Goal: Information Seeking & Learning: Check status

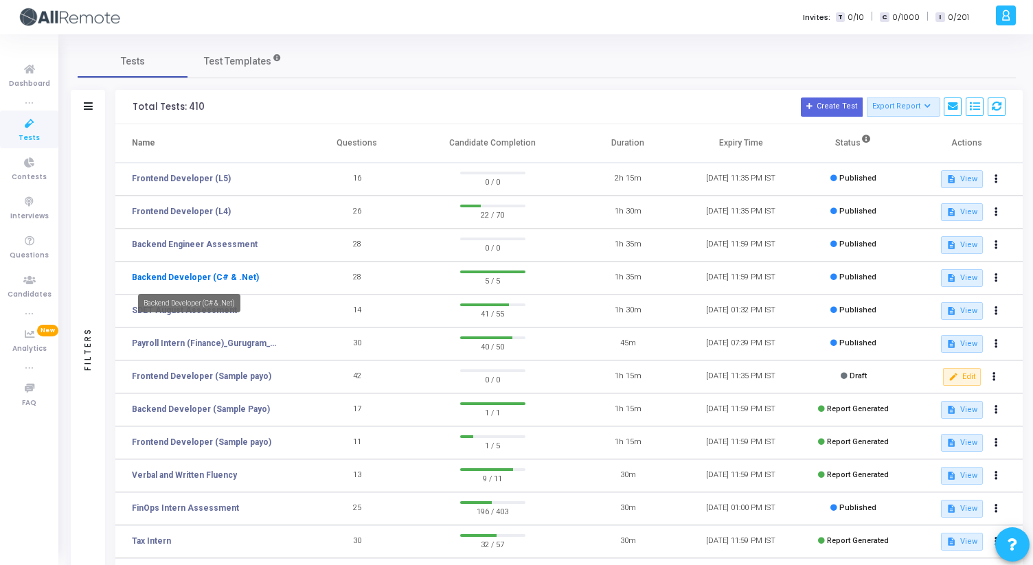
click at [218, 280] on link "Backend Developer (C# & .Net)" at bounding box center [195, 277] width 127 height 12
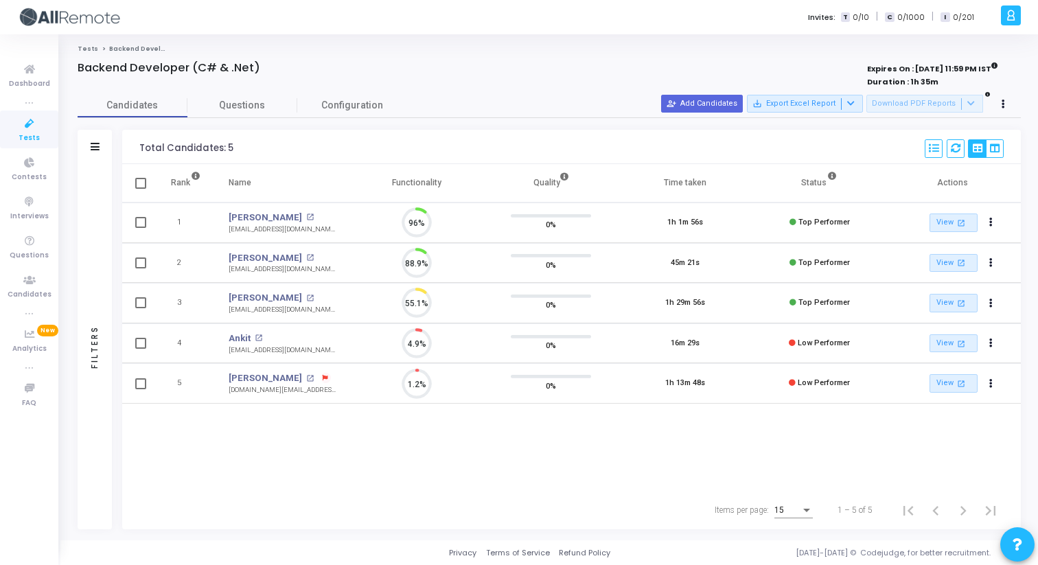
scroll to position [29, 35]
click at [306, 216] on mat-icon "open_in_new" at bounding box center [310, 218] width 8 height 8
click at [306, 256] on mat-icon "open_in_new" at bounding box center [310, 258] width 8 height 8
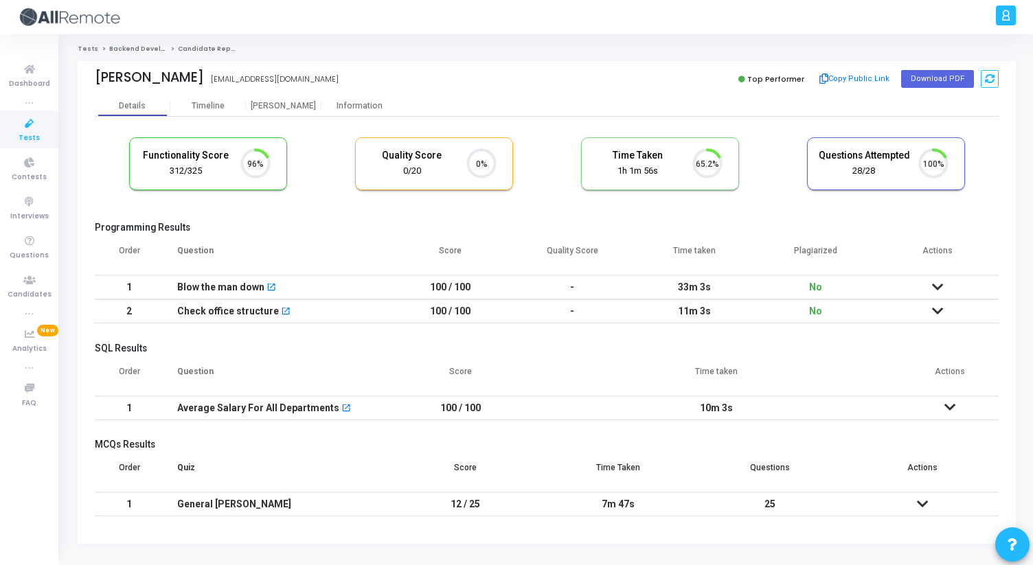
scroll to position [29, 35]
click at [285, 106] on div "[PERSON_NAME]" at bounding box center [284, 106] width 76 height 10
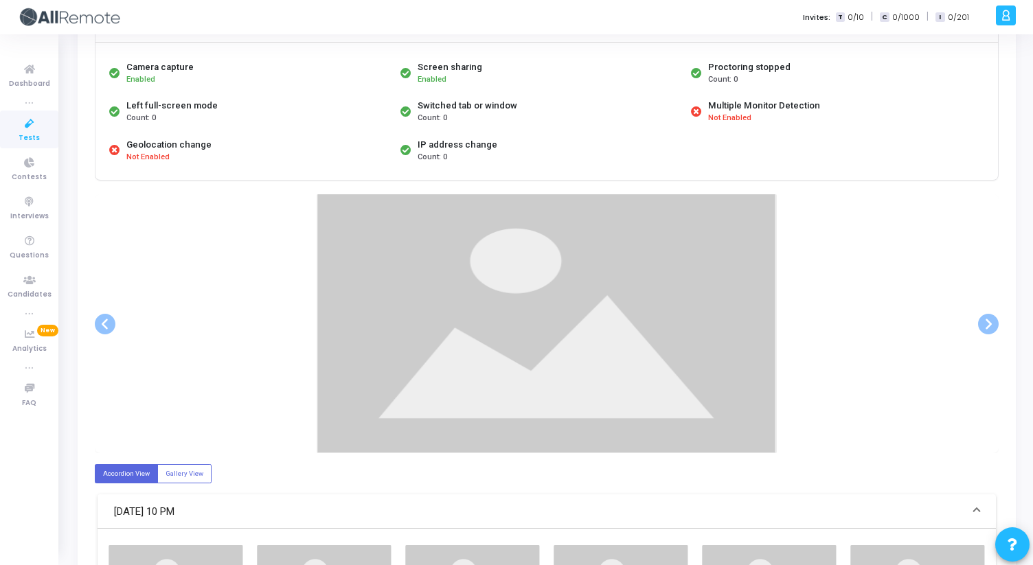
scroll to position [122, 0]
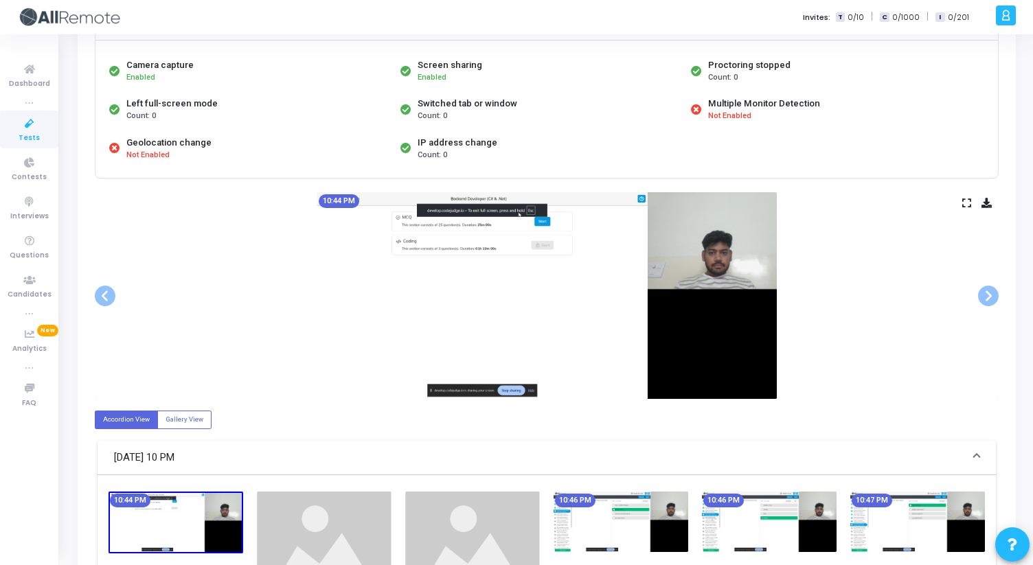
click at [969, 199] on icon at bounding box center [966, 203] width 9 height 8
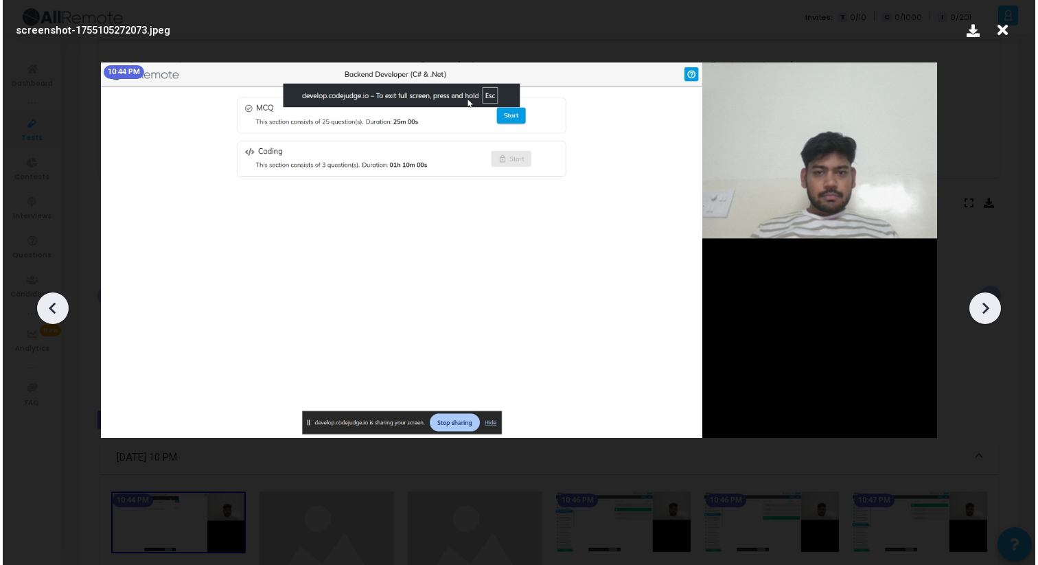
scroll to position [0, 0]
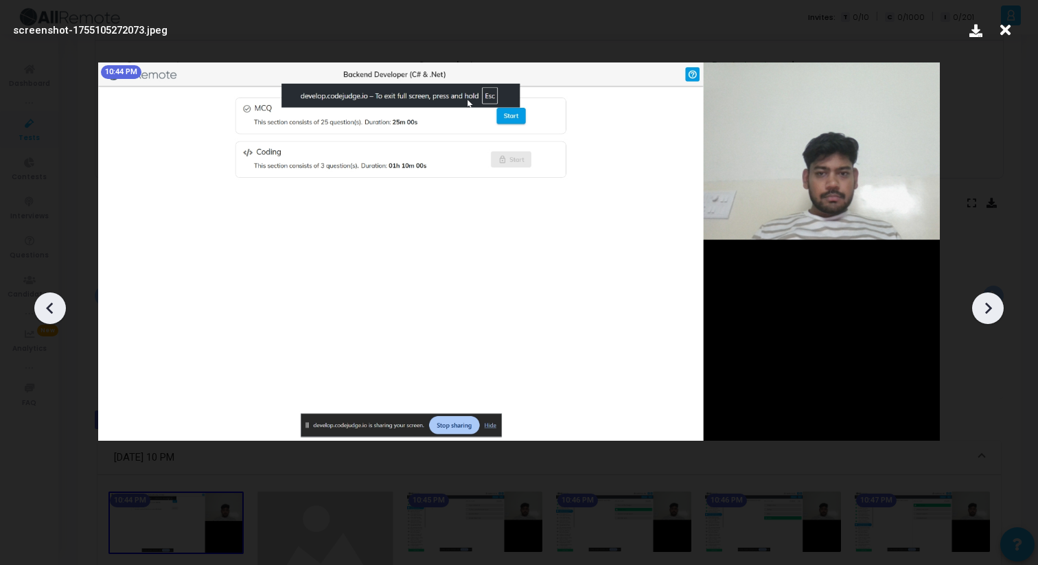
click at [995, 310] on icon at bounding box center [988, 308] width 21 height 21
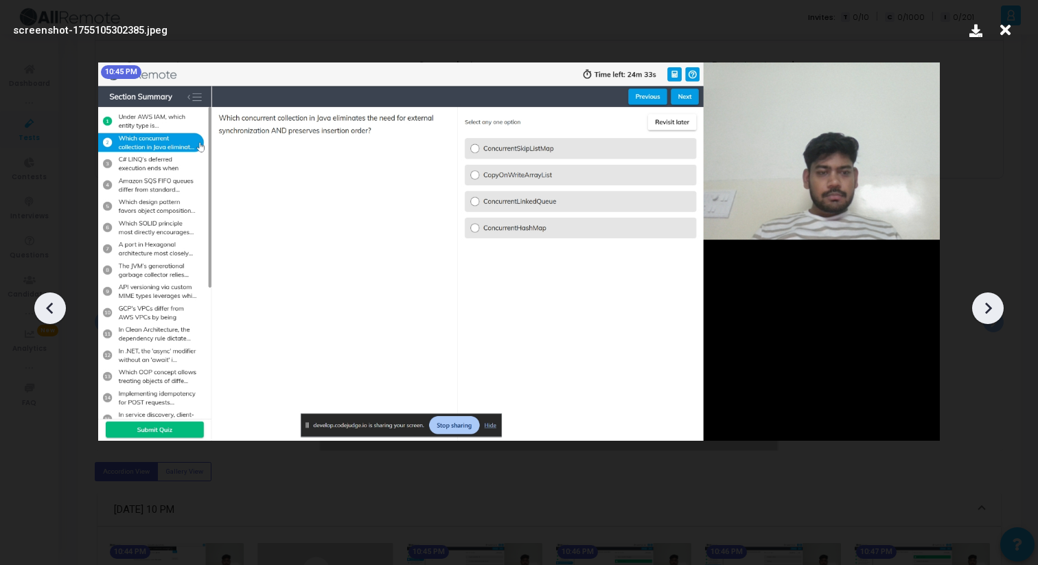
click at [988, 306] on icon at bounding box center [988, 308] width 7 height 12
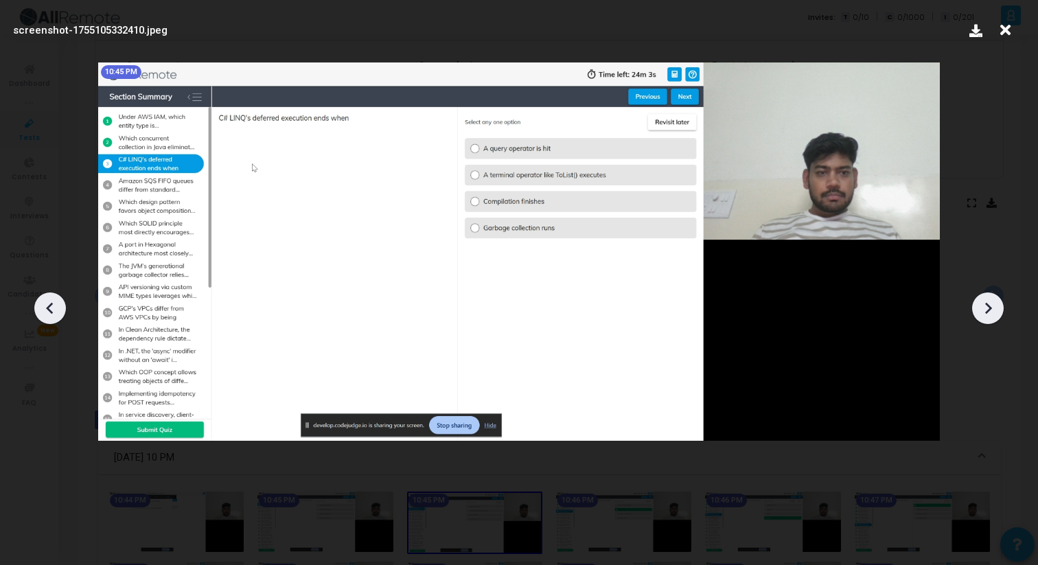
click at [988, 306] on icon at bounding box center [988, 308] width 7 height 12
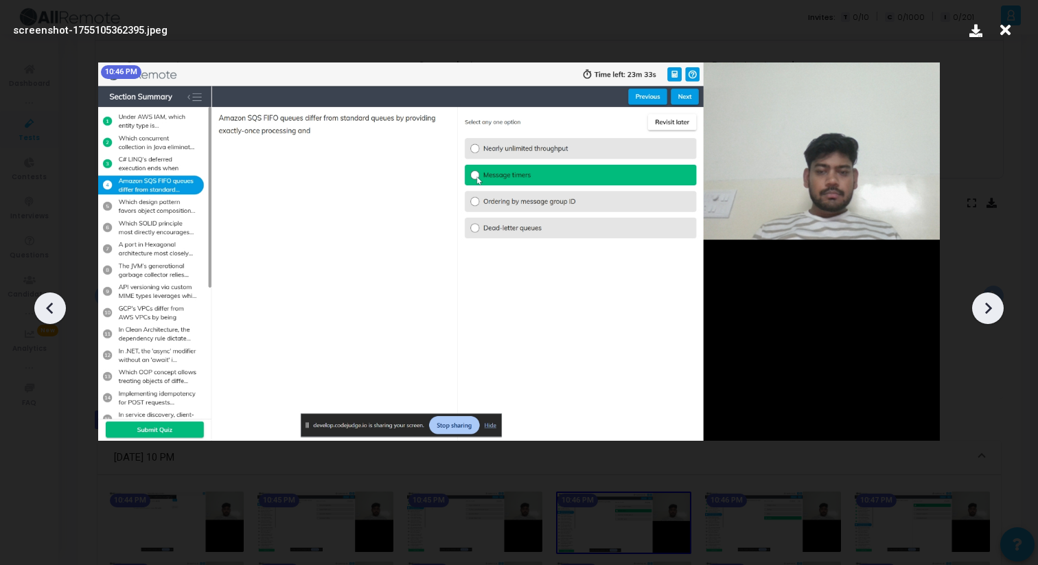
click at [988, 306] on icon at bounding box center [988, 308] width 7 height 12
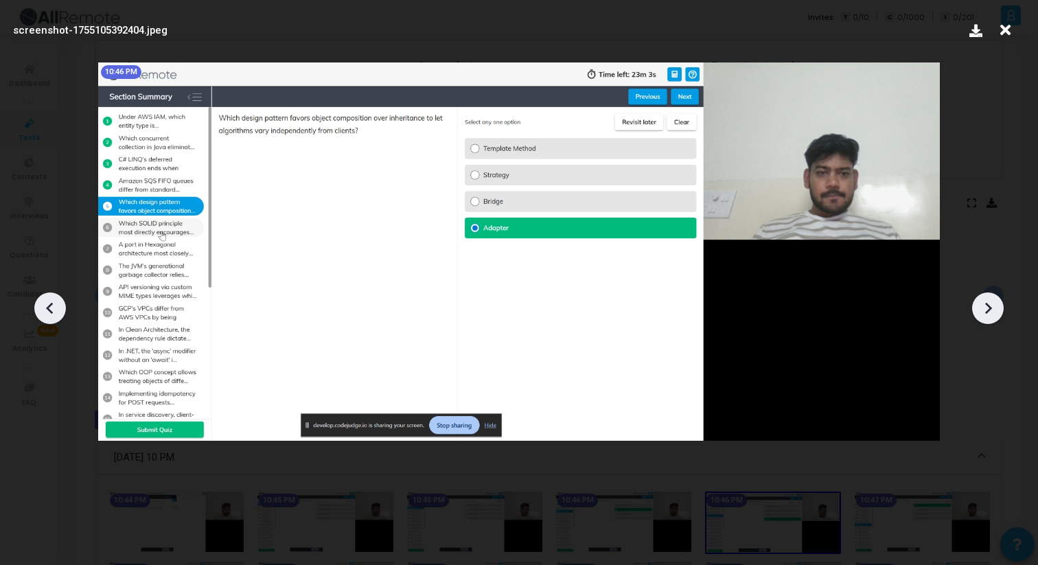
click at [988, 306] on icon at bounding box center [988, 308] width 7 height 12
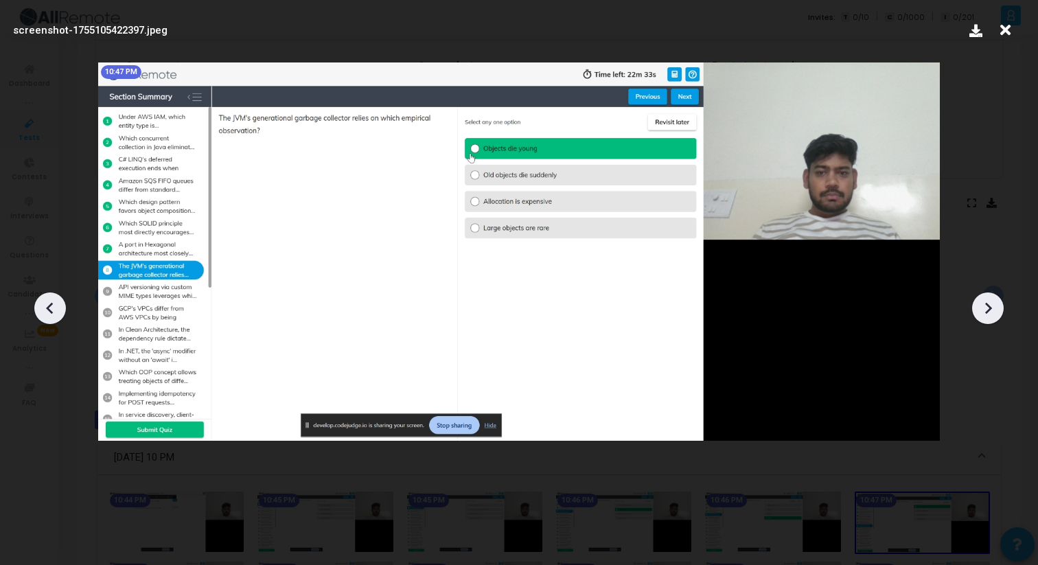
click at [988, 306] on icon at bounding box center [988, 308] width 7 height 12
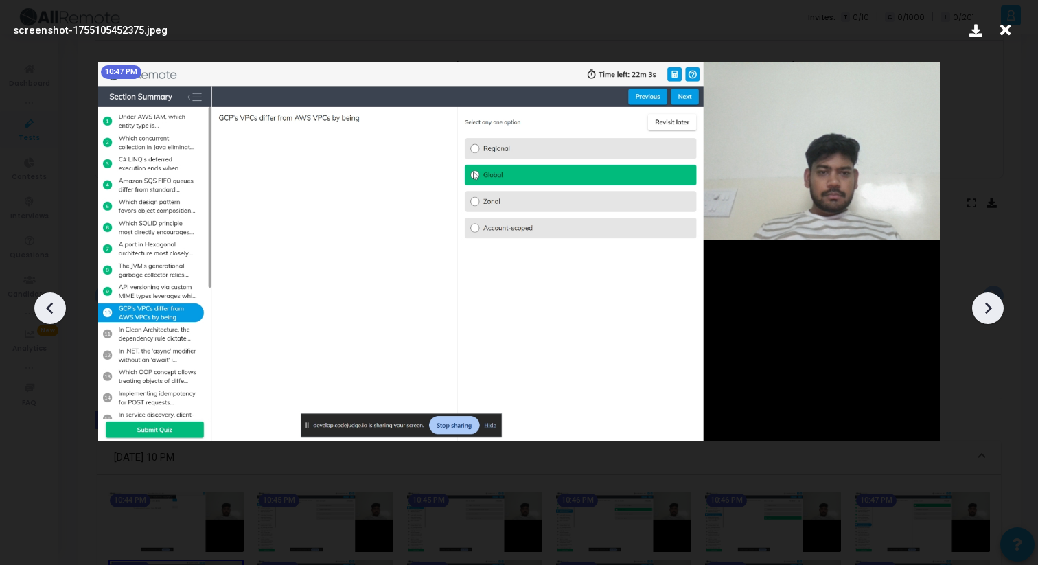
click at [988, 306] on icon at bounding box center [988, 308] width 7 height 12
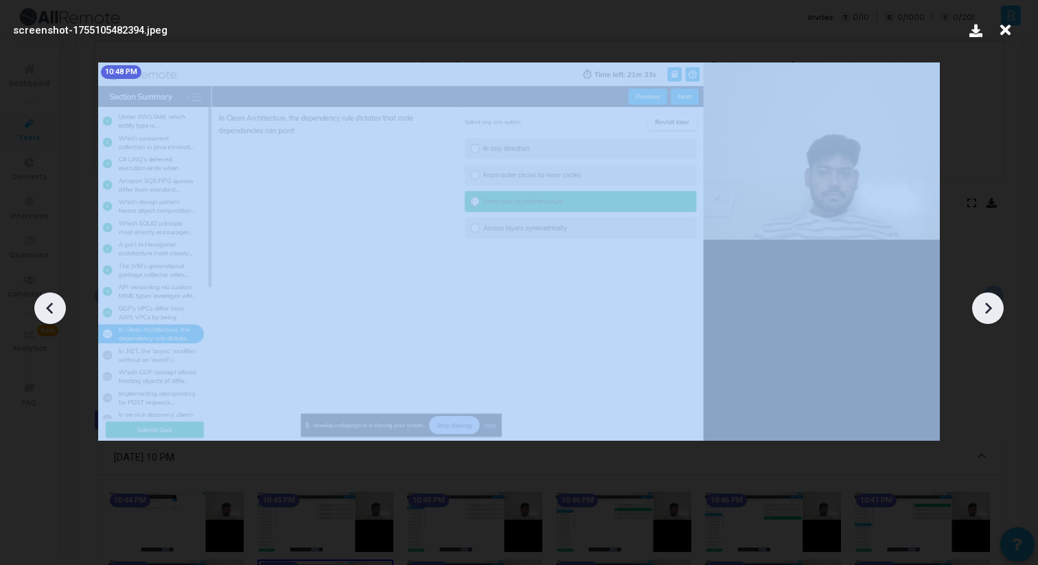
click at [988, 306] on icon at bounding box center [988, 308] width 7 height 12
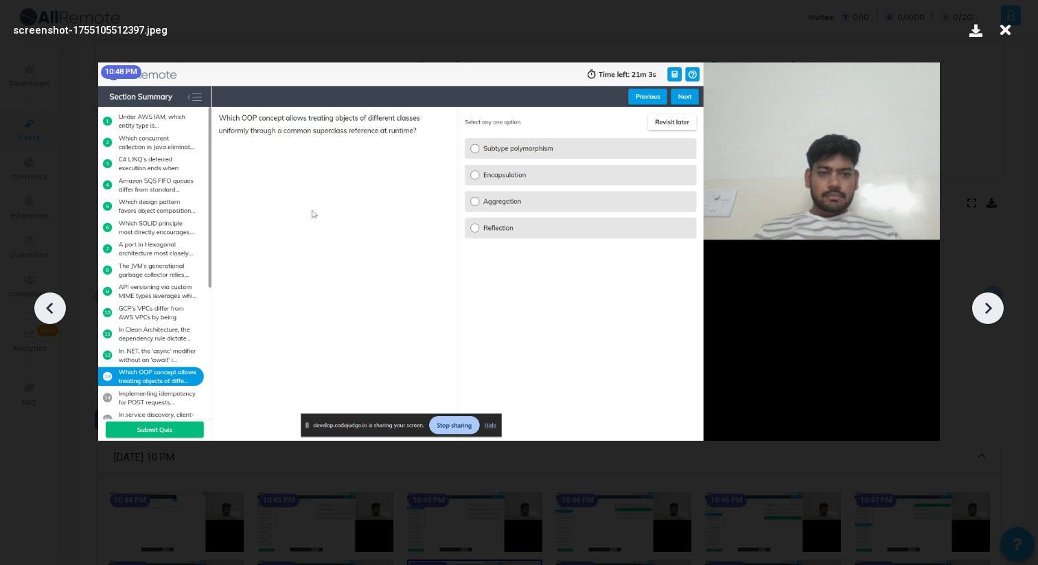
click at [988, 306] on icon at bounding box center [988, 308] width 7 height 12
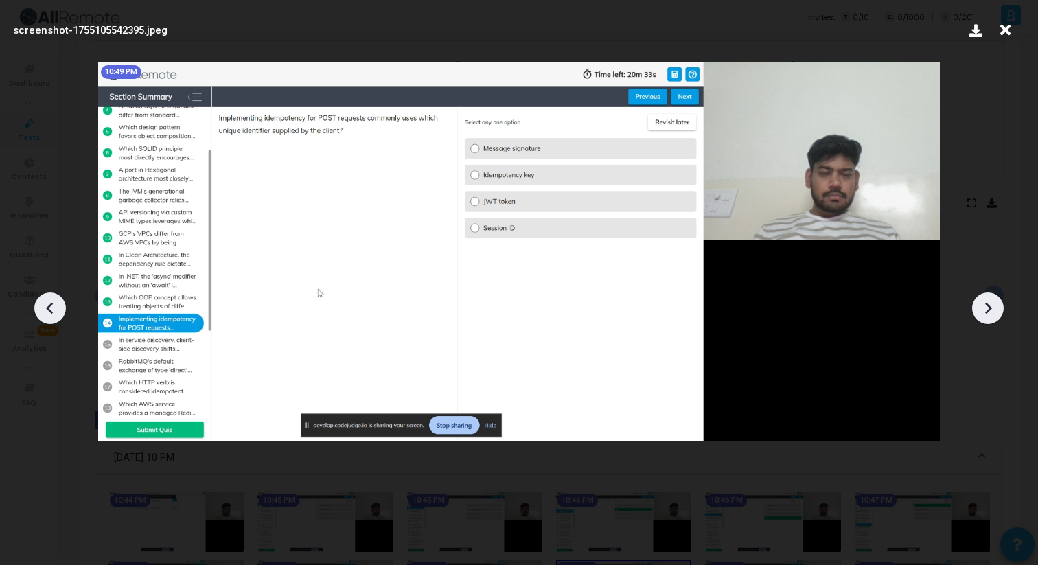
click at [988, 306] on icon at bounding box center [988, 308] width 7 height 12
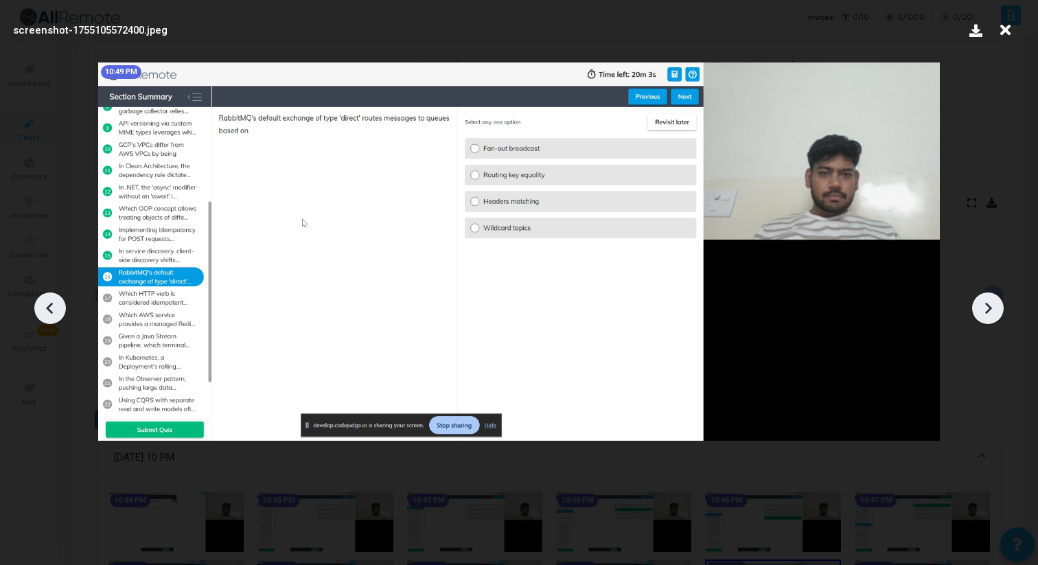
click at [988, 306] on icon at bounding box center [988, 308] width 7 height 12
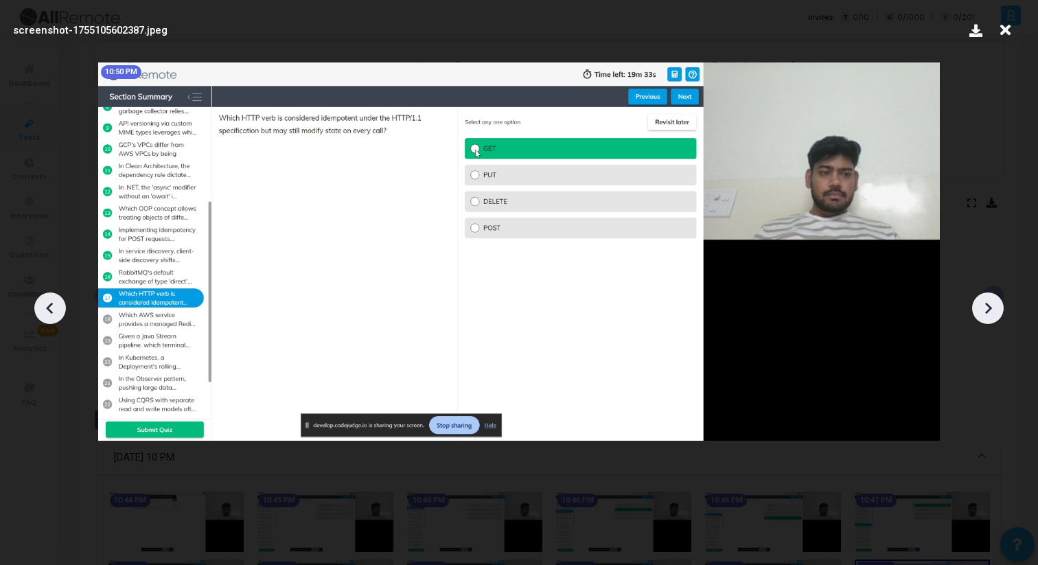
click at [988, 306] on icon at bounding box center [988, 308] width 7 height 12
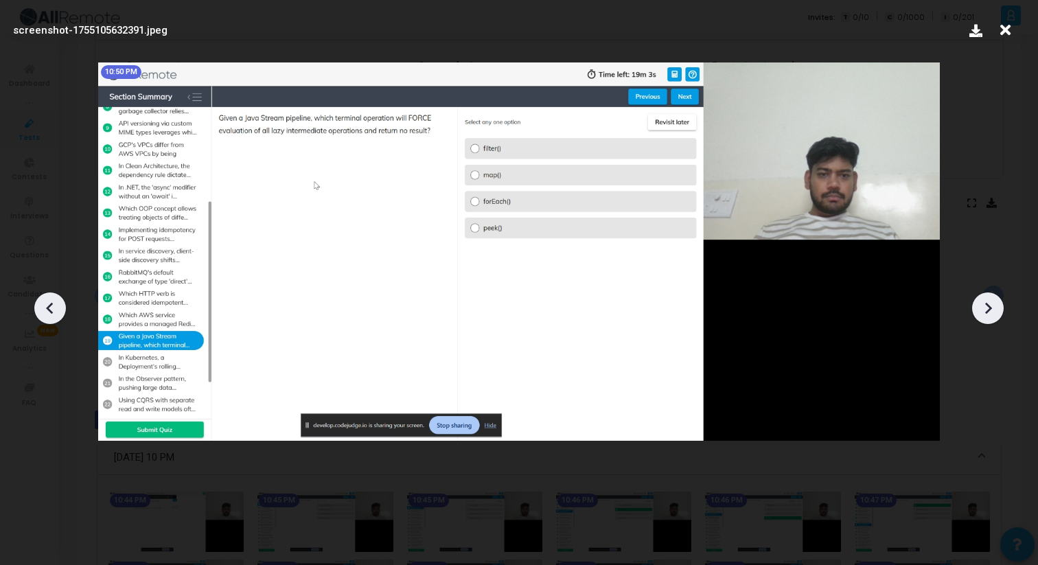
click at [988, 306] on icon at bounding box center [988, 308] width 7 height 12
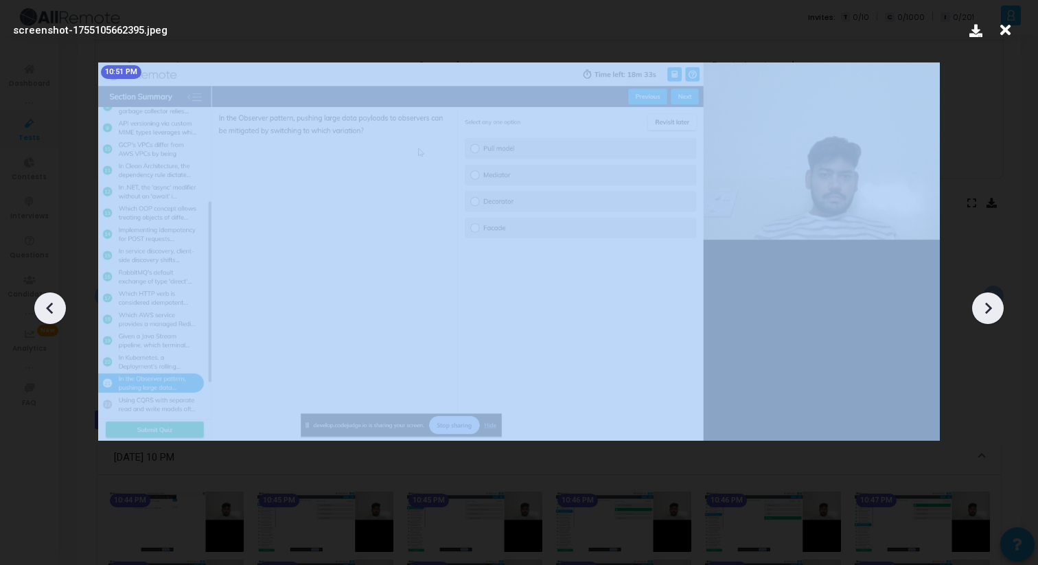
click at [988, 306] on icon at bounding box center [988, 308] width 7 height 12
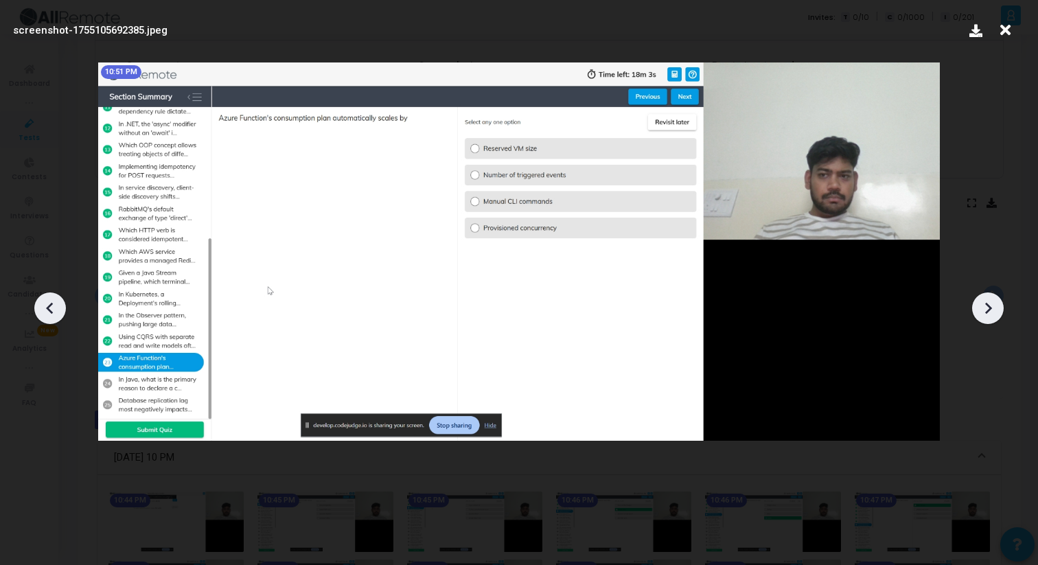
click at [988, 306] on icon at bounding box center [988, 308] width 7 height 12
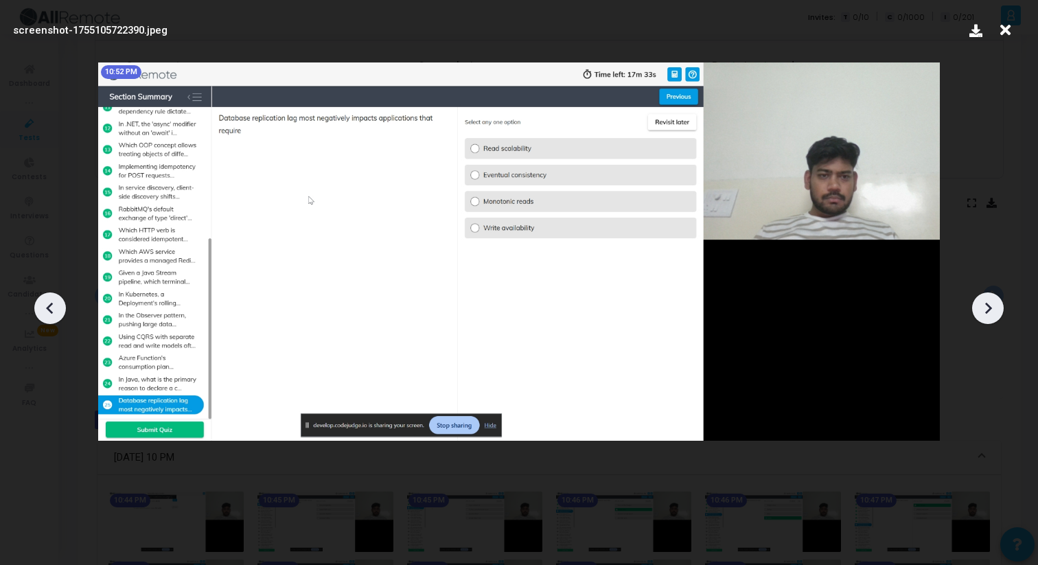
click at [988, 306] on icon at bounding box center [988, 308] width 7 height 12
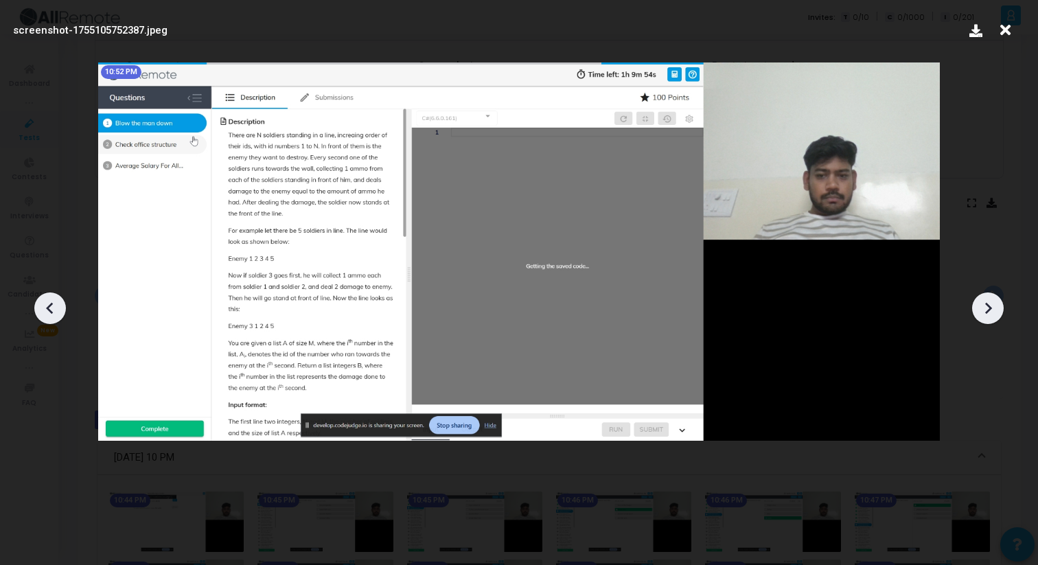
click at [988, 306] on icon at bounding box center [988, 308] width 7 height 12
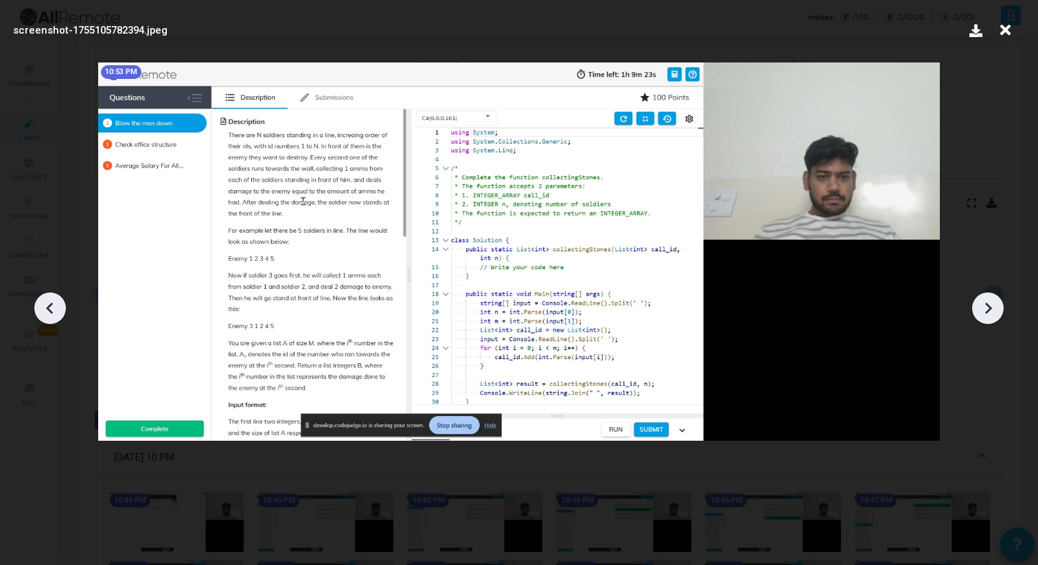
click at [43, 304] on icon at bounding box center [50, 308] width 21 height 21
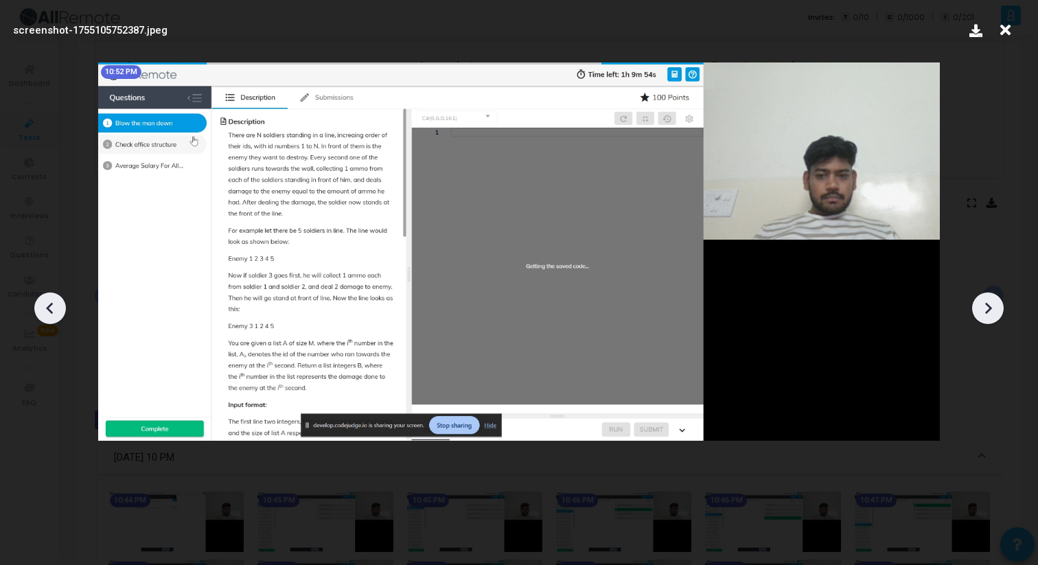
click at [986, 306] on icon at bounding box center [988, 308] width 21 height 21
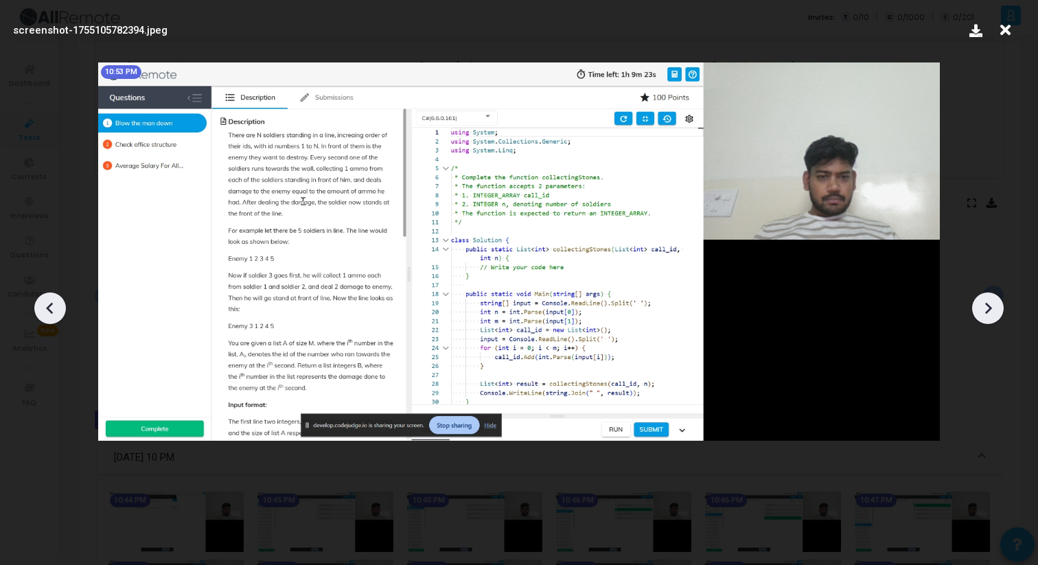
click at [986, 306] on icon at bounding box center [988, 308] width 21 height 21
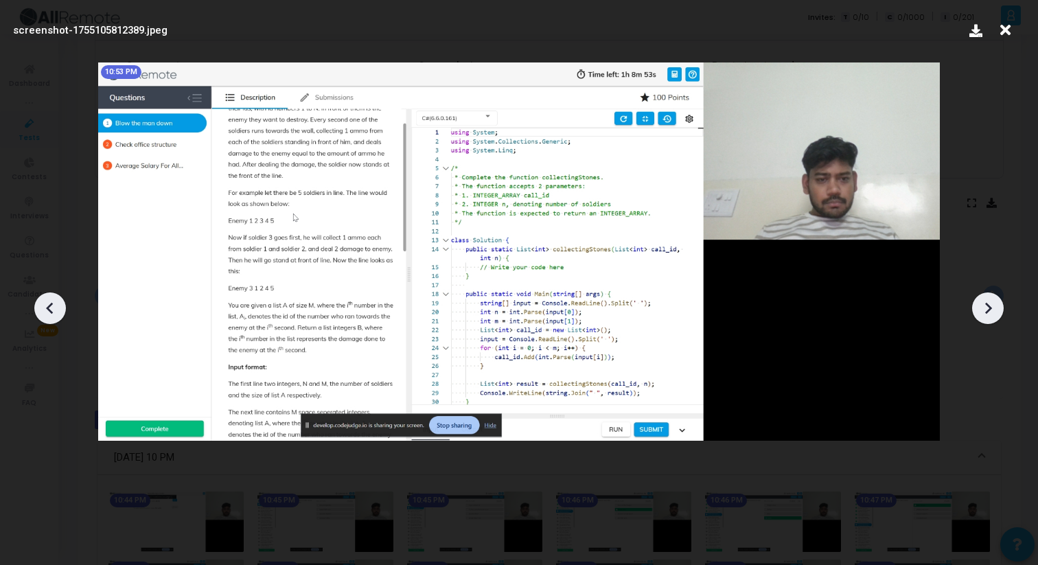
click at [986, 306] on icon at bounding box center [988, 308] width 21 height 21
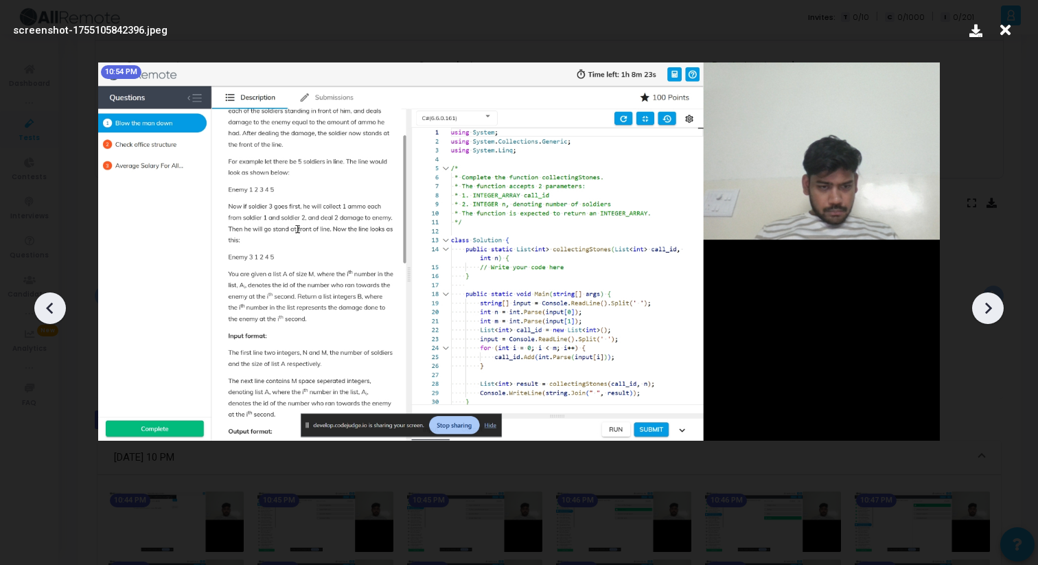
click at [986, 306] on icon at bounding box center [988, 308] width 21 height 21
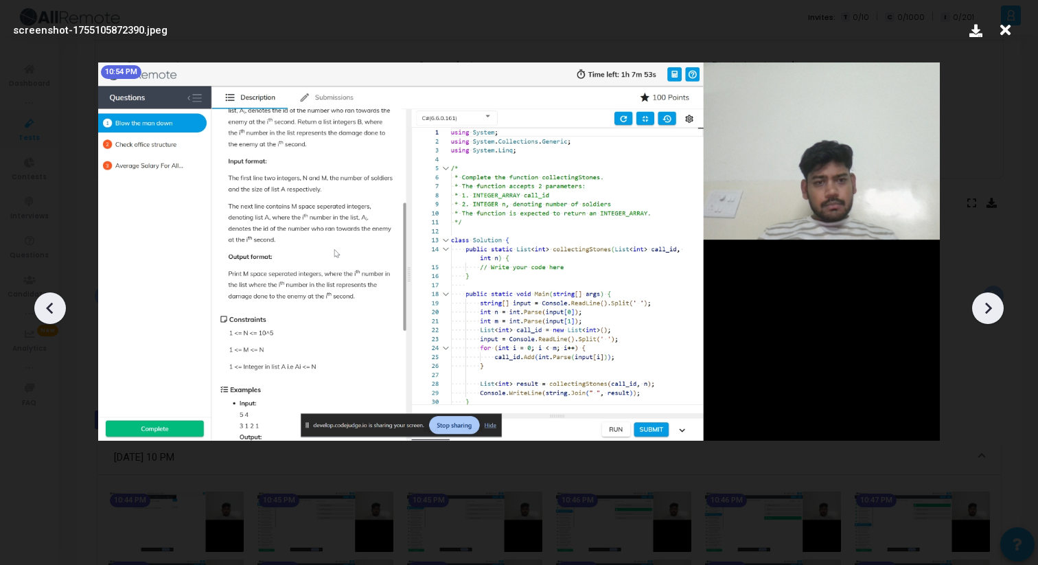
click at [986, 306] on icon at bounding box center [988, 308] width 21 height 21
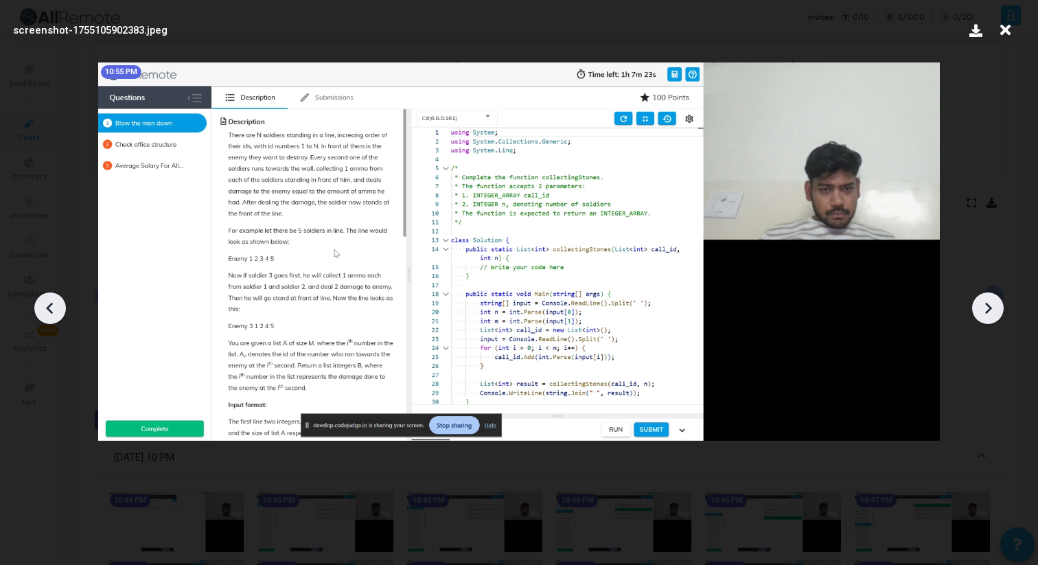
click at [986, 306] on icon at bounding box center [988, 308] width 21 height 21
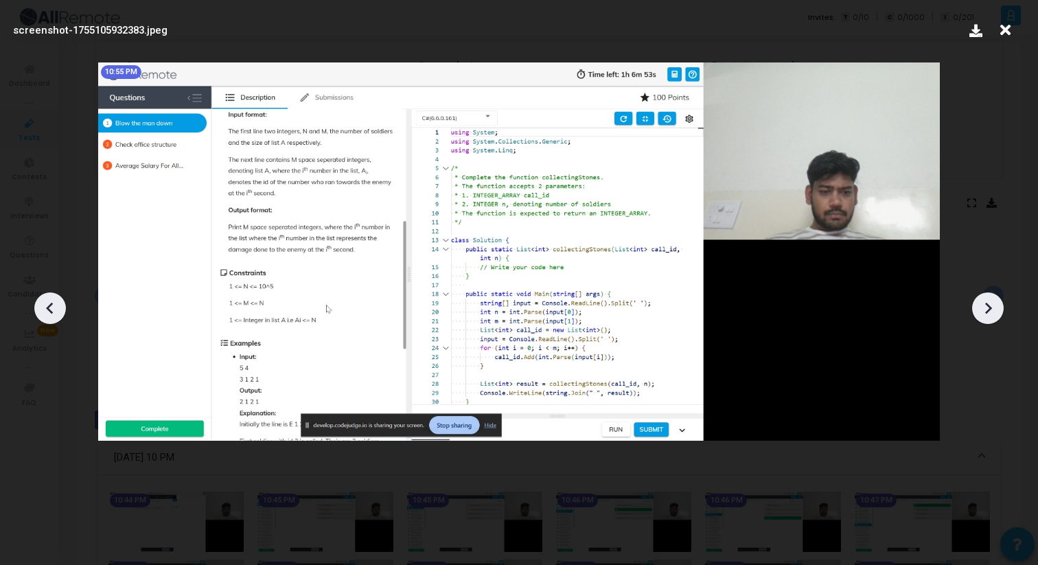
click at [986, 306] on icon at bounding box center [988, 308] width 21 height 21
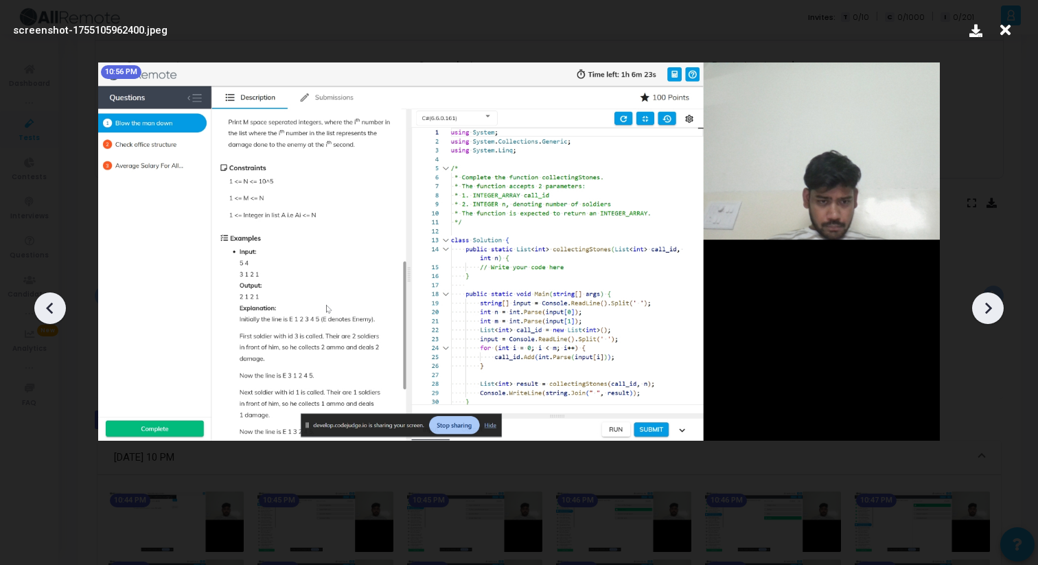
click at [986, 306] on icon at bounding box center [988, 308] width 21 height 21
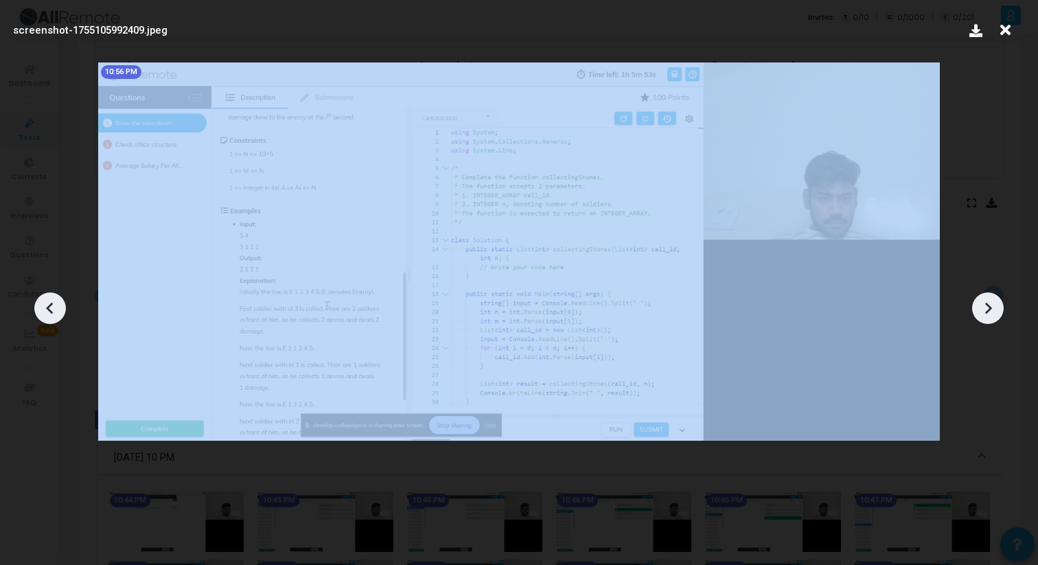
click at [986, 306] on icon at bounding box center [988, 308] width 21 height 21
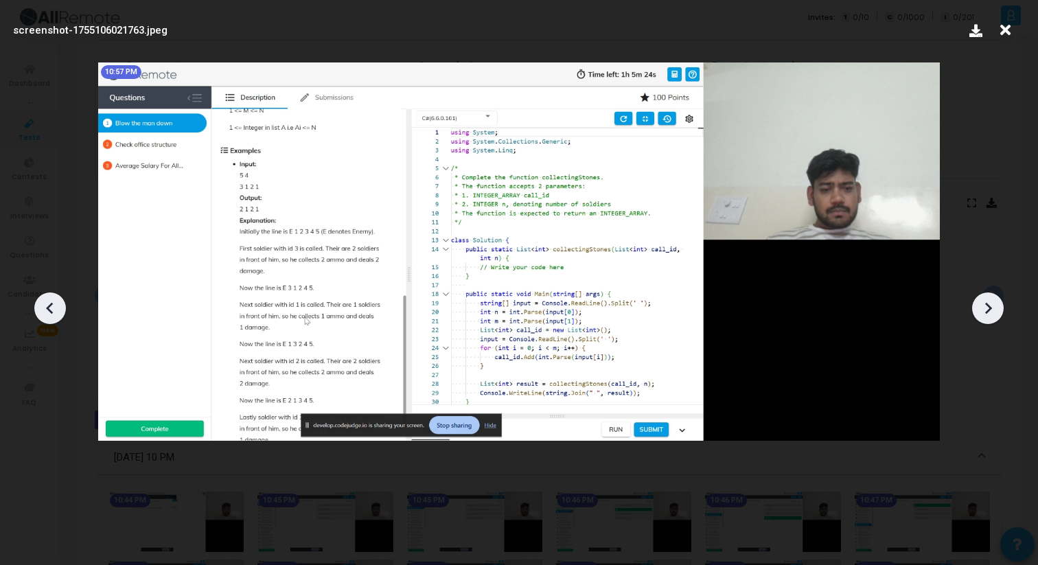
click at [986, 306] on icon at bounding box center [988, 308] width 21 height 21
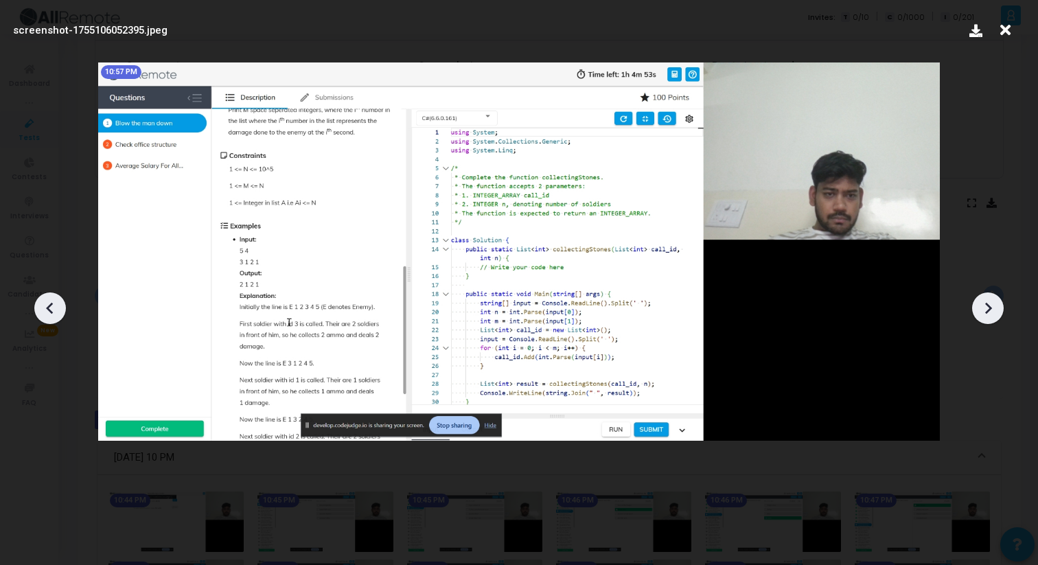
click at [986, 307] on icon at bounding box center [988, 308] width 21 height 21
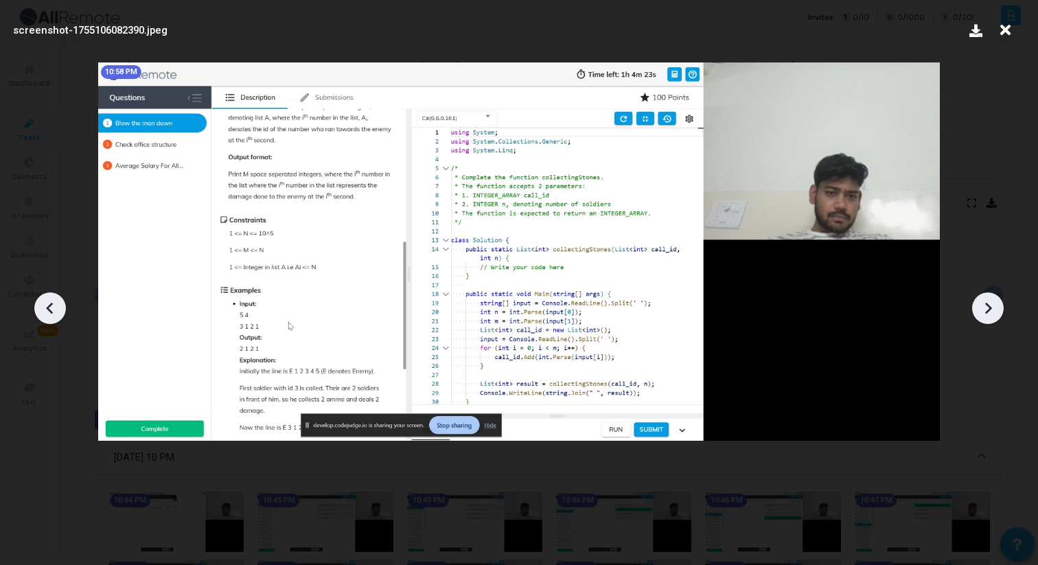
click at [986, 307] on icon at bounding box center [988, 308] width 21 height 21
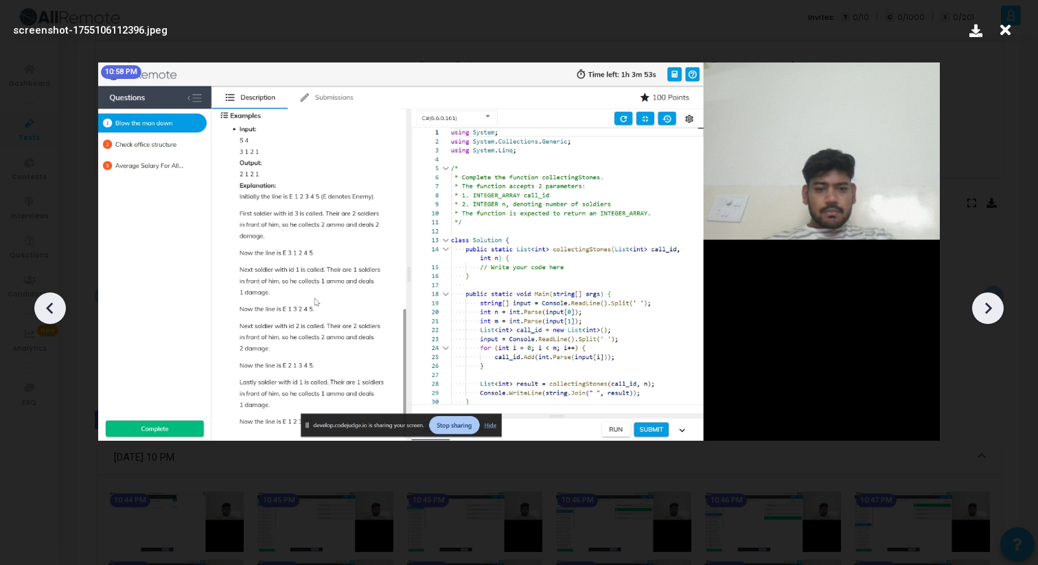
click at [987, 309] on icon at bounding box center [988, 308] width 21 height 21
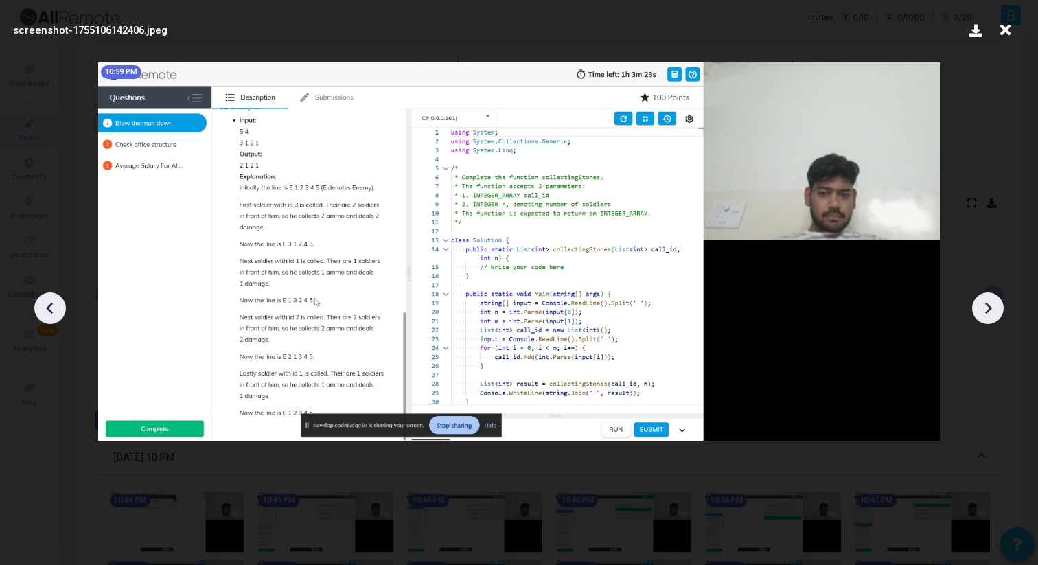
click at [987, 310] on icon at bounding box center [988, 308] width 7 height 12
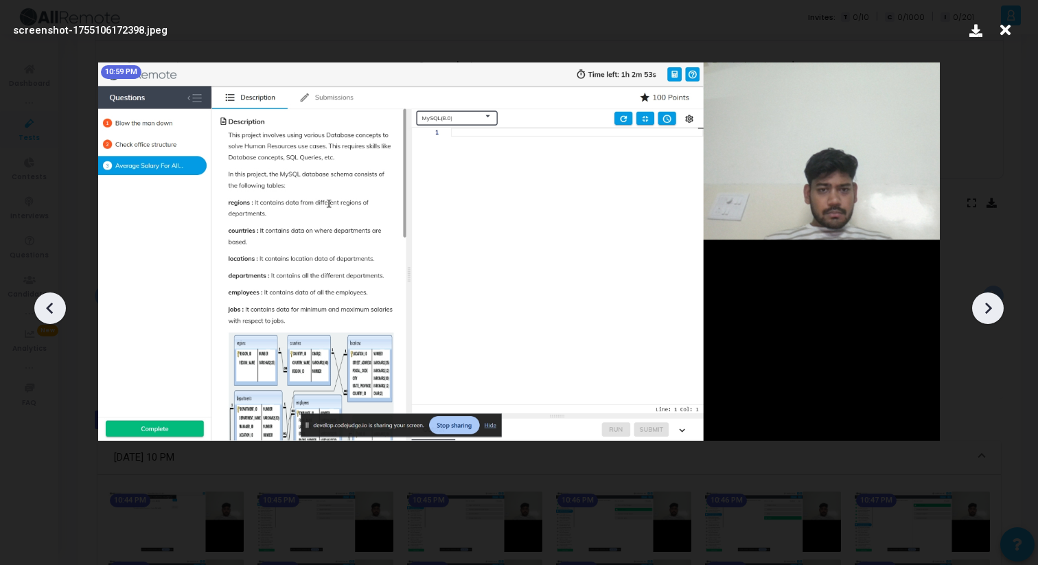
click at [987, 310] on icon at bounding box center [988, 308] width 7 height 12
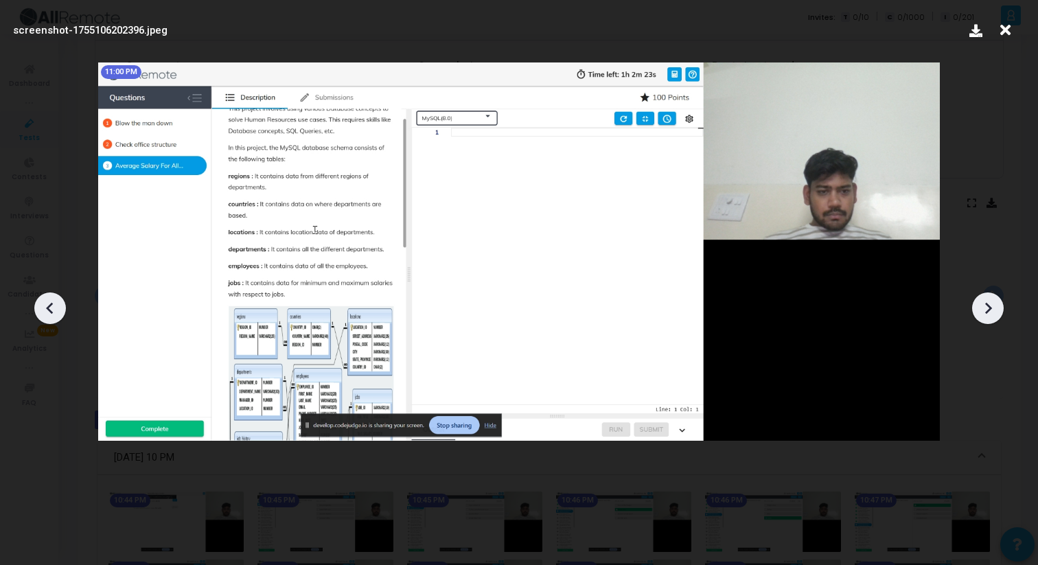
click at [987, 310] on icon at bounding box center [988, 308] width 7 height 12
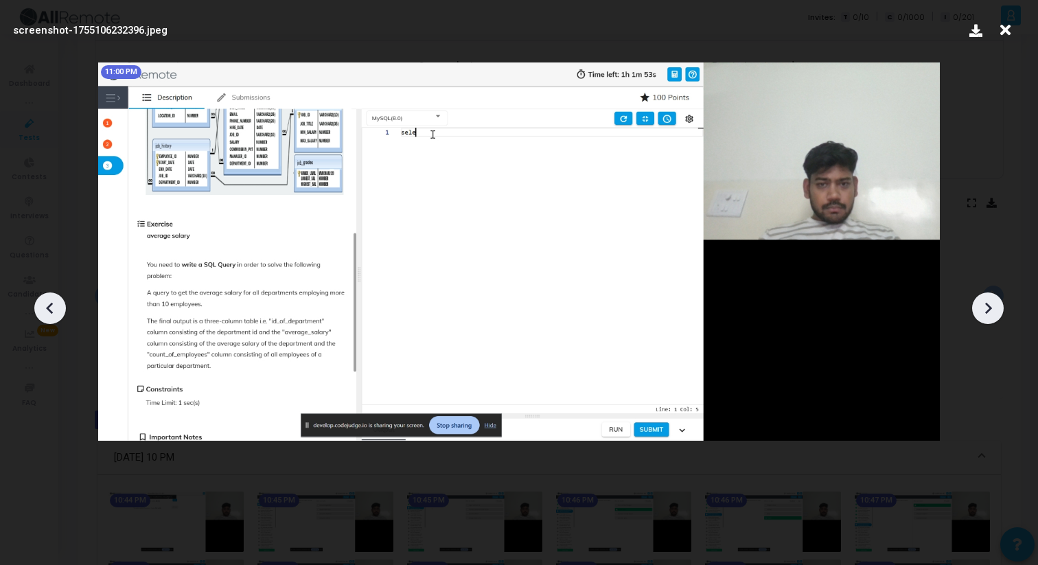
click at [987, 310] on icon at bounding box center [988, 308] width 7 height 12
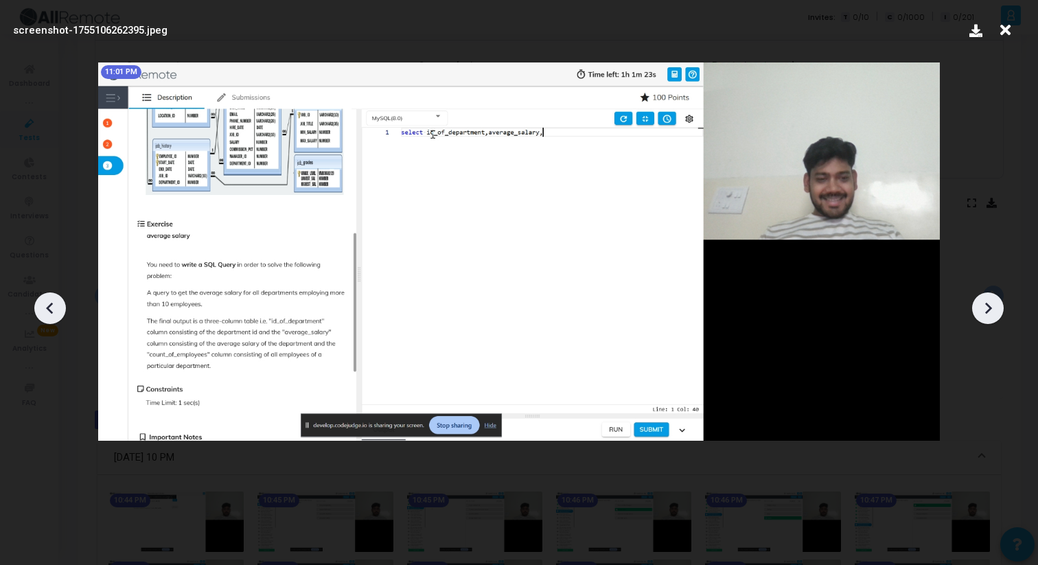
click at [987, 310] on icon at bounding box center [988, 308] width 7 height 12
click at [48, 319] on div at bounding box center [50, 308] width 32 height 32
click at [991, 310] on icon at bounding box center [988, 308] width 21 height 21
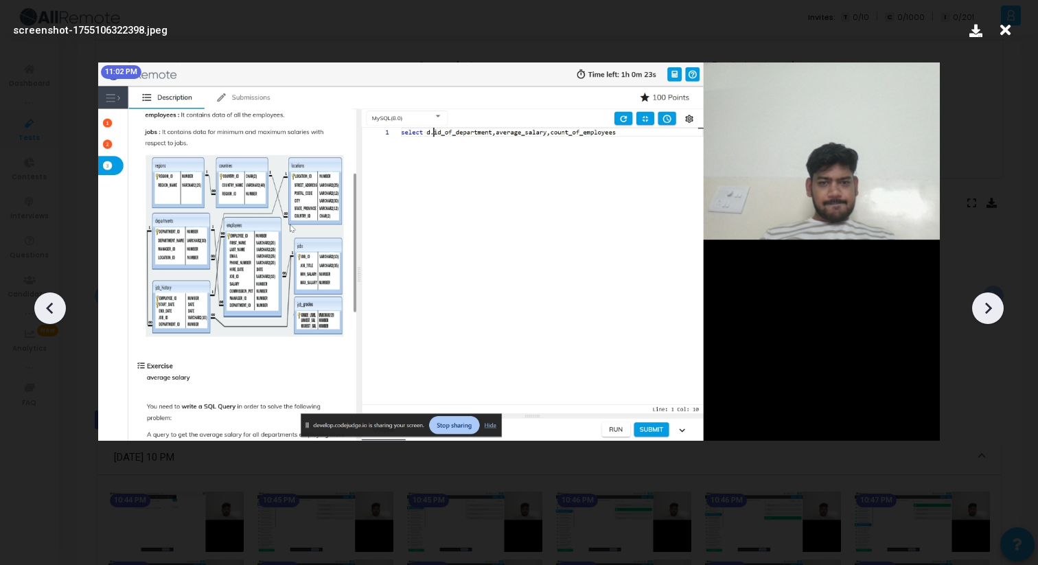
click at [991, 311] on icon at bounding box center [988, 308] width 21 height 21
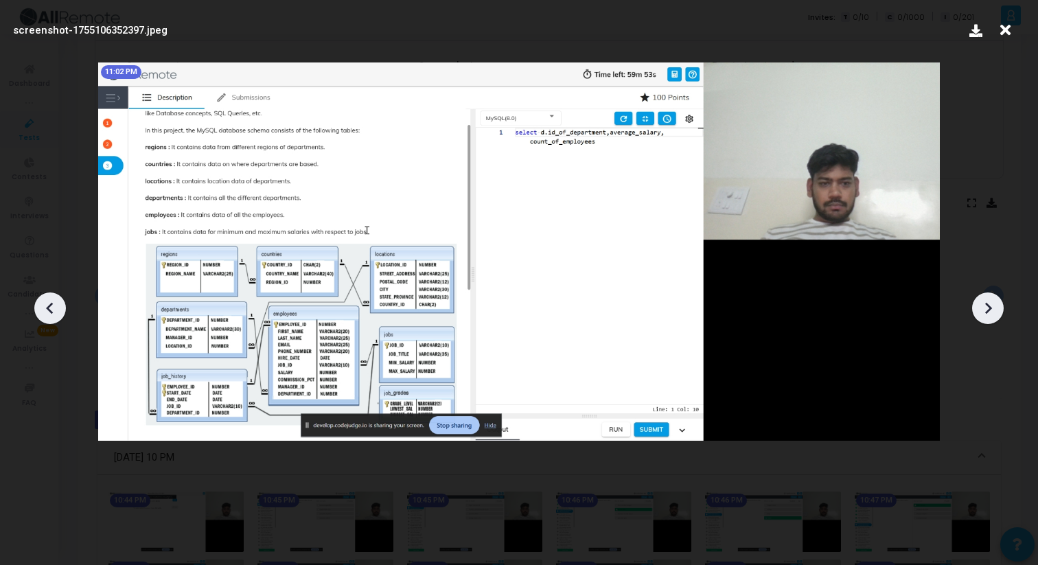
click at [991, 312] on icon at bounding box center [988, 308] width 21 height 21
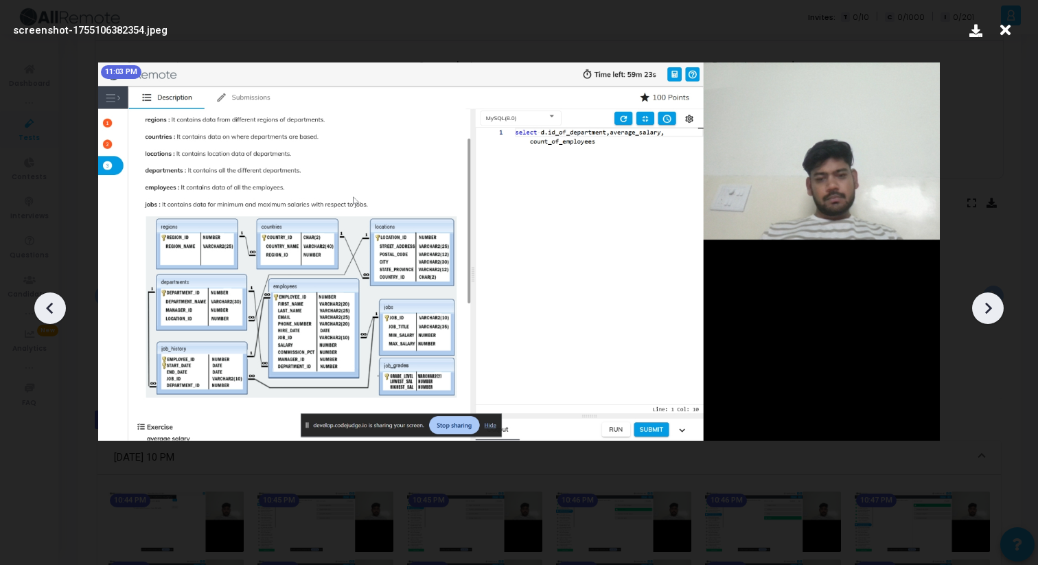
click at [991, 312] on icon at bounding box center [988, 308] width 21 height 21
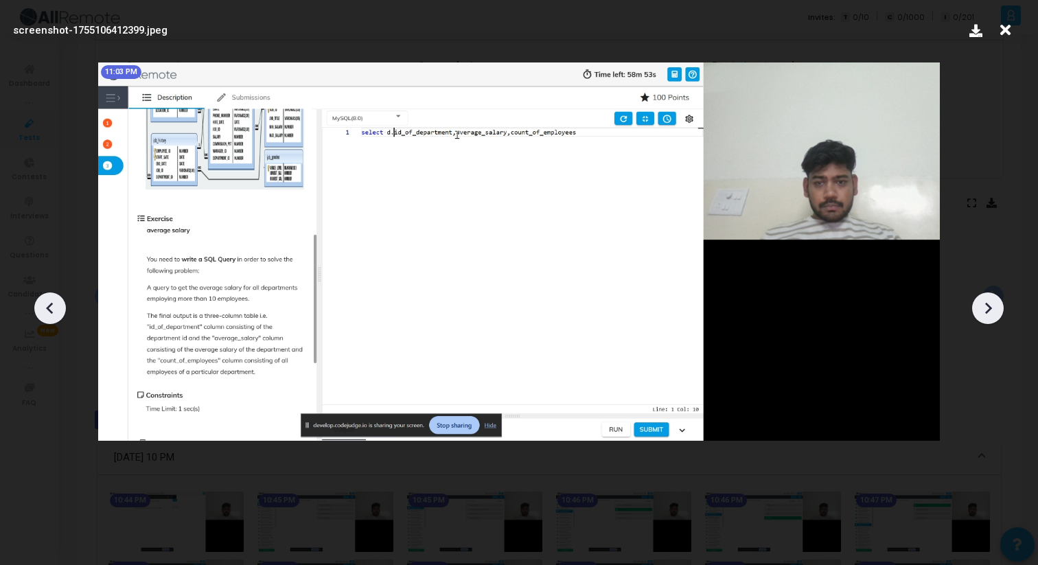
click at [991, 312] on icon at bounding box center [988, 308] width 21 height 21
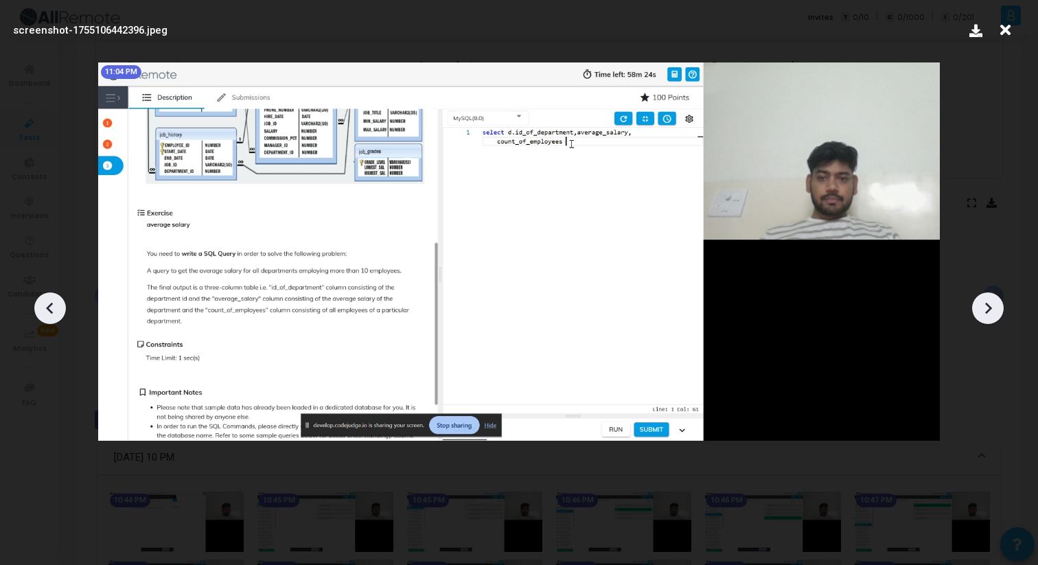
click at [991, 312] on icon at bounding box center [988, 308] width 21 height 21
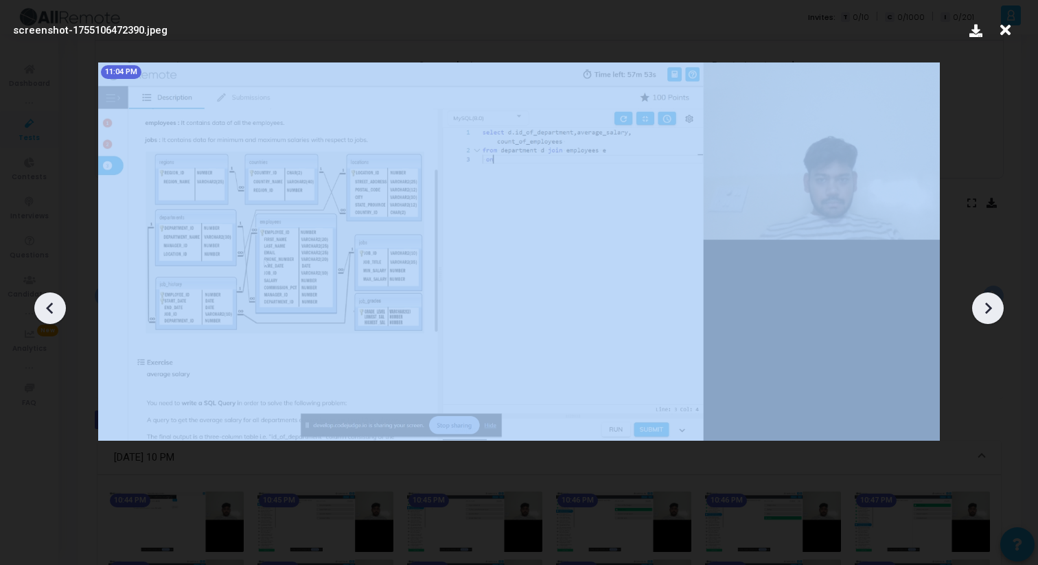
click at [991, 312] on icon at bounding box center [988, 308] width 21 height 21
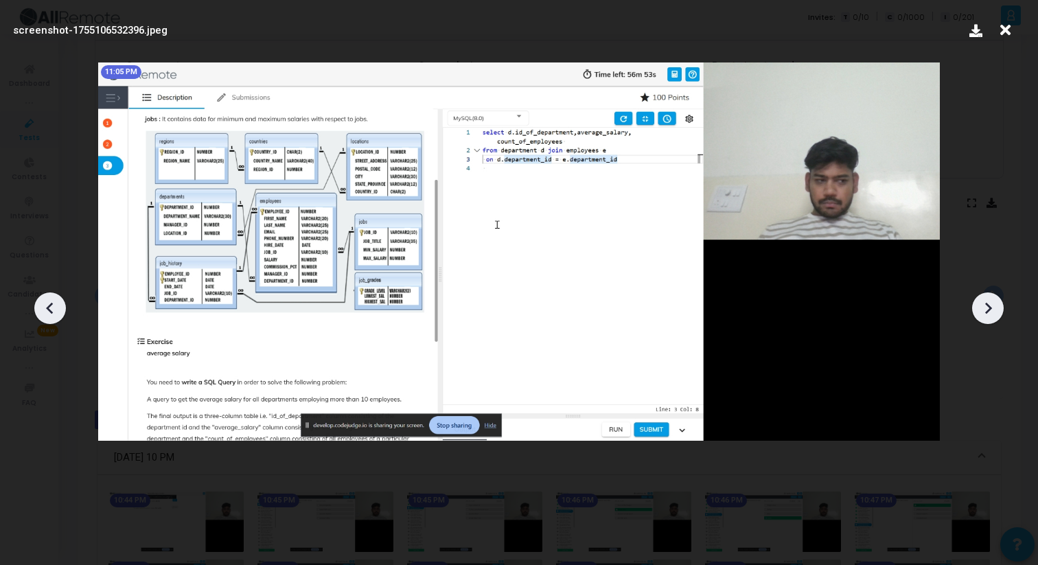
click at [51, 309] on icon at bounding box center [50, 308] width 21 height 21
click at [995, 310] on icon at bounding box center [988, 308] width 21 height 21
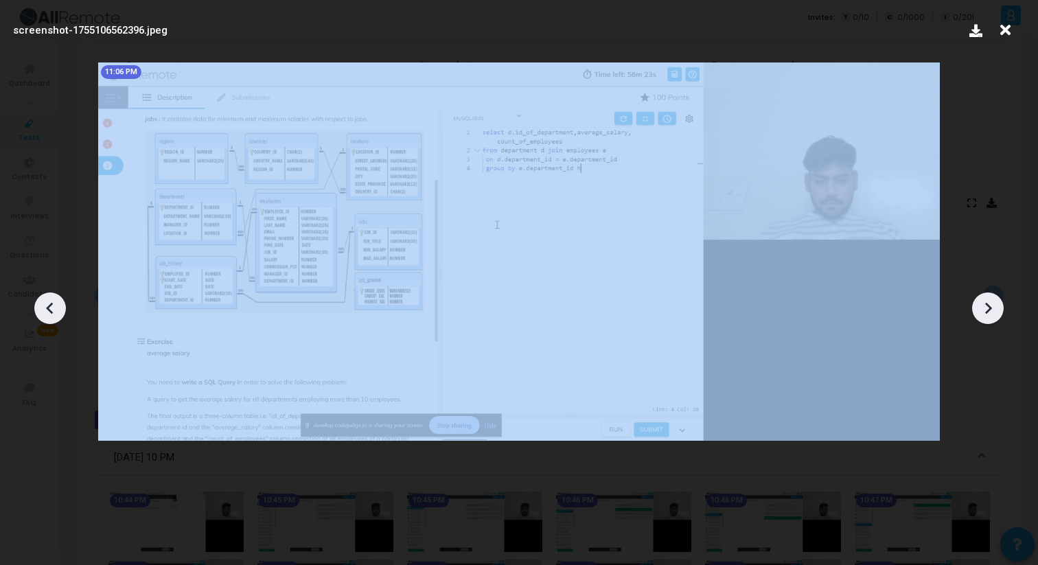
click at [995, 310] on icon at bounding box center [988, 308] width 21 height 21
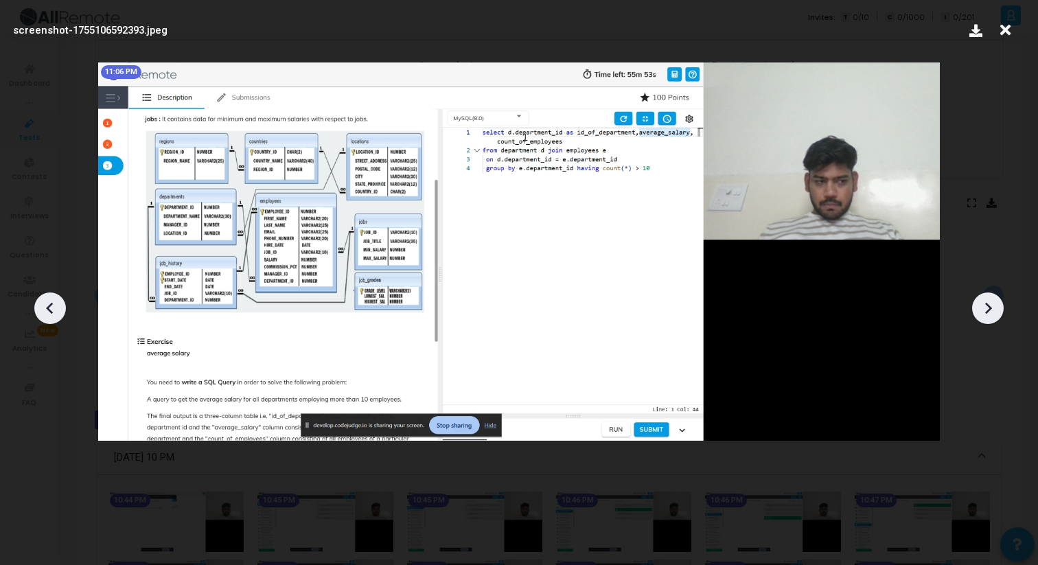
click at [995, 311] on icon at bounding box center [988, 308] width 21 height 21
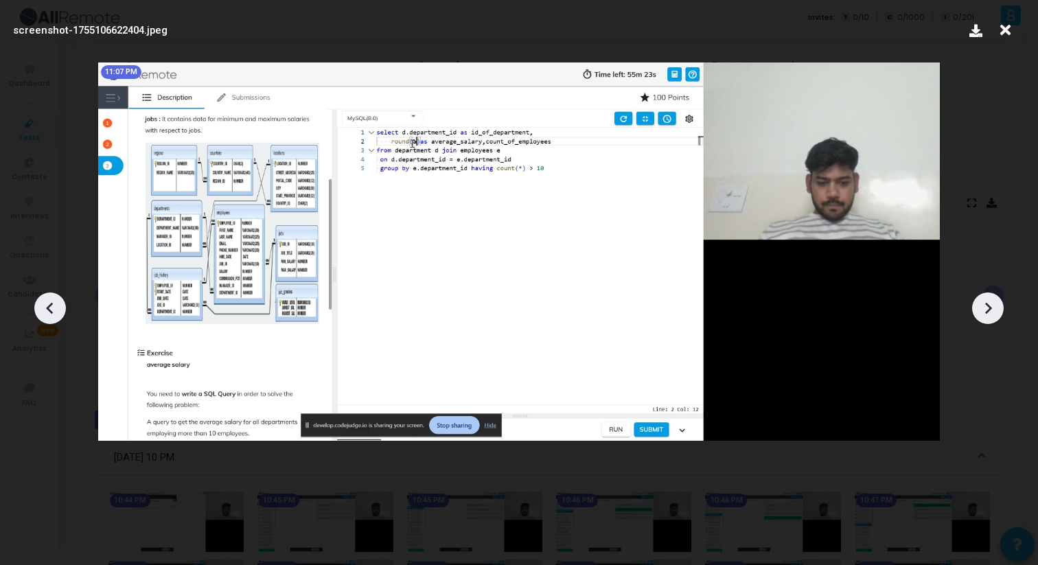
click at [995, 311] on icon at bounding box center [988, 308] width 21 height 21
click at [995, 312] on icon at bounding box center [988, 308] width 21 height 21
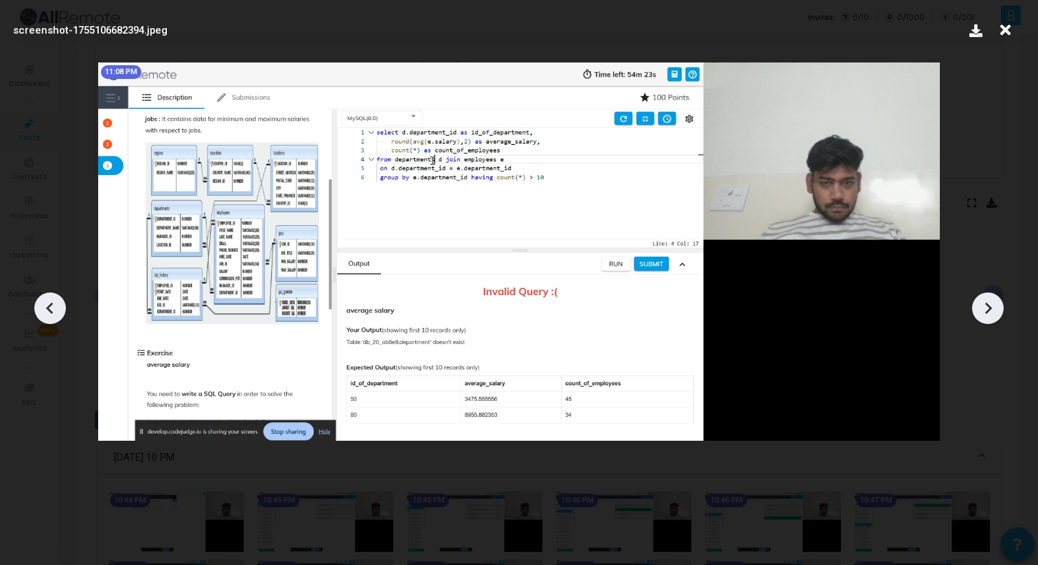
click at [995, 312] on icon at bounding box center [988, 308] width 21 height 21
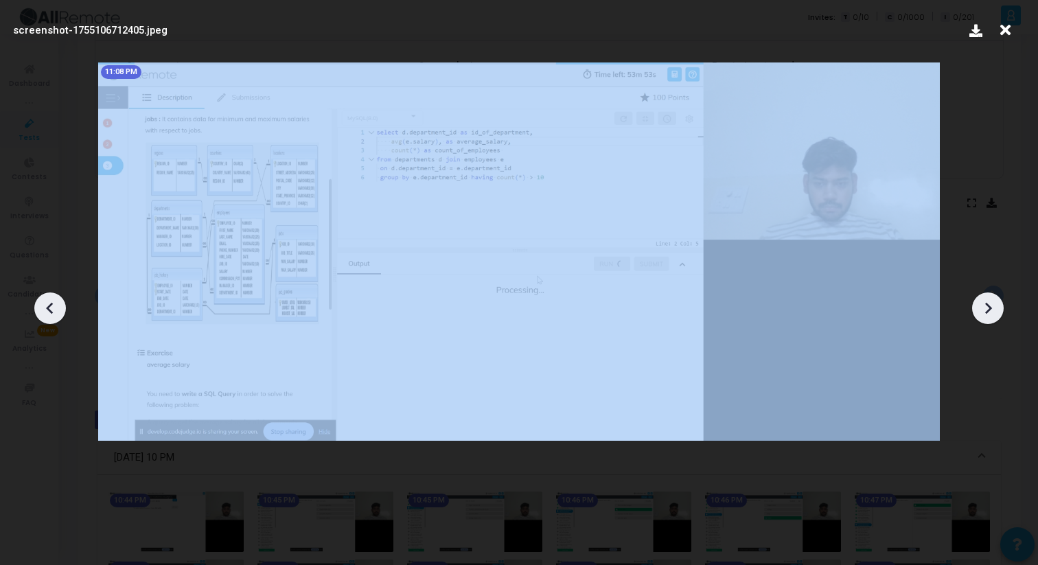
click at [995, 312] on icon at bounding box center [988, 308] width 21 height 21
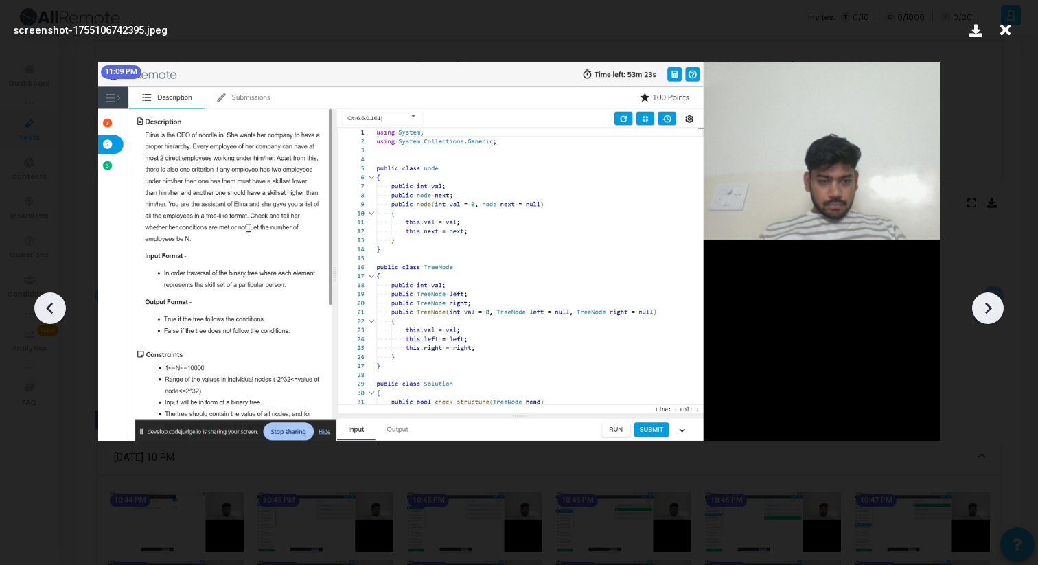
click at [995, 312] on icon at bounding box center [988, 308] width 21 height 21
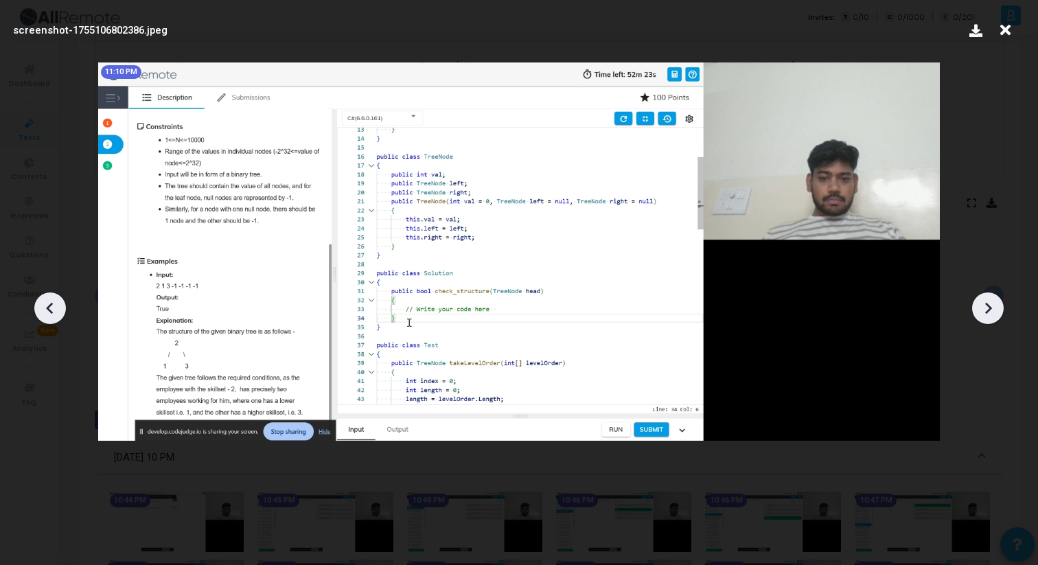
click at [995, 314] on icon at bounding box center [988, 308] width 21 height 21
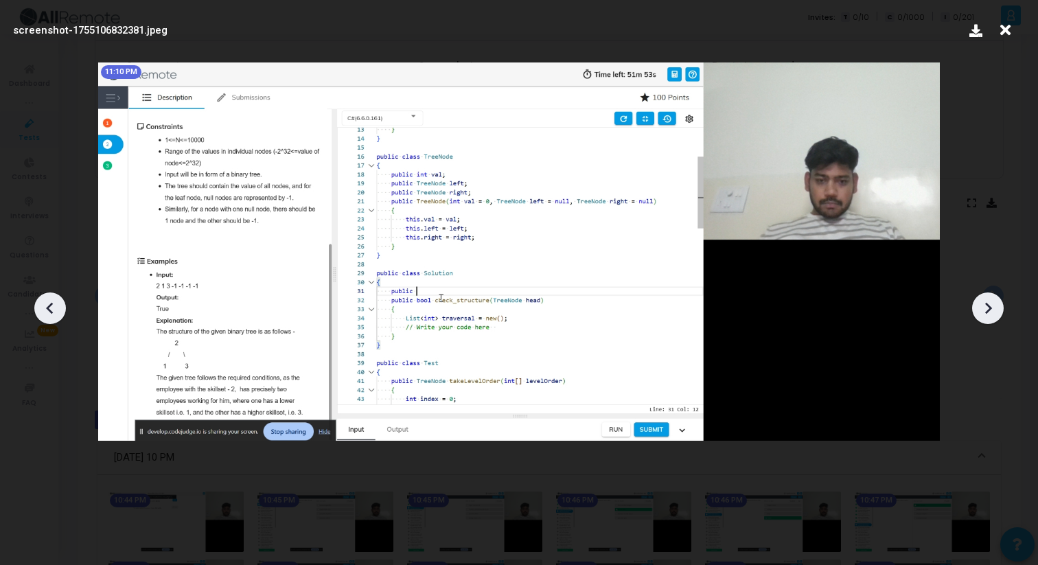
click at [995, 315] on icon at bounding box center [988, 308] width 21 height 21
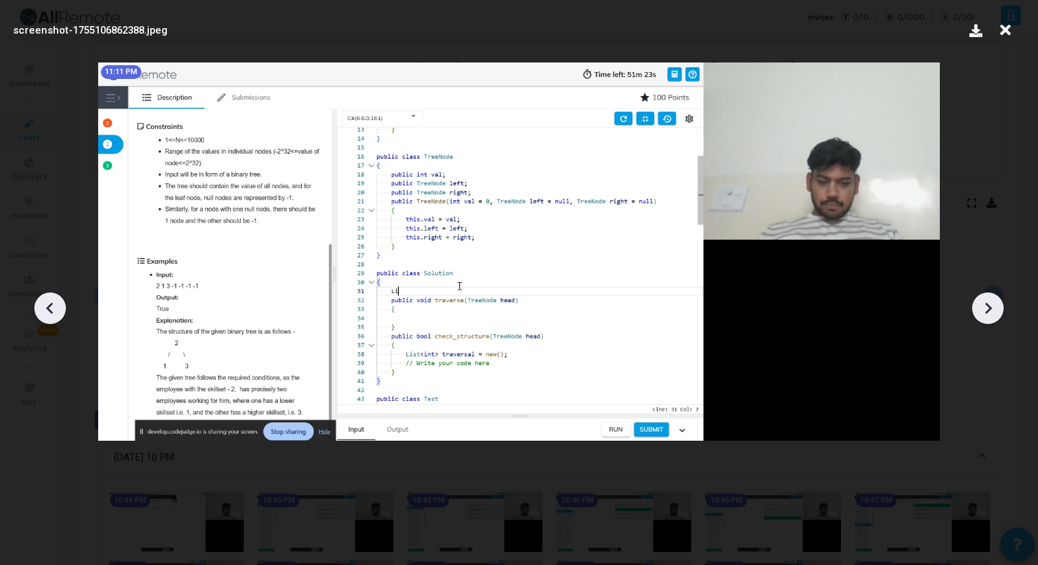
click at [995, 316] on icon at bounding box center [988, 308] width 21 height 21
click at [995, 317] on icon at bounding box center [988, 308] width 21 height 21
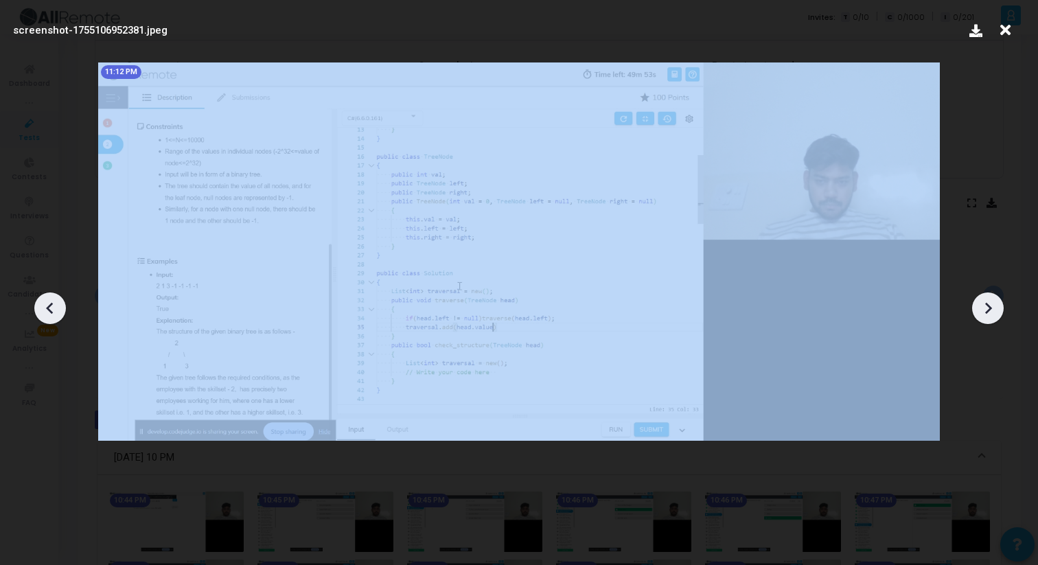
click at [995, 318] on icon at bounding box center [988, 308] width 21 height 21
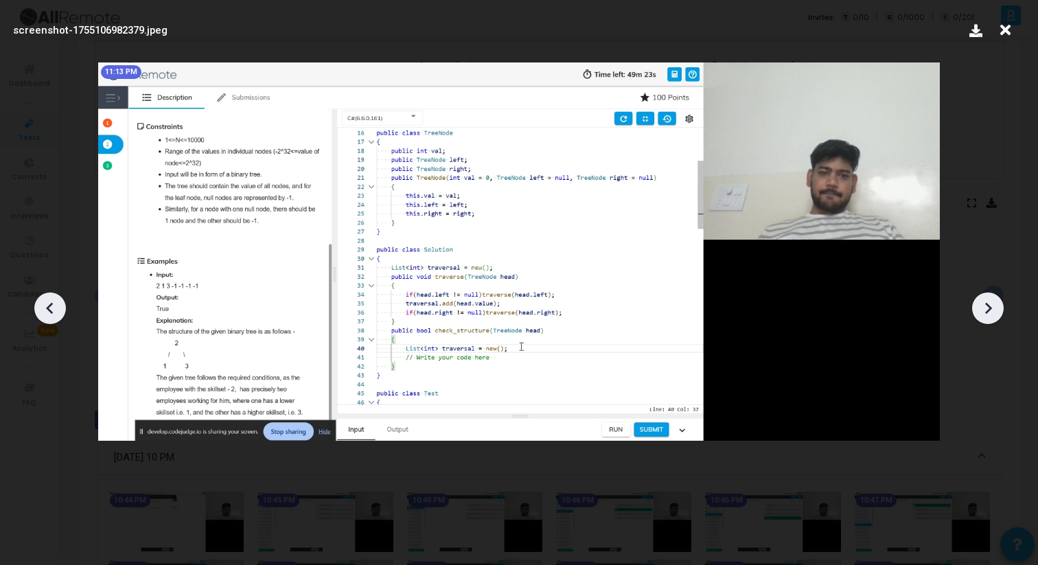
click at [995, 318] on icon at bounding box center [988, 308] width 21 height 21
click at [995, 319] on div at bounding box center [988, 308] width 32 height 32
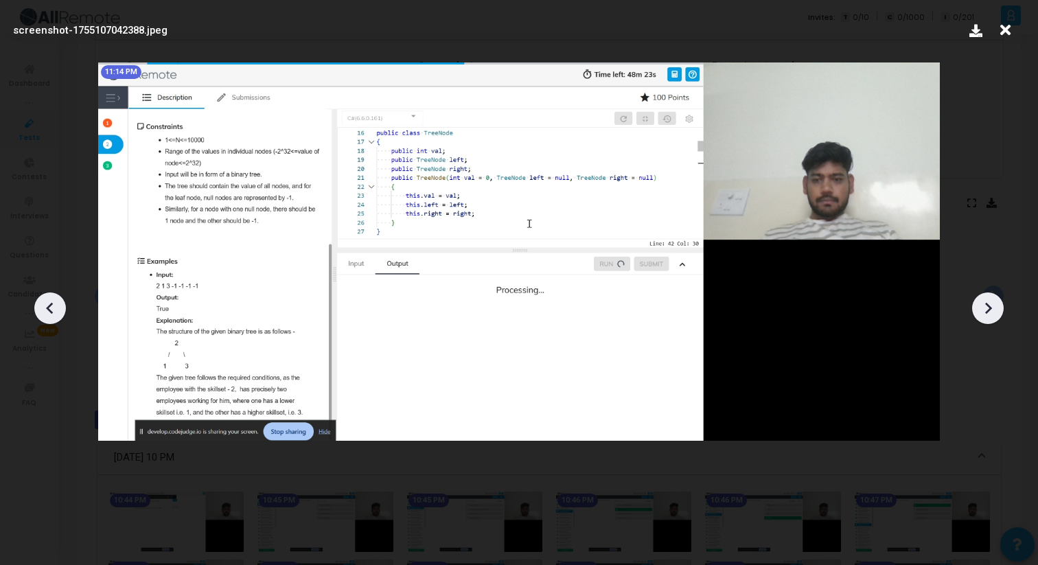
click at [995, 320] on div at bounding box center [988, 308] width 32 height 32
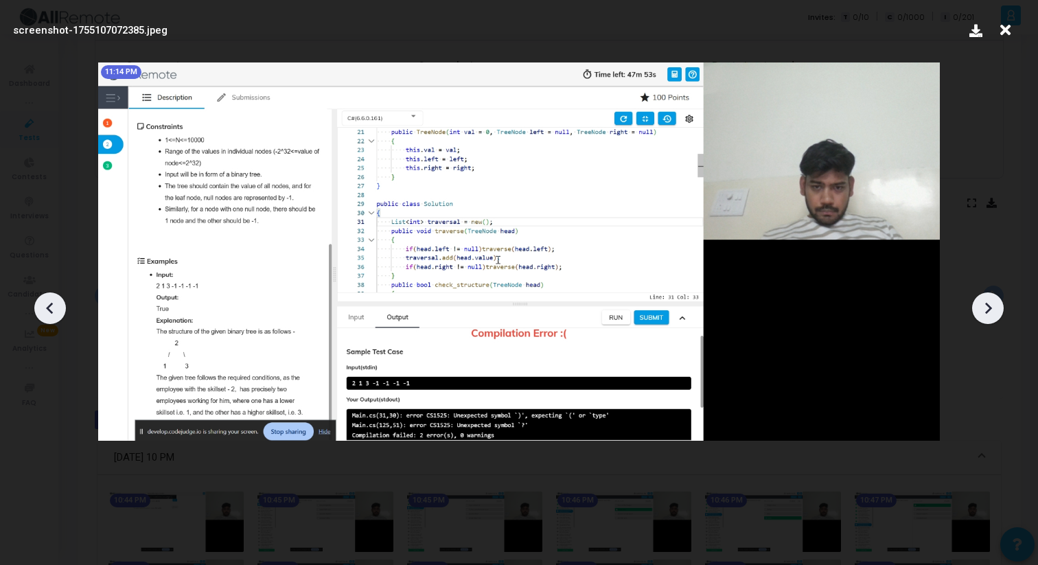
click at [994, 321] on div at bounding box center [988, 308] width 32 height 32
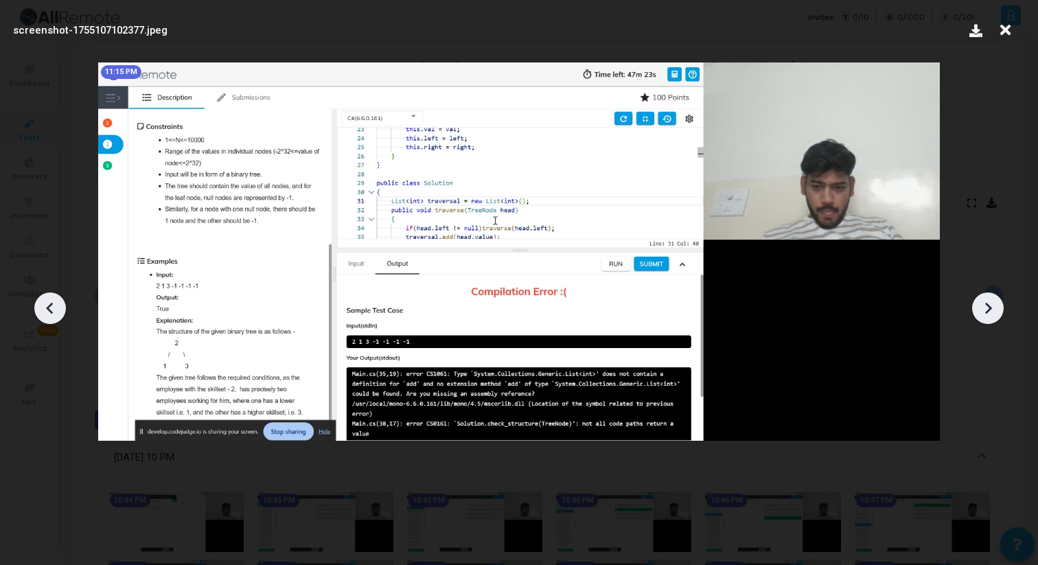
click at [994, 322] on div at bounding box center [519, 303] width 1038 height 524
click at [992, 318] on icon at bounding box center [988, 308] width 21 height 21
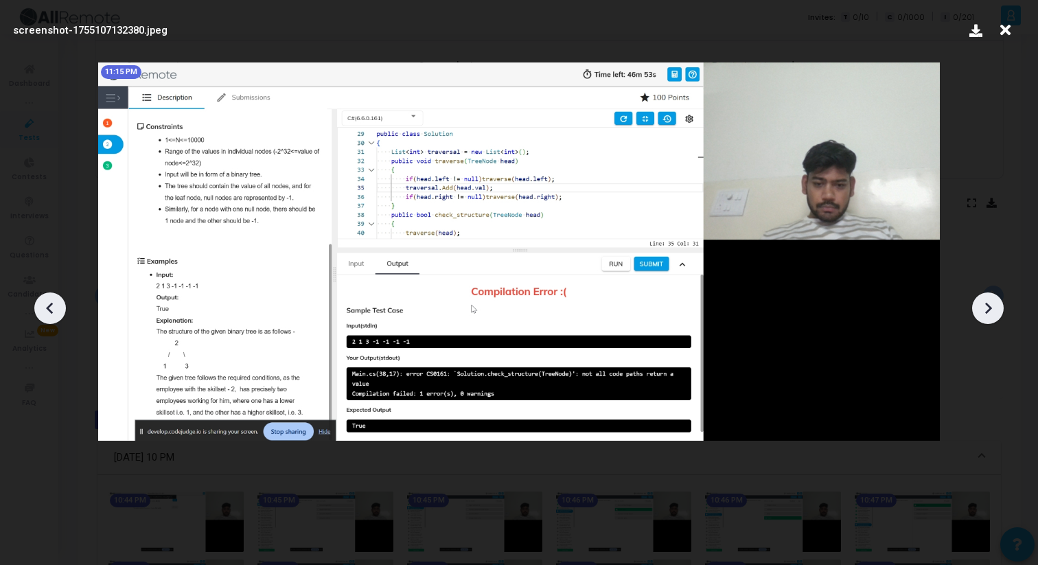
click at [991, 317] on icon at bounding box center [988, 308] width 21 height 21
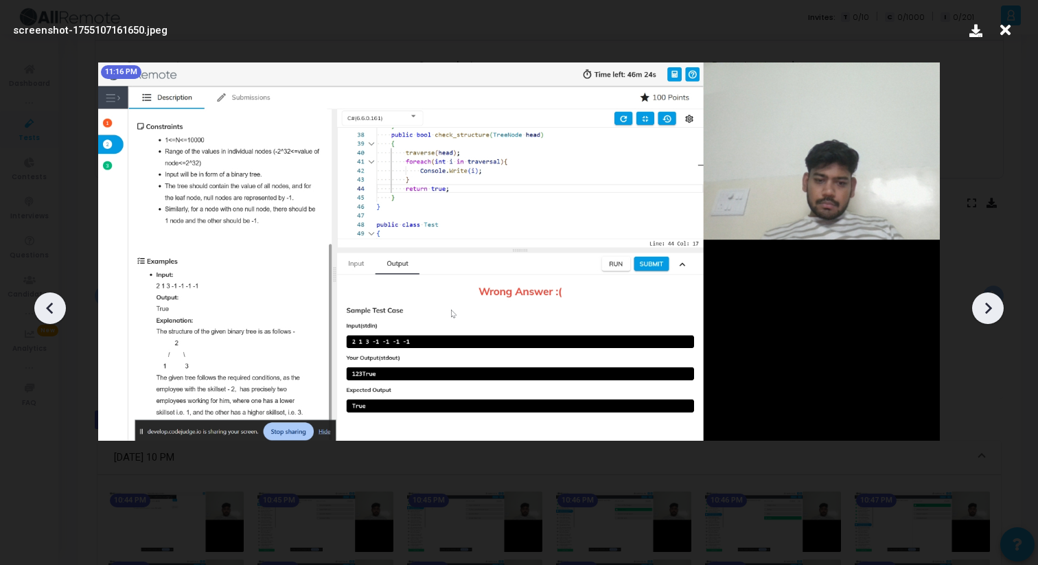
click at [991, 317] on icon at bounding box center [988, 308] width 21 height 21
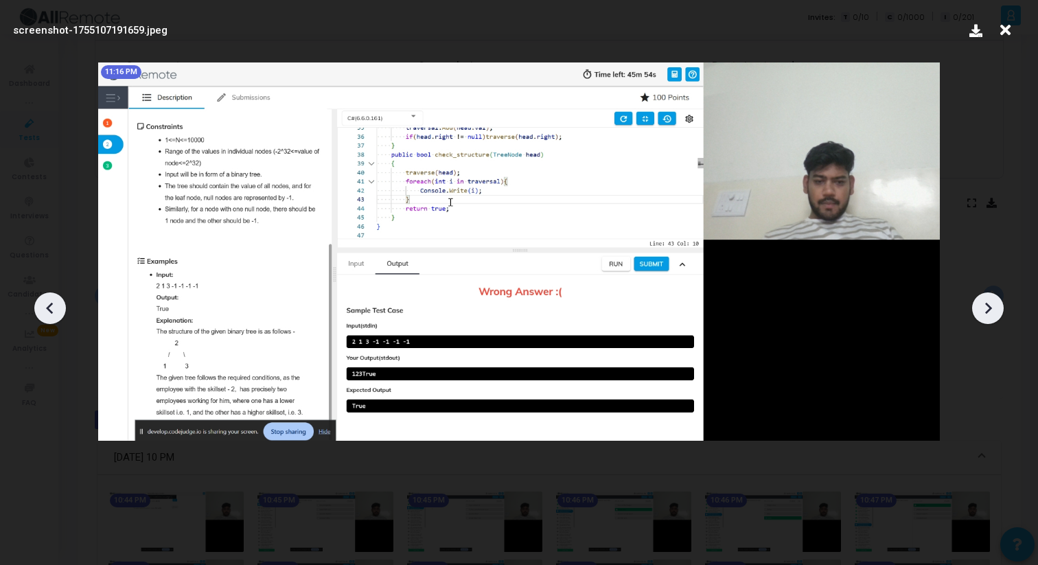
click at [991, 317] on icon at bounding box center [988, 308] width 21 height 21
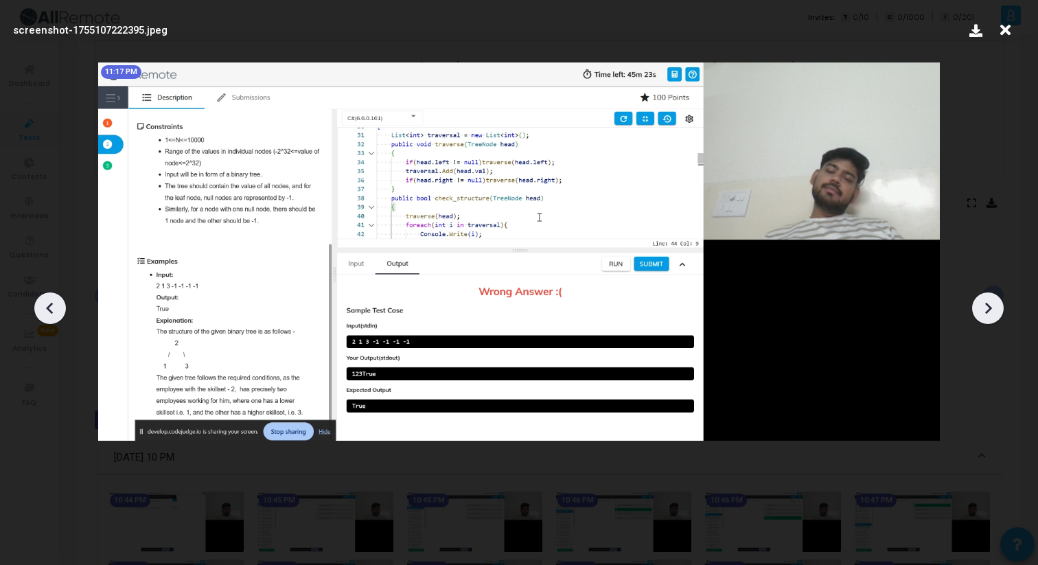
click at [991, 317] on icon at bounding box center [988, 308] width 21 height 21
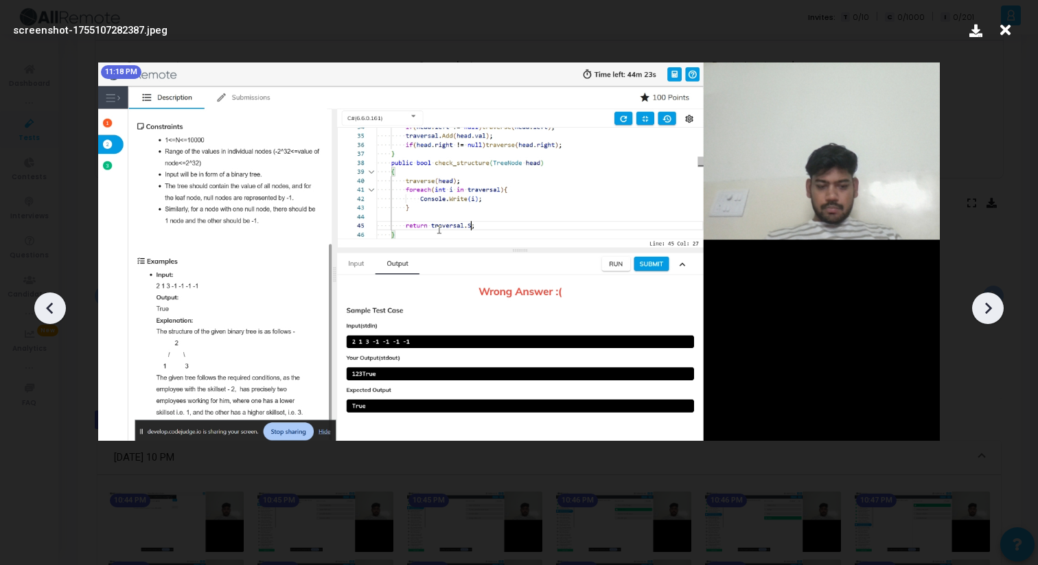
click at [991, 318] on icon at bounding box center [988, 308] width 21 height 21
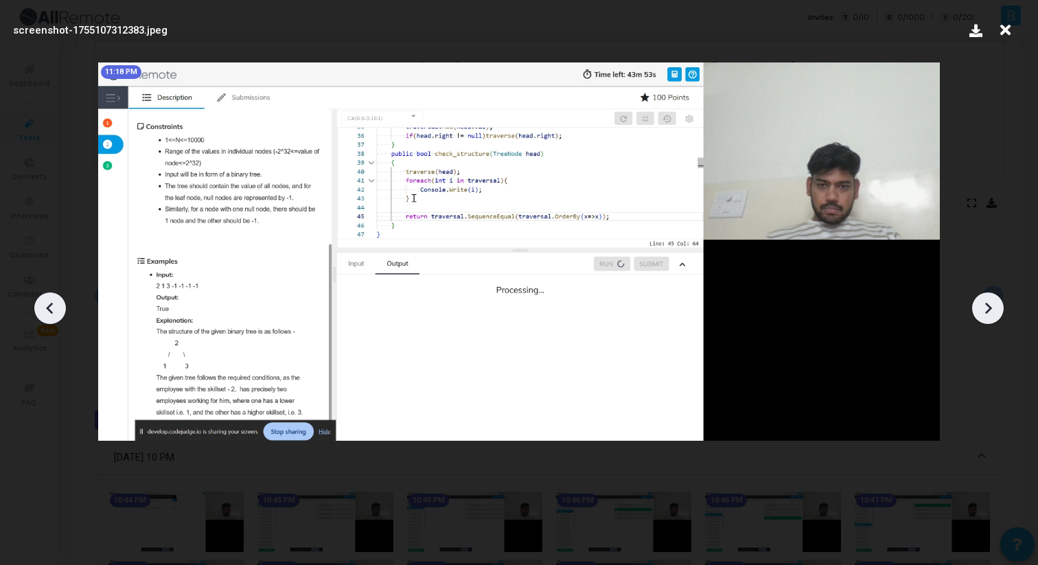
click at [991, 318] on icon at bounding box center [988, 308] width 21 height 21
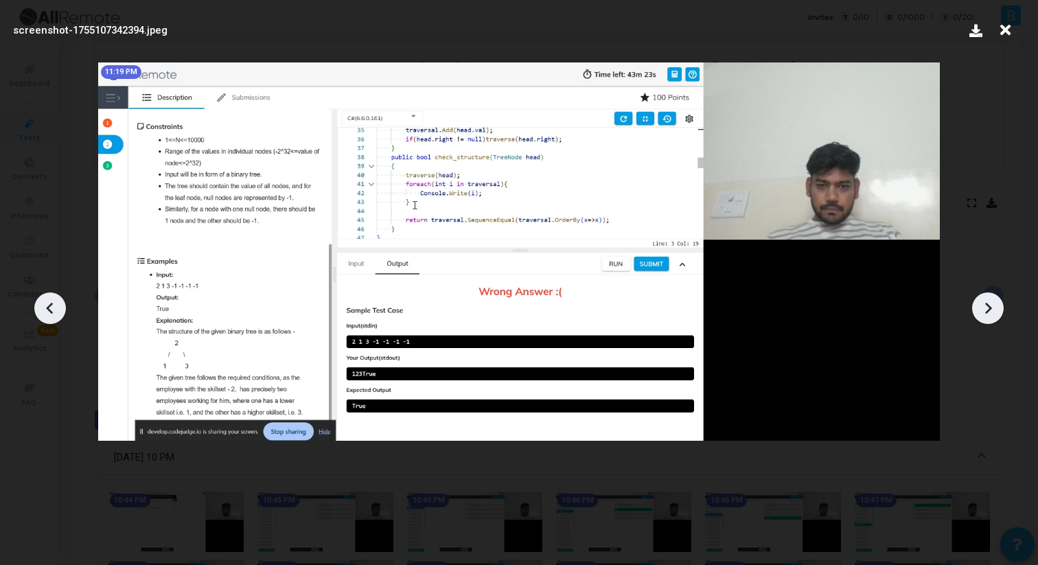
click at [991, 318] on icon at bounding box center [988, 308] width 21 height 21
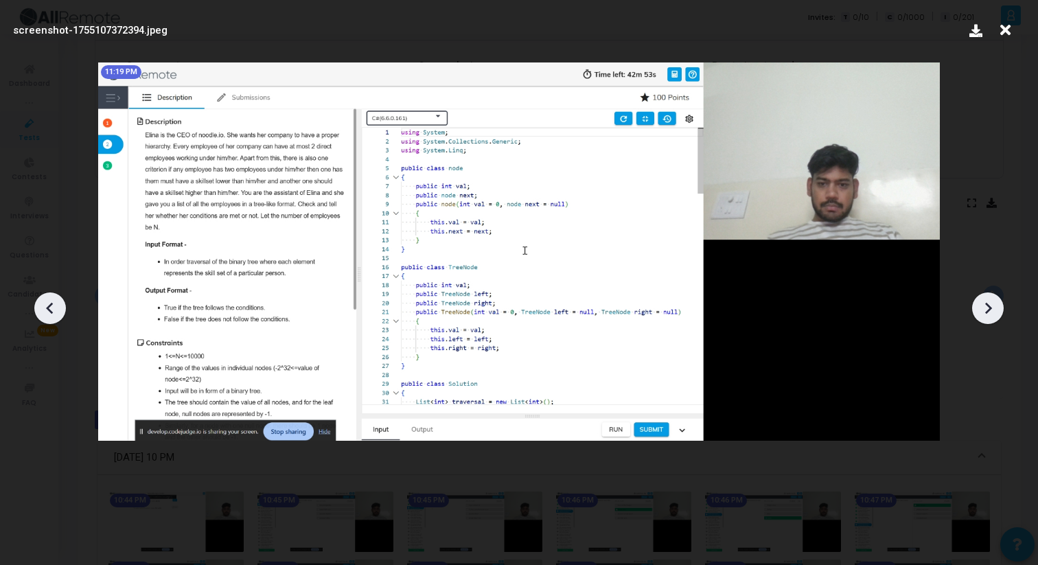
click at [991, 318] on icon at bounding box center [988, 308] width 21 height 21
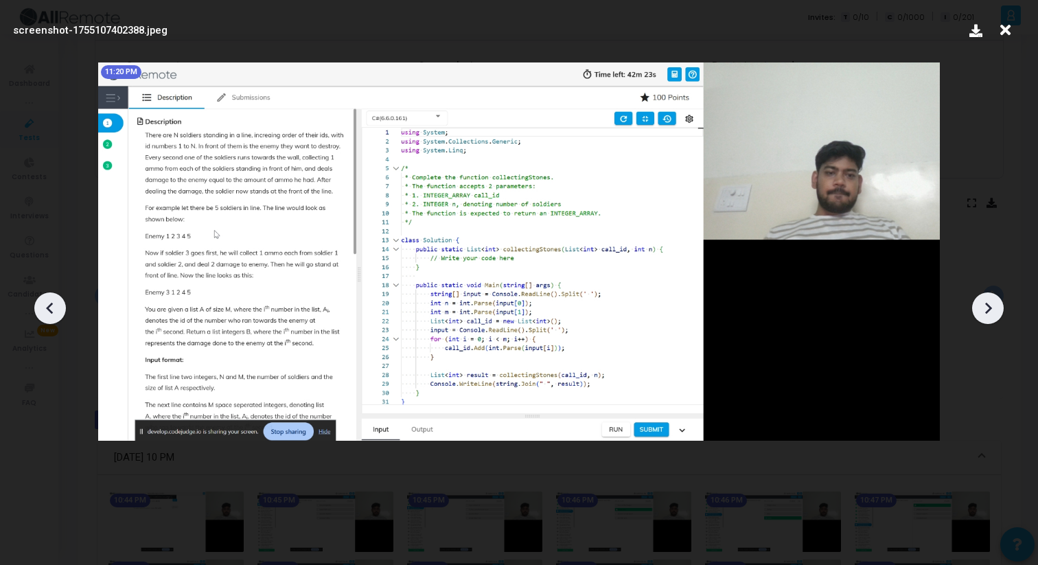
click at [991, 318] on icon at bounding box center [988, 308] width 21 height 21
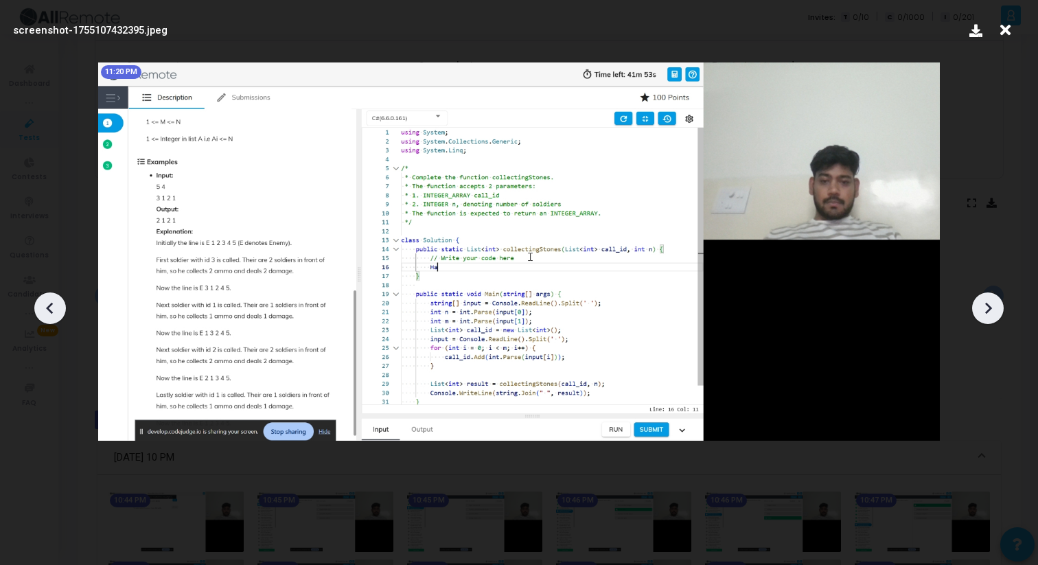
click at [991, 316] on icon at bounding box center [988, 308] width 21 height 21
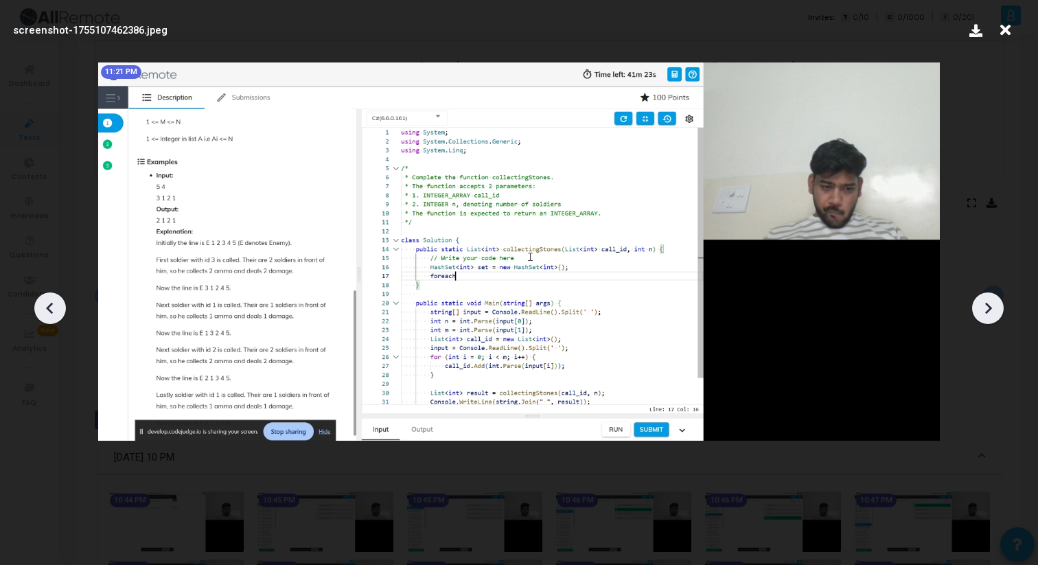
click at [991, 316] on icon at bounding box center [988, 308] width 21 height 21
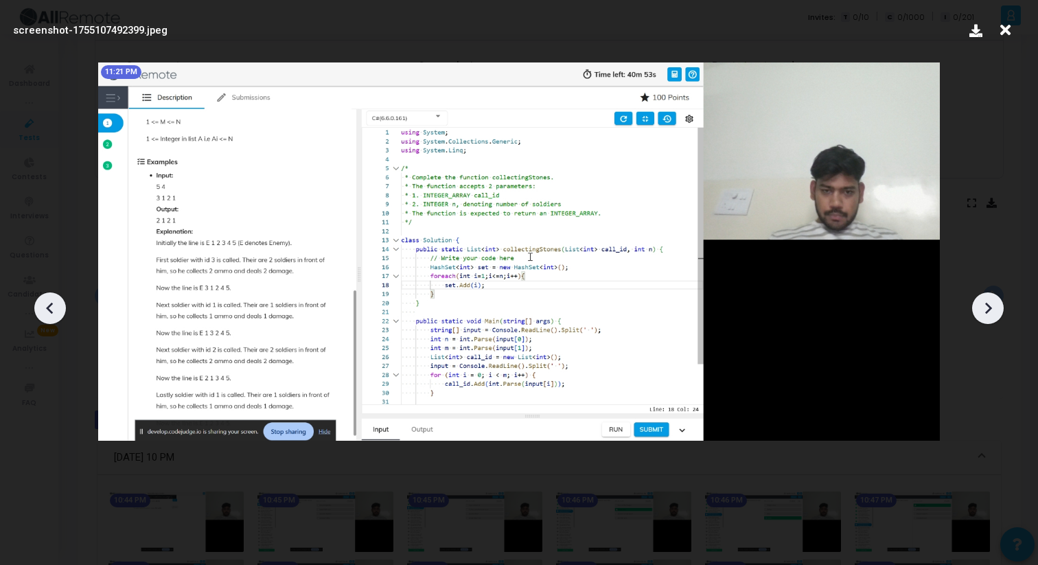
click at [991, 316] on icon at bounding box center [988, 308] width 21 height 21
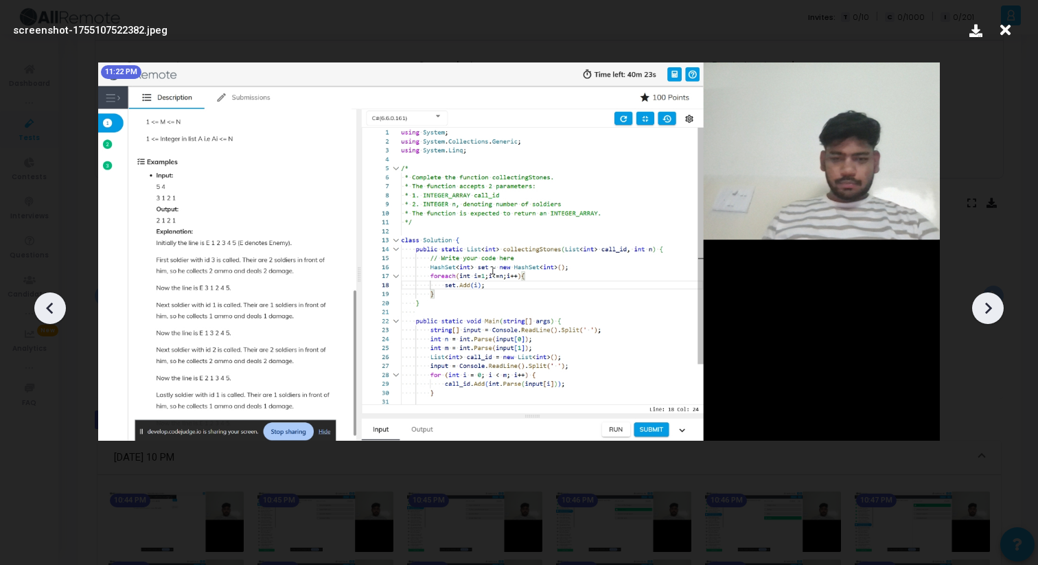
click at [991, 315] on icon at bounding box center [988, 308] width 21 height 21
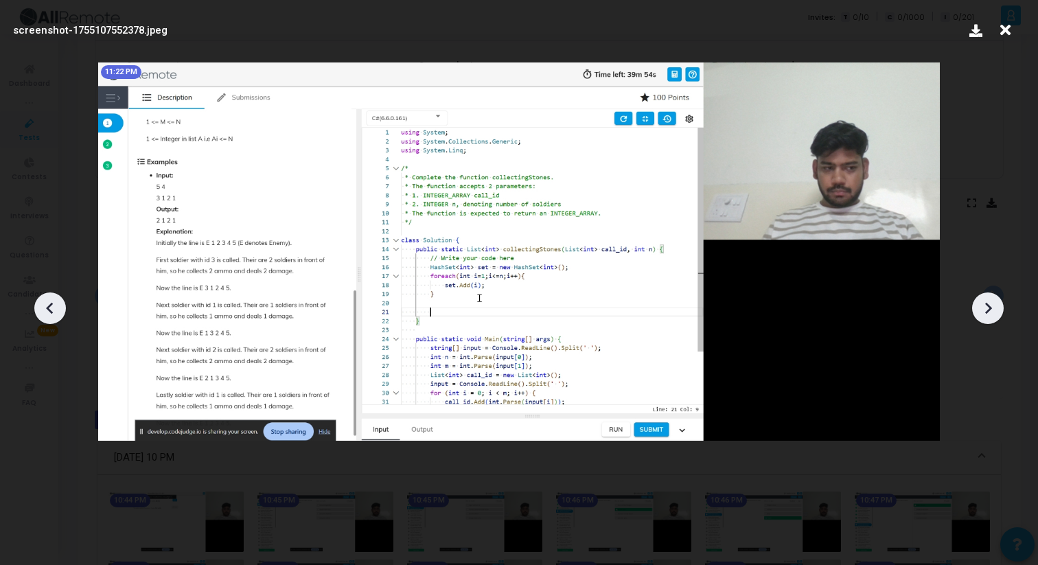
click at [991, 315] on icon at bounding box center [988, 308] width 21 height 21
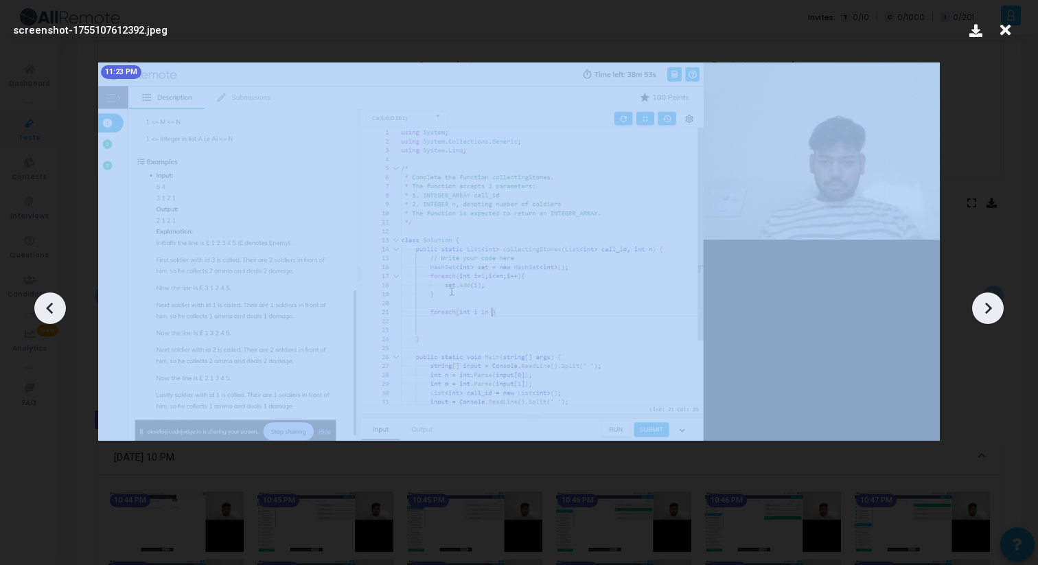
click at [991, 316] on icon at bounding box center [988, 308] width 21 height 21
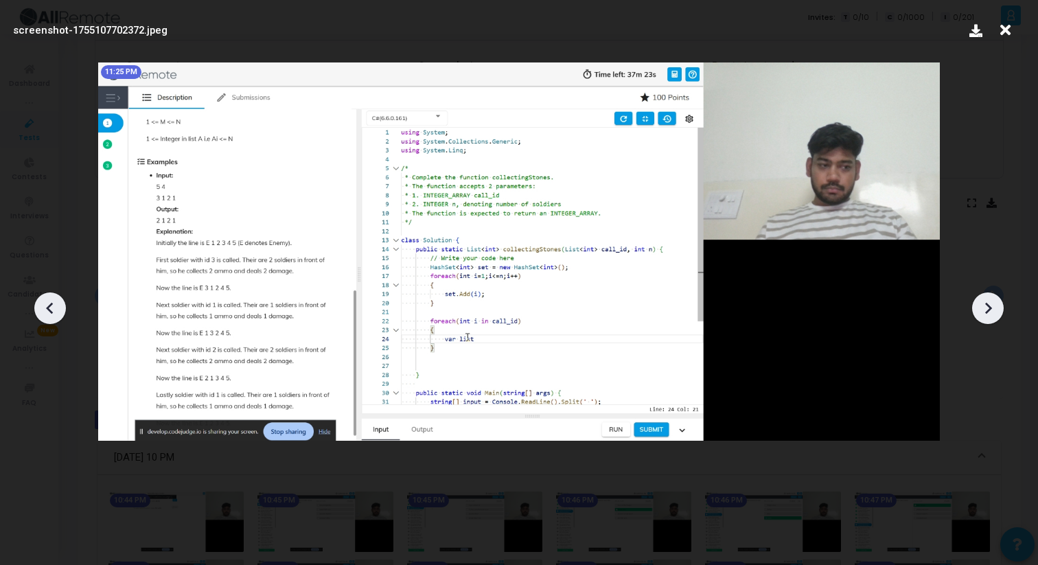
click at [991, 316] on icon at bounding box center [988, 308] width 21 height 21
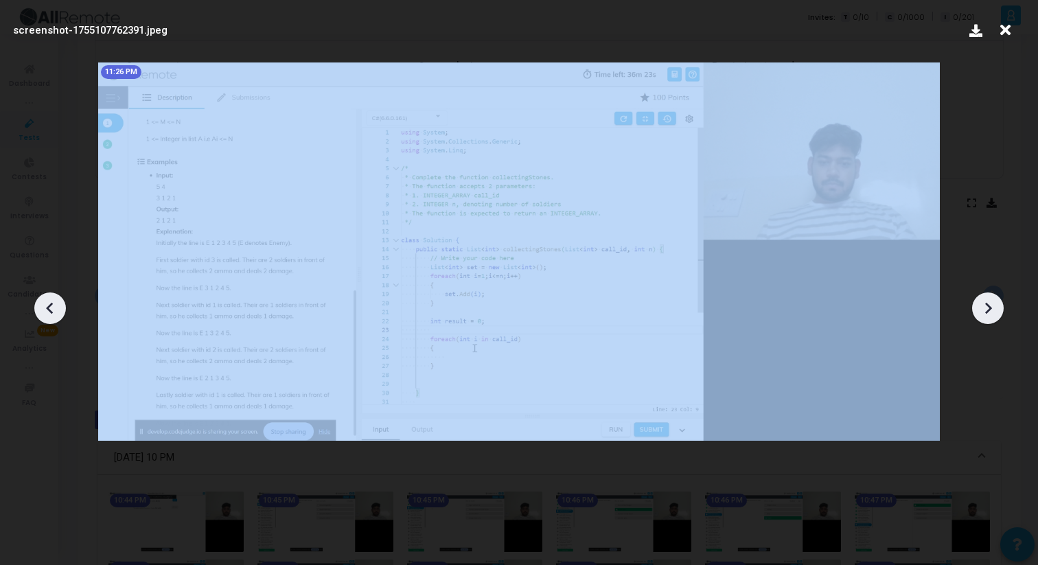
click at [991, 316] on icon at bounding box center [988, 308] width 21 height 21
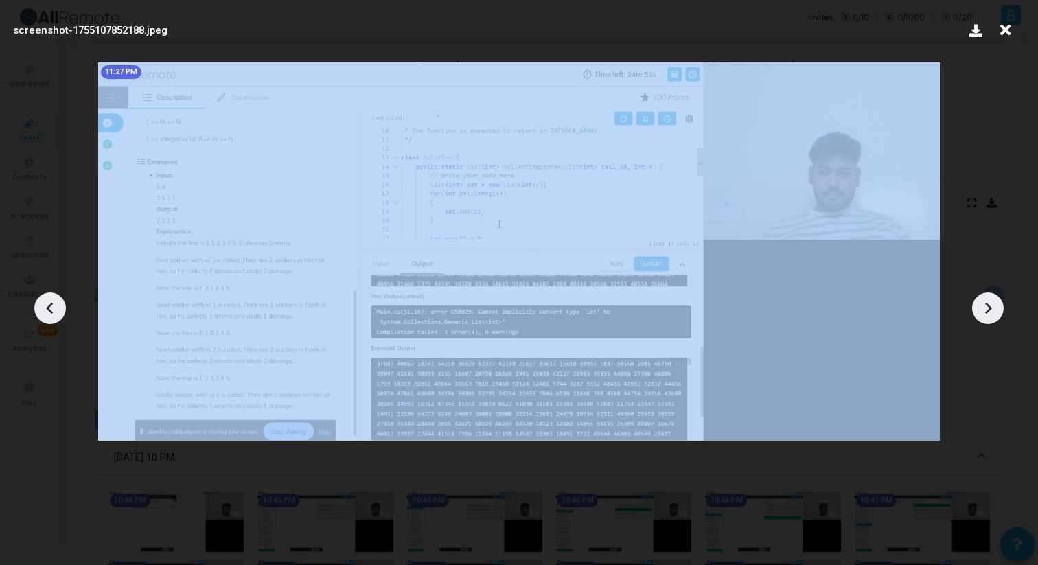
click at [991, 316] on icon at bounding box center [988, 308] width 21 height 21
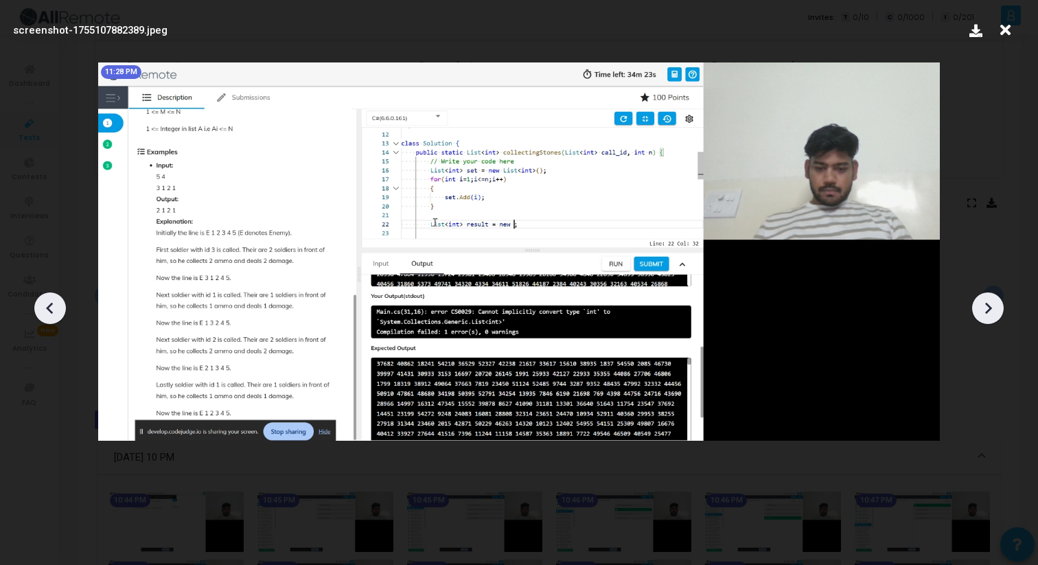
click at [991, 316] on icon at bounding box center [988, 308] width 21 height 21
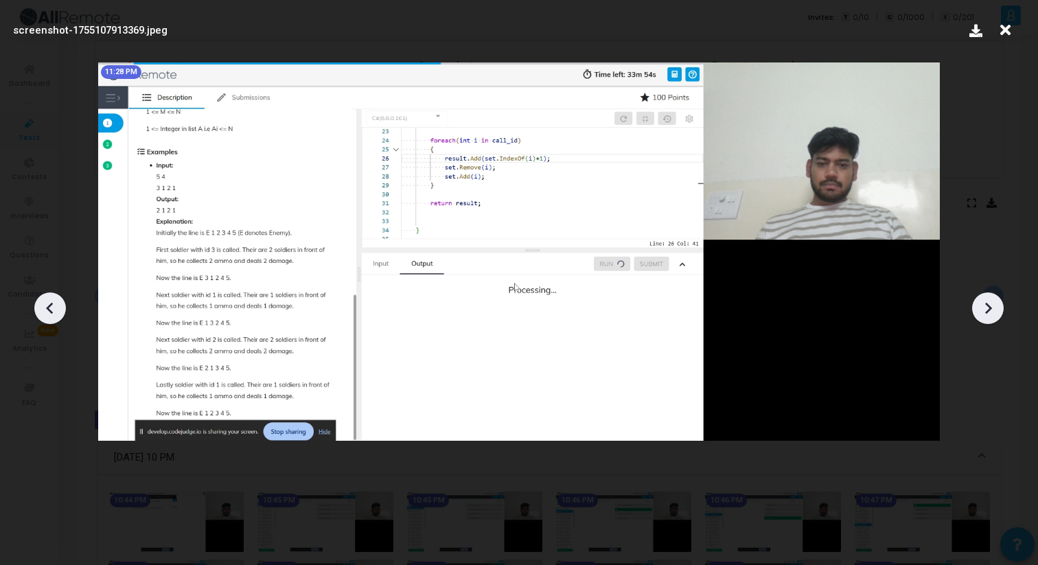
click at [991, 316] on icon at bounding box center [988, 308] width 21 height 21
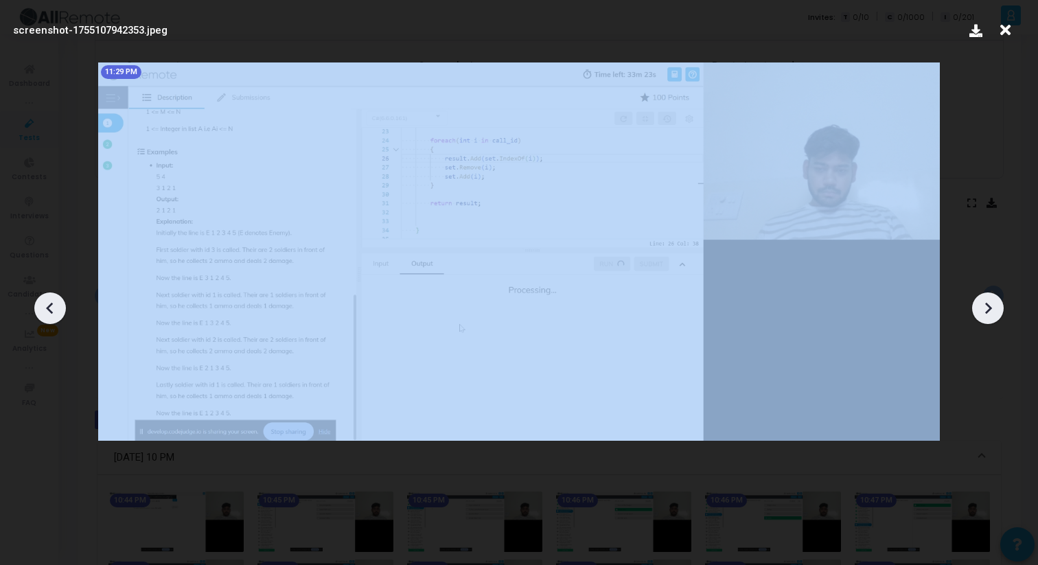
click at [991, 316] on icon at bounding box center [988, 308] width 21 height 21
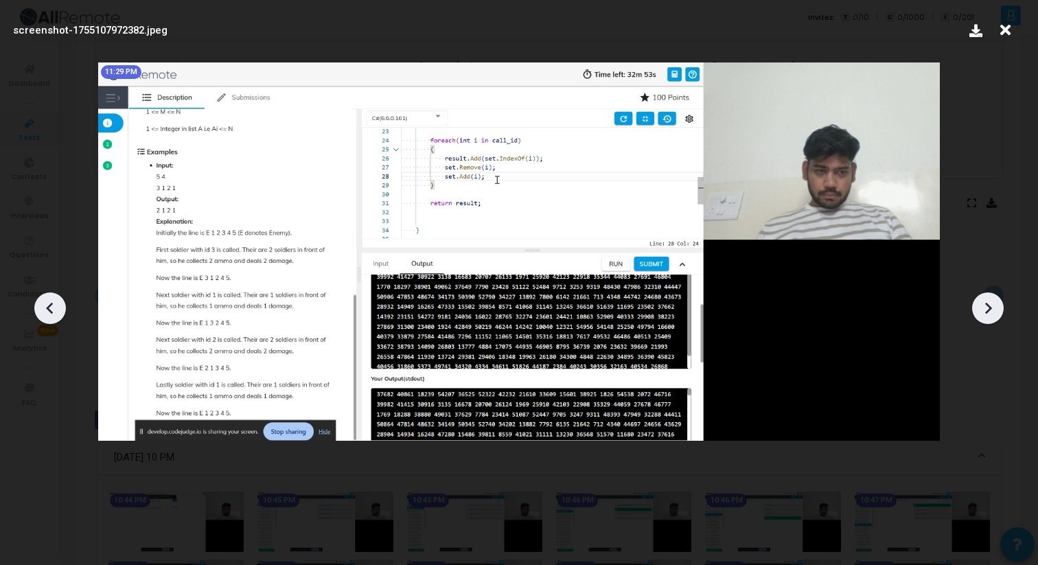
click at [991, 316] on icon at bounding box center [988, 308] width 21 height 21
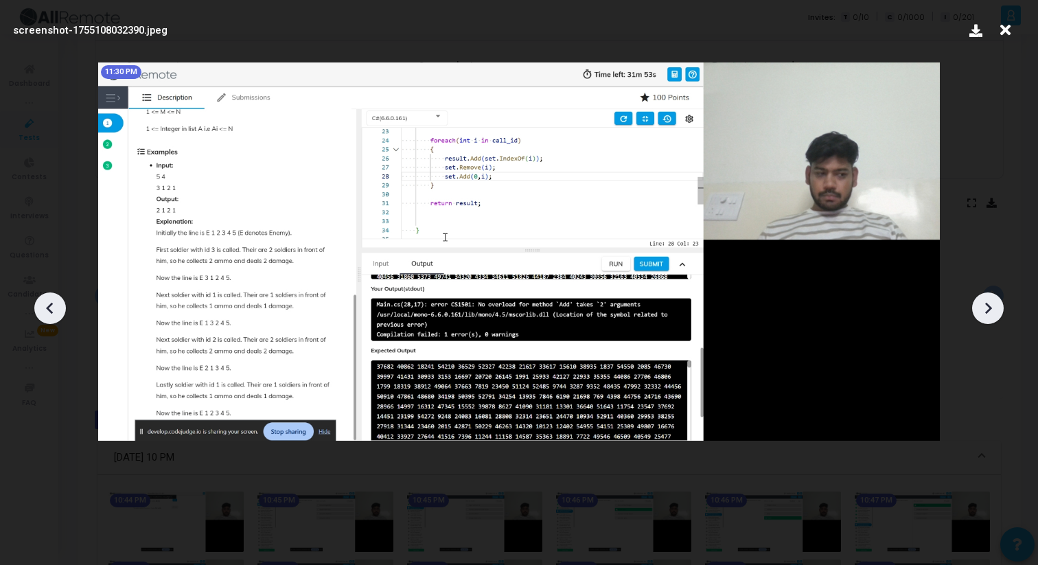
click at [991, 316] on icon at bounding box center [988, 308] width 21 height 21
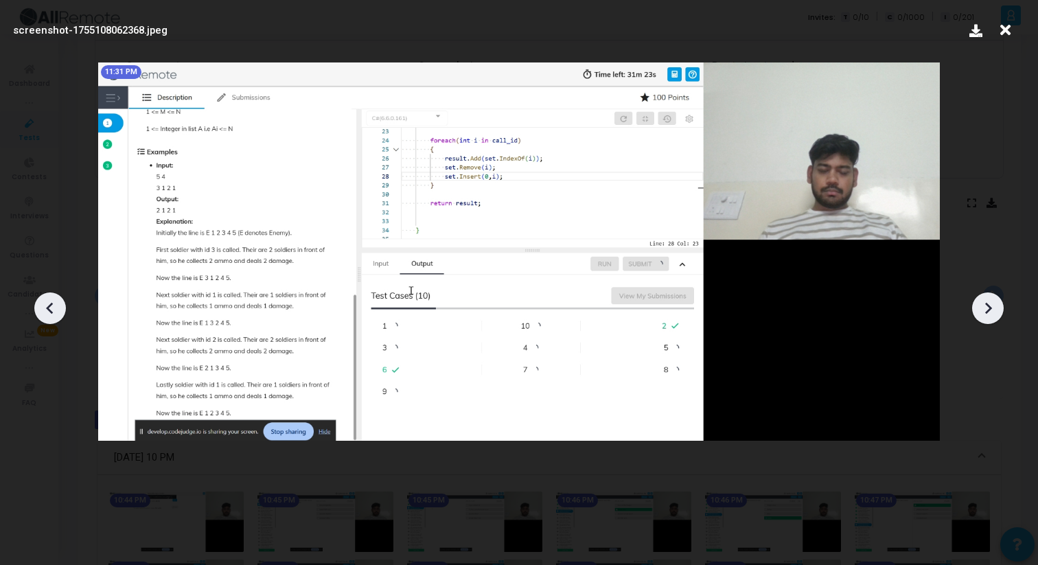
click at [991, 316] on icon at bounding box center [988, 308] width 21 height 21
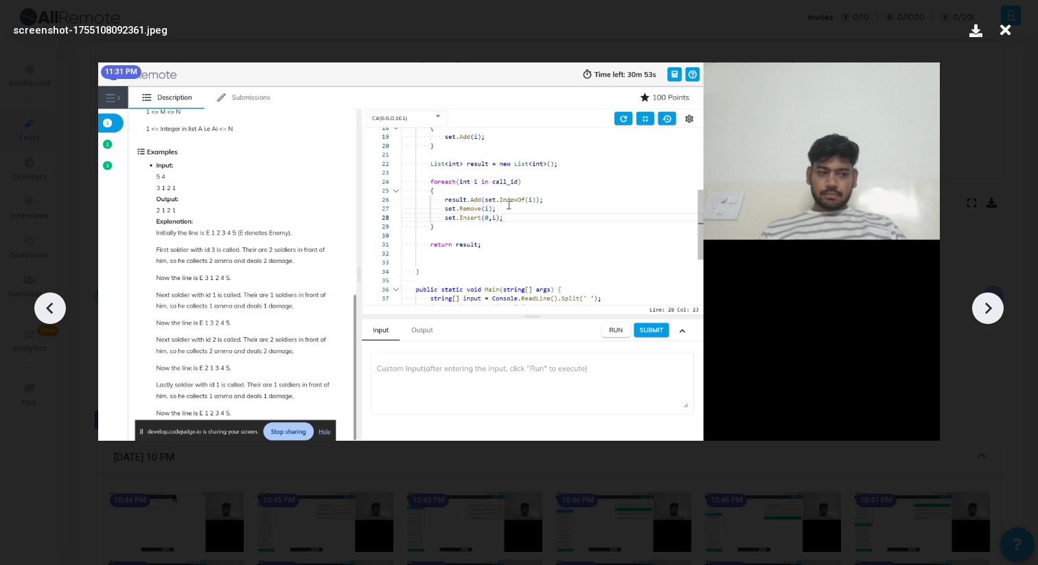
click at [1011, 32] on icon at bounding box center [1005, 30] width 21 height 26
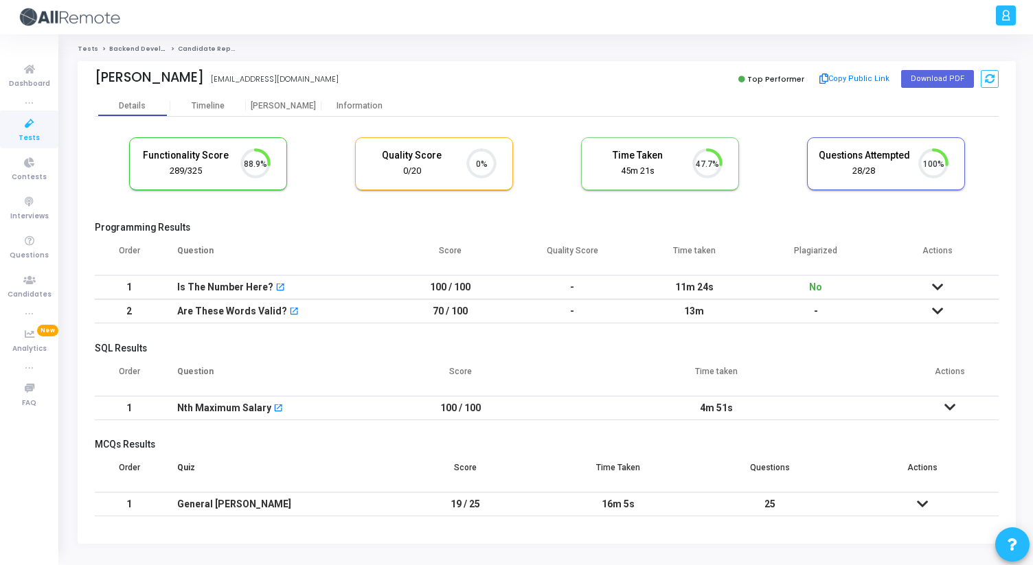
scroll to position [6, 6]
click at [284, 111] on div "[PERSON_NAME]" at bounding box center [284, 106] width 76 height 10
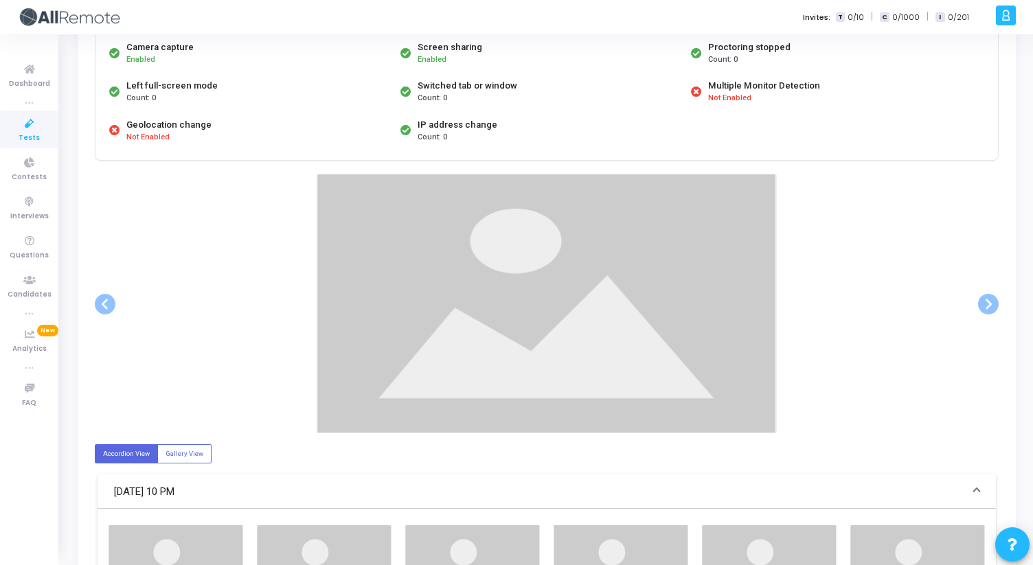
scroll to position [141, 0]
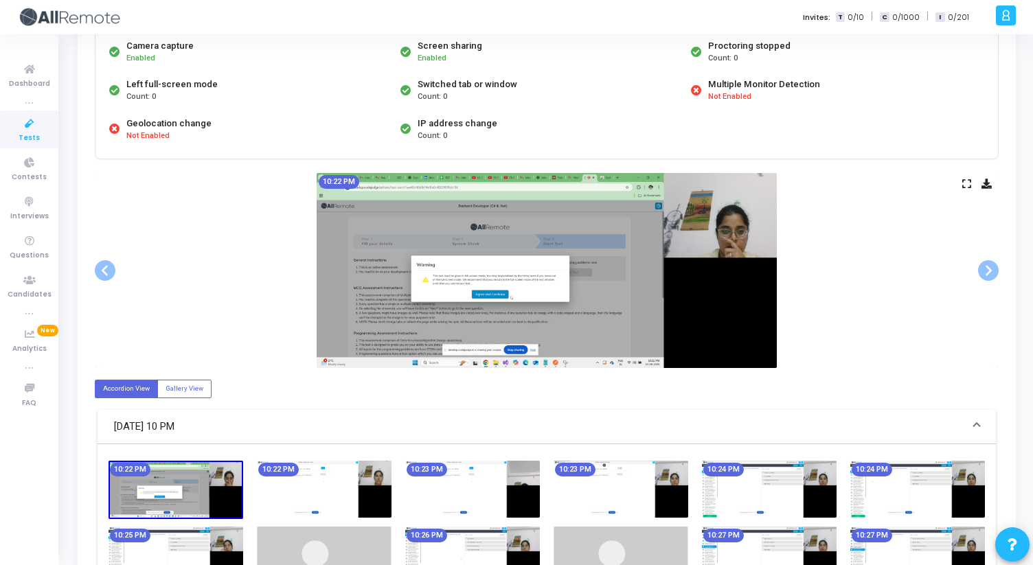
click at [964, 181] on icon at bounding box center [966, 184] width 9 height 8
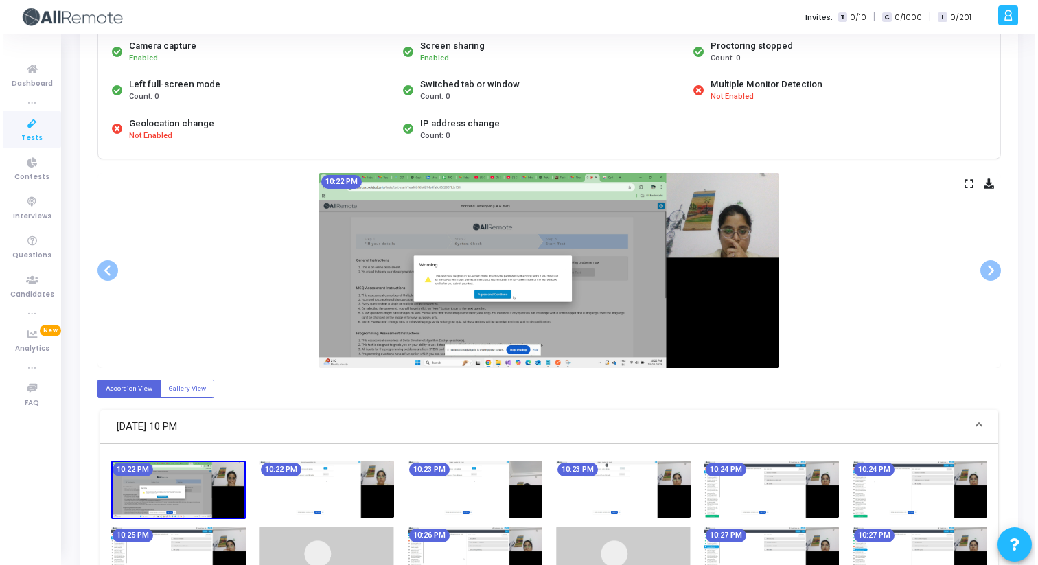
scroll to position [0, 0]
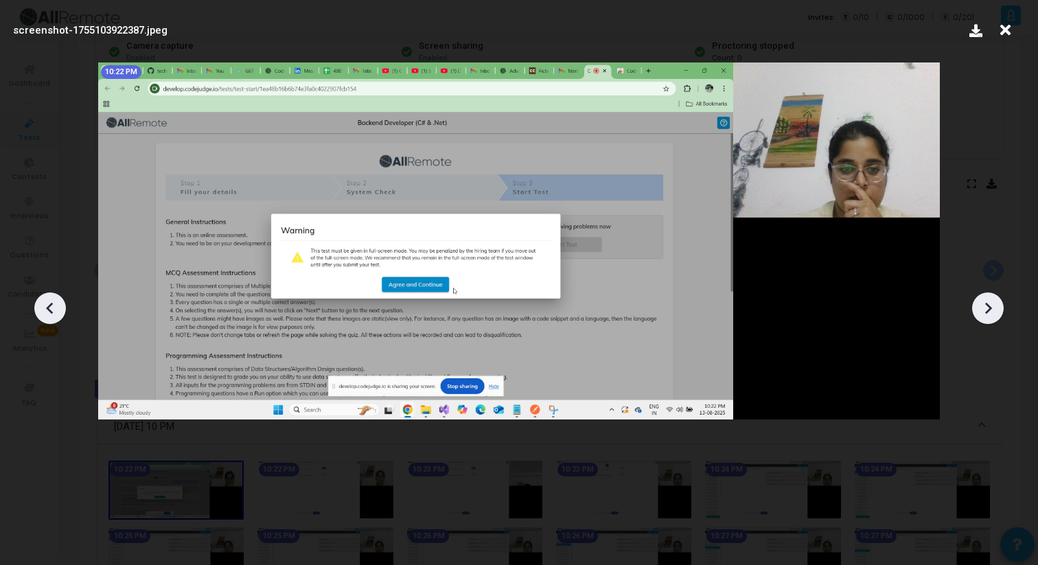
click at [993, 307] on icon at bounding box center [988, 308] width 21 height 21
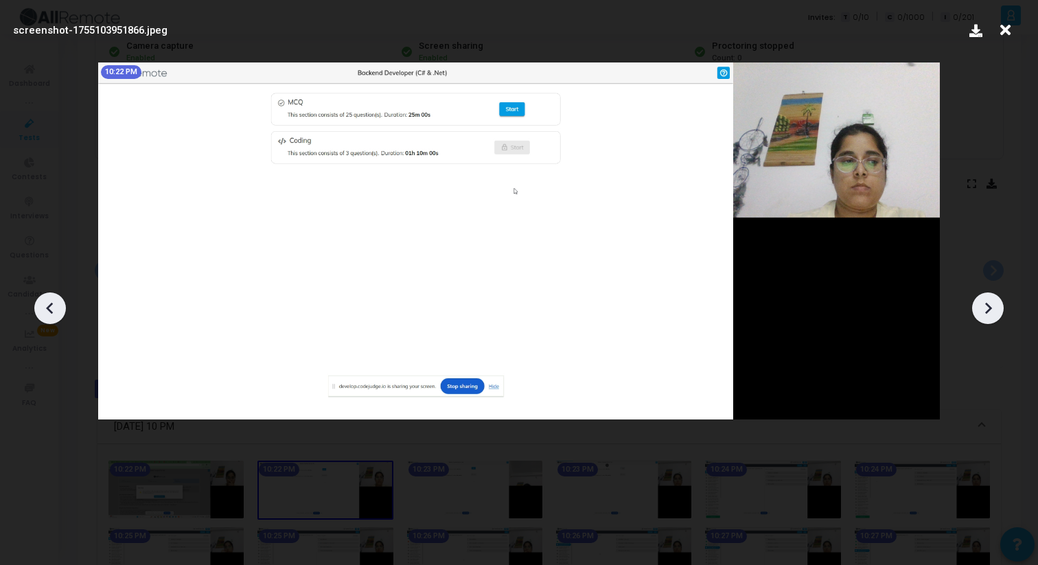
click at [993, 307] on icon at bounding box center [988, 308] width 21 height 21
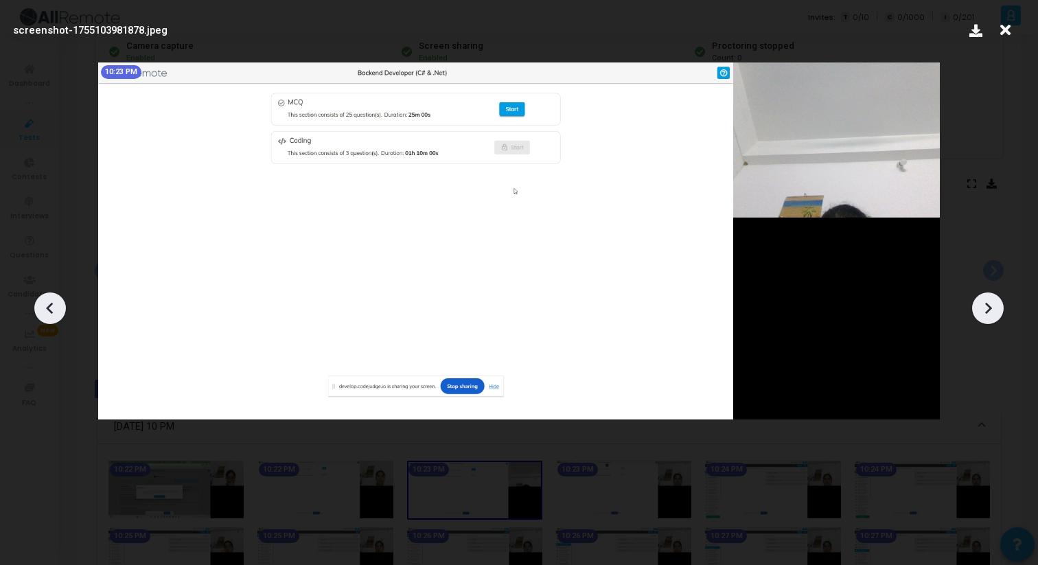
click at [50, 308] on icon at bounding box center [50, 308] width 21 height 21
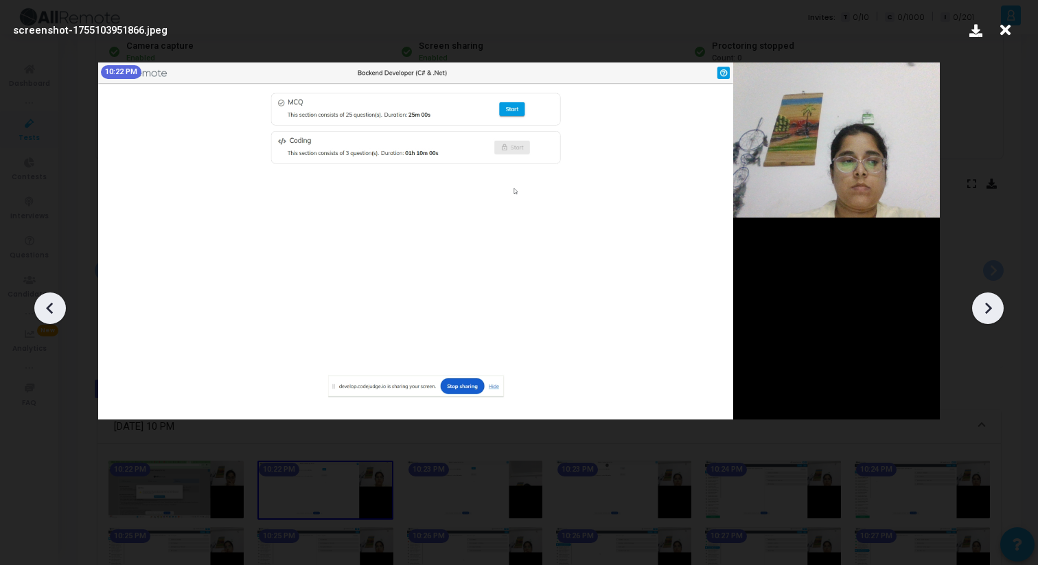
click at [987, 303] on icon at bounding box center [988, 308] width 7 height 12
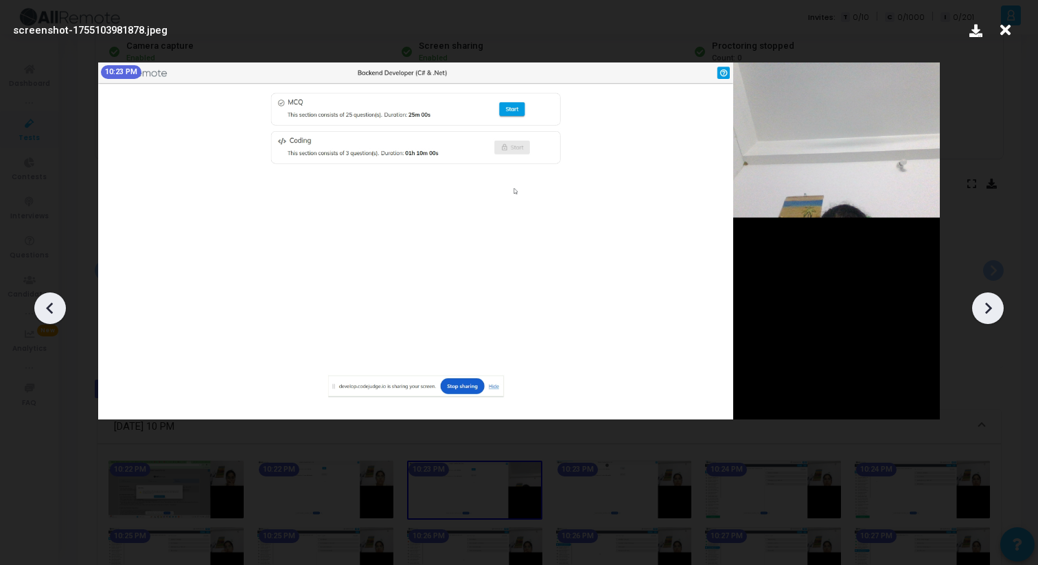
click at [987, 304] on icon at bounding box center [988, 308] width 7 height 12
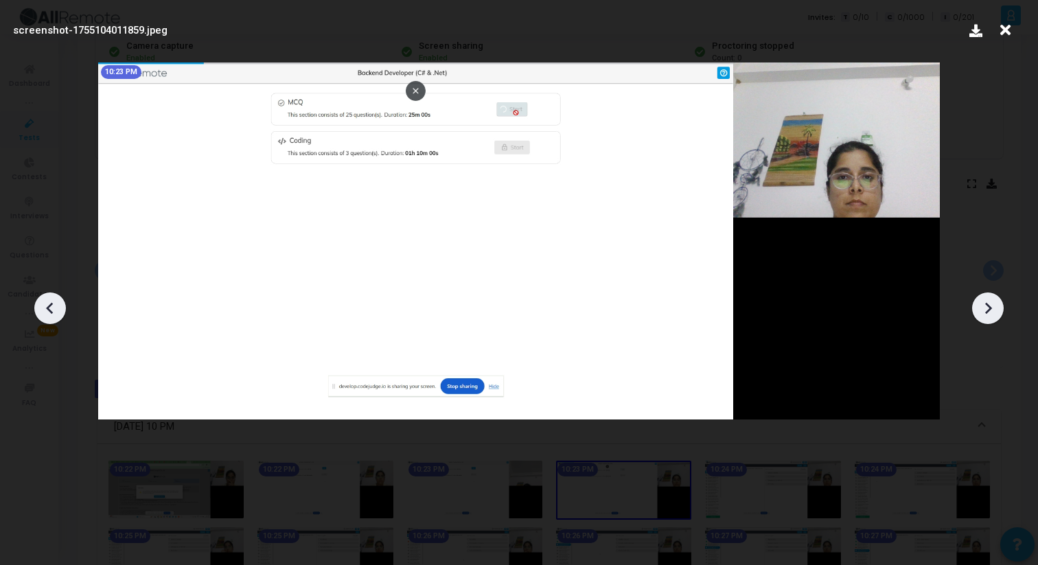
click at [987, 304] on icon at bounding box center [988, 308] width 7 height 12
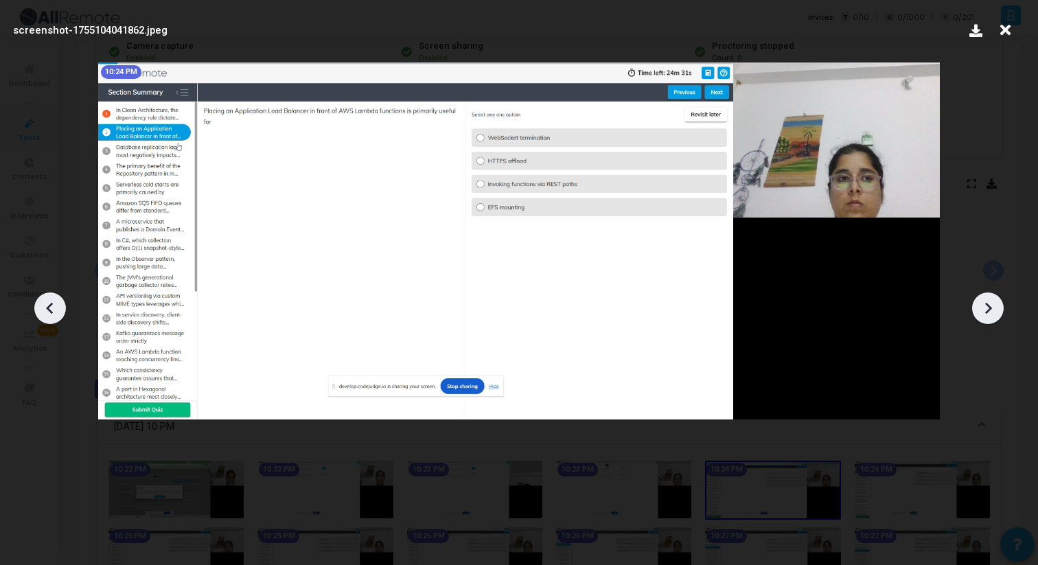
click at [987, 305] on icon at bounding box center [988, 308] width 7 height 12
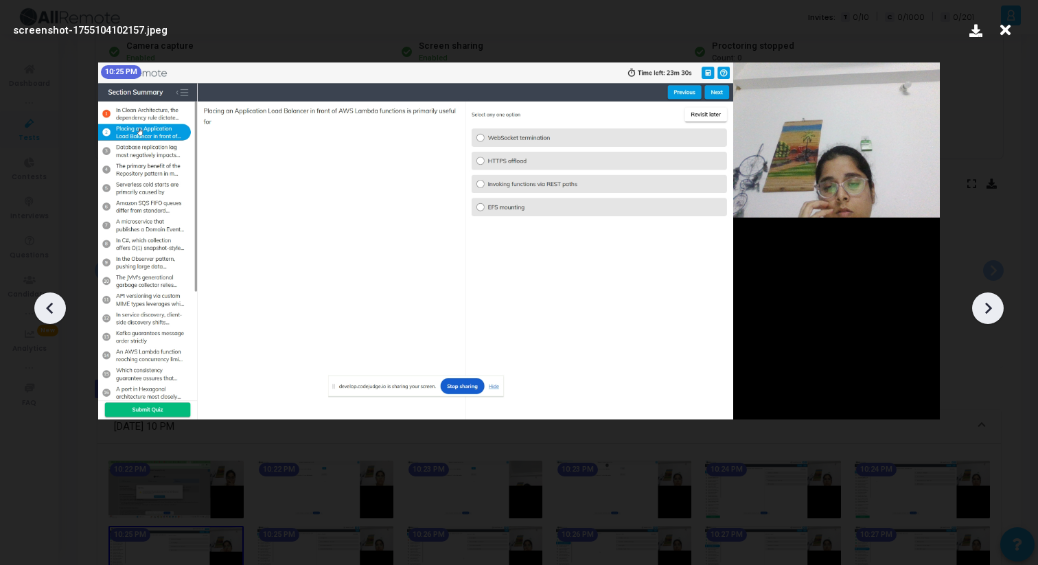
click at [987, 305] on icon at bounding box center [988, 308] width 7 height 12
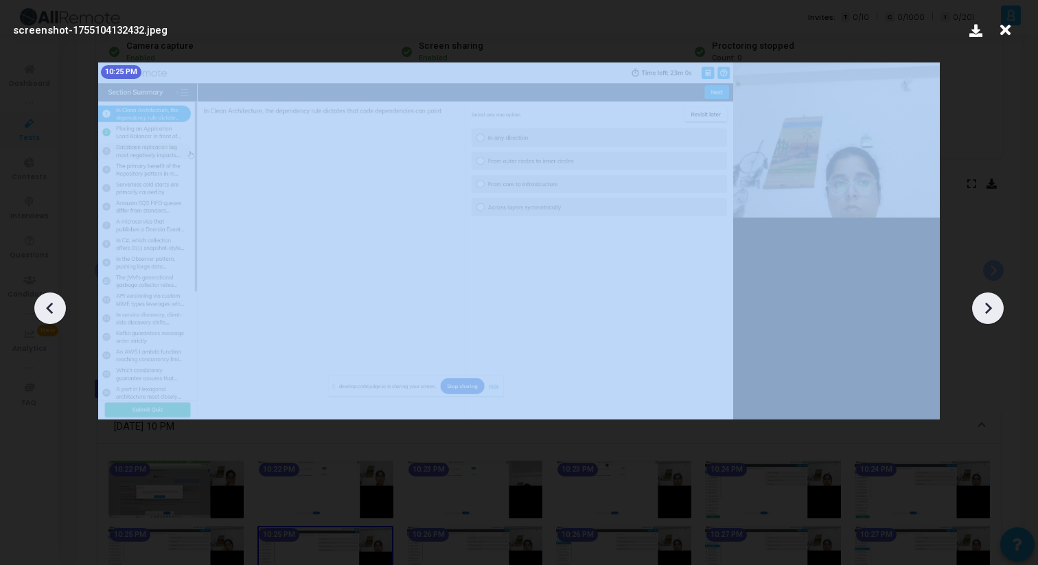
click at [987, 305] on icon at bounding box center [988, 308] width 7 height 12
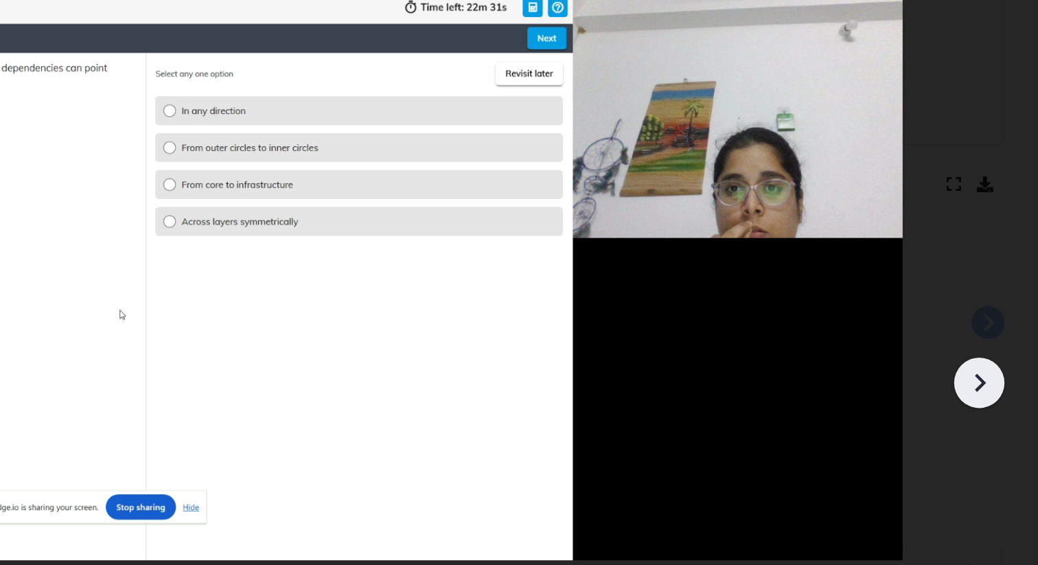
click at [987, 301] on icon at bounding box center [988, 308] width 21 height 21
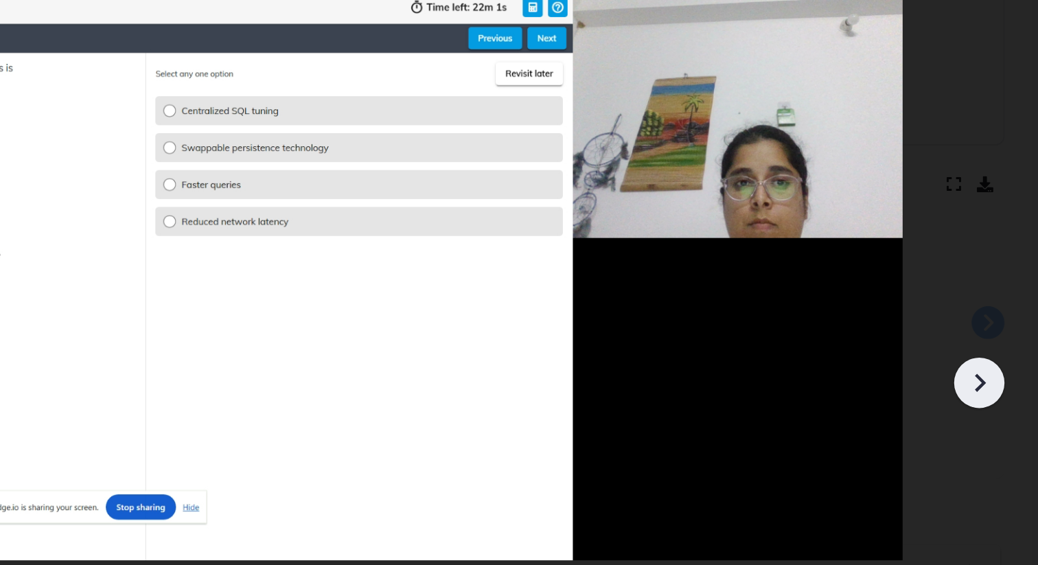
click at [987, 301] on icon at bounding box center [988, 308] width 21 height 21
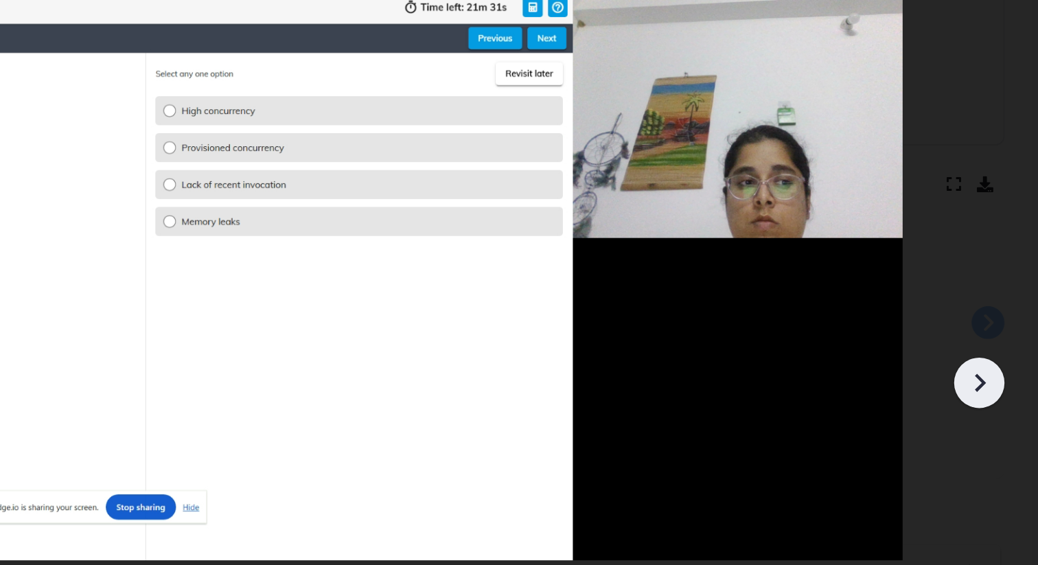
click at [986, 301] on icon at bounding box center [988, 308] width 21 height 21
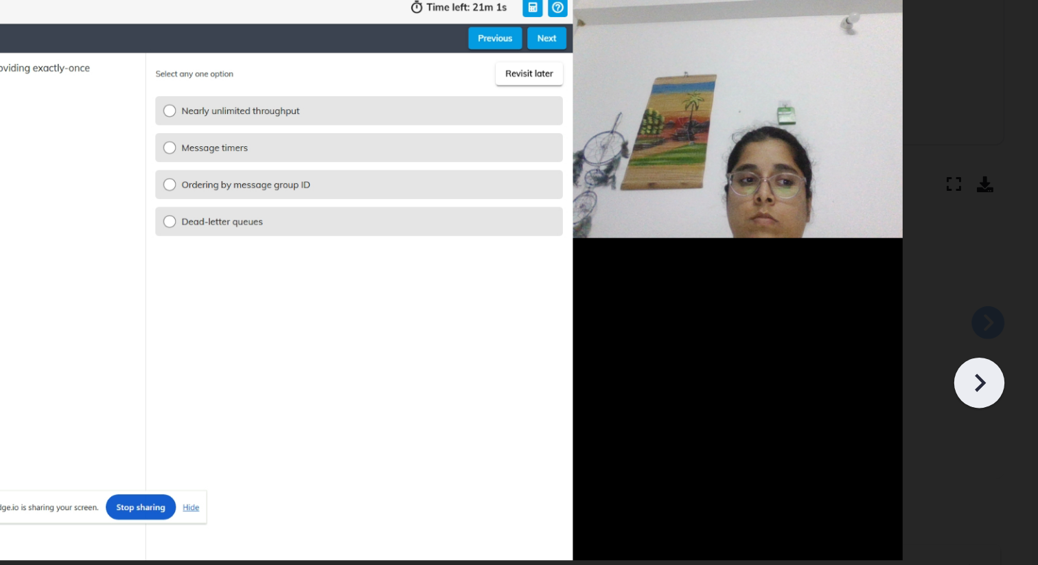
click at [986, 301] on icon at bounding box center [988, 308] width 21 height 21
click at [986, 302] on icon at bounding box center [988, 308] width 21 height 21
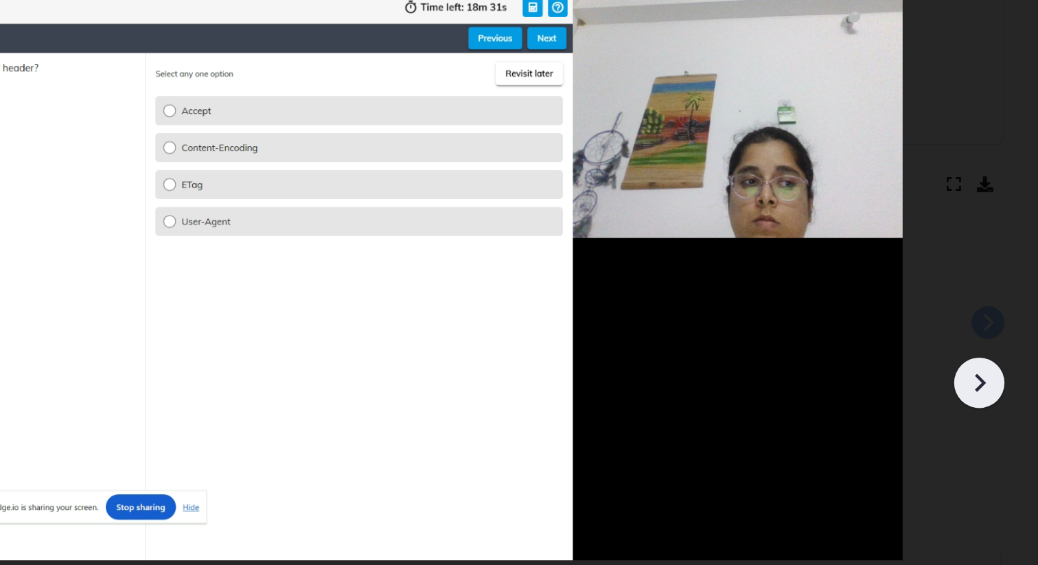
click at [986, 302] on icon at bounding box center [988, 308] width 21 height 21
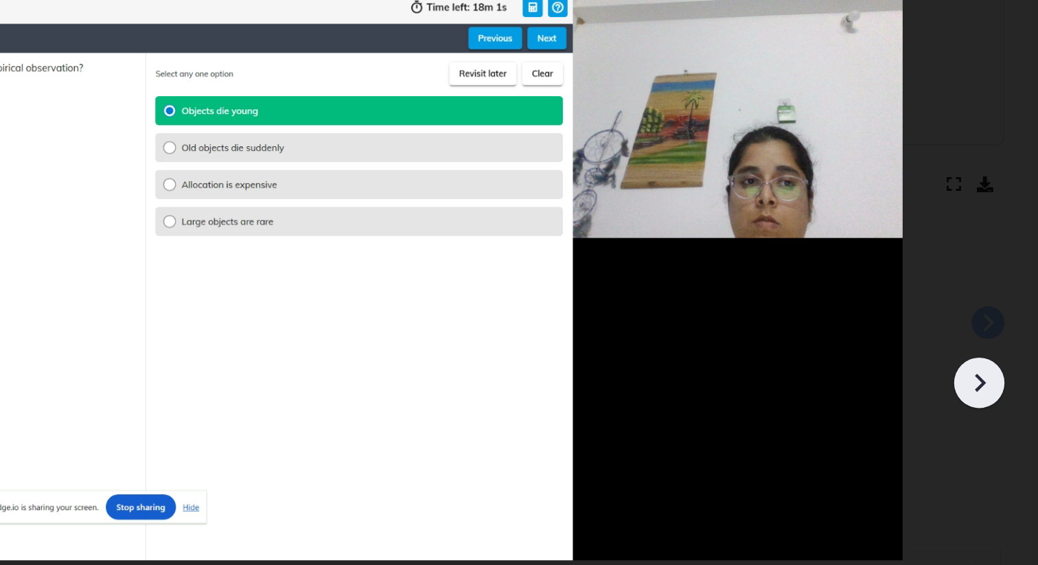
click at [986, 302] on icon at bounding box center [988, 308] width 21 height 21
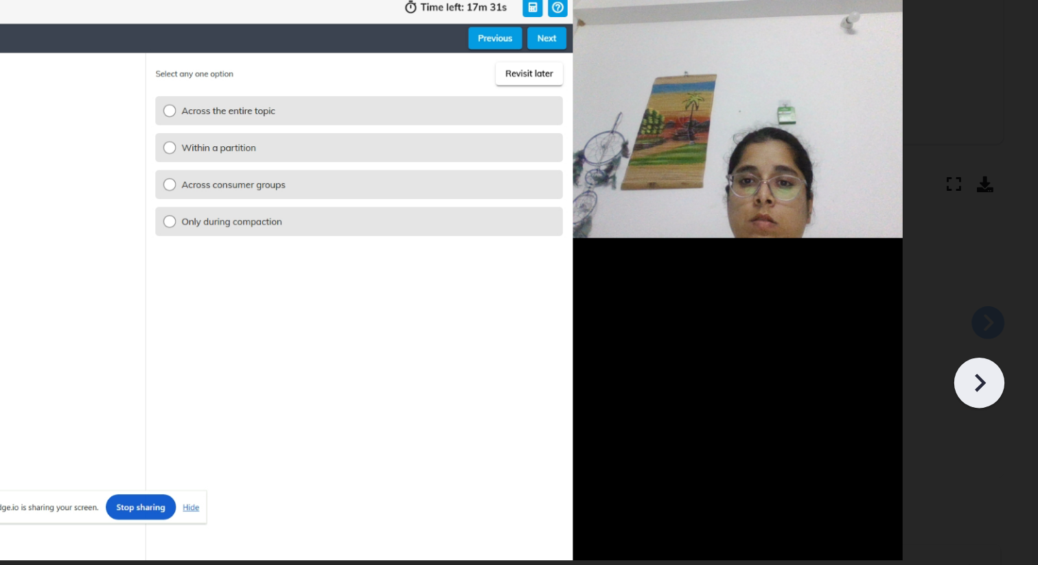
click at [986, 302] on icon at bounding box center [988, 308] width 21 height 21
click at [986, 302] on icon at bounding box center [988, 308] width 7 height 12
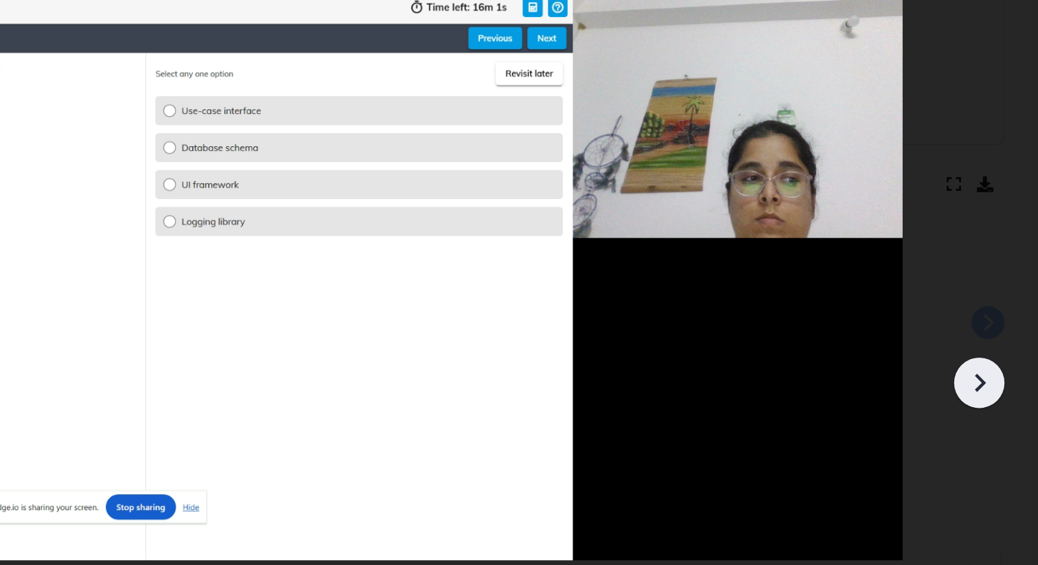
click at [986, 303] on icon at bounding box center [988, 308] width 7 height 12
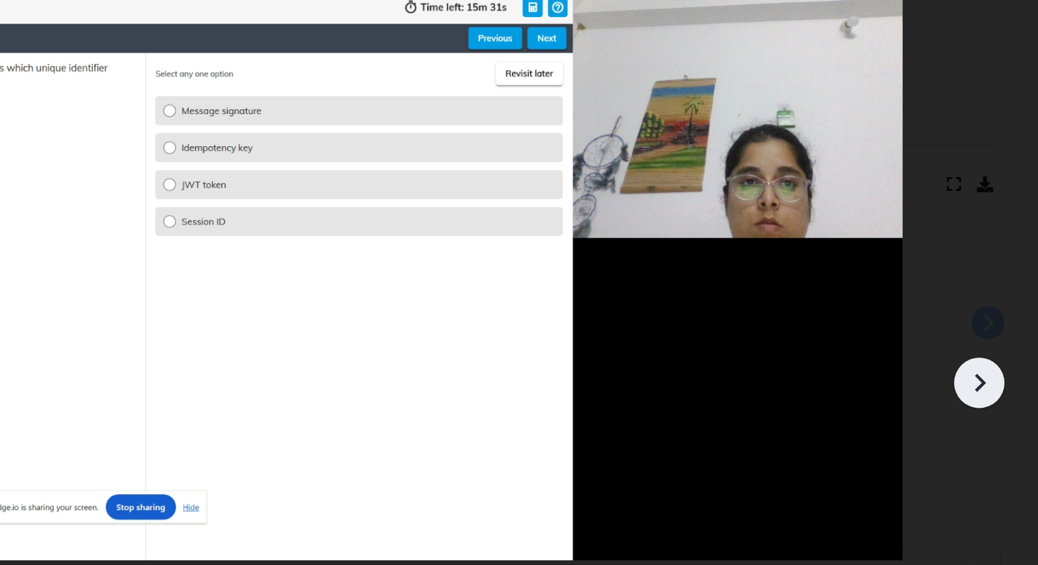
click at [986, 303] on icon at bounding box center [988, 308] width 7 height 12
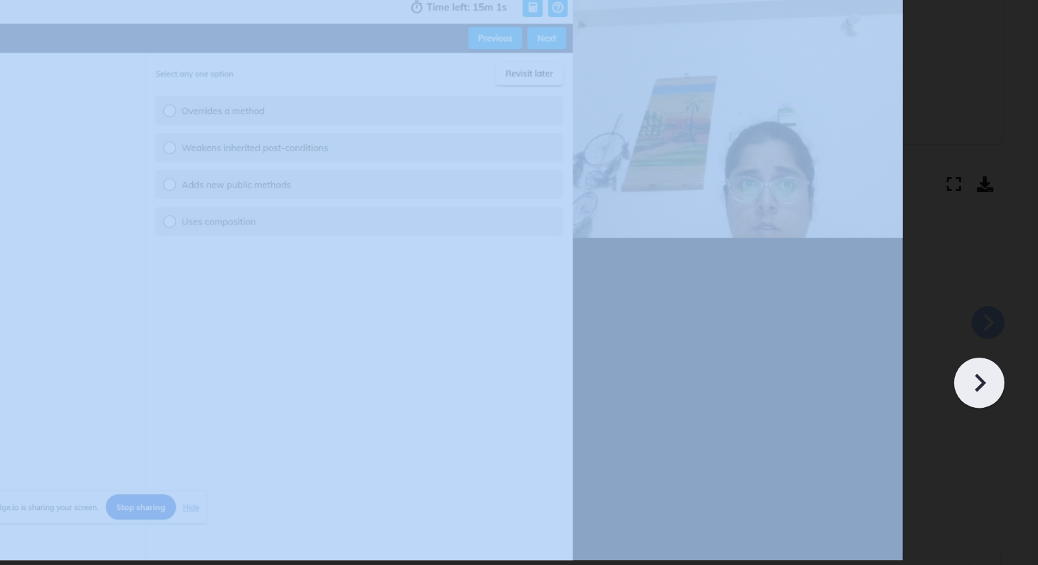
click at [986, 303] on icon at bounding box center [988, 308] width 7 height 12
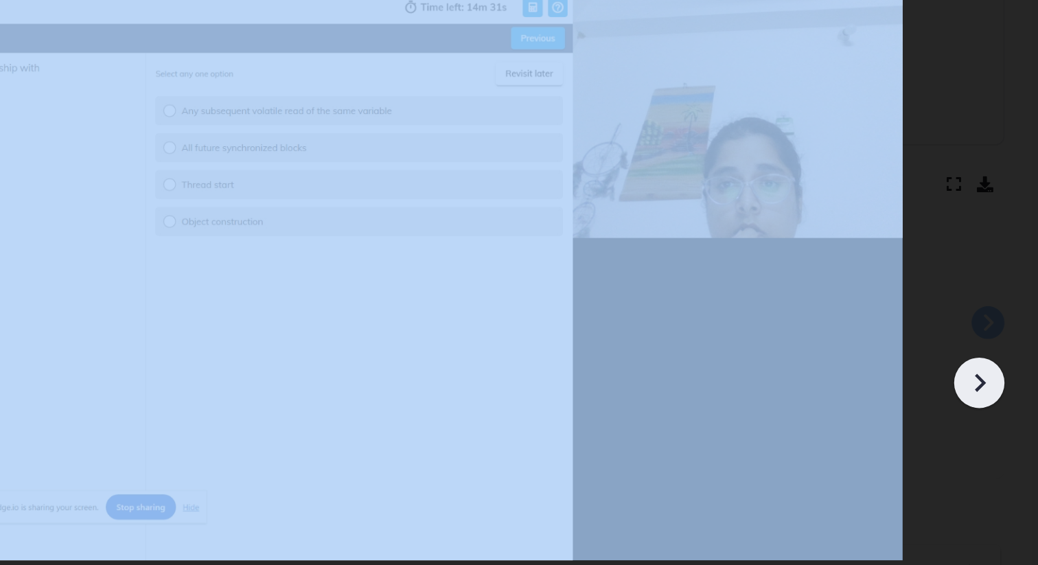
click at [986, 303] on icon at bounding box center [988, 308] width 7 height 12
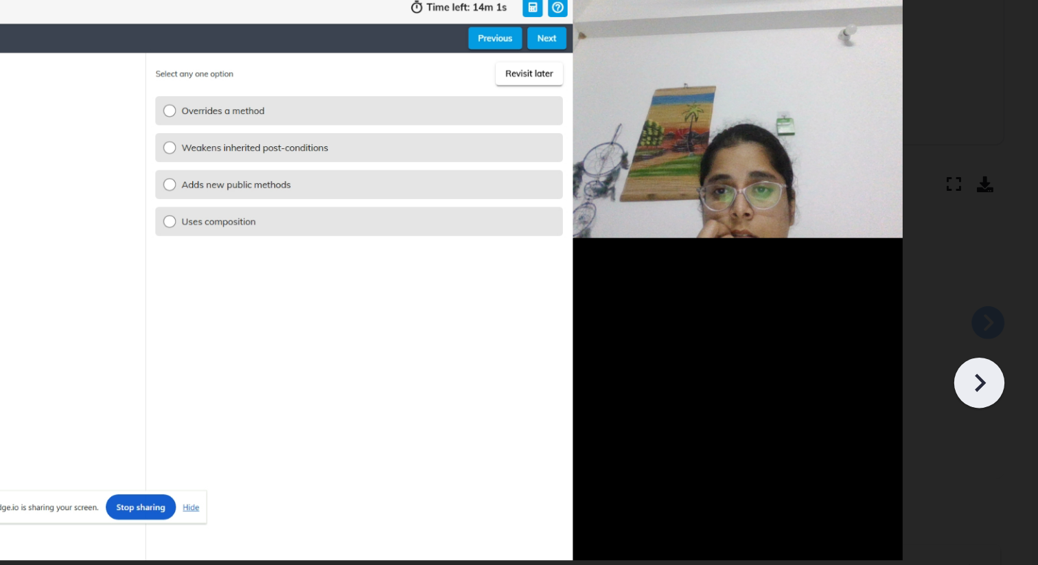
click at [986, 304] on icon at bounding box center [988, 308] width 7 height 12
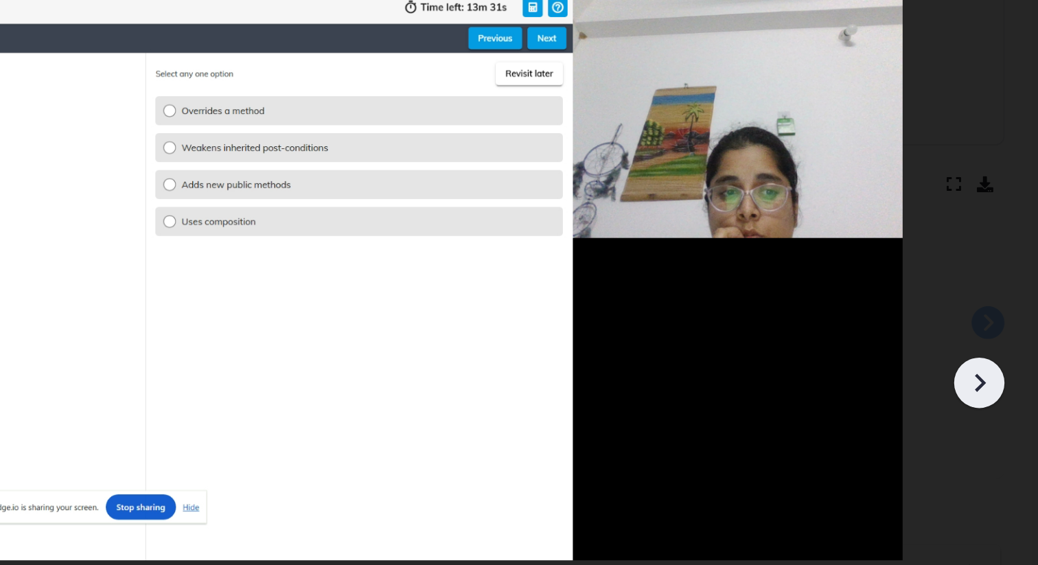
click at [986, 304] on icon at bounding box center [988, 308] width 7 height 12
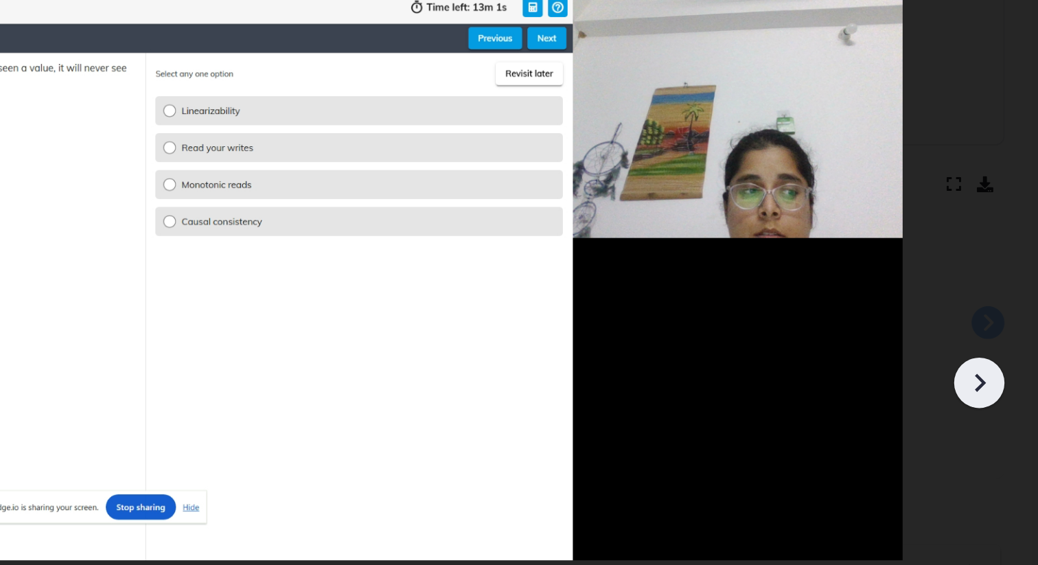
click at [986, 305] on icon at bounding box center [988, 308] width 21 height 21
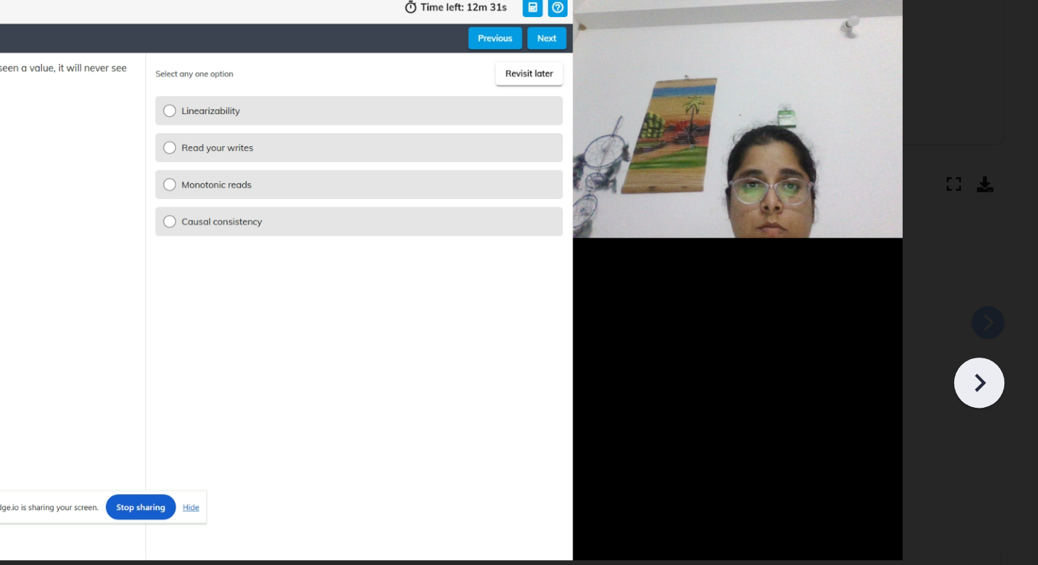
click at [986, 305] on icon at bounding box center [988, 308] width 21 height 21
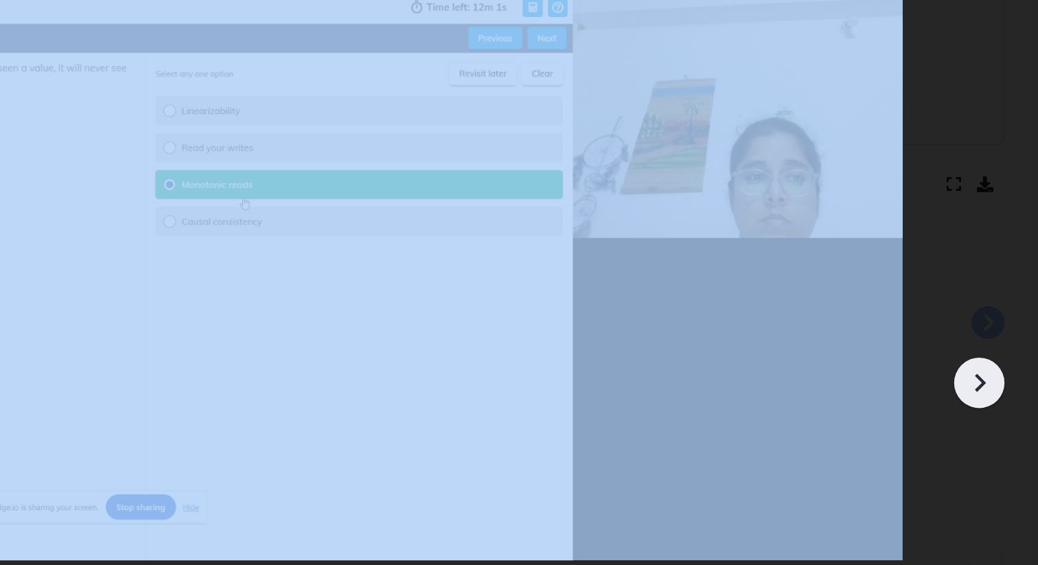
click at [986, 305] on icon at bounding box center [988, 308] width 21 height 21
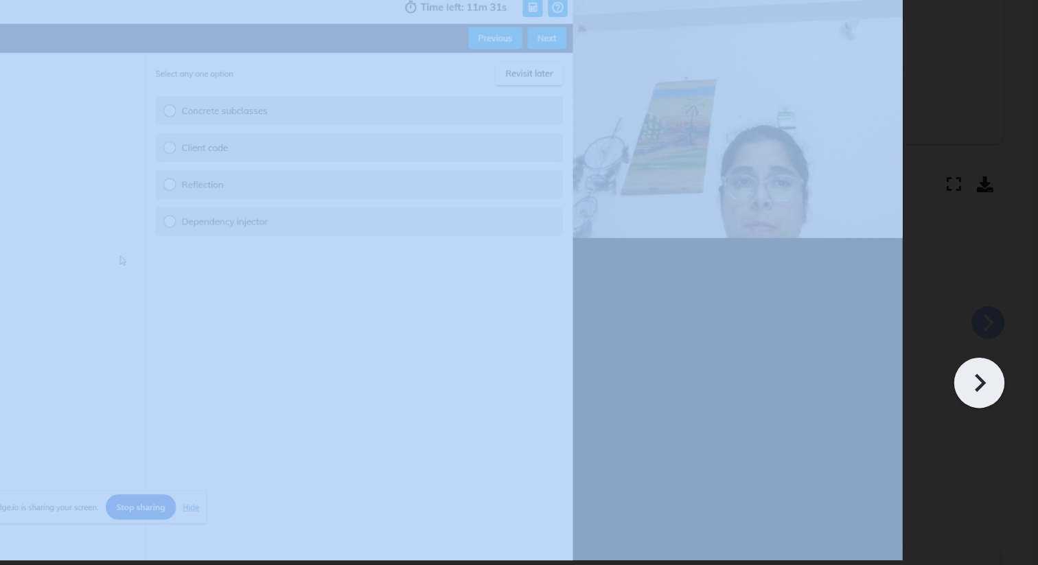
click at [986, 306] on icon at bounding box center [988, 308] width 21 height 21
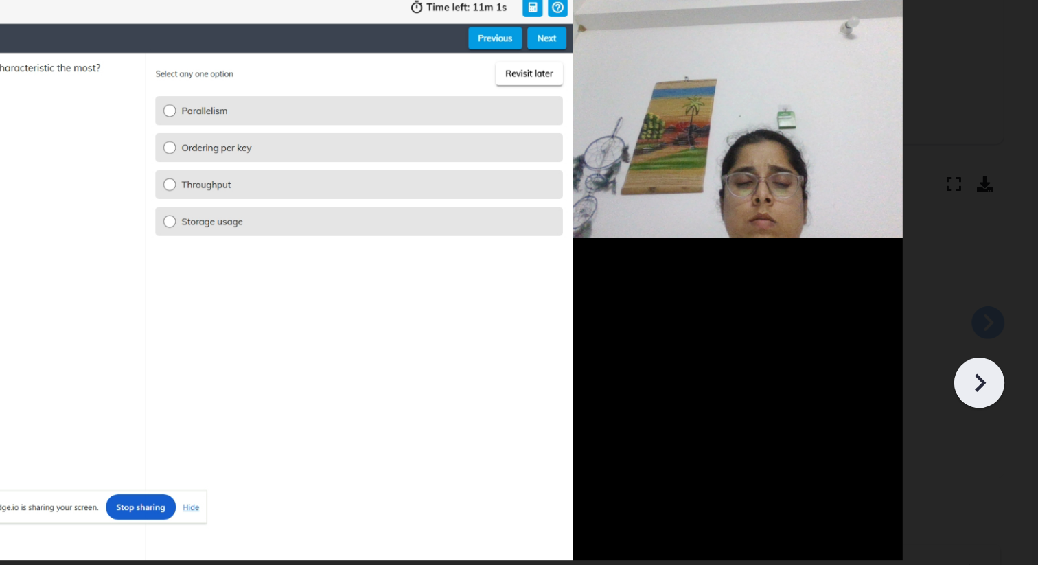
click at [986, 306] on icon at bounding box center [988, 308] width 21 height 21
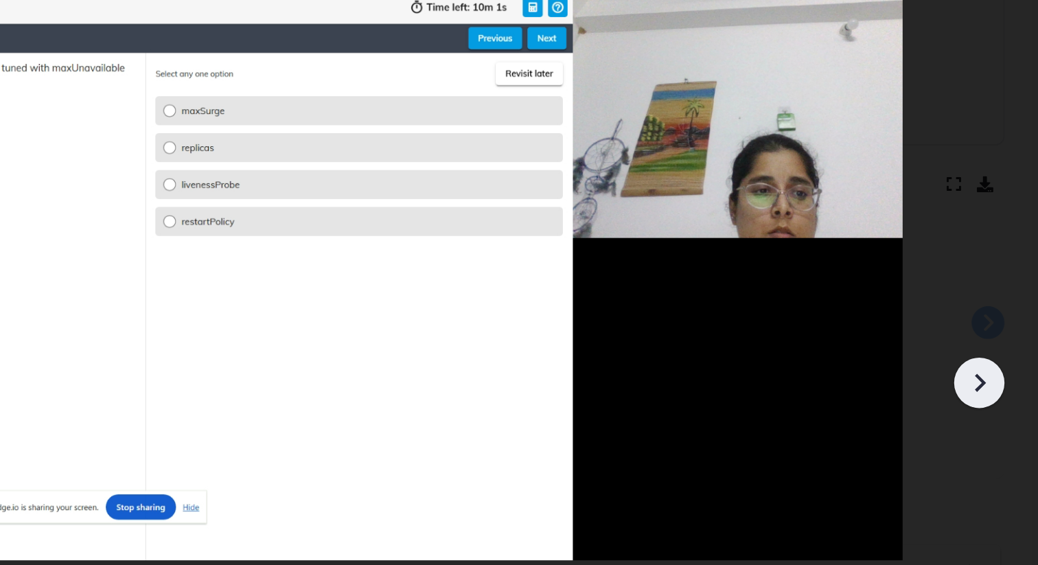
click at [987, 307] on icon at bounding box center [988, 308] width 21 height 21
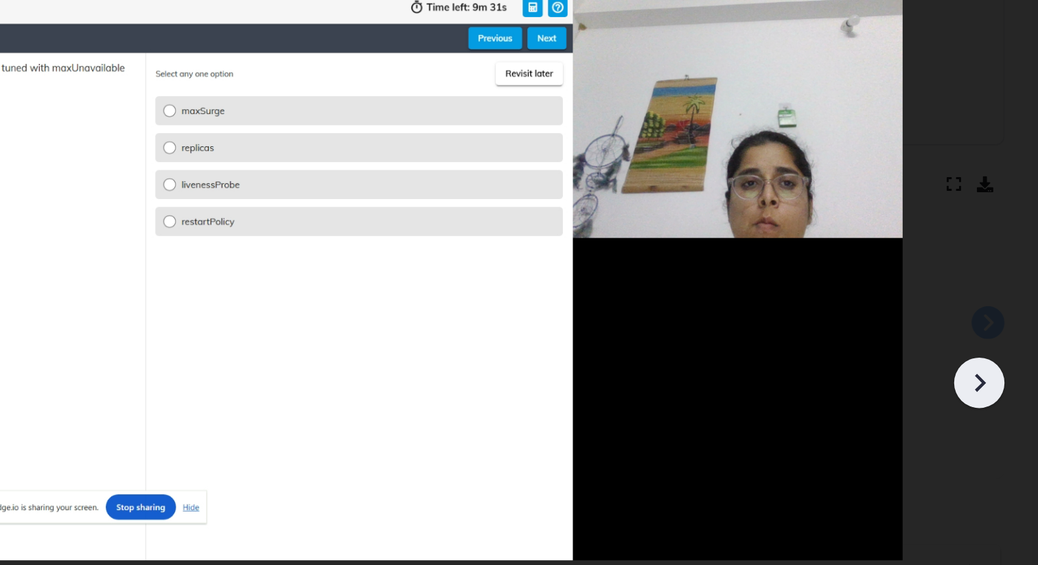
click at [987, 308] on icon at bounding box center [988, 308] width 21 height 21
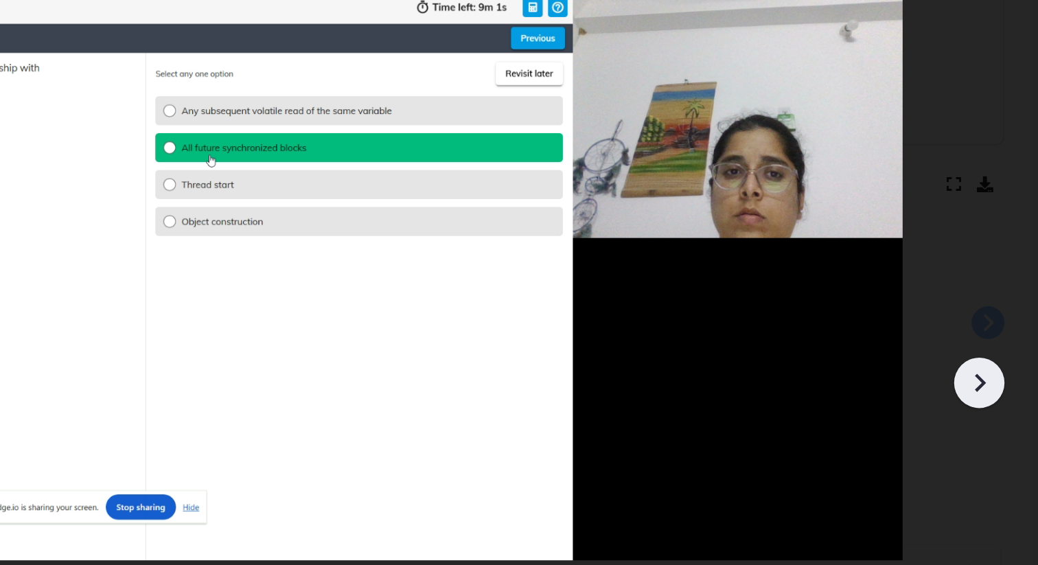
click at [987, 308] on icon at bounding box center [988, 308] width 21 height 21
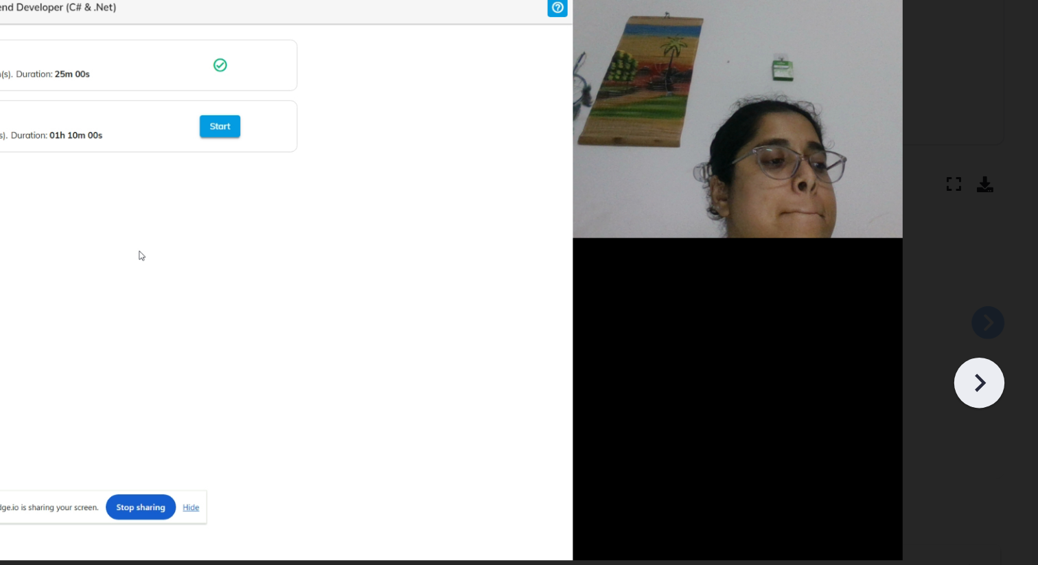
click at [987, 308] on icon at bounding box center [988, 308] width 21 height 21
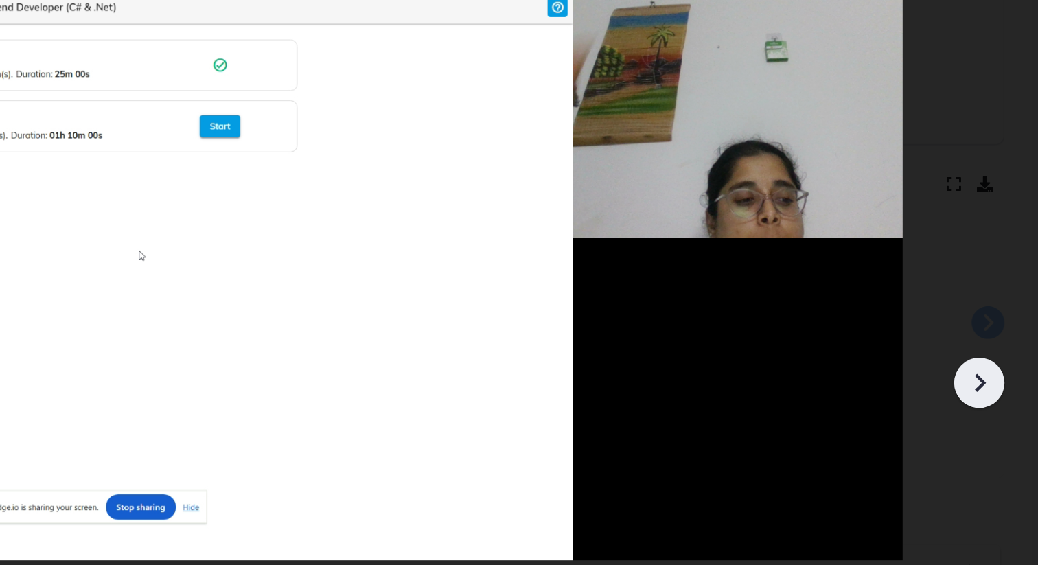
click at [987, 309] on icon at bounding box center [988, 308] width 21 height 21
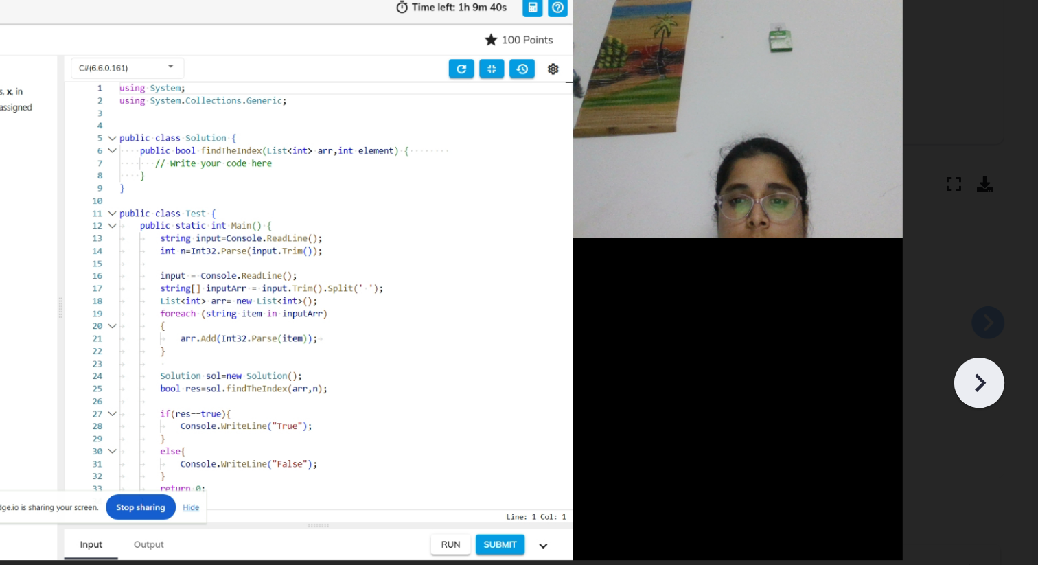
click at [987, 309] on icon at bounding box center [988, 308] width 21 height 21
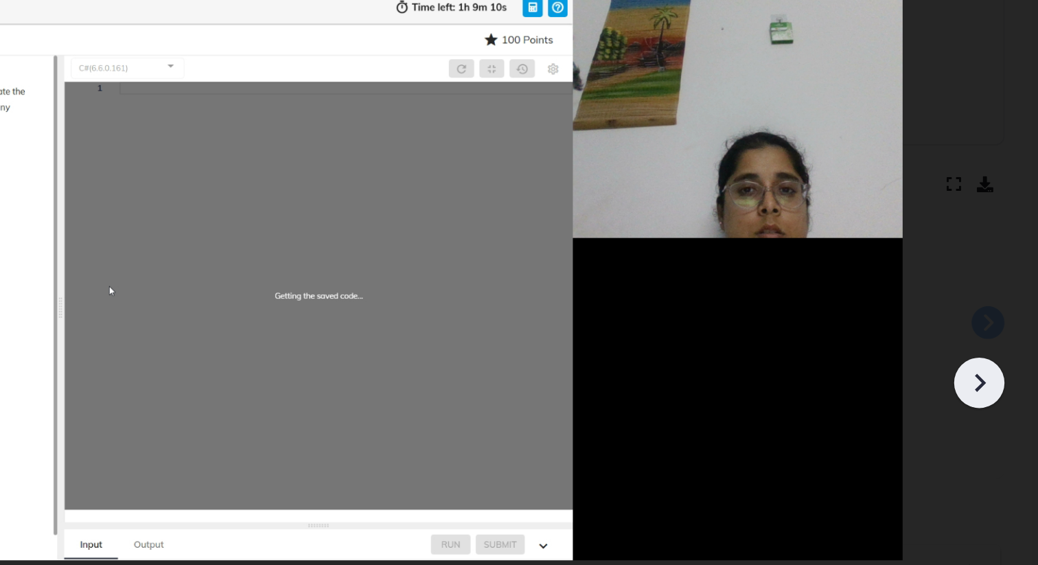
click at [987, 310] on icon at bounding box center [988, 308] width 21 height 21
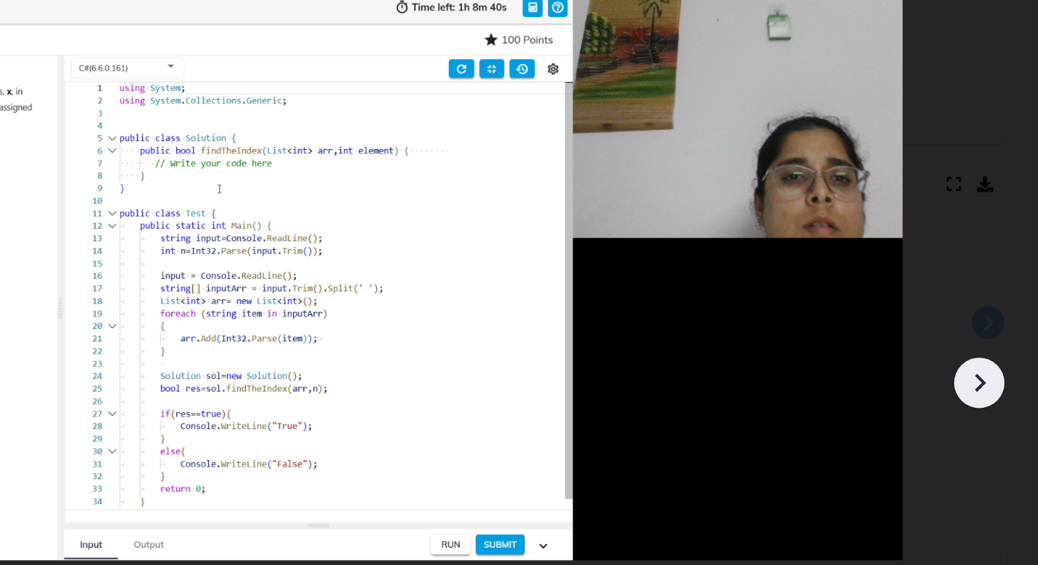
click at [987, 310] on icon at bounding box center [988, 308] width 21 height 21
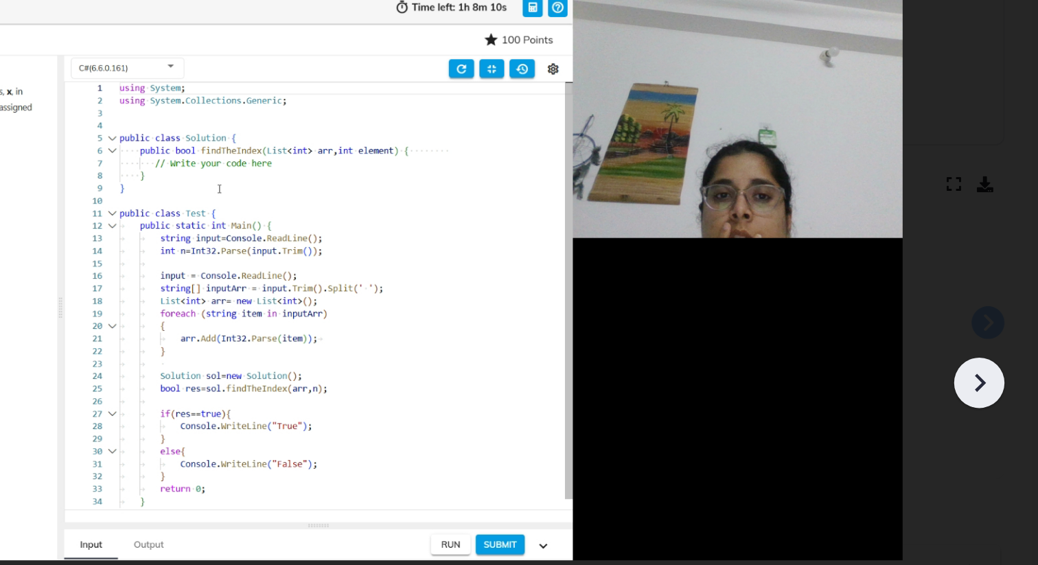
click at [987, 310] on icon at bounding box center [988, 308] width 21 height 21
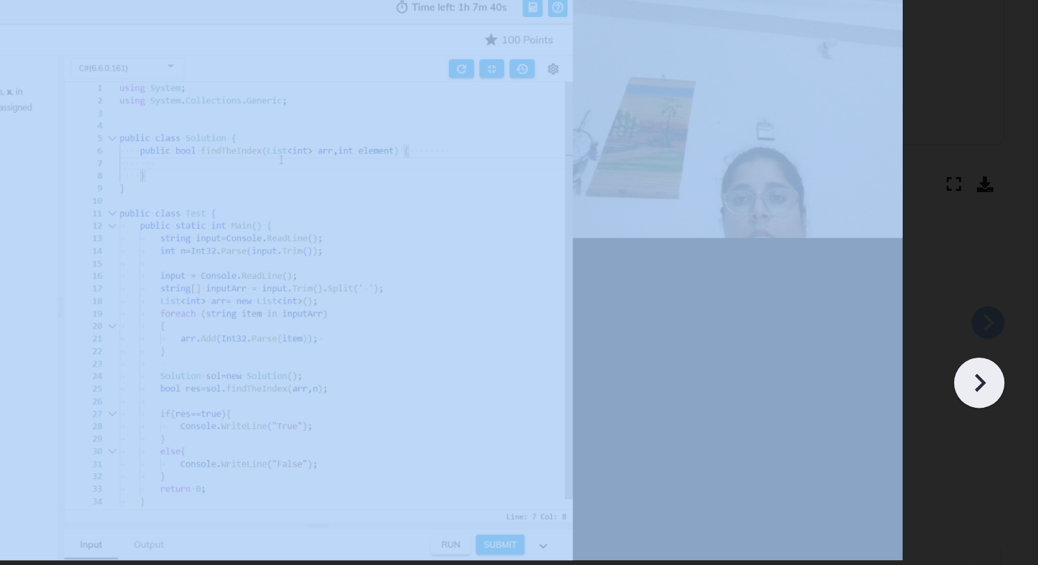
click at [987, 310] on icon at bounding box center [988, 308] width 21 height 21
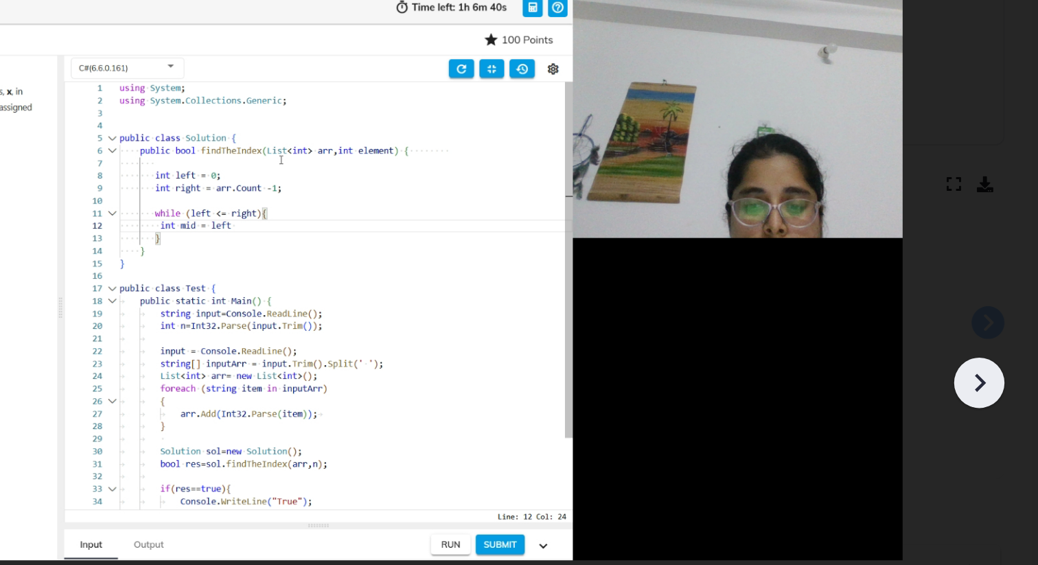
click at [987, 310] on icon at bounding box center [988, 308] width 7 height 12
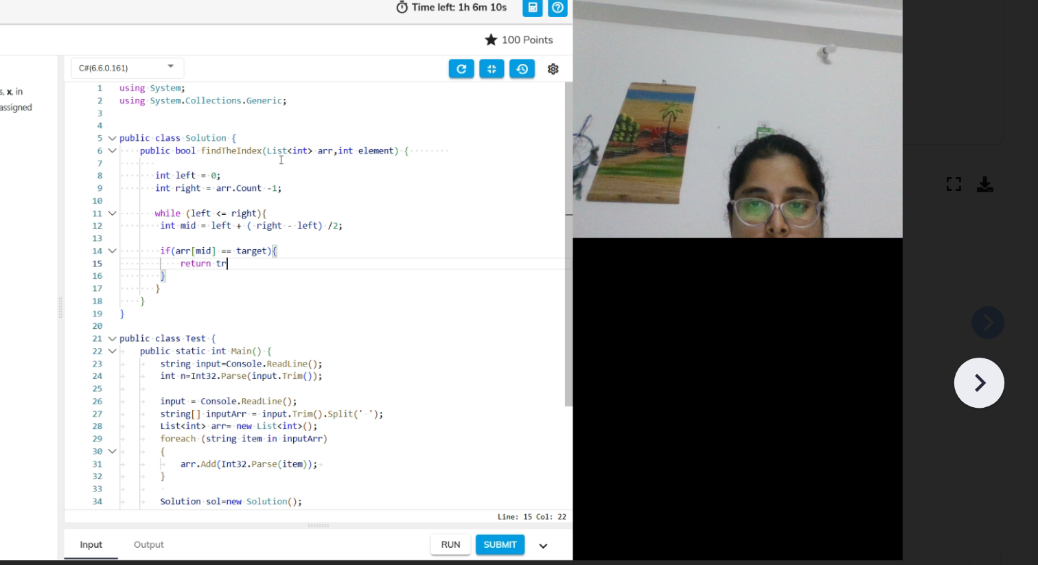
click at [987, 310] on icon at bounding box center [988, 308] width 7 height 12
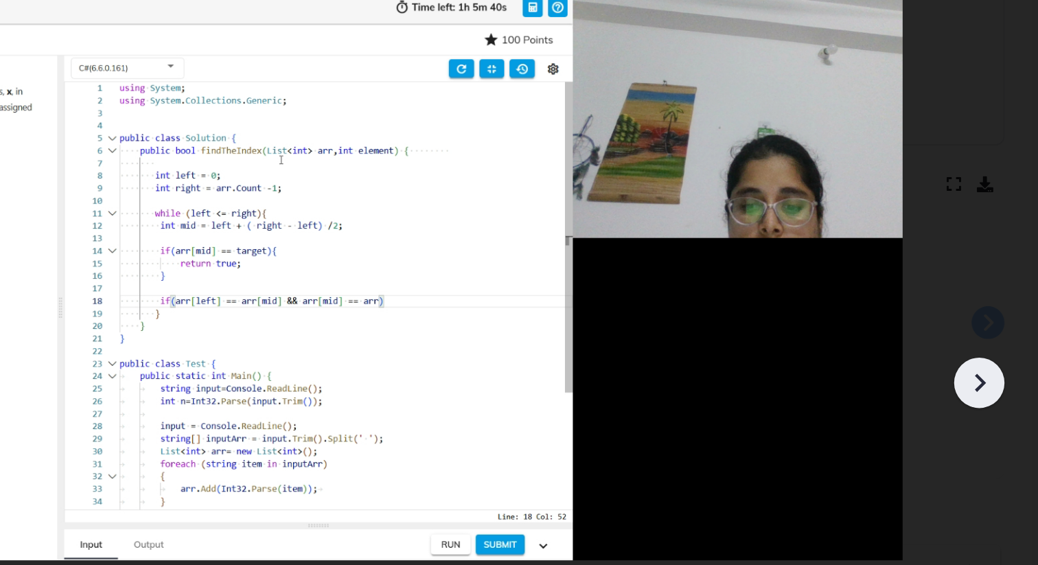
click at [987, 310] on icon at bounding box center [988, 308] width 7 height 12
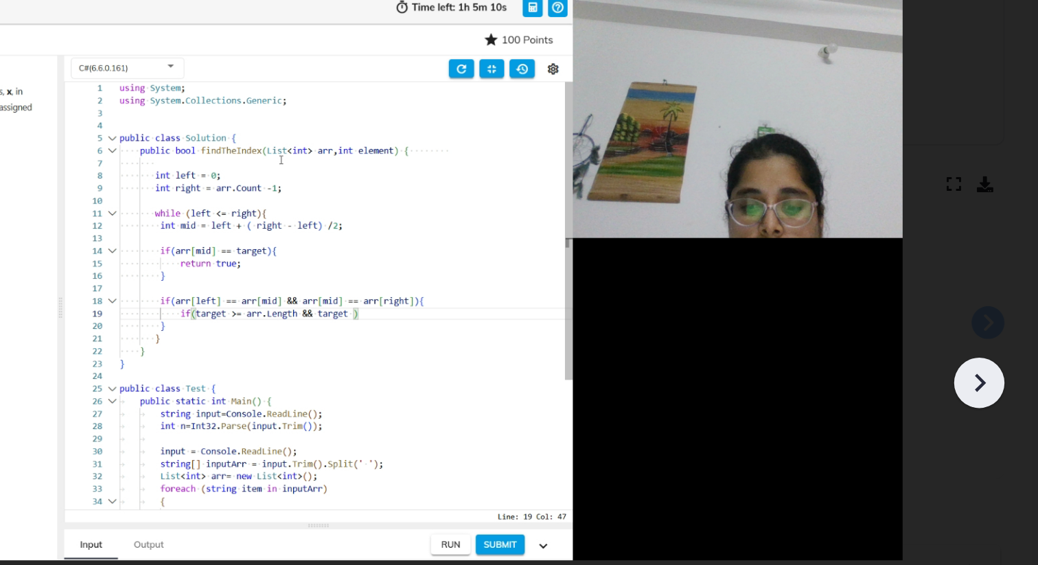
click at [987, 310] on icon at bounding box center [988, 308] width 7 height 12
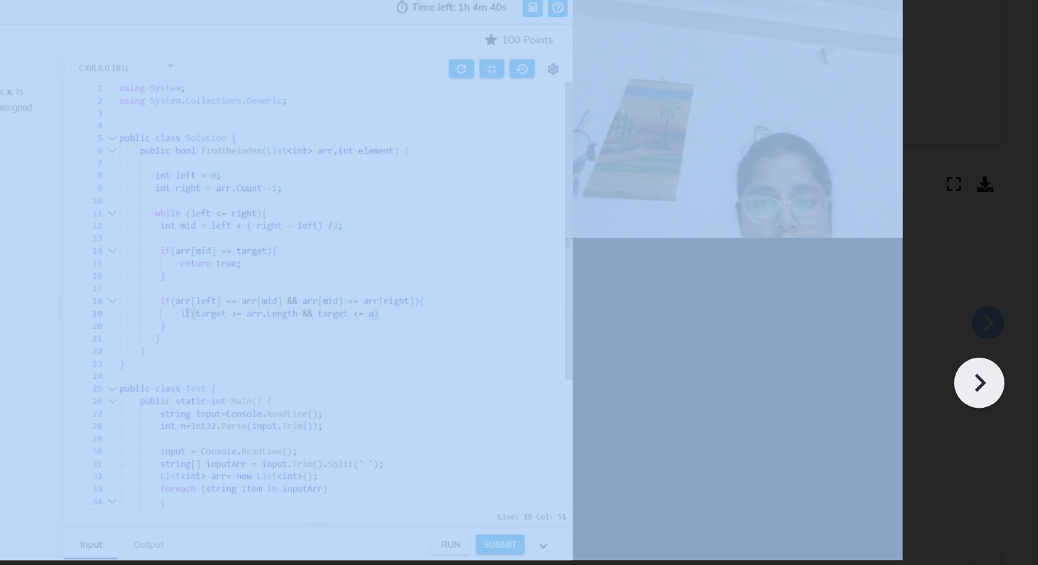
click at [987, 310] on icon at bounding box center [988, 308] width 7 height 12
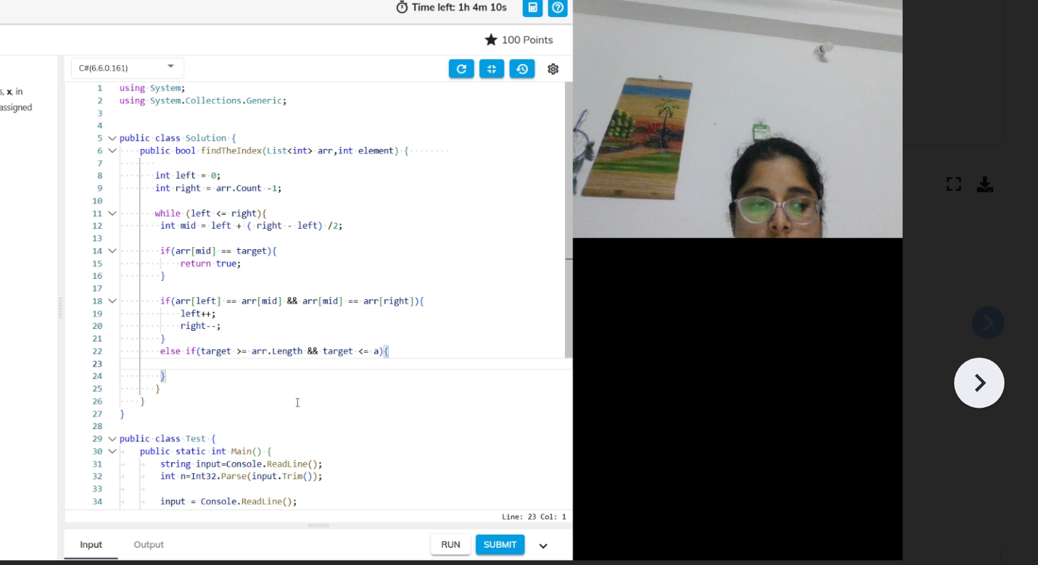
click at [987, 310] on icon at bounding box center [988, 308] width 7 height 12
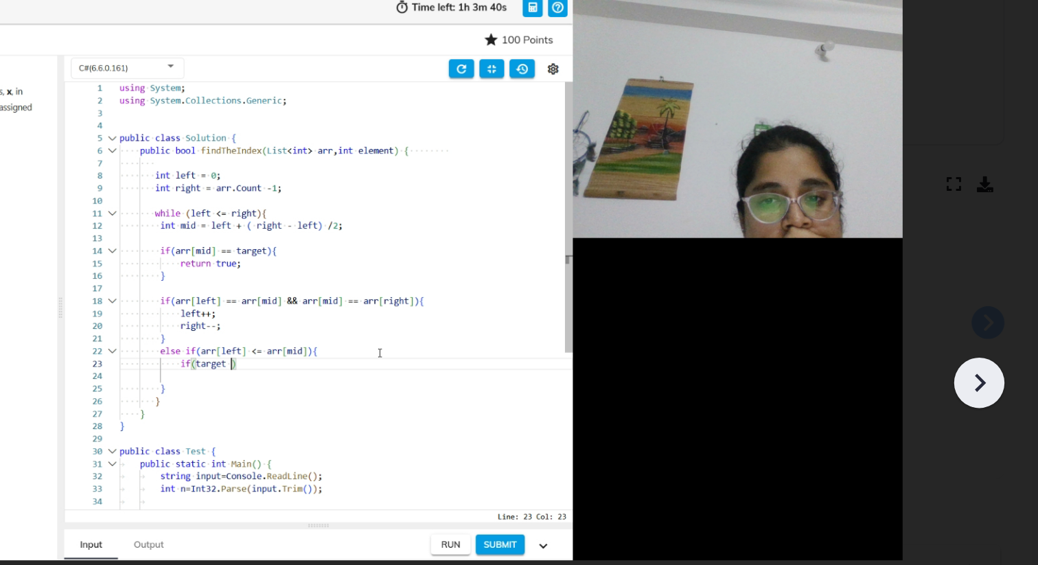
click at [987, 311] on icon at bounding box center [988, 308] width 7 height 12
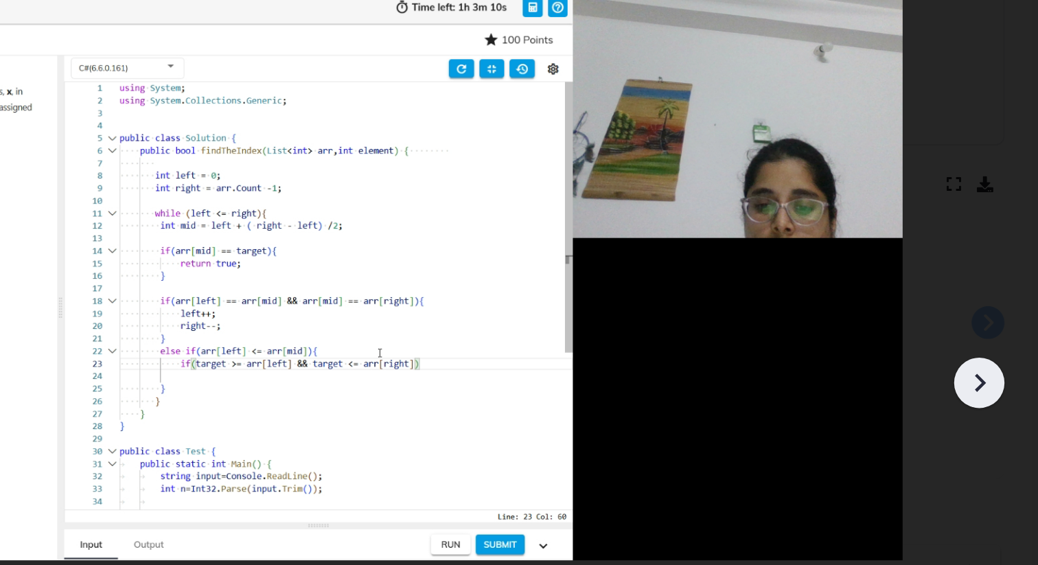
click at [987, 311] on icon at bounding box center [988, 308] width 7 height 12
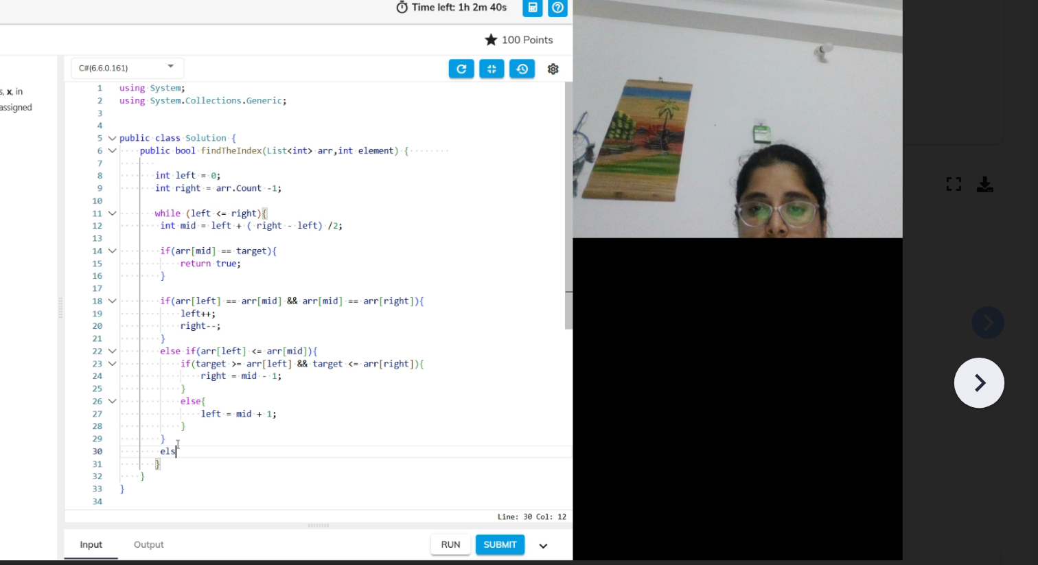
click at [987, 311] on icon at bounding box center [988, 308] width 7 height 12
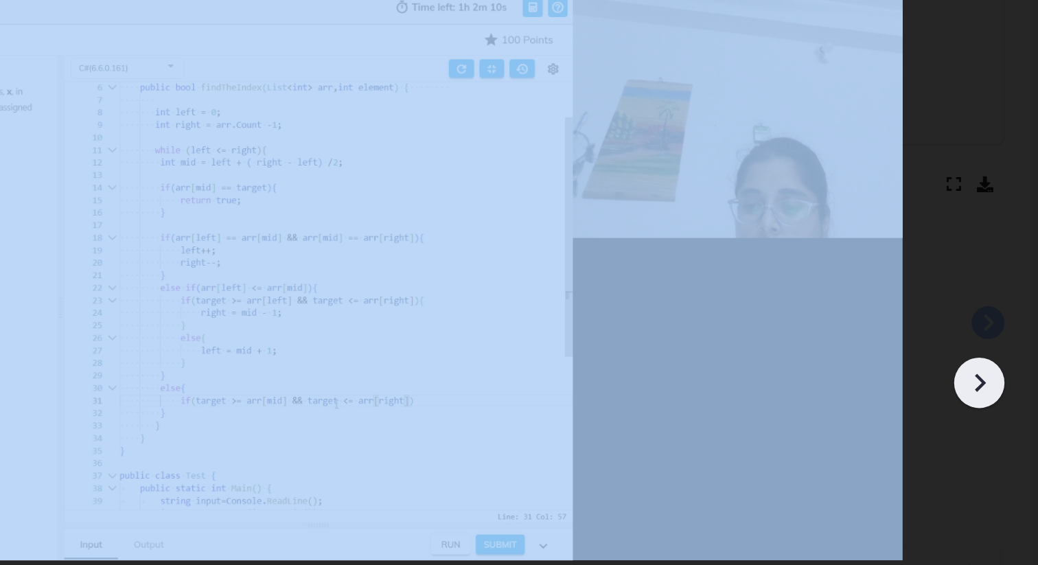
click at [987, 311] on icon at bounding box center [988, 308] width 7 height 12
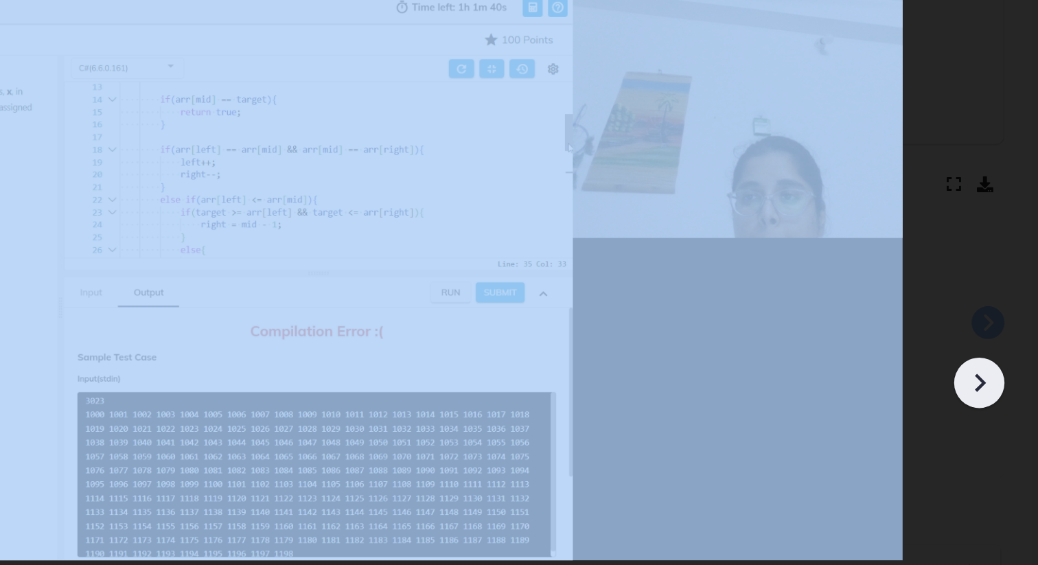
click at [987, 311] on icon at bounding box center [988, 308] width 7 height 12
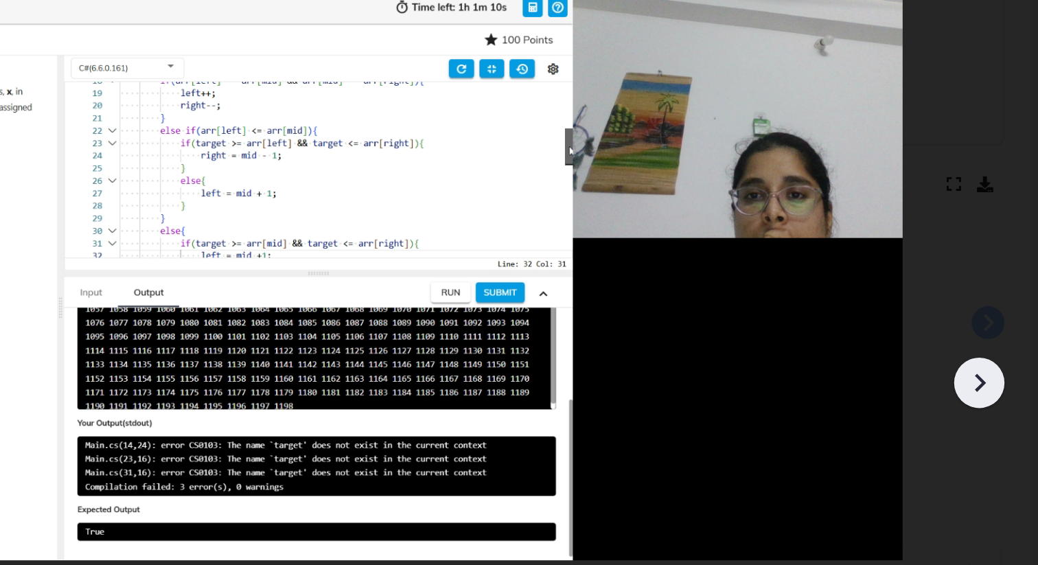
click at [992, 310] on icon at bounding box center [988, 308] width 21 height 21
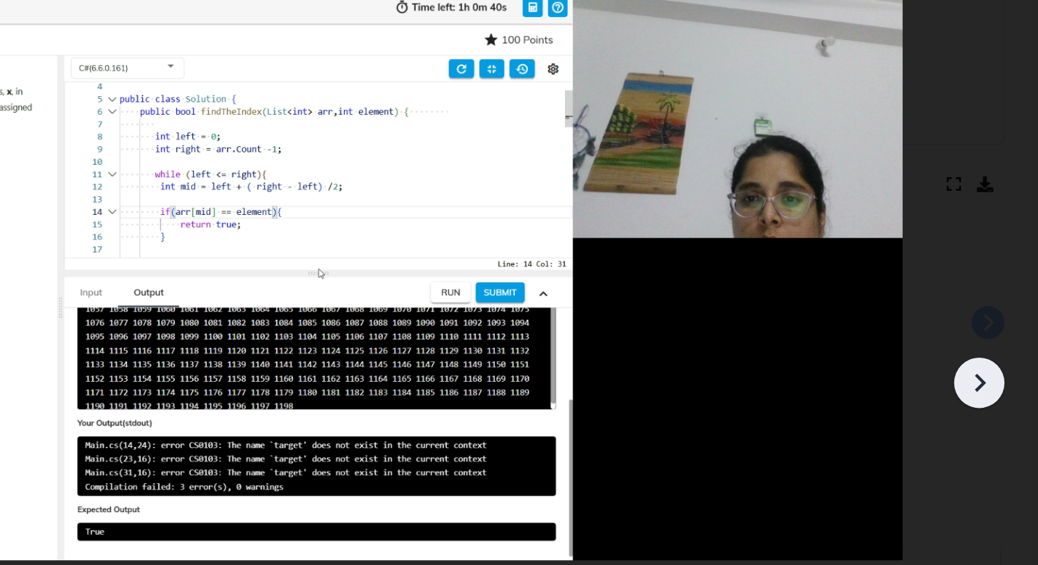
click at [992, 310] on icon at bounding box center [988, 308] width 21 height 21
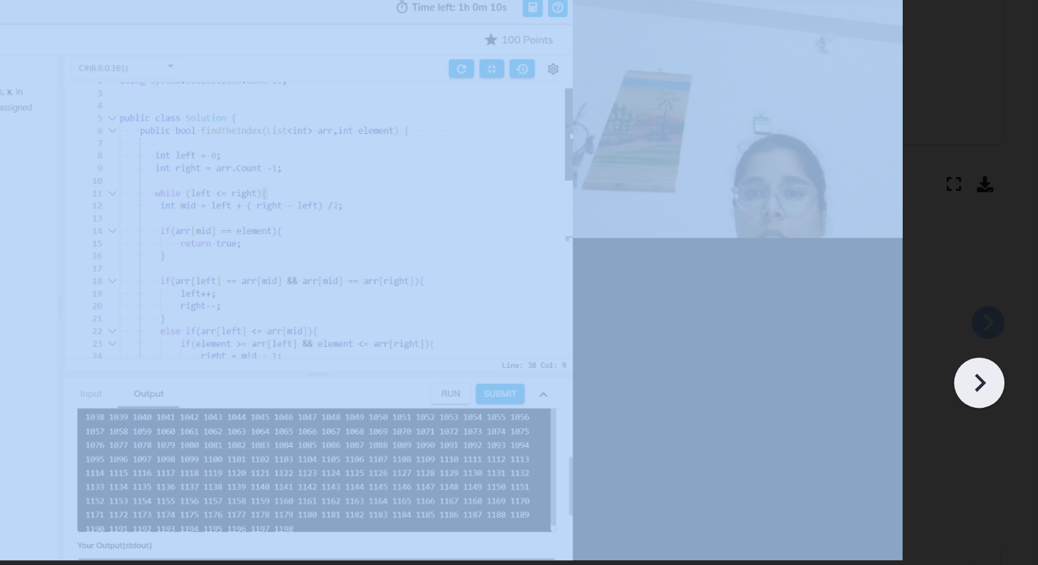
click at [992, 310] on icon at bounding box center [988, 308] width 21 height 21
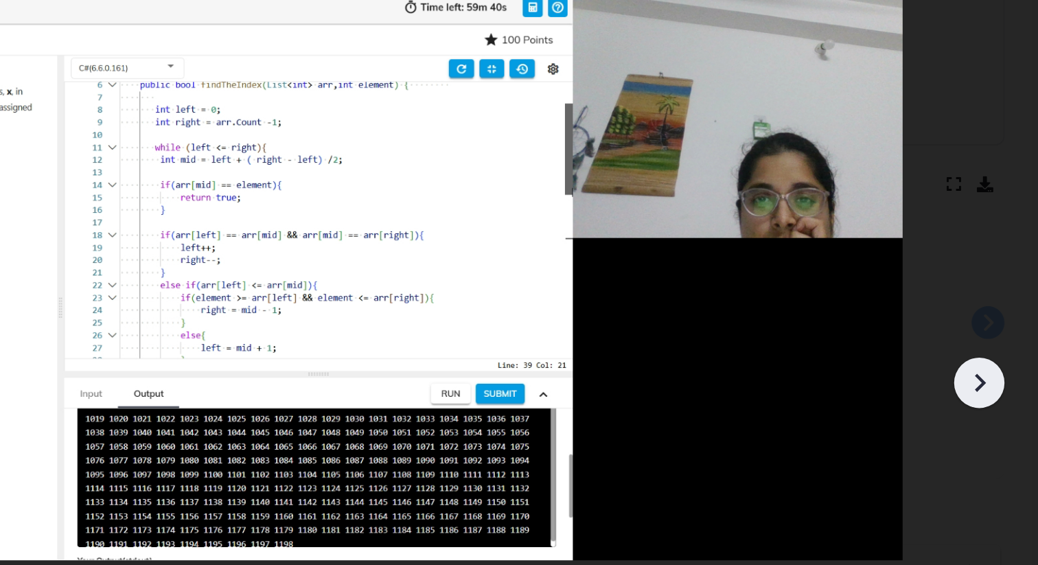
click at [992, 310] on icon at bounding box center [988, 308] width 21 height 21
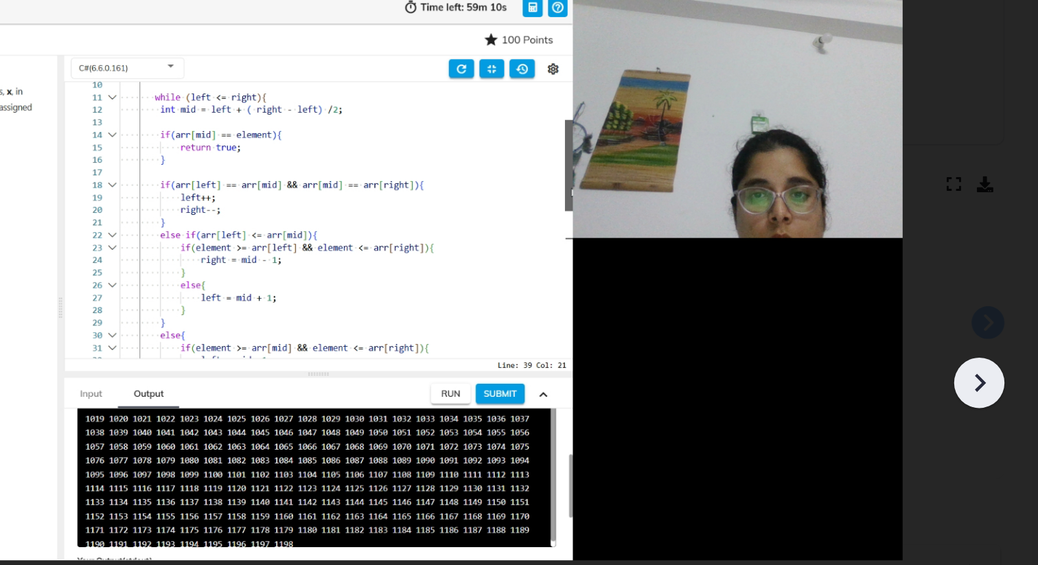
click at [992, 310] on icon at bounding box center [988, 308] width 21 height 21
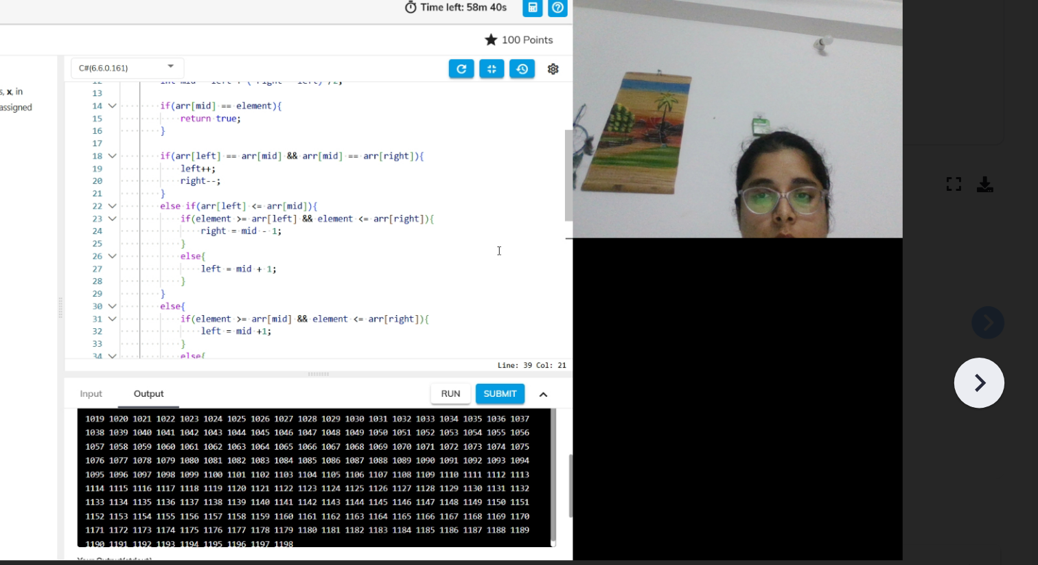
click at [992, 310] on icon at bounding box center [988, 308] width 21 height 21
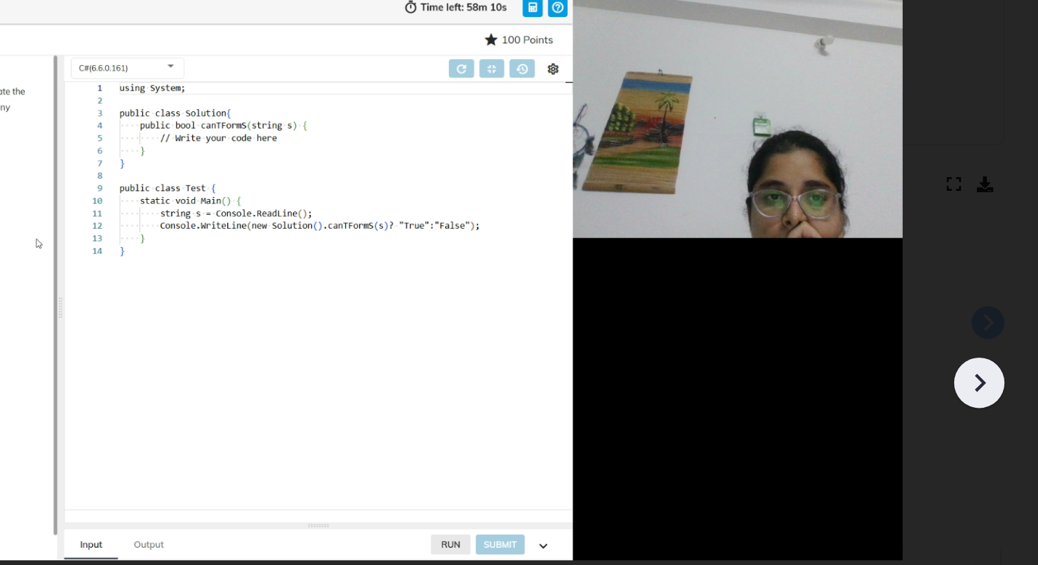
click at [992, 310] on icon at bounding box center [988, 308] width 21 height 21
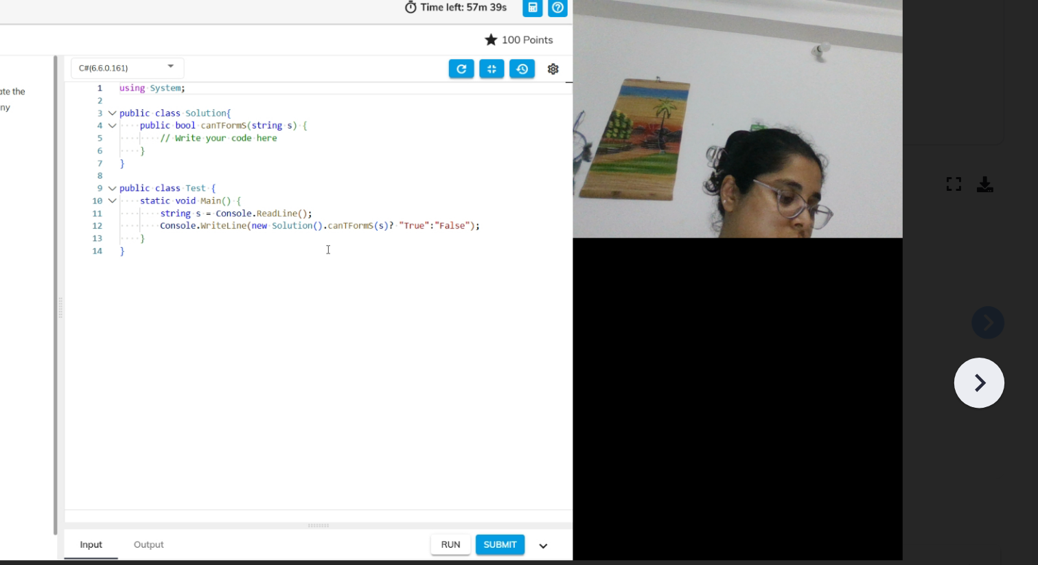
click at [992, 310] on icon at bounding box center [988, 308] width 21 height 21
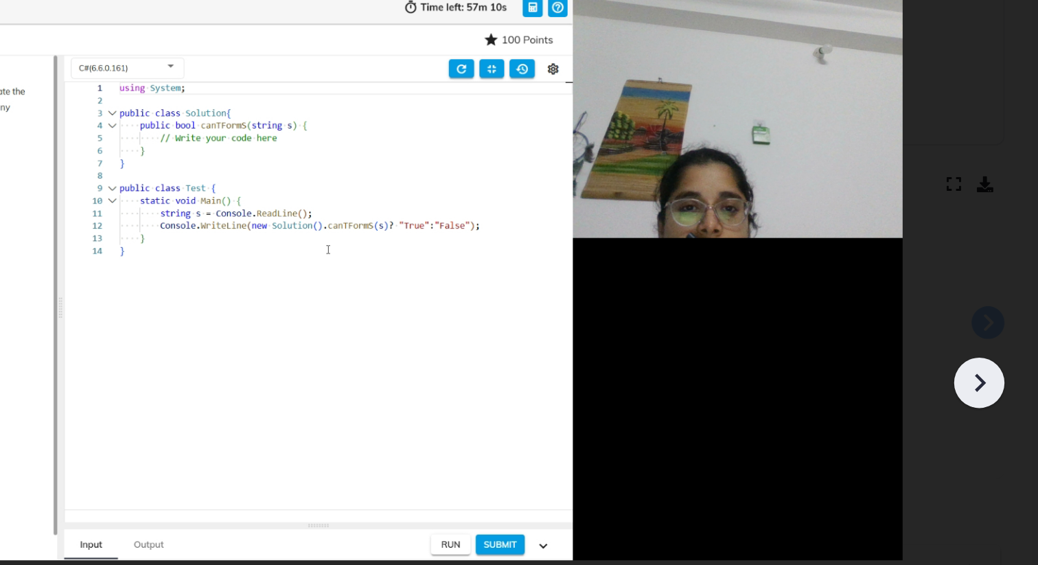
click at [992, 310] on icon at bounding box center [988, 308] width 21 height 21
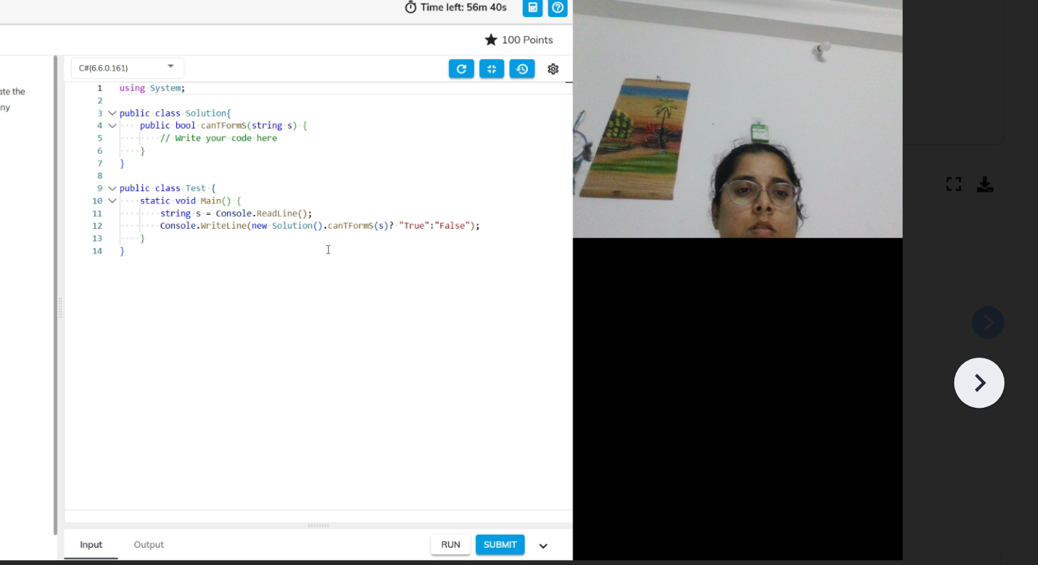
click at [992, 311] on icon at bounding box center [988, 308] width 21 height 21
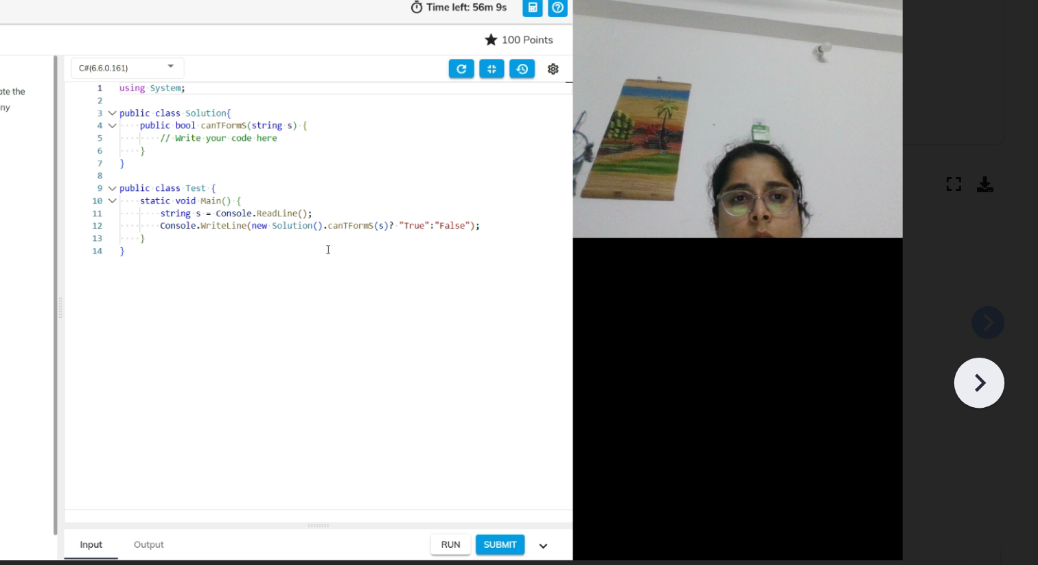
click at [992, 312] on icon at bounding box center [988, 308] width 21 height 21
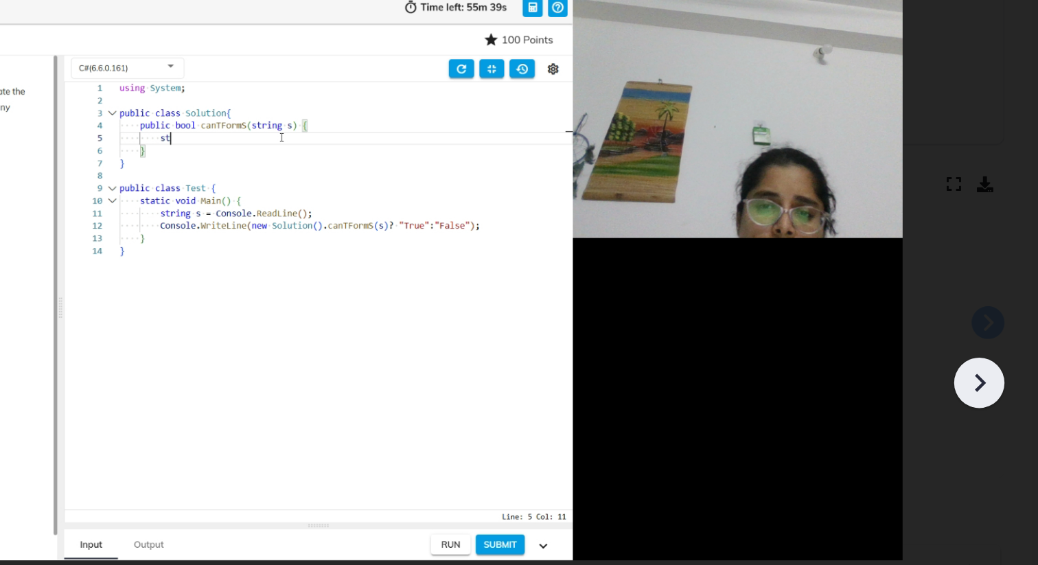
click at [992, 312] on icon at bounding box center [988, 308] width 21 height 21
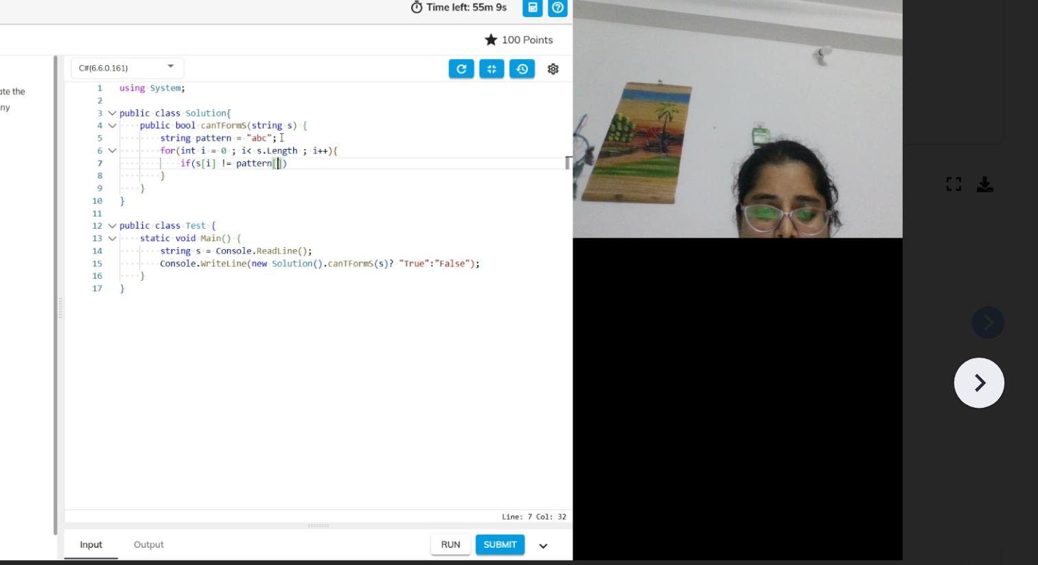
click at [992, 312] on icon at bounding box center [988, 308] width 21 height 21
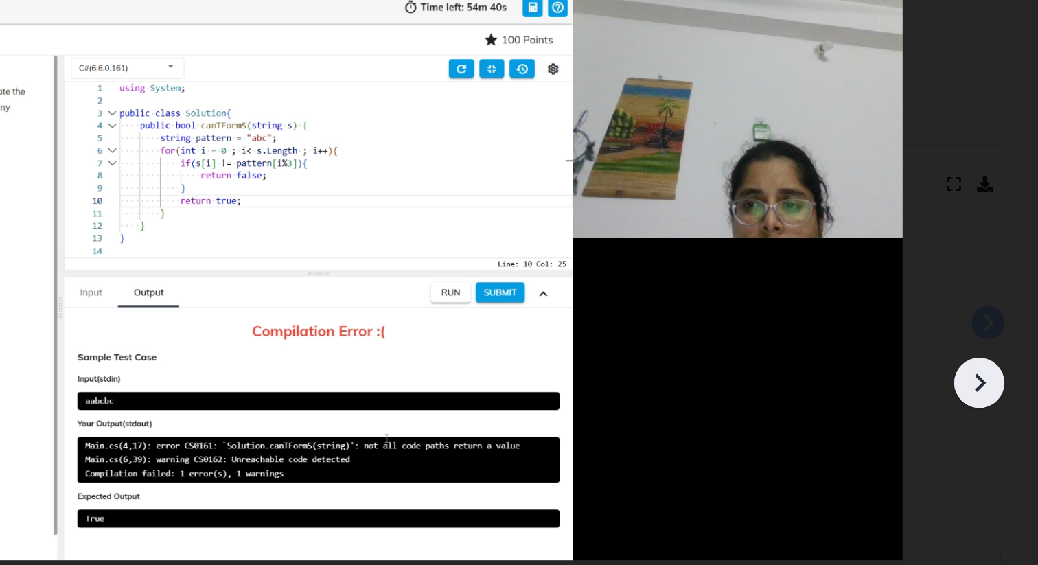
click at [992, 312] on icon at bounding box center [988, 308] width 21 height 21
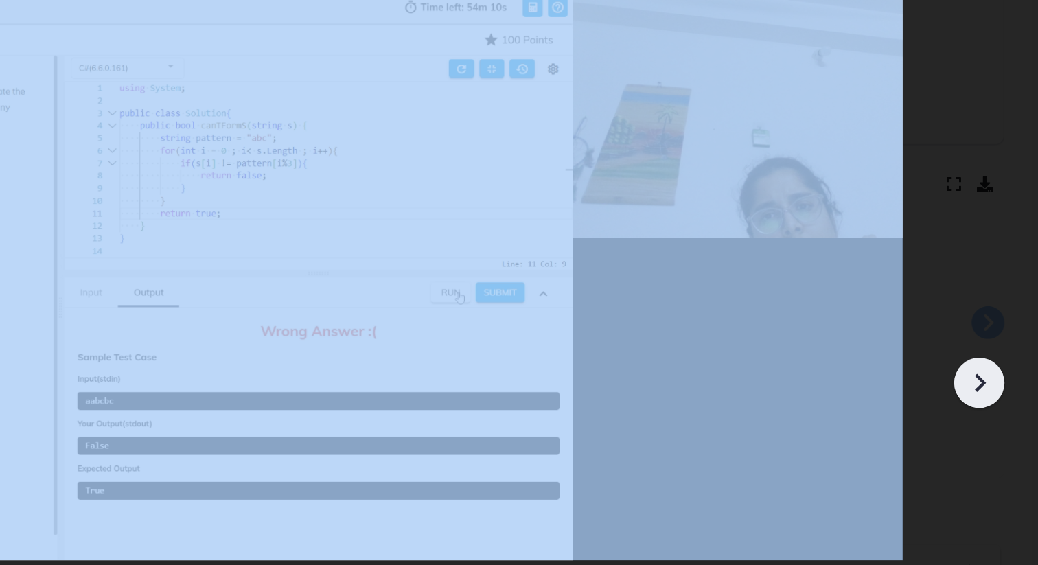
click at [992, 312] on icon at bounding box center [988, 308] width 21 height 21
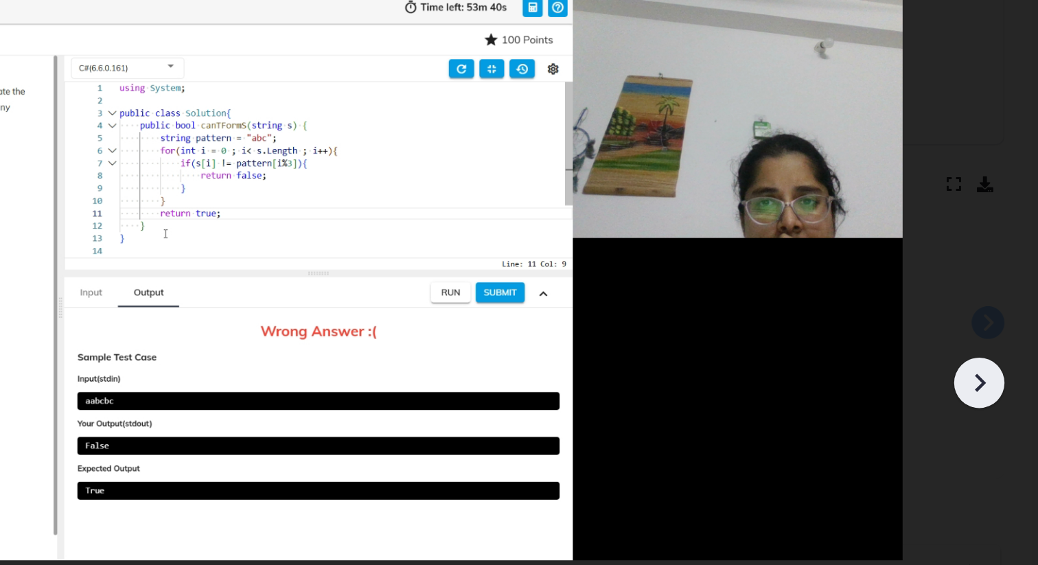
click at [992, 313] on icon at bounding box center [988, 308] width 21 height 21
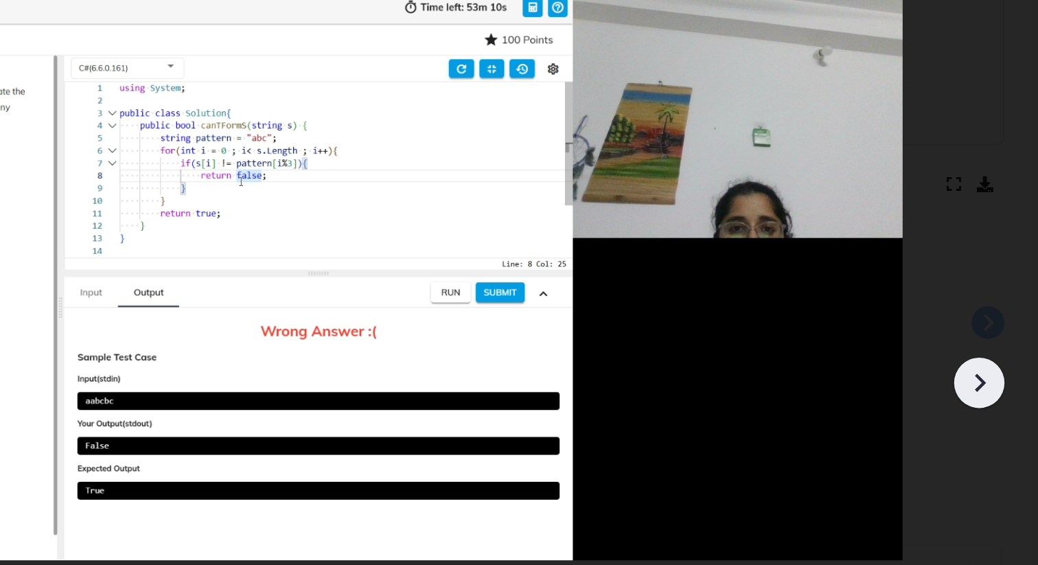
click at [992, 313] on icon at bounding box center [988, 308] width 21 height 21
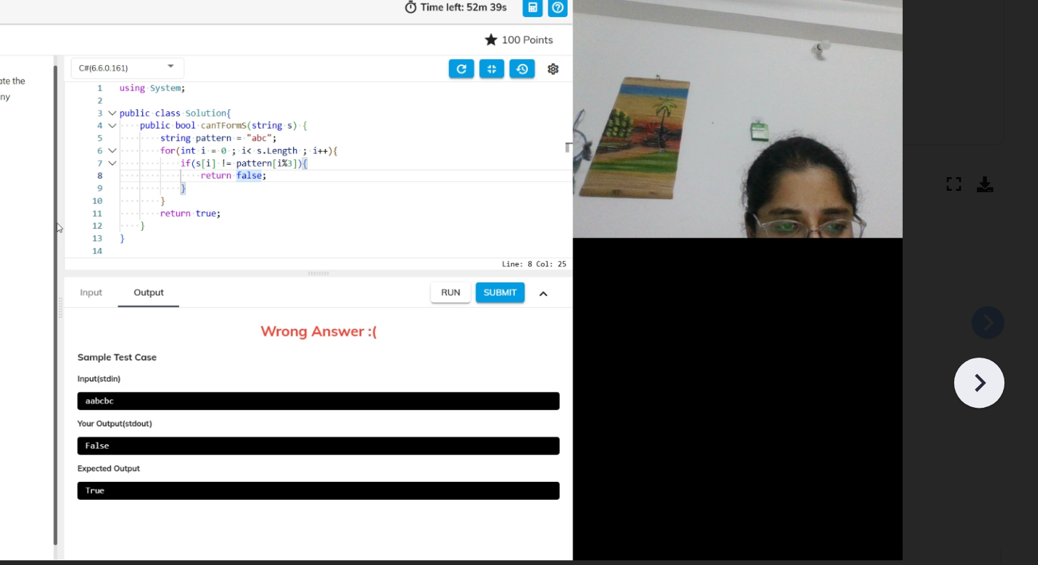
click at [992, 314] on icon at bounding box center [988, 308] width 21 height 21
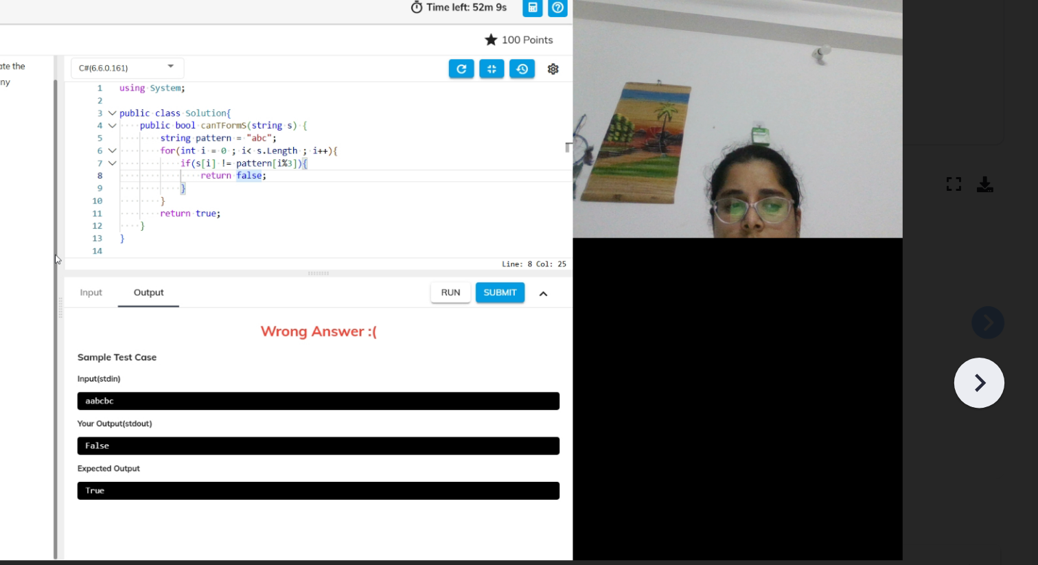
click at [992, 314] on icon at bounding box center [988, 308] width 21 height 21
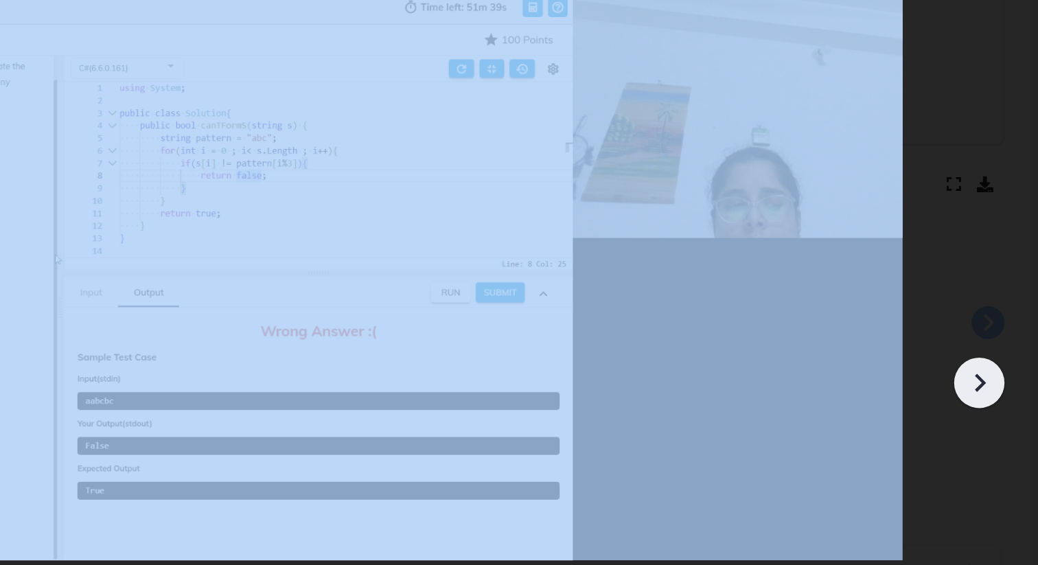
click at [992, 314] on icon at bounding box center [988, 308] width 21 height 21
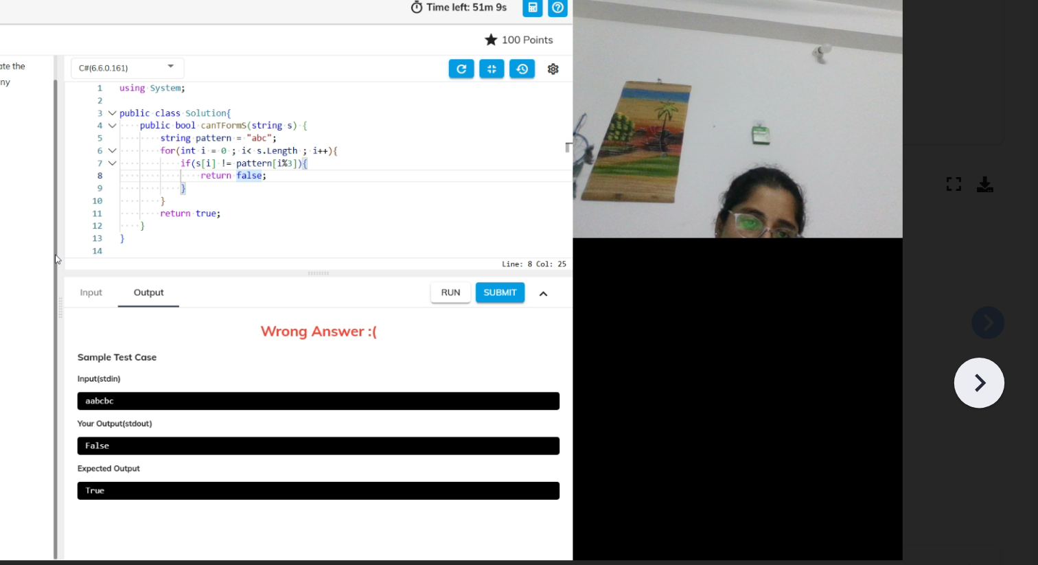
click at [992, 314] on icon at bounding box center [988, 308] width 21 height 21
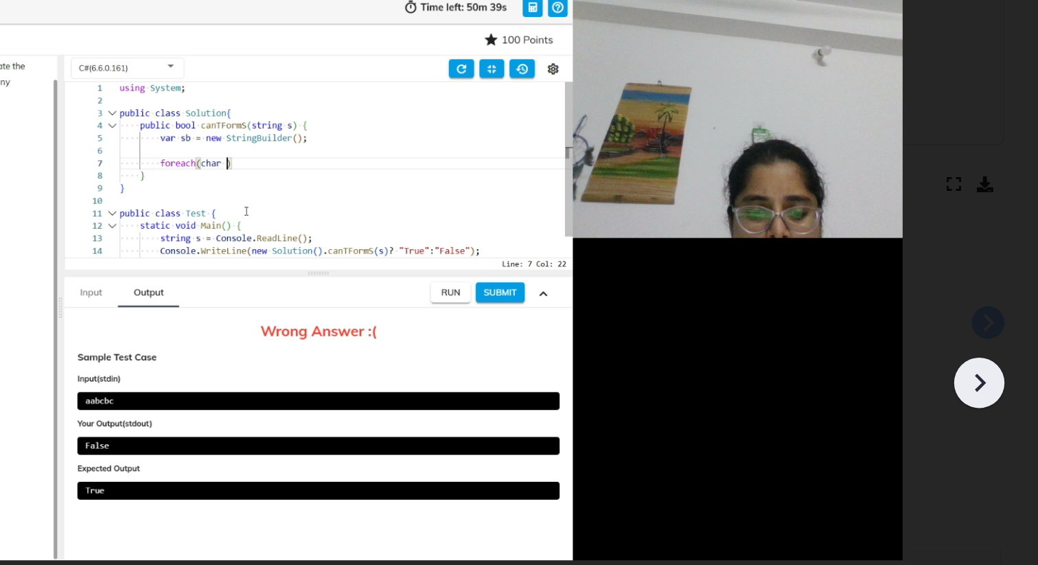
click at [992, 315] on icon at bounding box center [988, 308] width 21 height 21
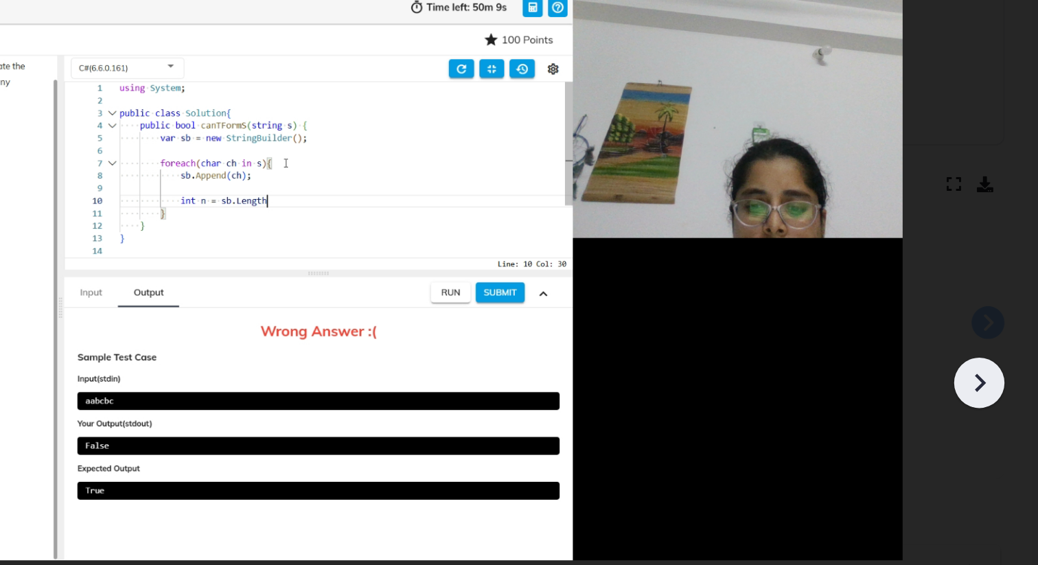
click at [992, 316] on icon at bounding box center [988, 308] width 21 height 21
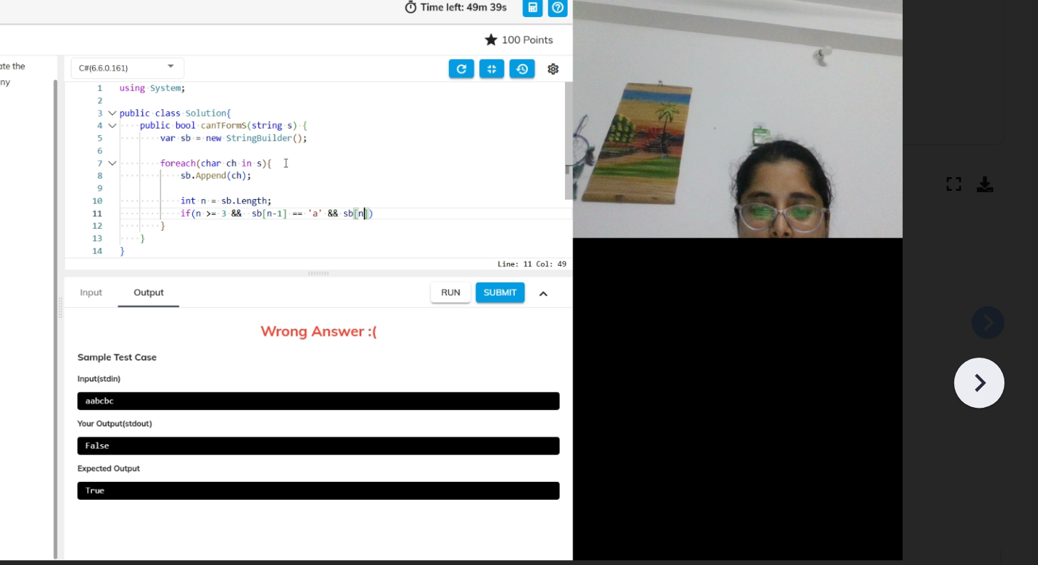
click at [992, 317] on icon at bounding box center [988, 308] width 21 height 21
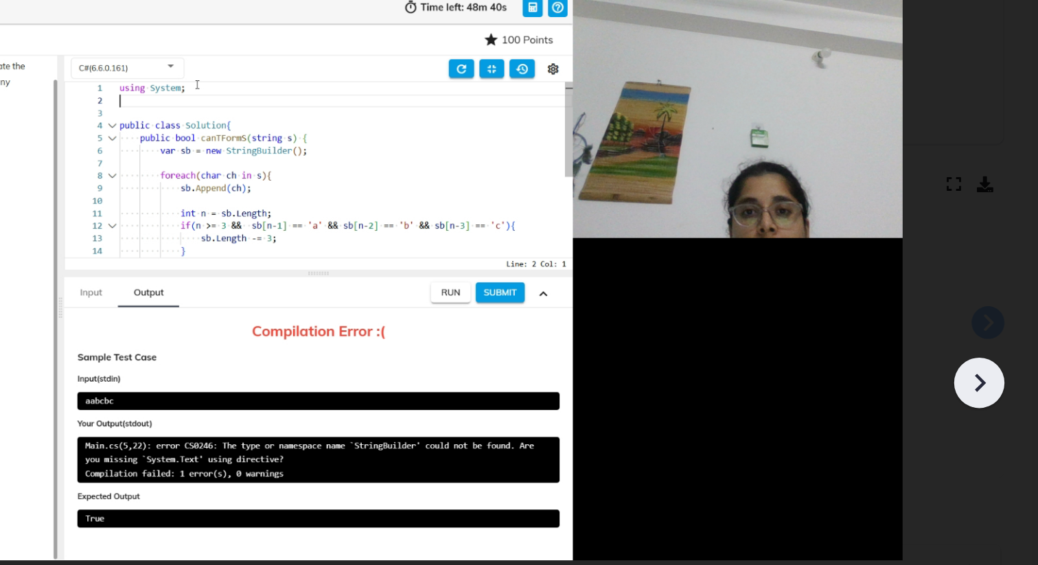
click at [992, 317] on icon at bounding box center [988, 308] width 21 height 21
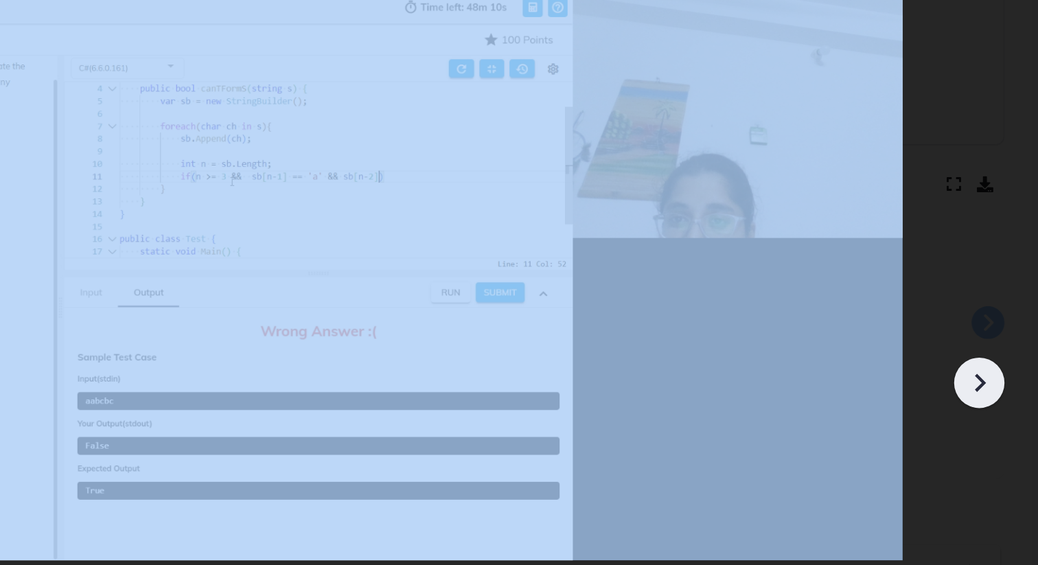
click at [992, 317] on icon at bounding box center [988, 308] width 21 height 21
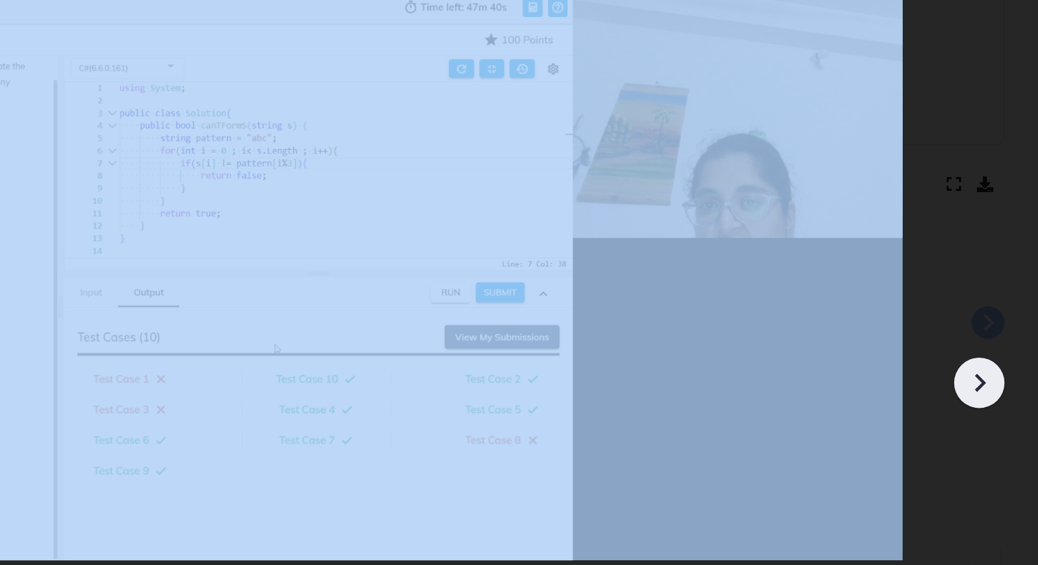
click at [992, 317] on icon at bounding box center [988, 308] width 21 height 21
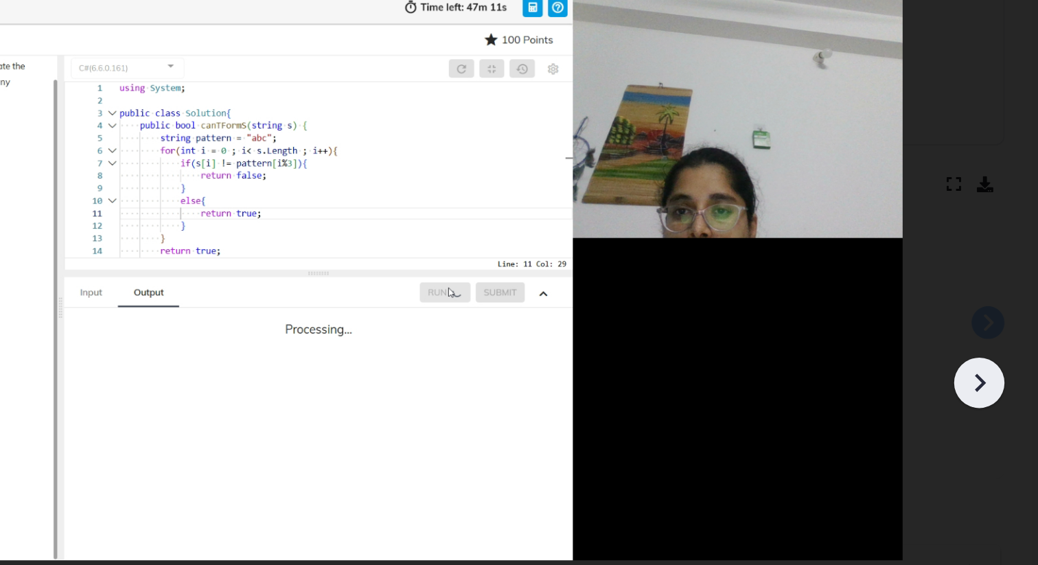
click at [993, 317] on icon at bounding box center [988, 308] width 21 height 21
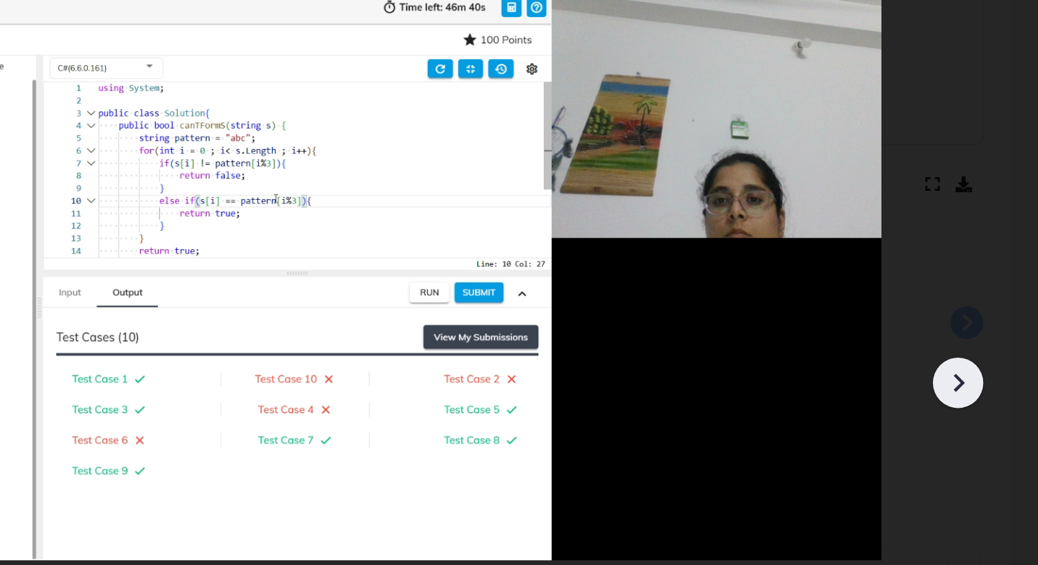
click at [996, 301] on icon at bounding box center [988, 308] width 21 height 21
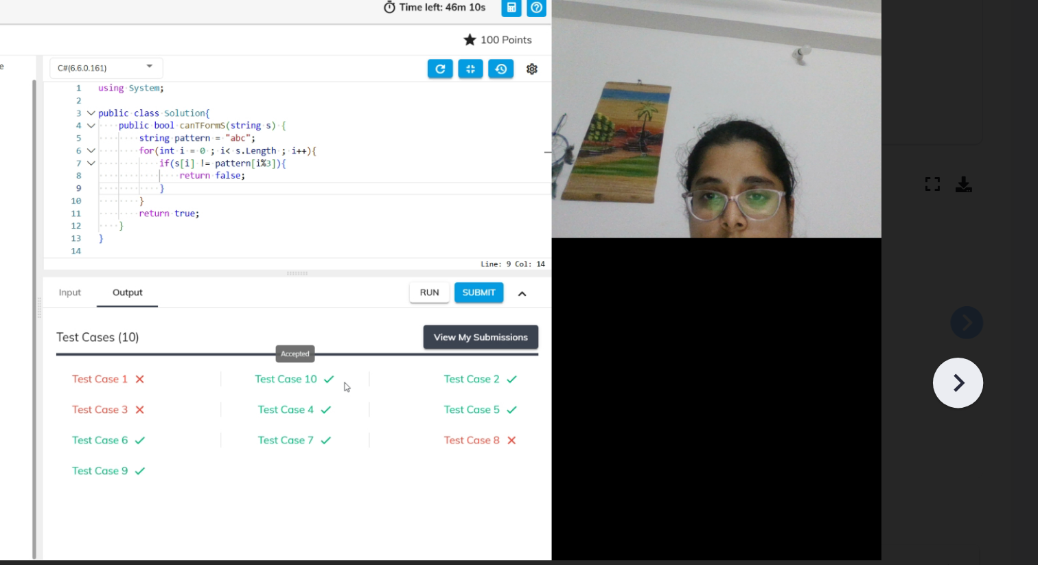
click at [995, 302] on icon at bounding box center [988, 308] width 21 height 21
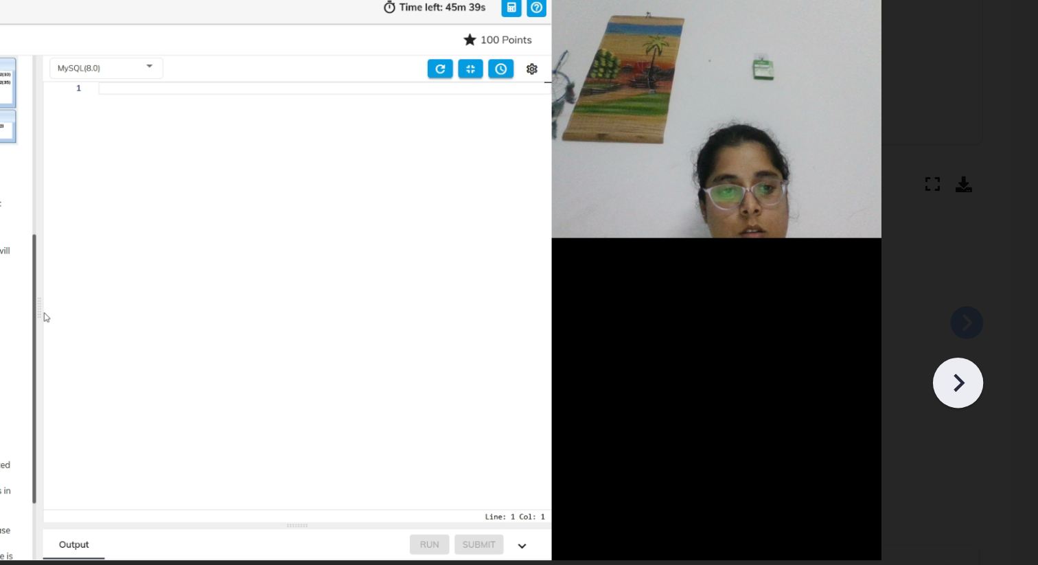
click at [995, 302] on icon at bounding box center [988, 308] width 21 height 21
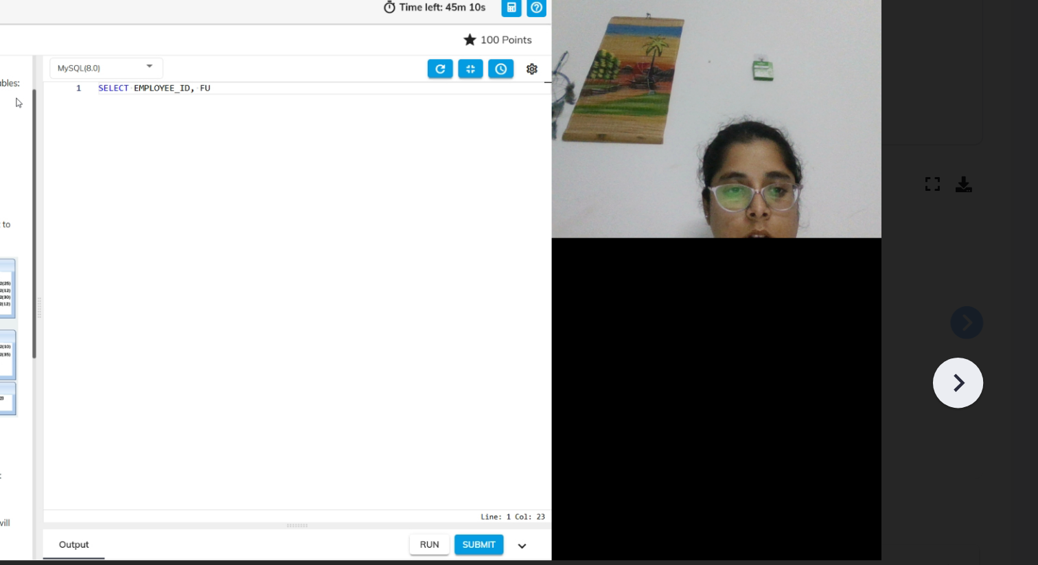
click at [995, 303] on icon at bounding box center [988, 308] width 21 height 21
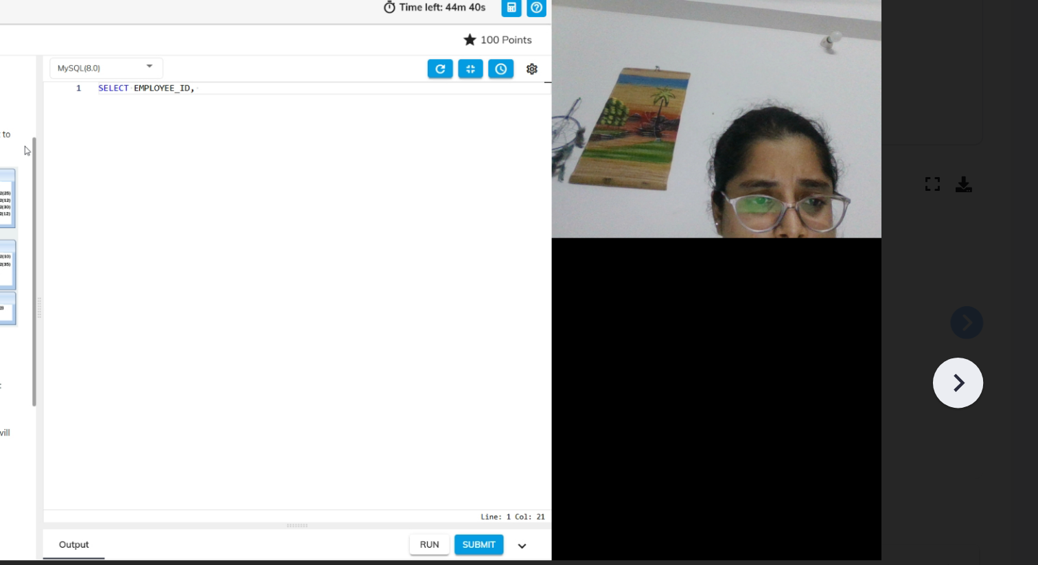
click at [995, 303] on icon at bounding box center [988, 308] width 21 height 21
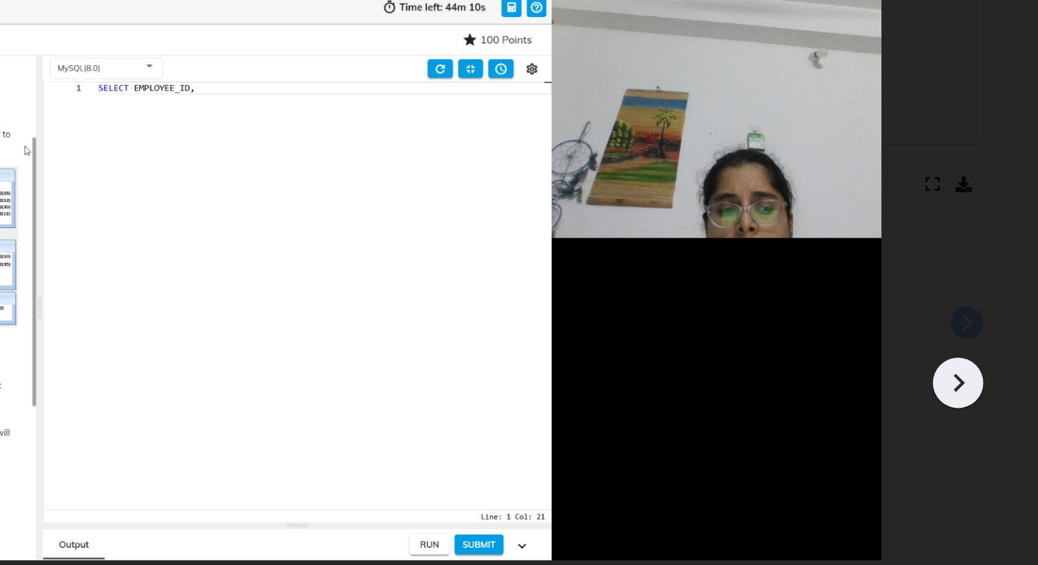
click at [995, 303] on icon at bounding box center [988, 308] width 21 height 21
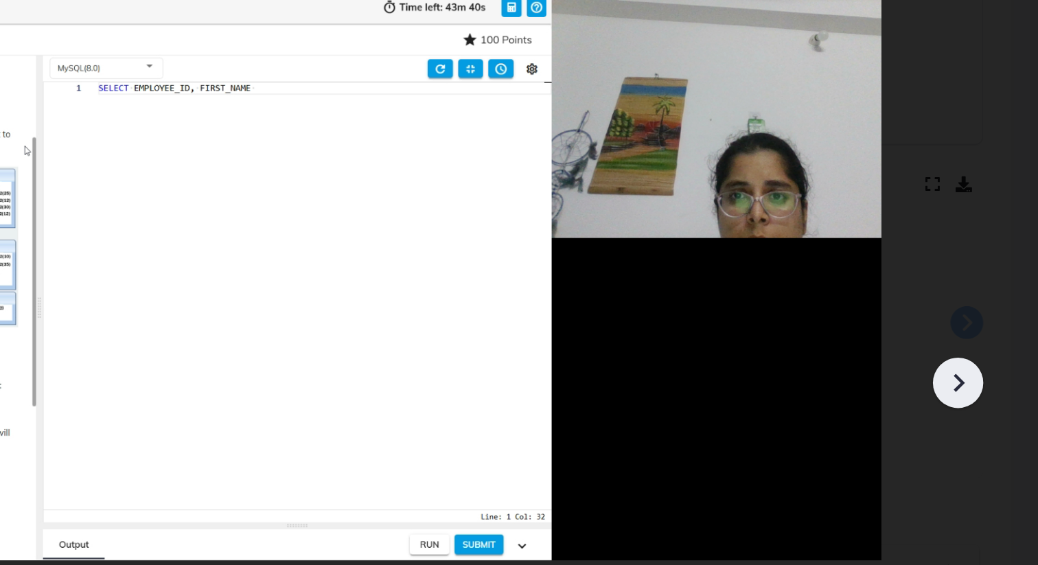
click at [995, 303] on icon at bounding box center [988, 308] width 21 height 21
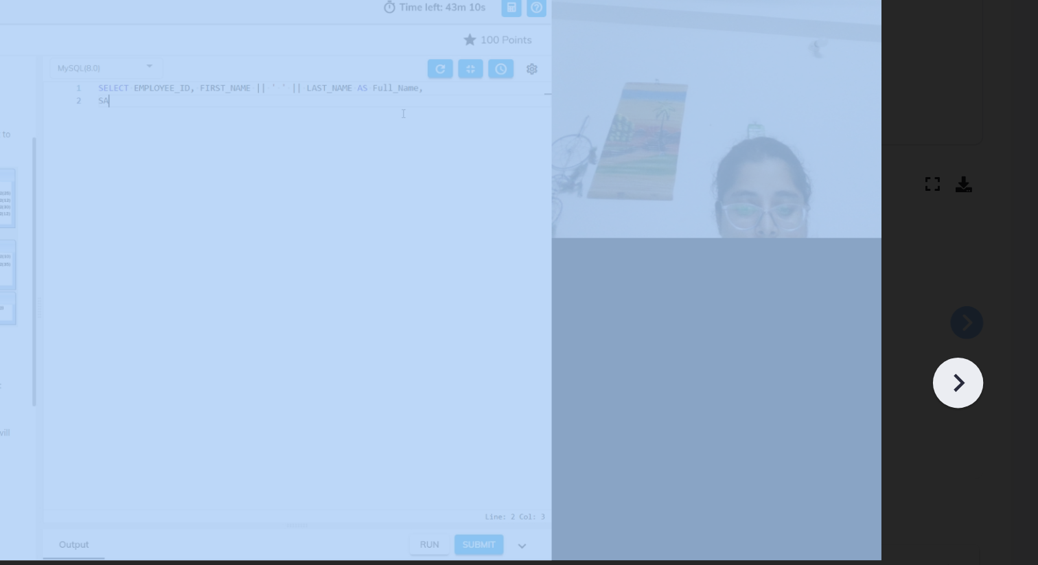
click at [995, 303] on icon at bounding box center [988, 308] width 21 height 21
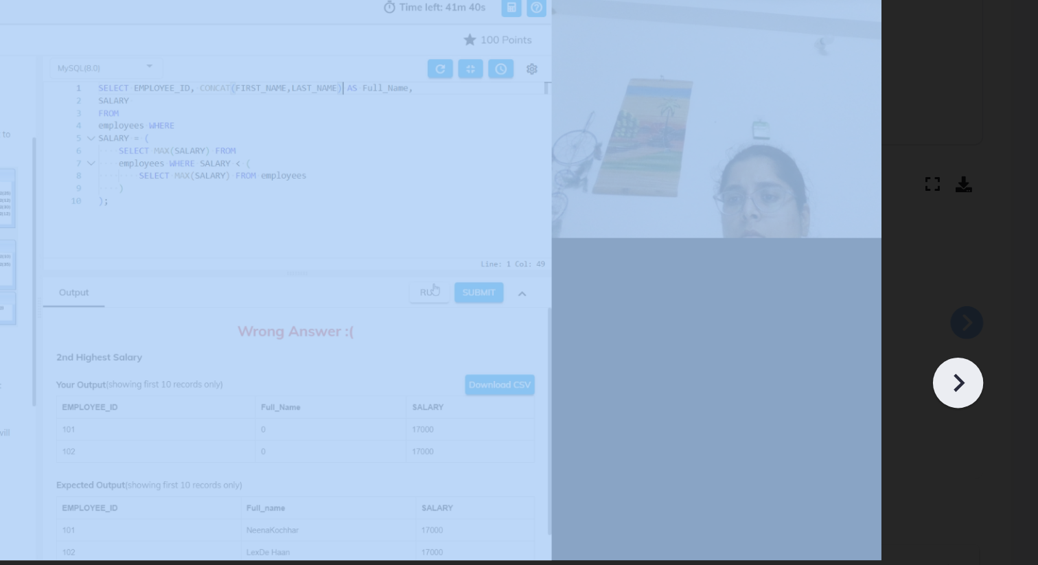
click at [995, 303] on icon at bounding box center [988, 308] width 21 height 21
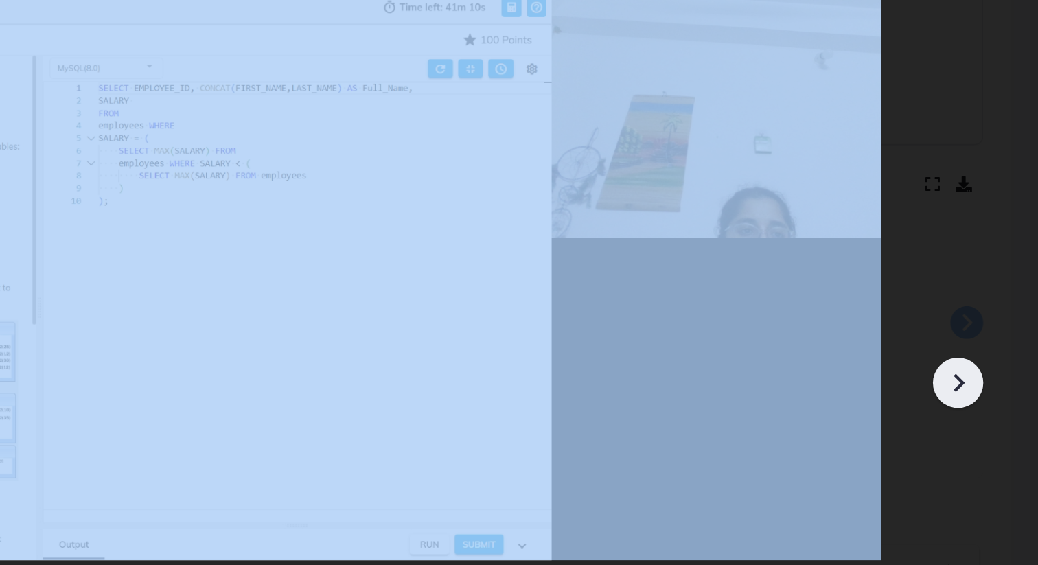
click at [995, 303] on icon at bounding box center [988, 308] width 21 height 21
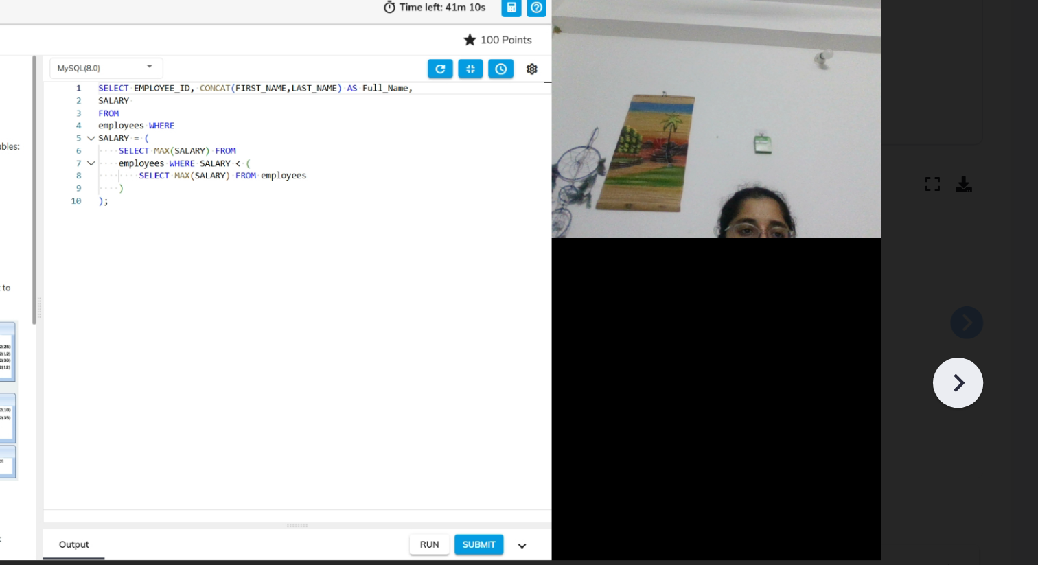
click at [991, 311] on icon at bounding box center [988, 308] width 21 height 21
click at [970, 189] on div at bounding box center [519, 303] width 1038 height 524
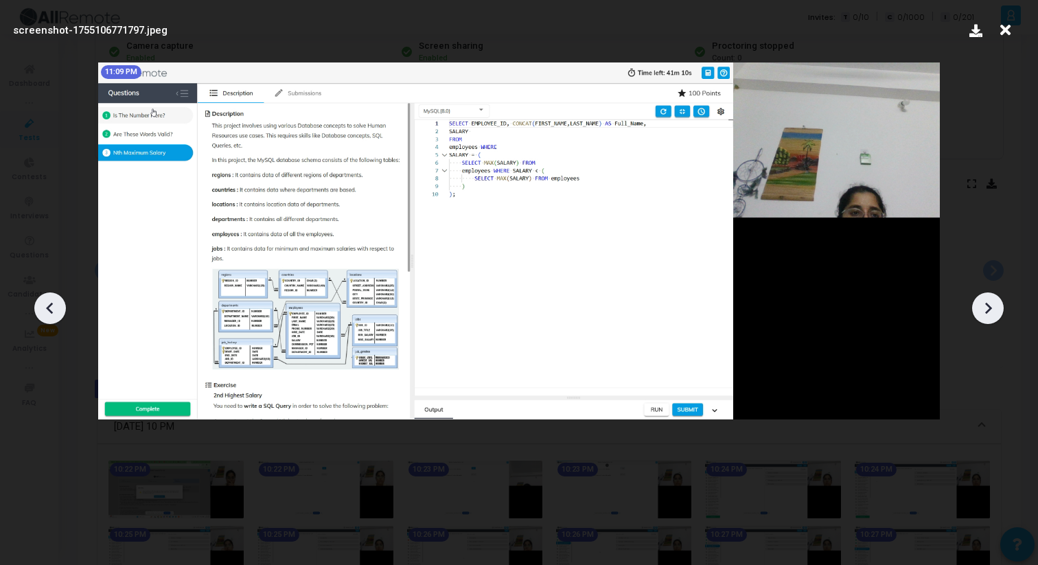
click at [1007, 28] on icon at bounding box center [1005, 30] width 21 height 26
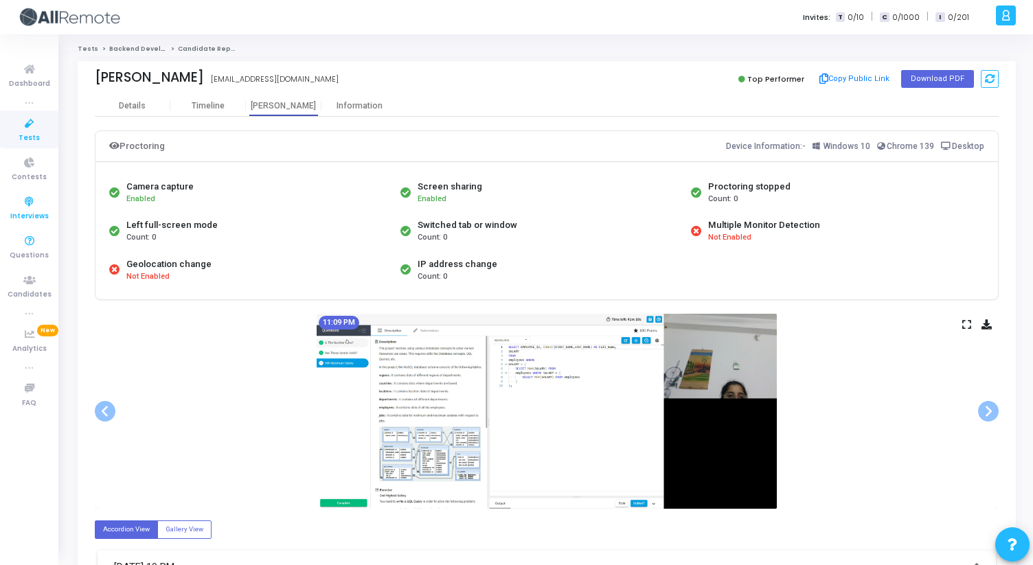
click at [23, 212] on span "Interviews" at bounding box center [29, 217] width 38 height 12
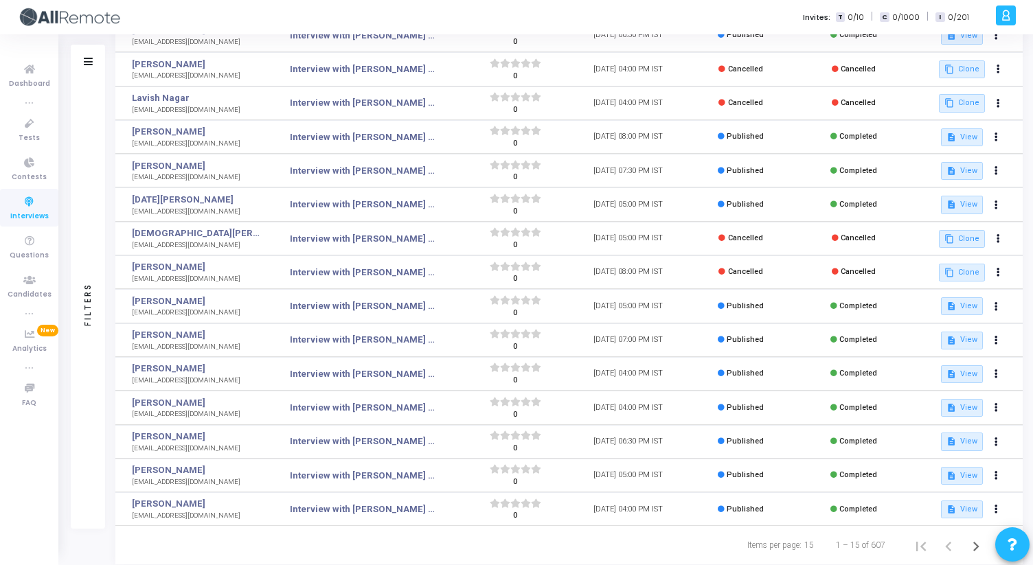
scroll to position [106, 0]
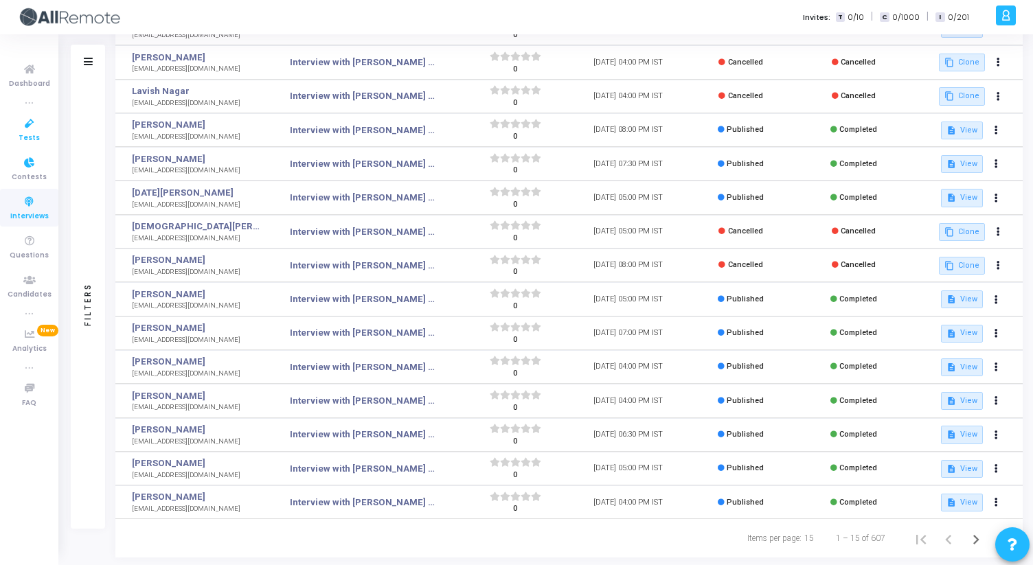
click at [26, 130] on icon at bounding box center [29, 123] width 29 height 17
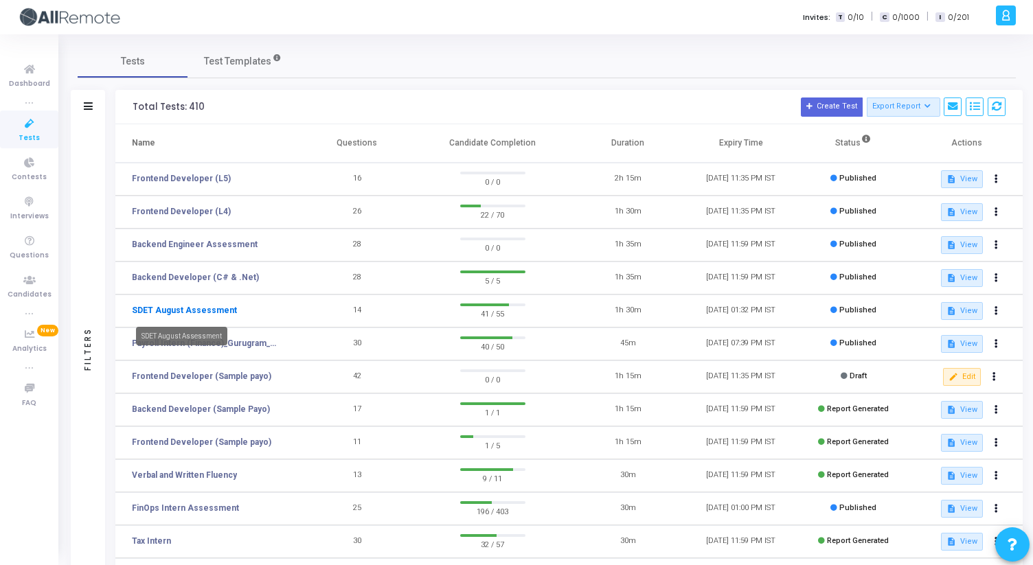
click at [203, 306] on link "SDET August Assessment" at bounding box center [184, 310] width 105 height 12
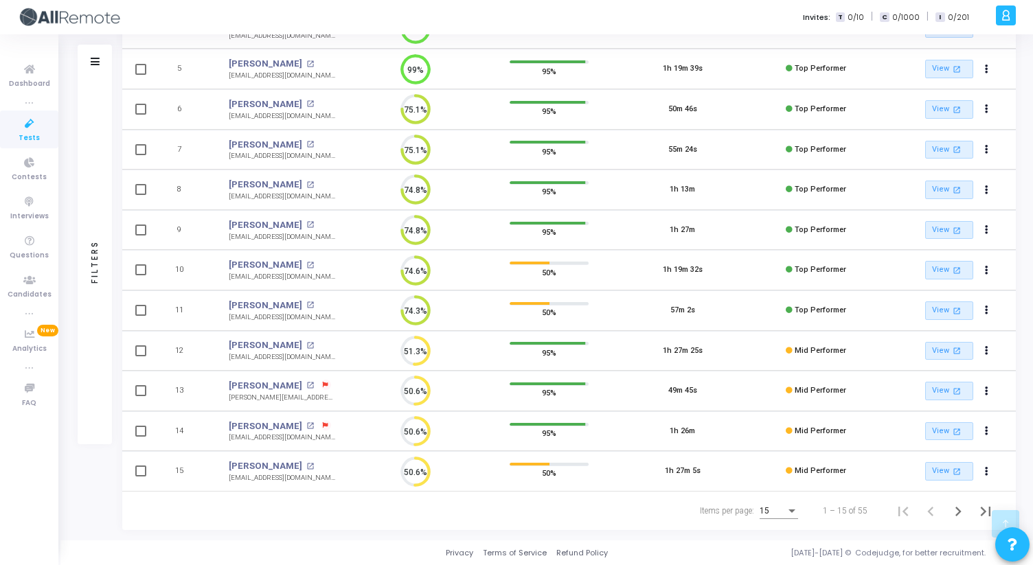
click at [338, 273] on td "Ashutosh Ranjan open_in_new ashu718work@gmail.com" at bounding box center [282, 270] width 134 height 41
click at [796, 507] on div "Items per page:" at bounding box center [791, 510] width 12 height 11
click at [781, 500] on span "50" at bounding box center [779, 503] width 38 height 25
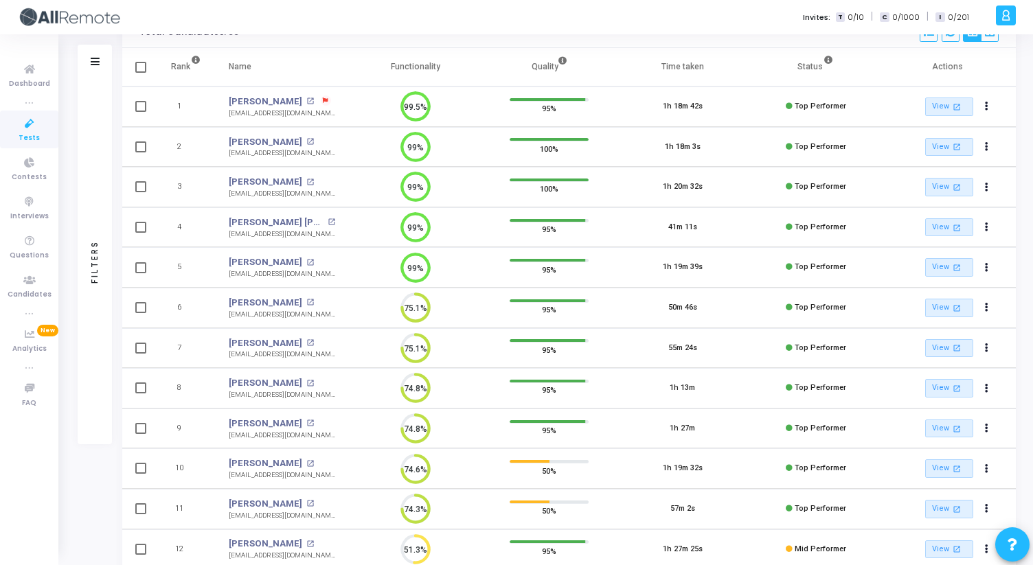
scroll to position [114, 0]
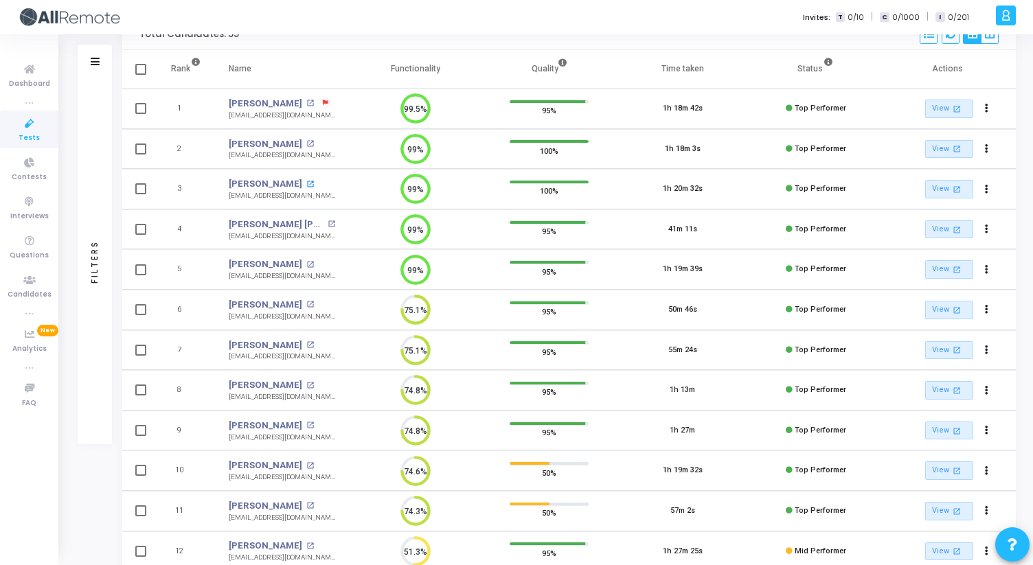
click at [306, 183] on mat-icon "open_in_new" at bounding box center [310, 185] width 8 height 8
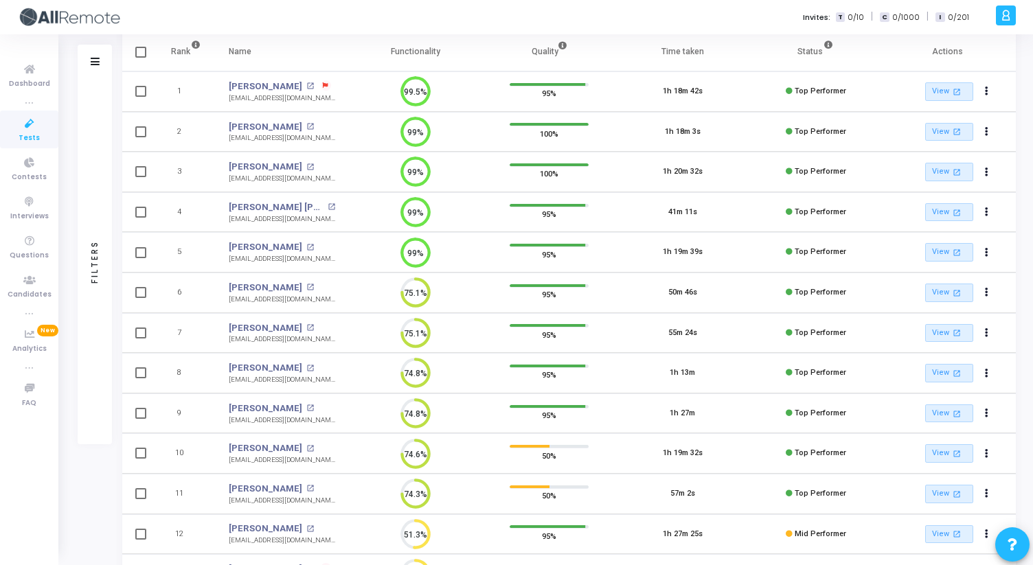
scroll to position [122, 0]
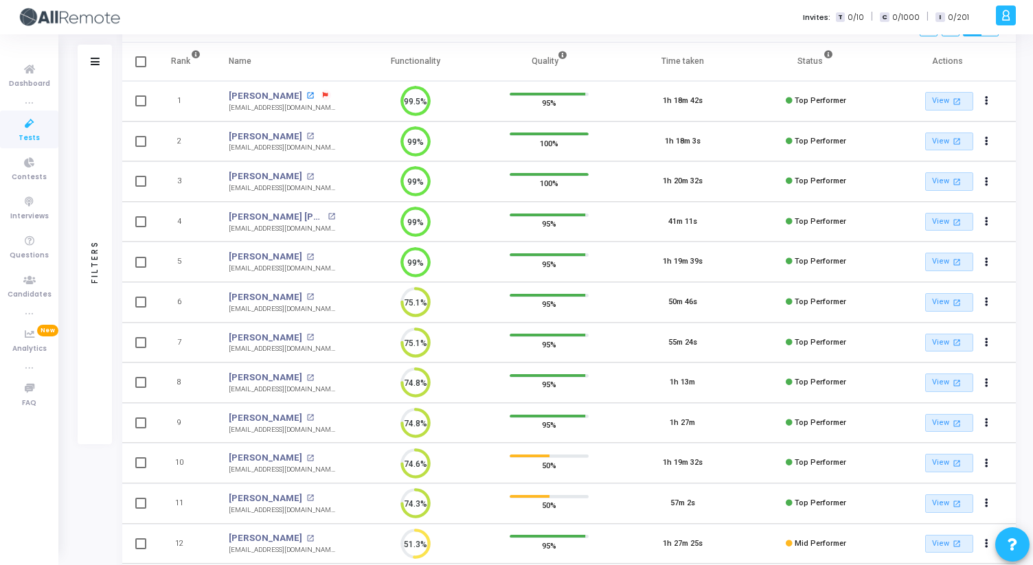
click at [306, 93] on mat-icon "open_in_new" at bounding box center [310, 96] width 8 height 8
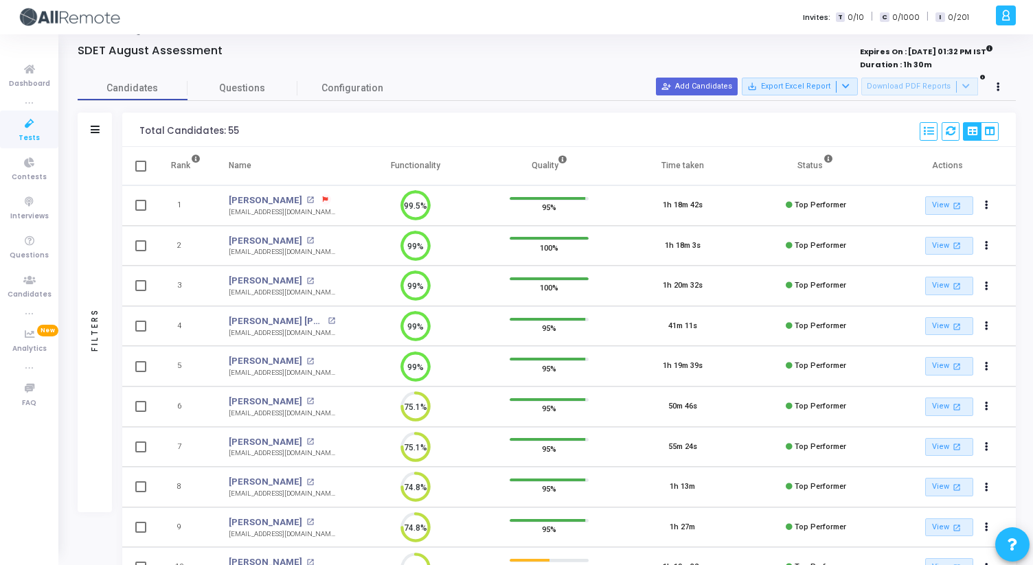
scroll to position [0, 0]
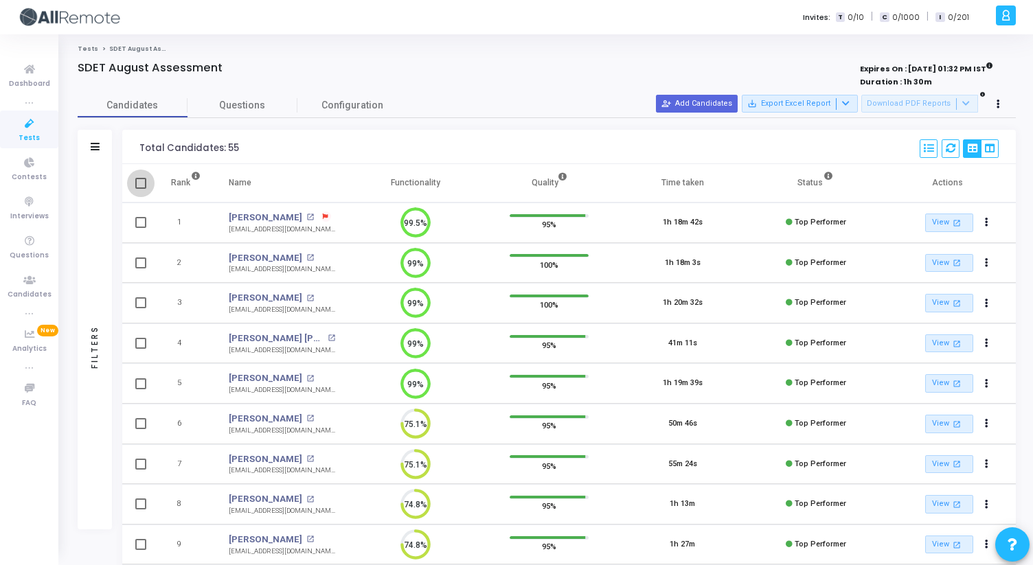
click at [137, 185] on span at bounding box center [140, 183] width 11 height 11
click at [140, 189] on input "checkbox" at bounding box center [140, 189] width 1 height 1
checkbox input "true"
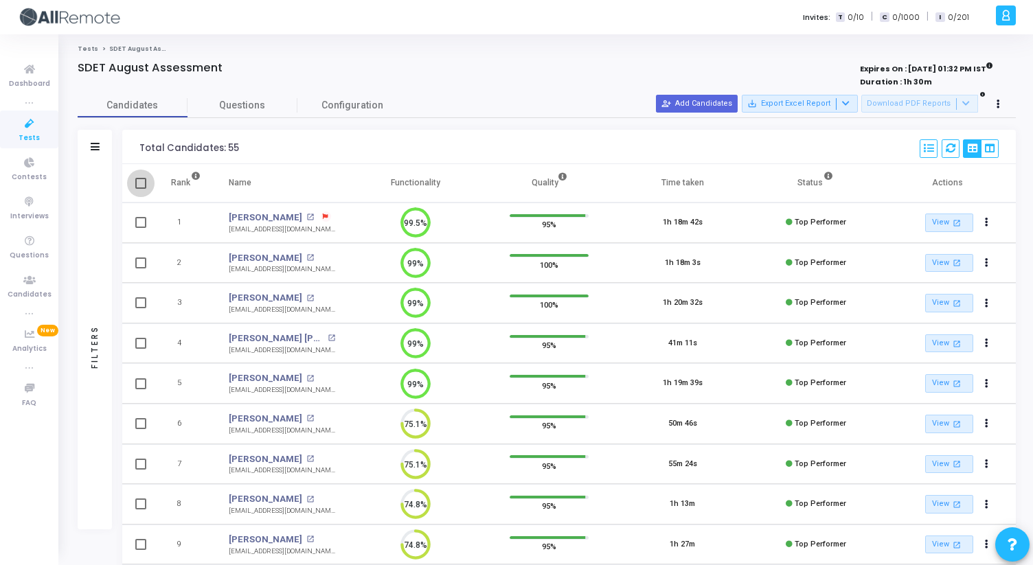
checkbox input "true"
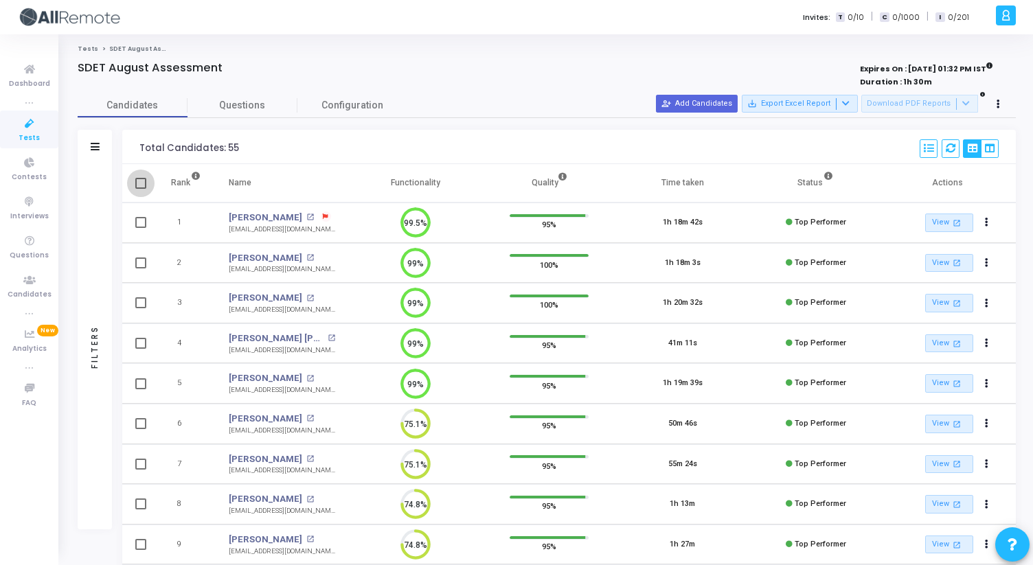
checkbox input "true"
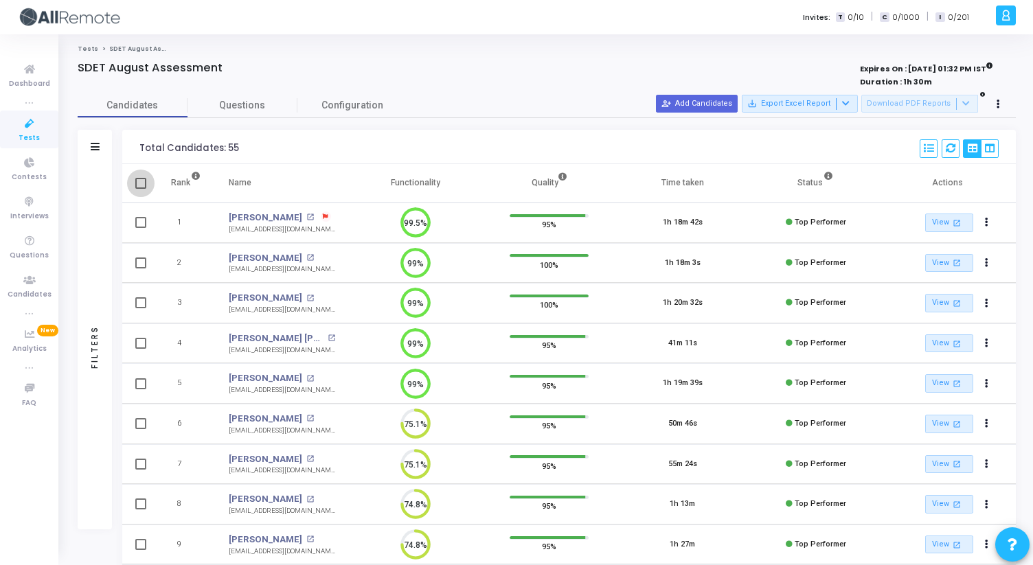
checkbox input "true"
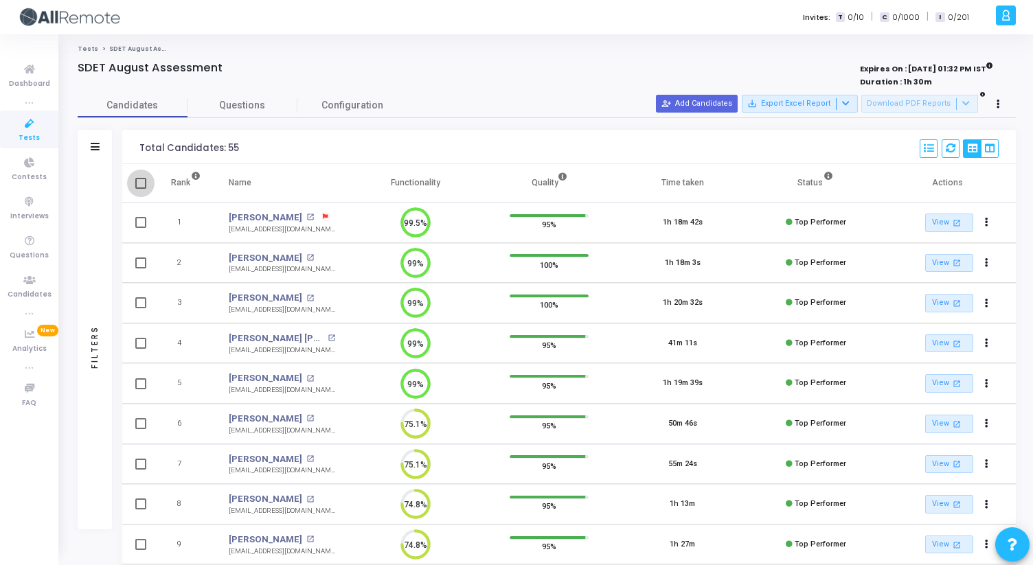
checkbox input "true"
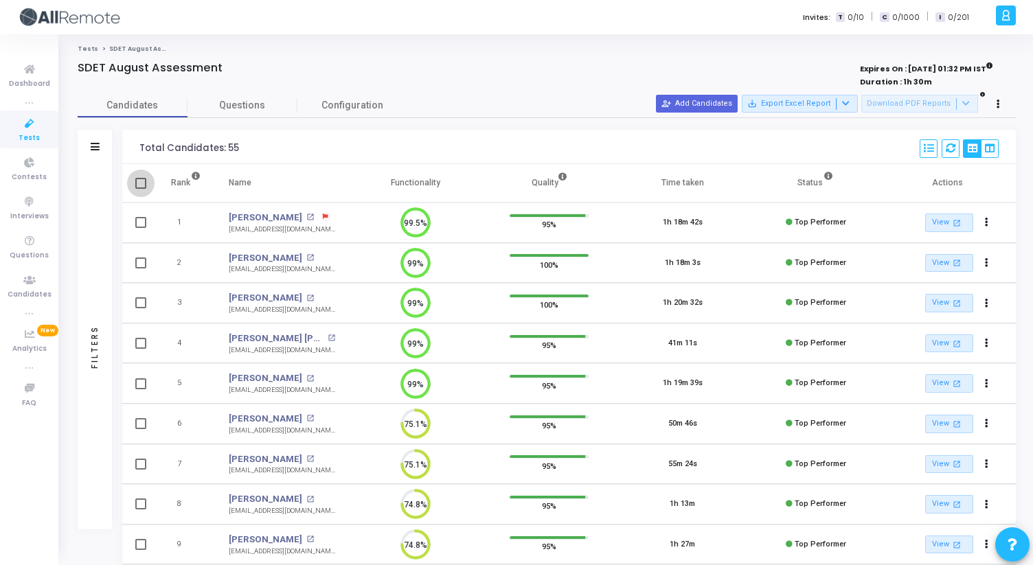
checkbox input "true"
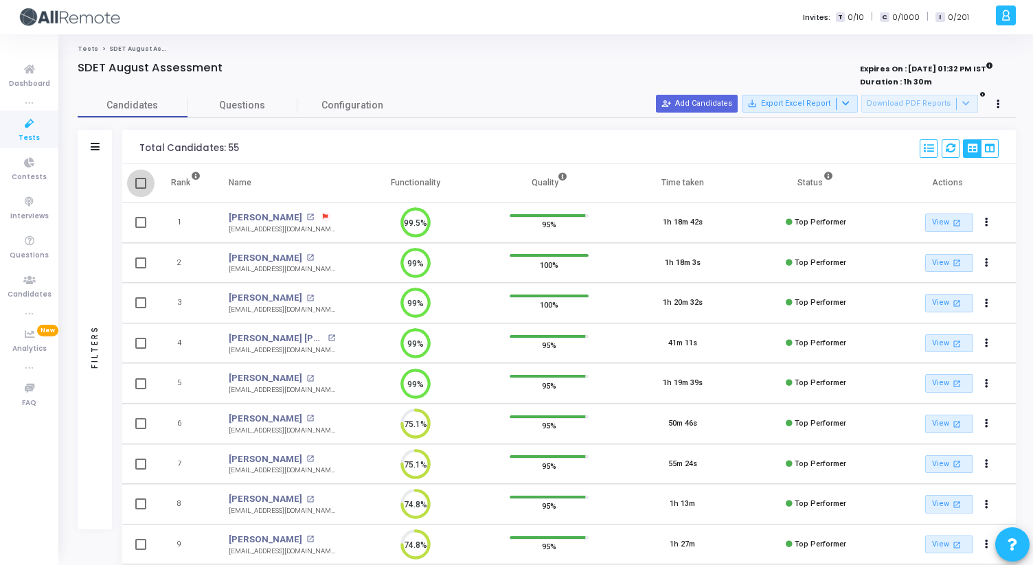
checkbox input "true"
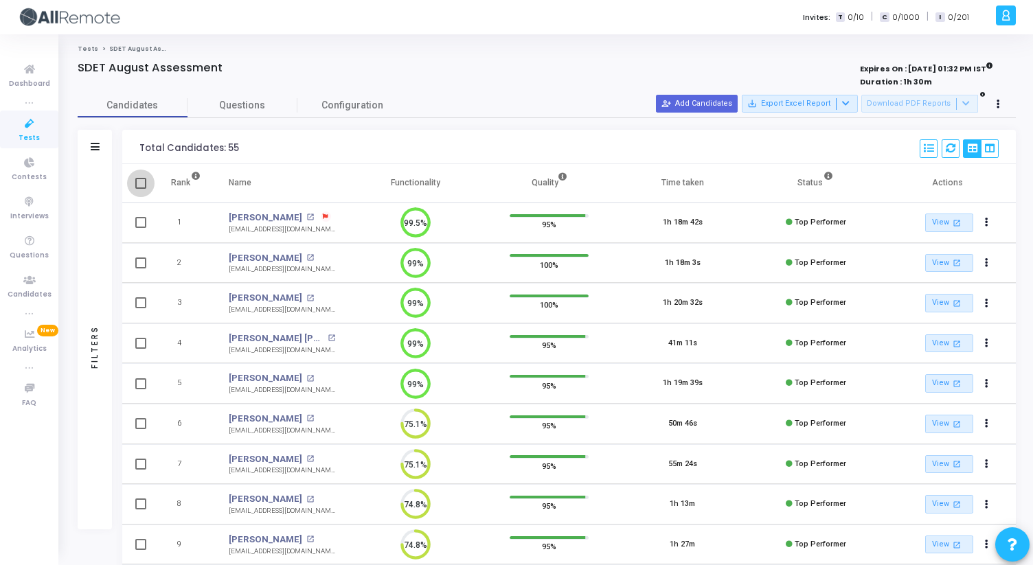
checkbox input "true"
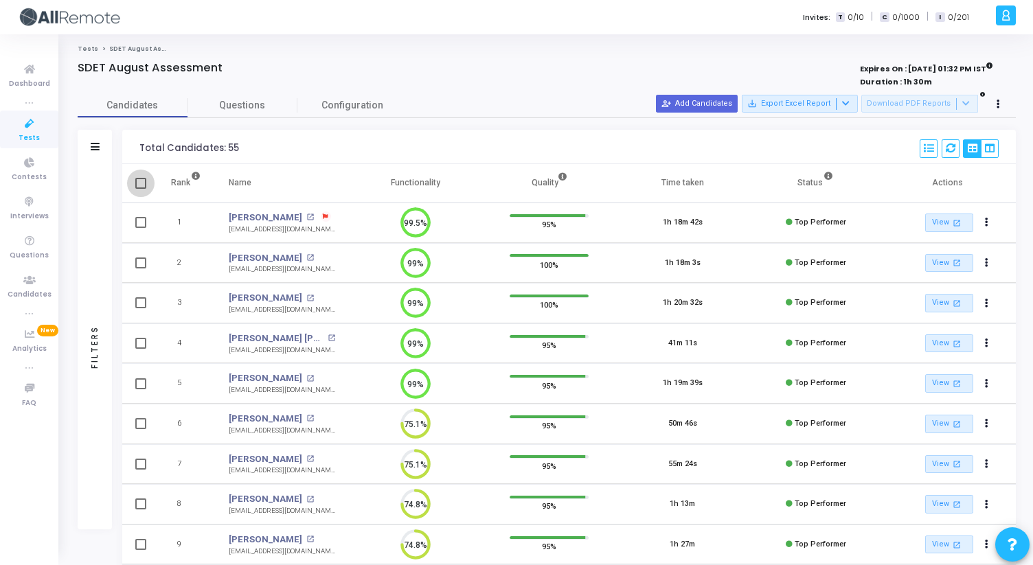
checkbox input "true"
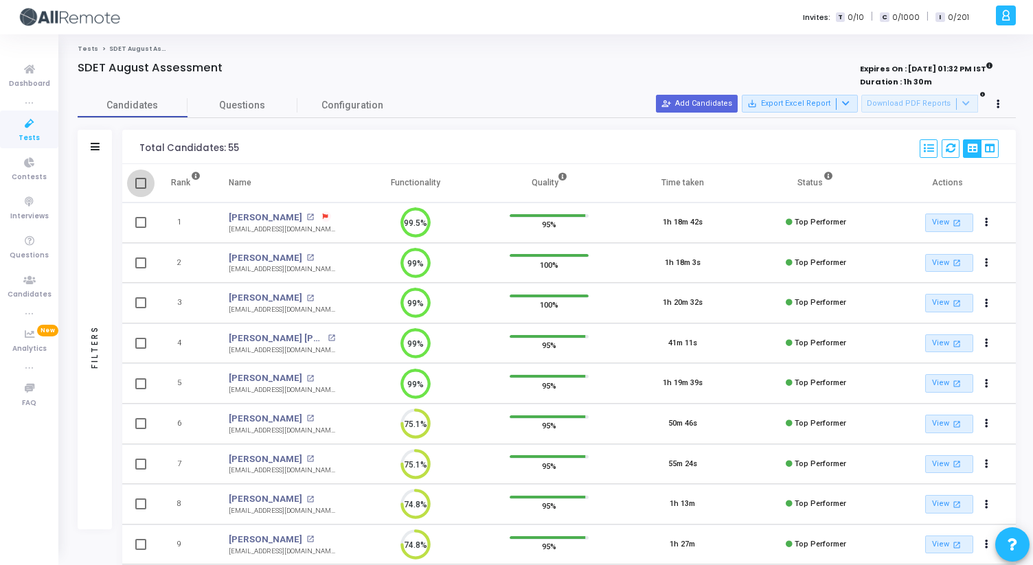
checkbox input "true"
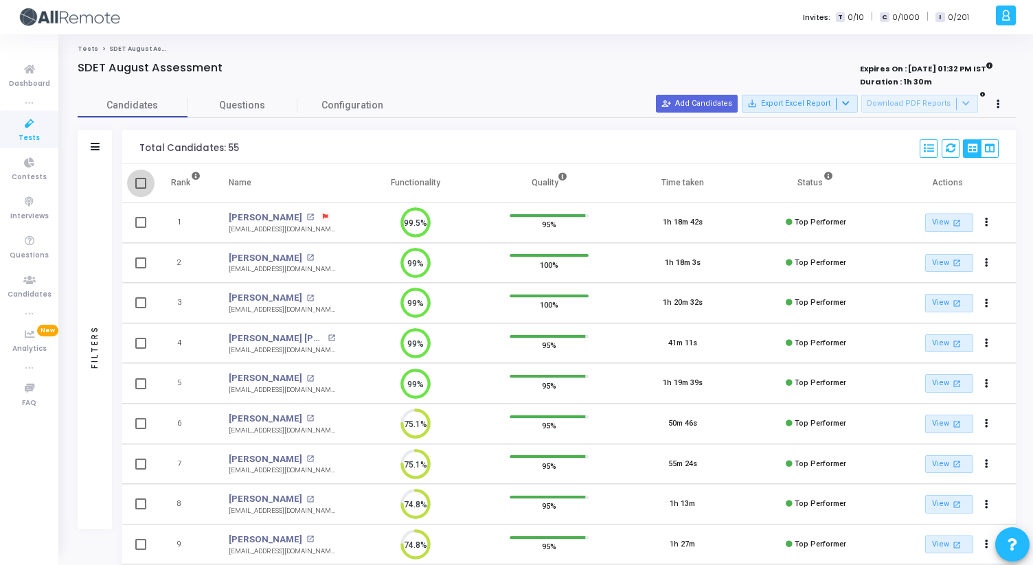
checkbox input "true"
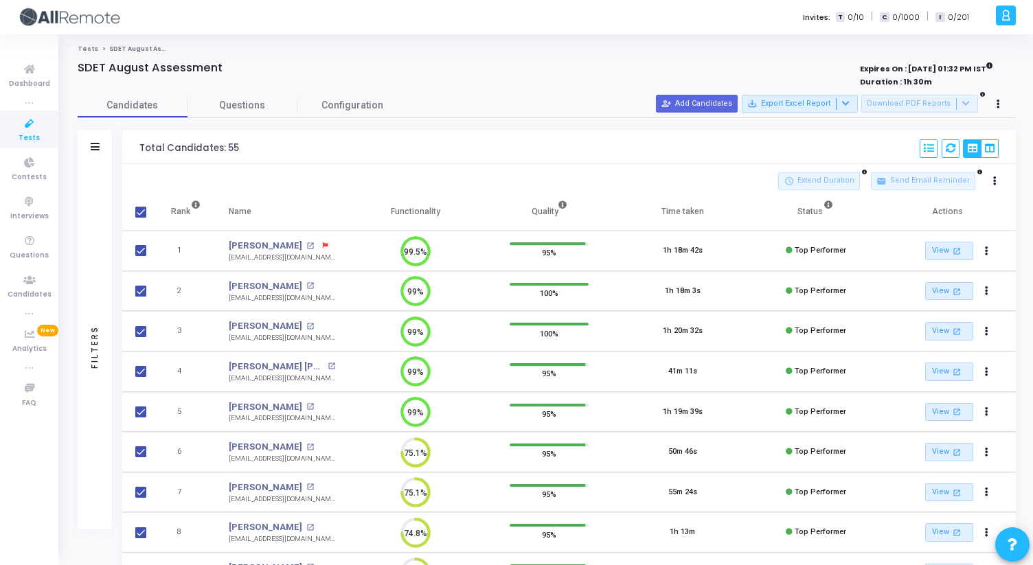
click at [139, 209] on span at bounding box center [140, 212] width 11 height 11
click at [140, 218] on input "checkbox" at bounding box center [140, 218] width 1 height 1
checkbox input "false"
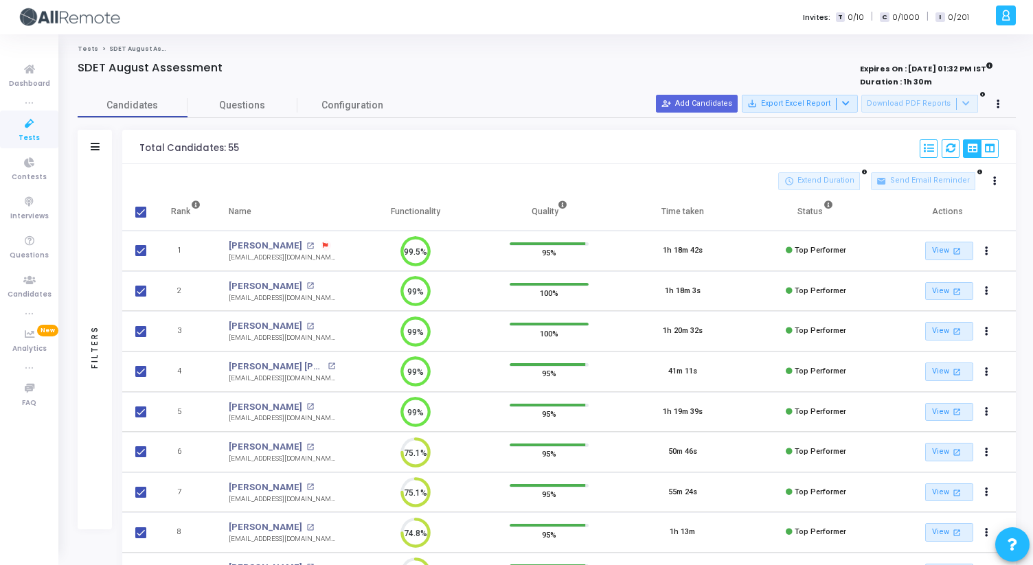
checkbox input "false"
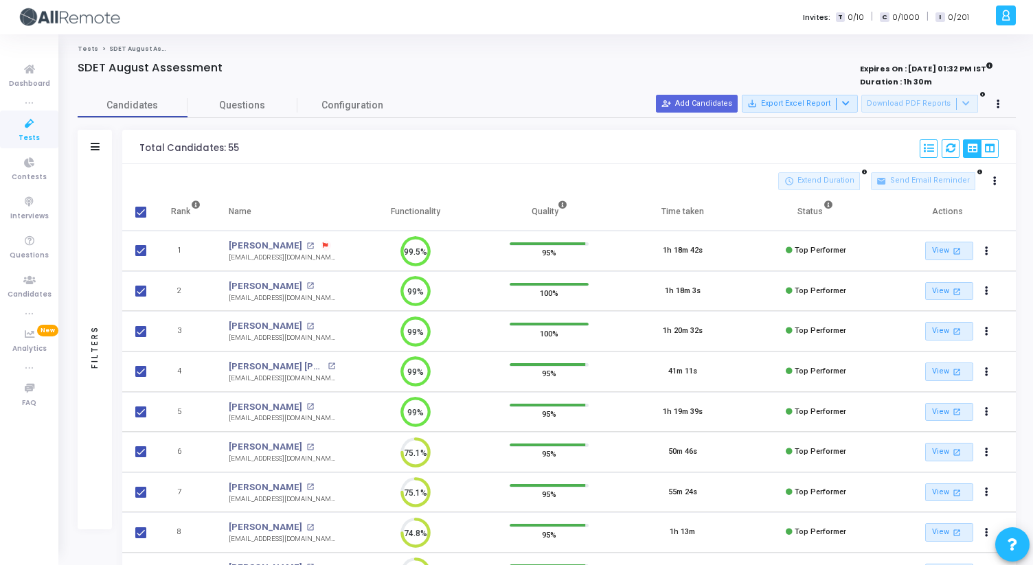
checkbox input "false"
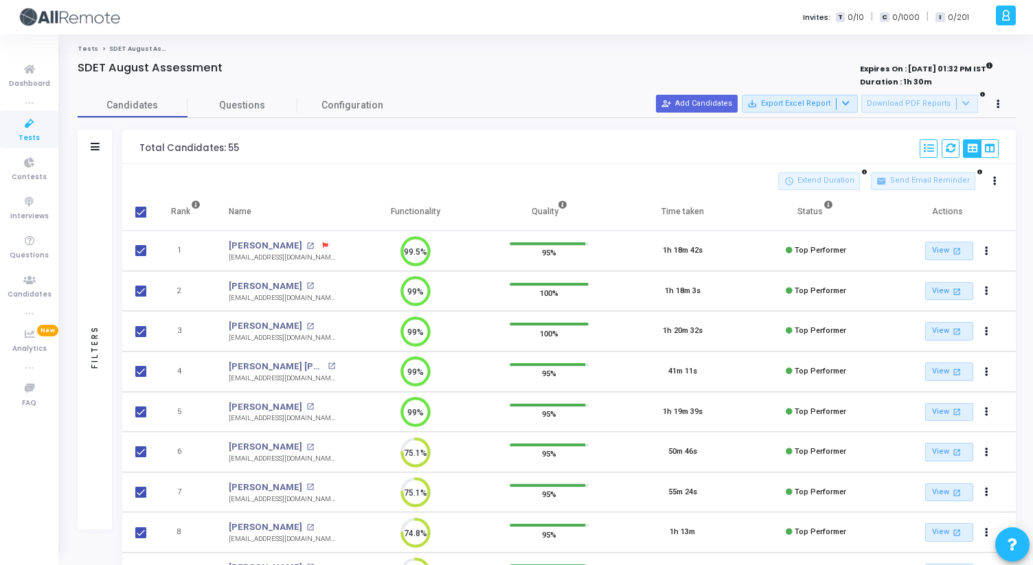
checkbox input "false"
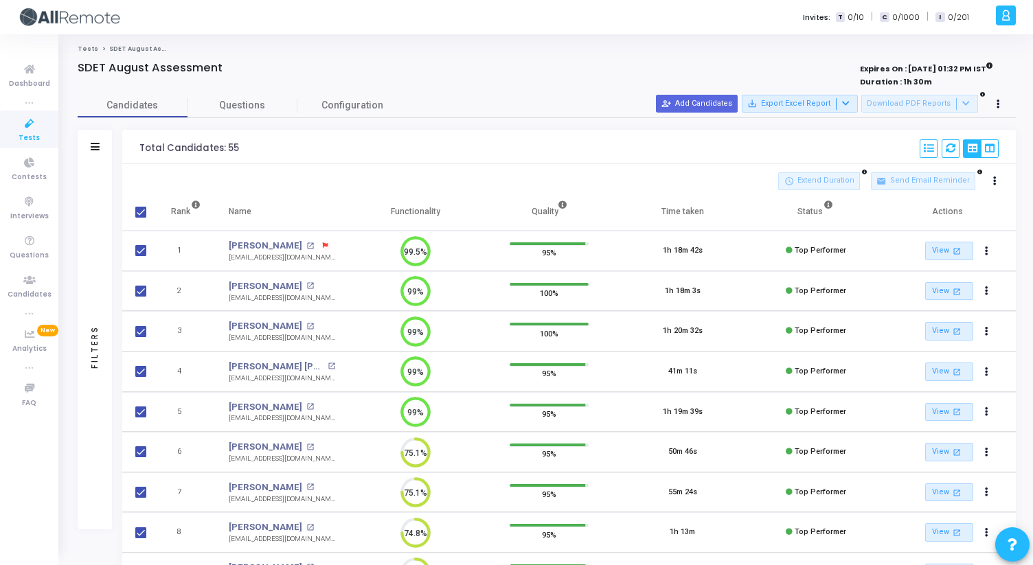
checkbox input "false"
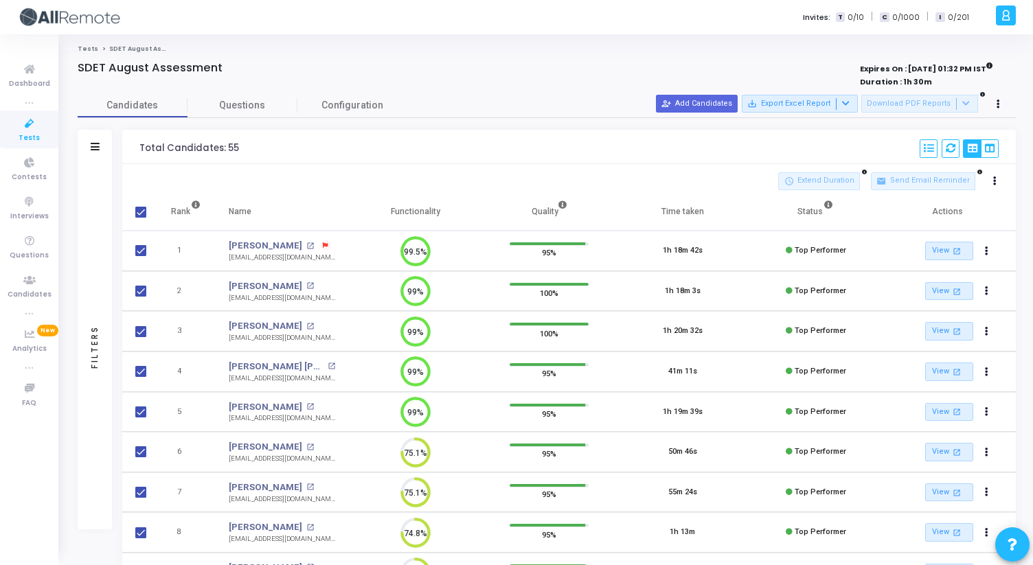
checkbox input "false"
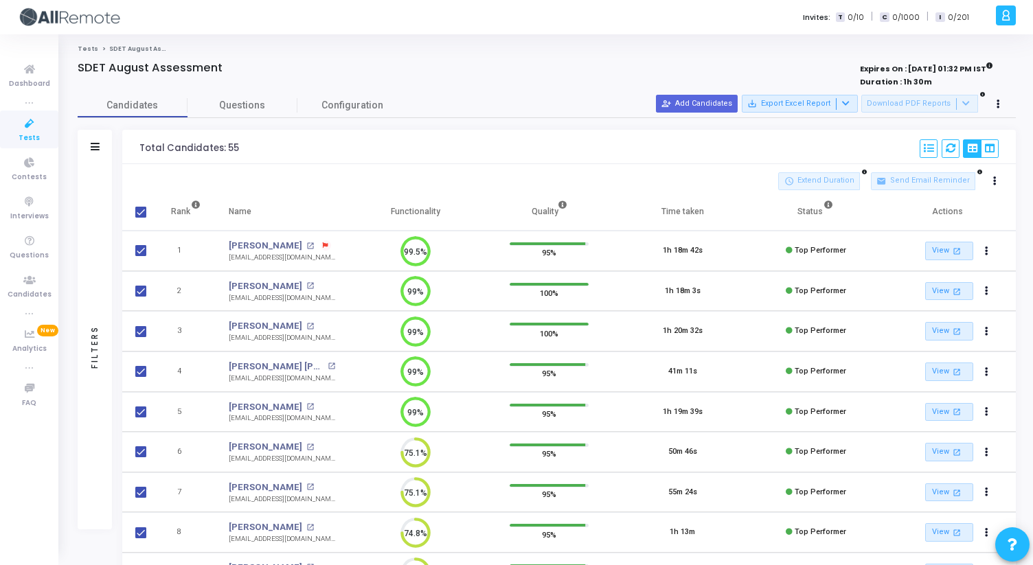
checkbox input "false"
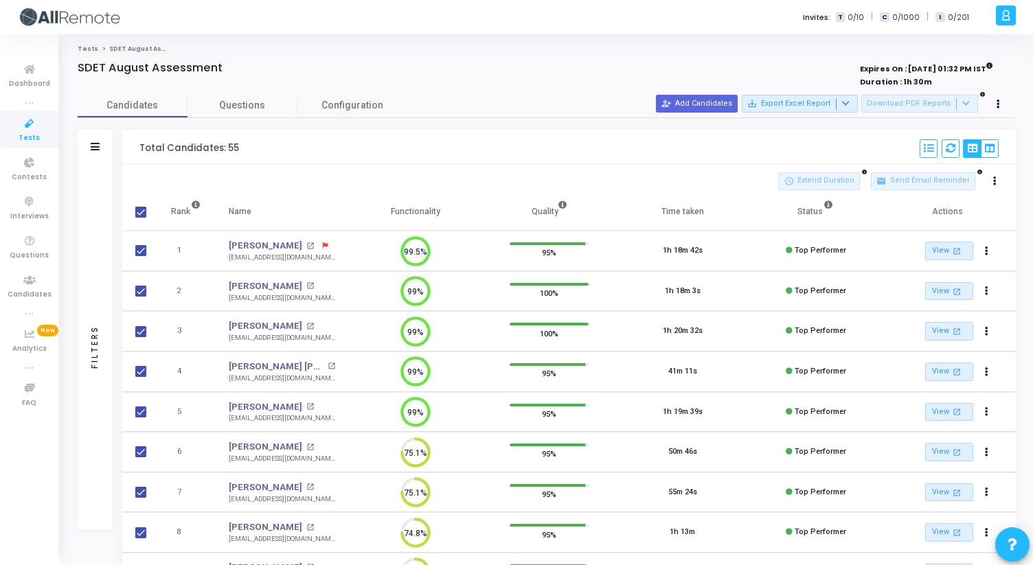
checkbox input "false"
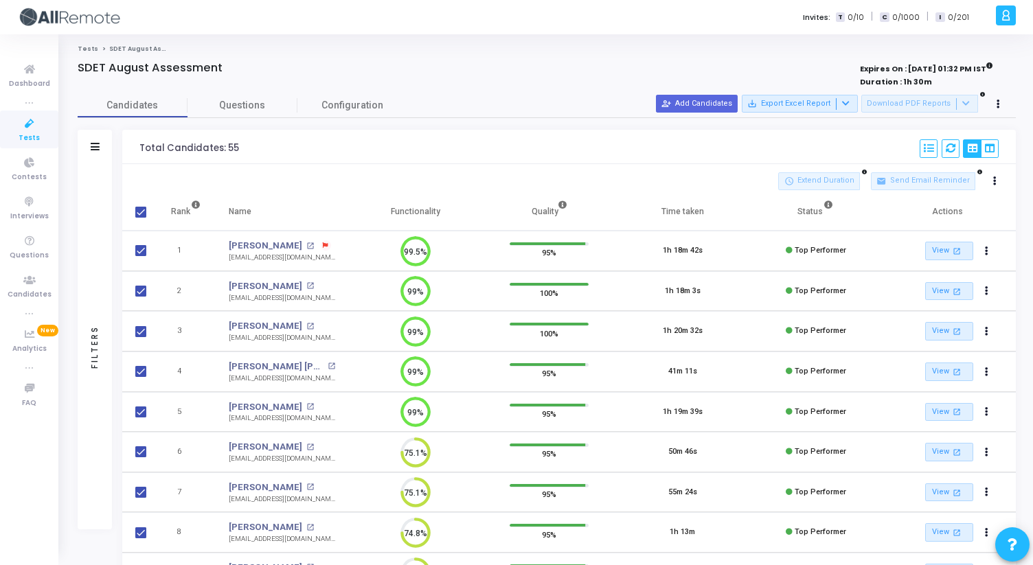
checkbox input "false"
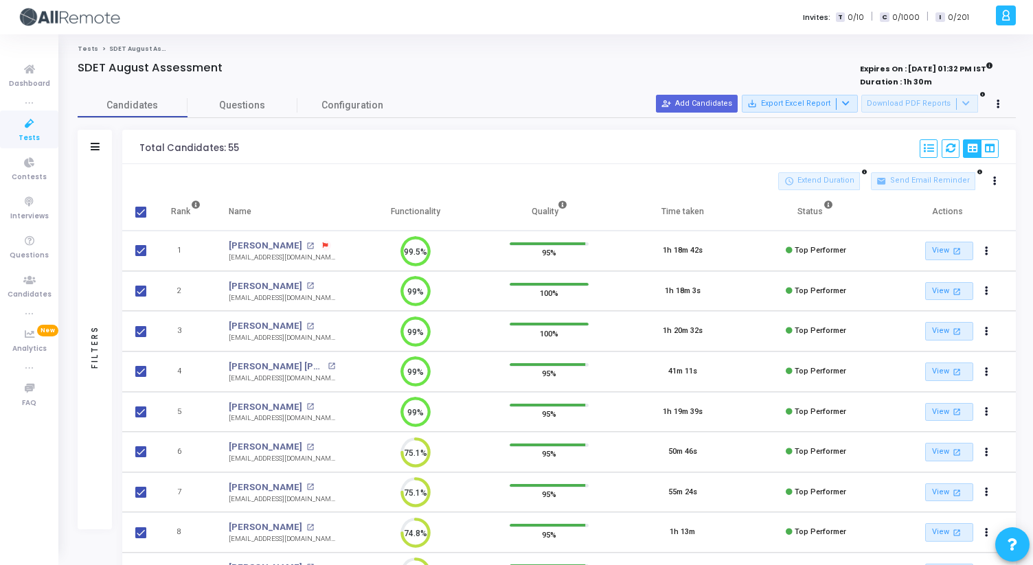
checkbox input "false"
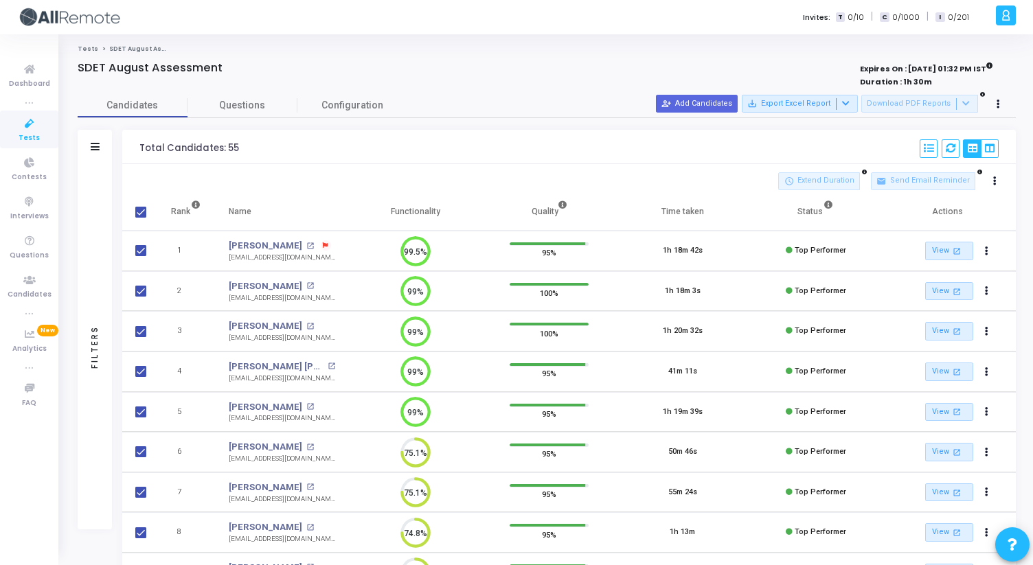
checkbox input "false"
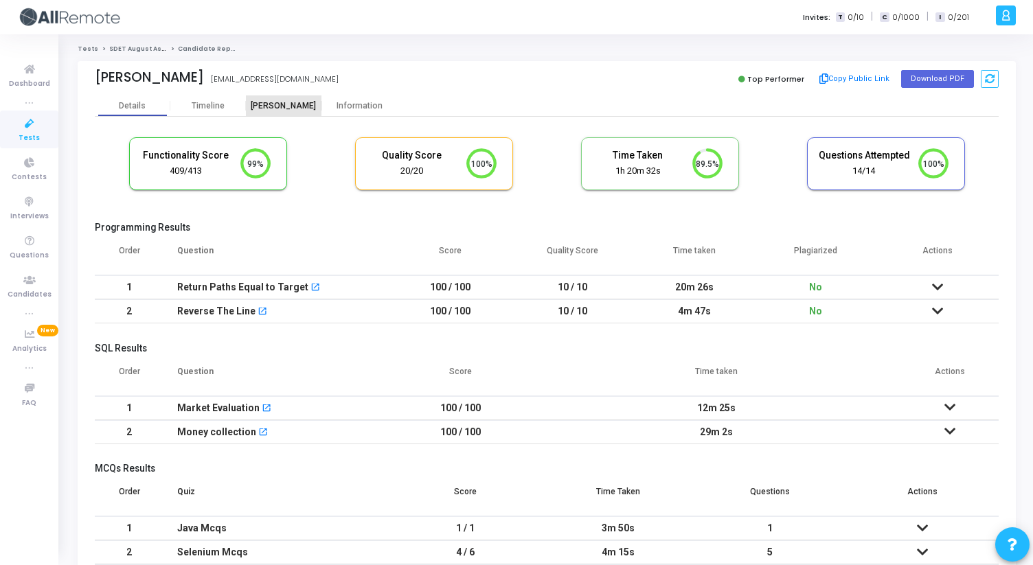
click at [288, 108] on div "[PERSON_NAME]" at bounding box center [284, 106] width 76 height 10
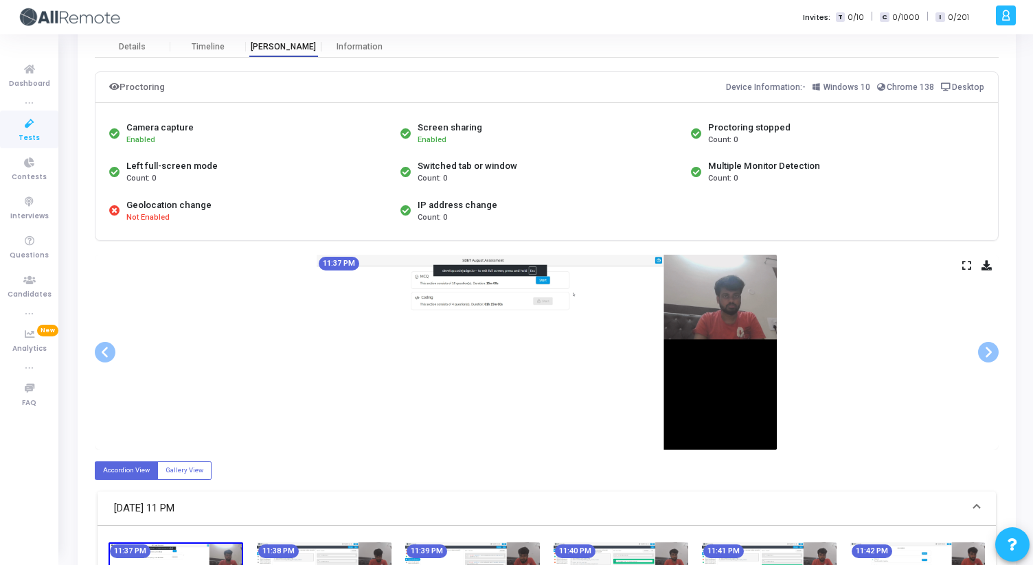
scroll to position [60, 0]
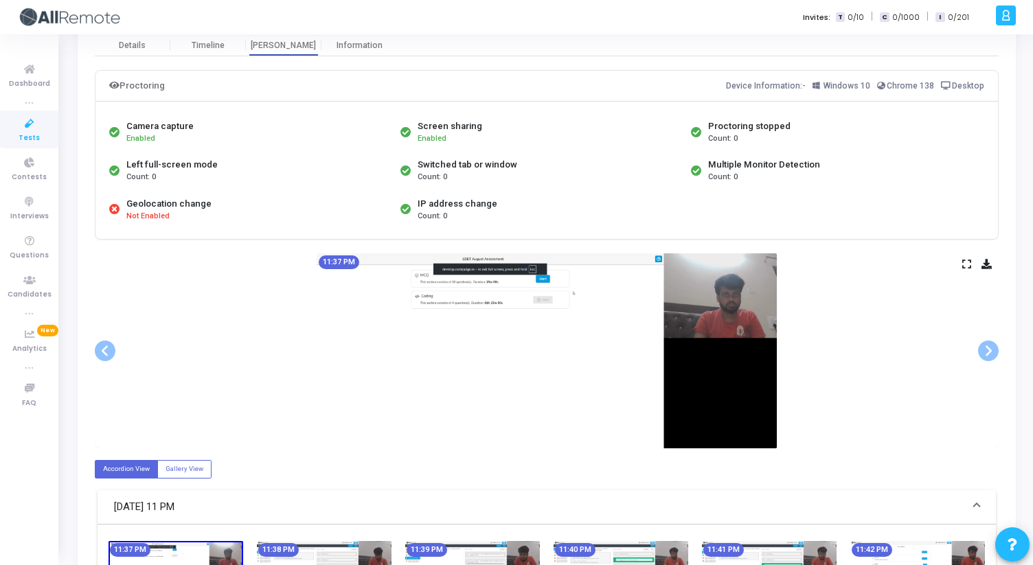
click at [966, 264] on icon at bounding box center [966, 264] width 9 height 8
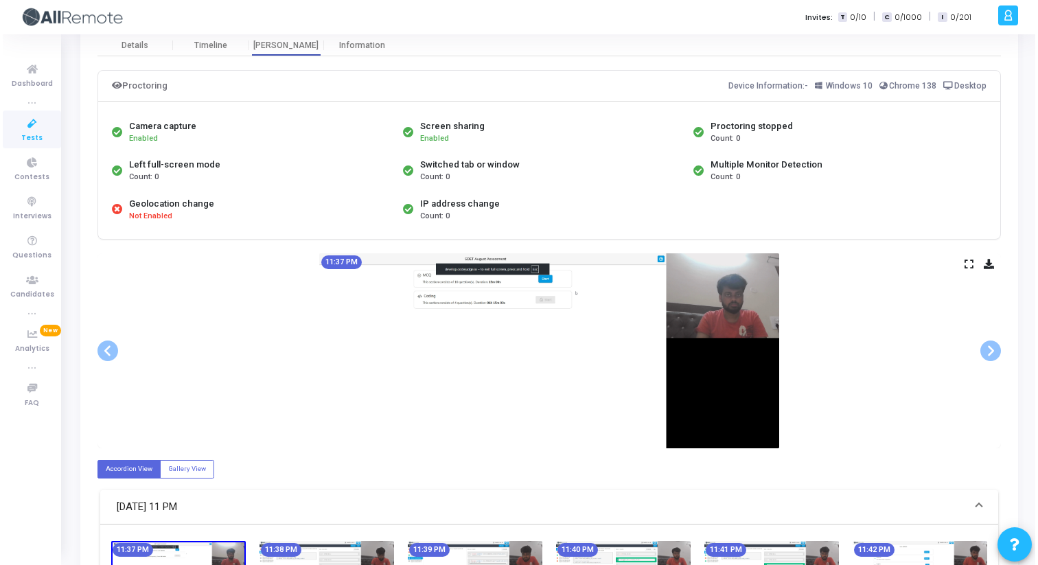
scroll to position [0, 0]
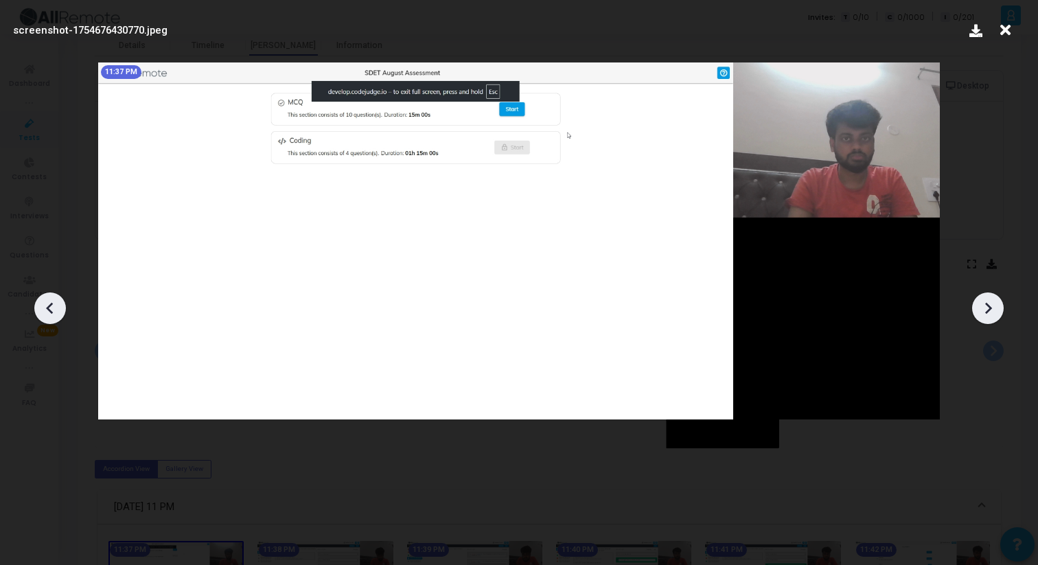
click at [987, 316] on icon at bounding box center [988, 308] width 21 height 21
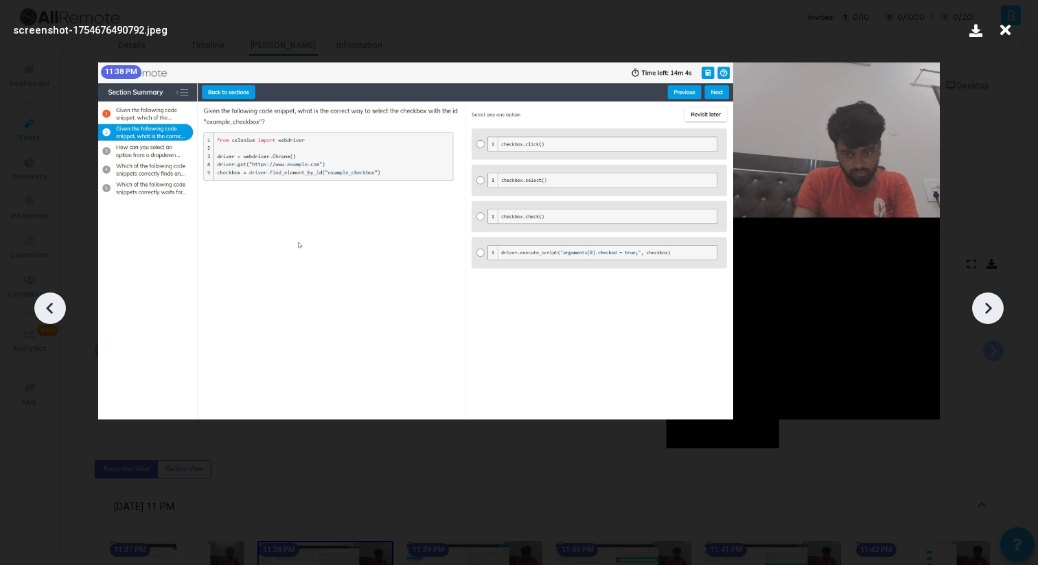
click at [987, 312] on icon at bounding box center [988, 308] width 7 height 12
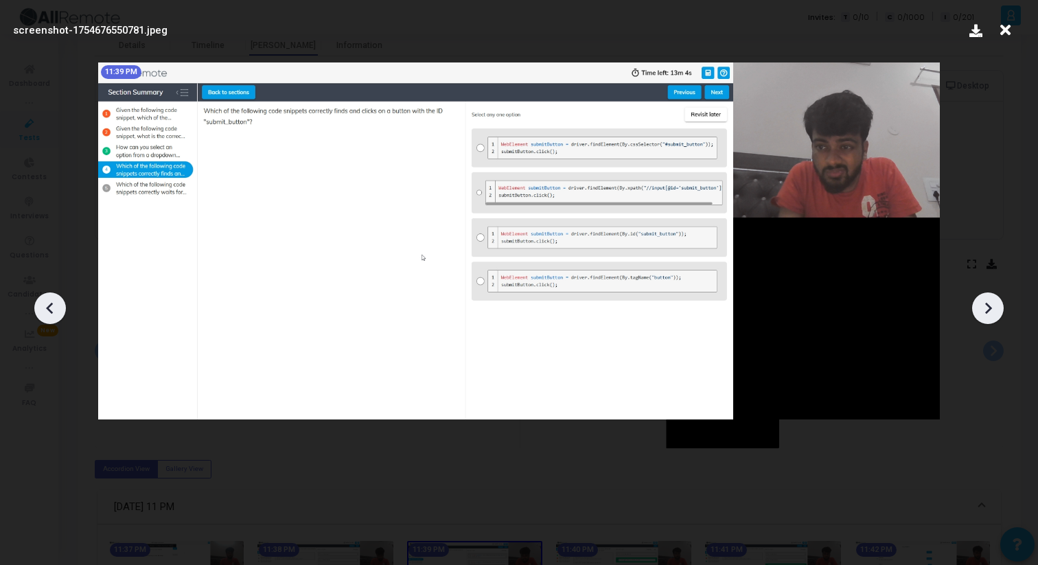
click at [987, 312] on icon at bounding box center [988, 308] width 7 height 12
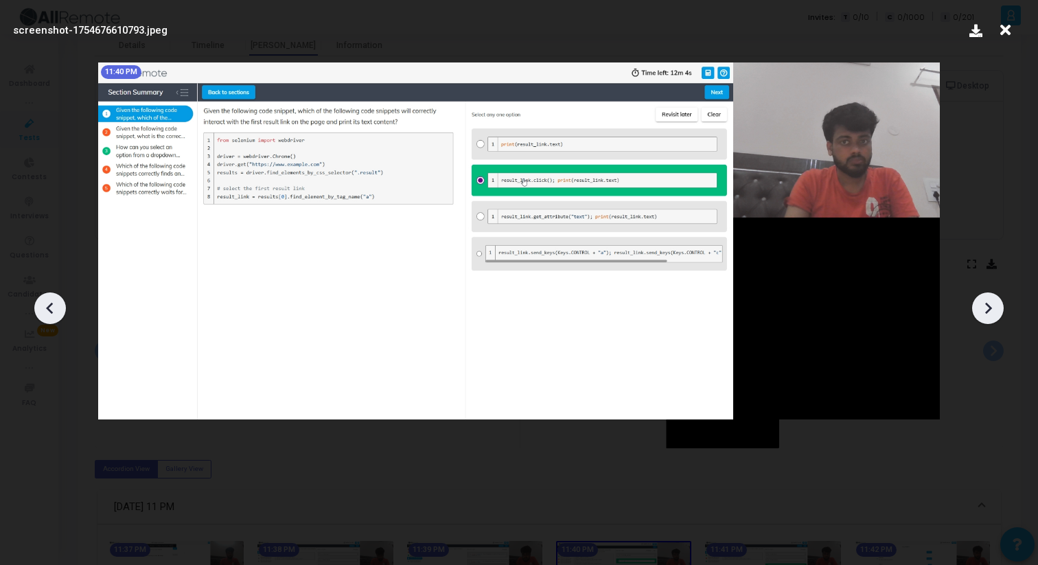
click at [987, 312] on icon at bounding box center [988, 308] width 7 height 12
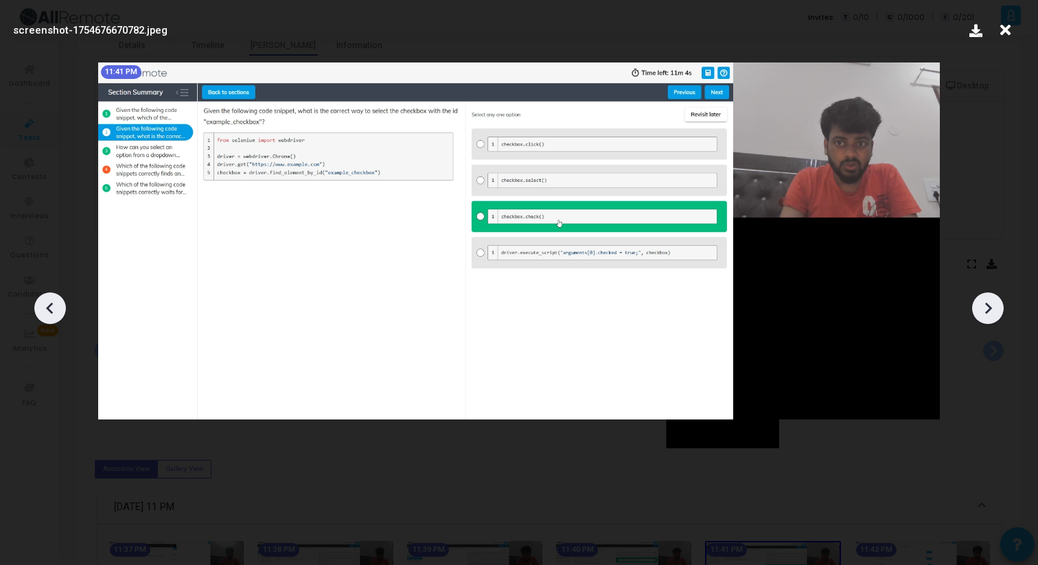
click at [987, 312] on icon at bounding box center [988, 308] width 7 height 12
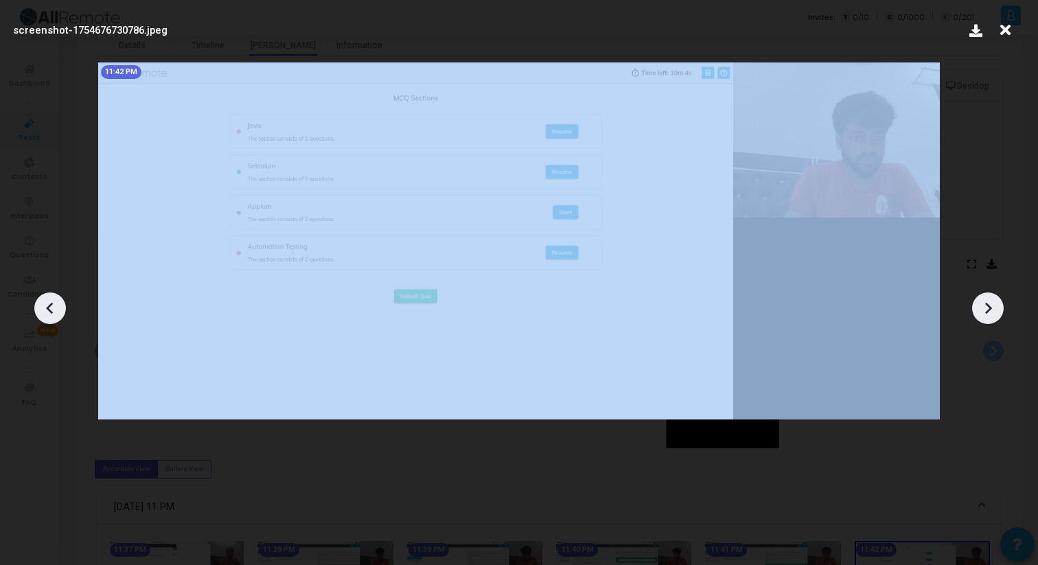
click at [987, 312] on icon at bounding box center [988, 308] width 7 height 12
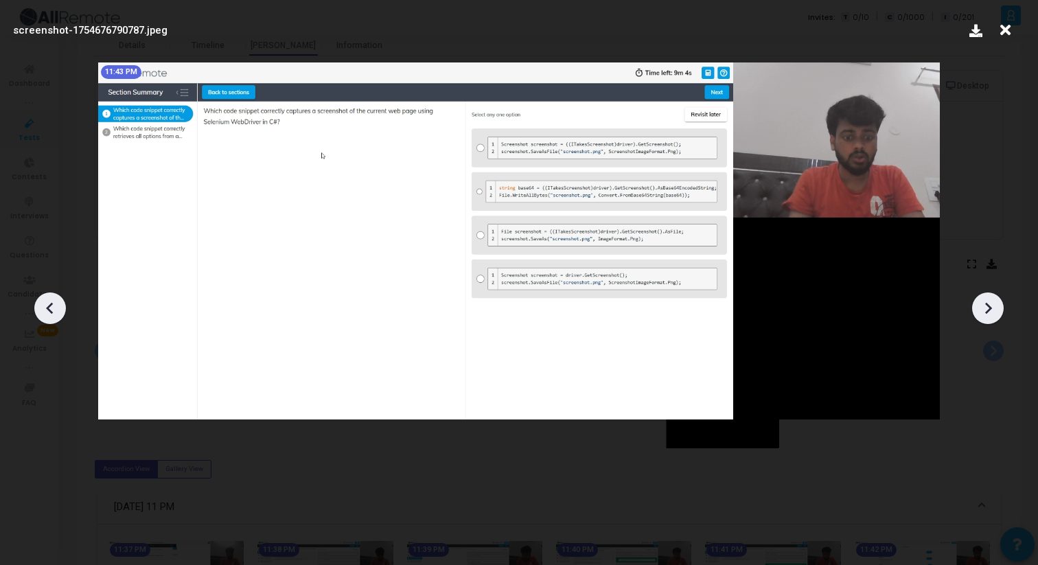
click at [987, 312] on icon at bounding box center [988, 308] width 7 height 12
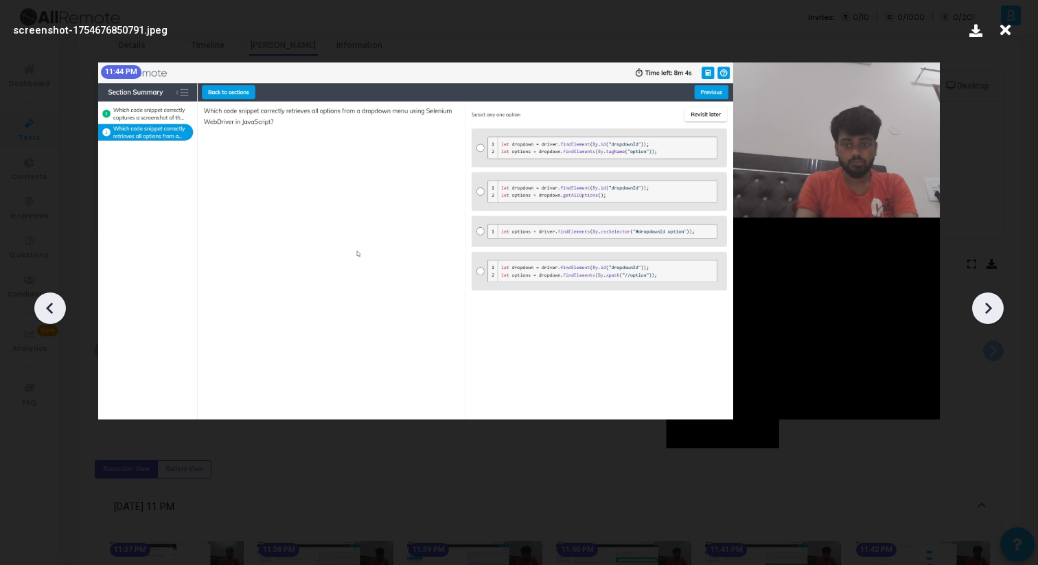
click at [987, 312] on icon at bounding box center [988, 308] width 7 height 12
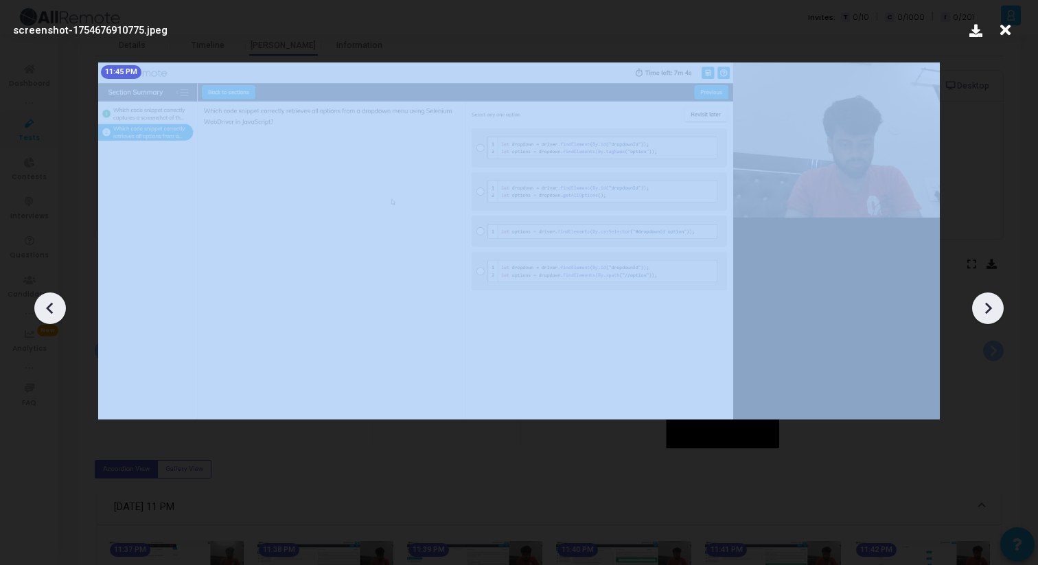
click at [987, 312] on icon at bounding box center [988, 308] width 7 height 12
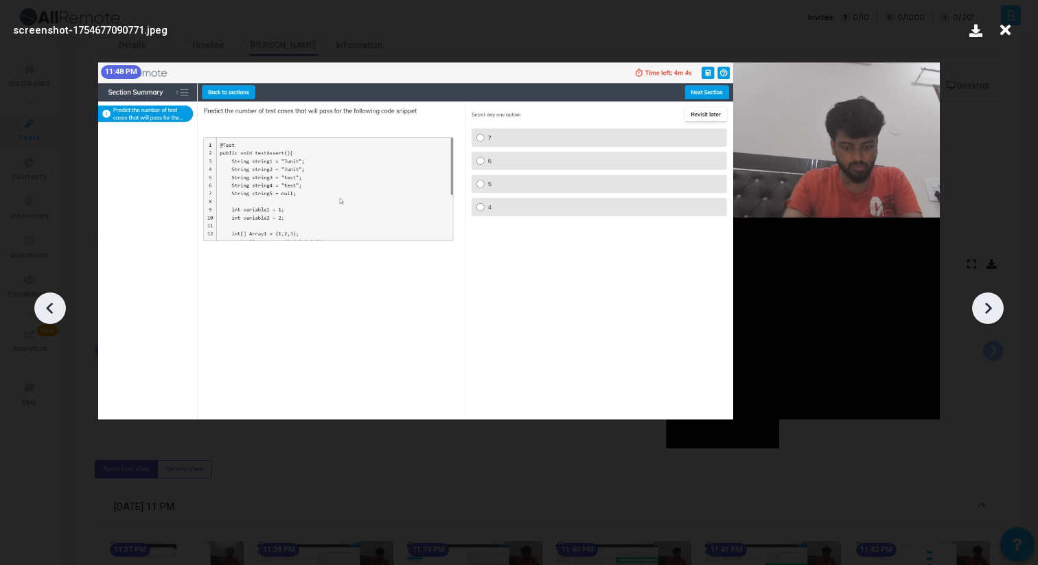
click at [987, 312] on icon at bounding box center [988, 308] width 7 height 12
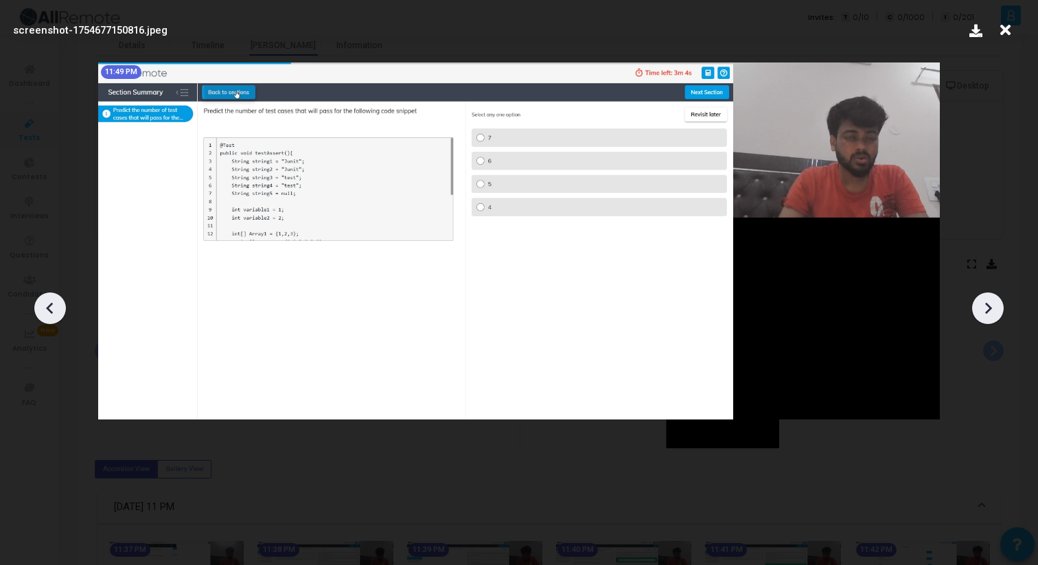
click at [987, 312] on icon at bounding box center [988, 308] width 7 height 12
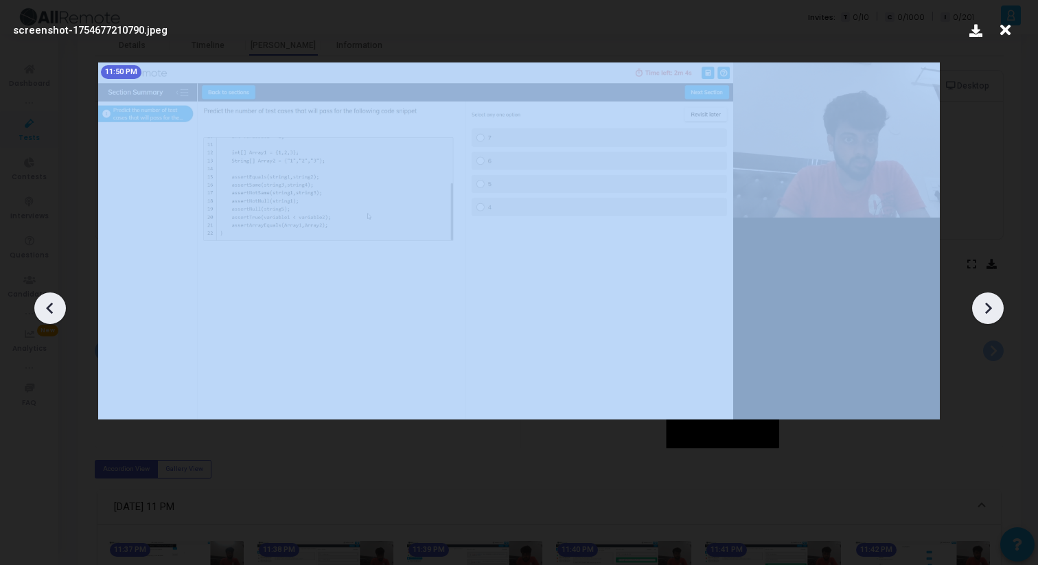
click at [987, 312] on icon at bounding box center [988, 308] width 7 height 12
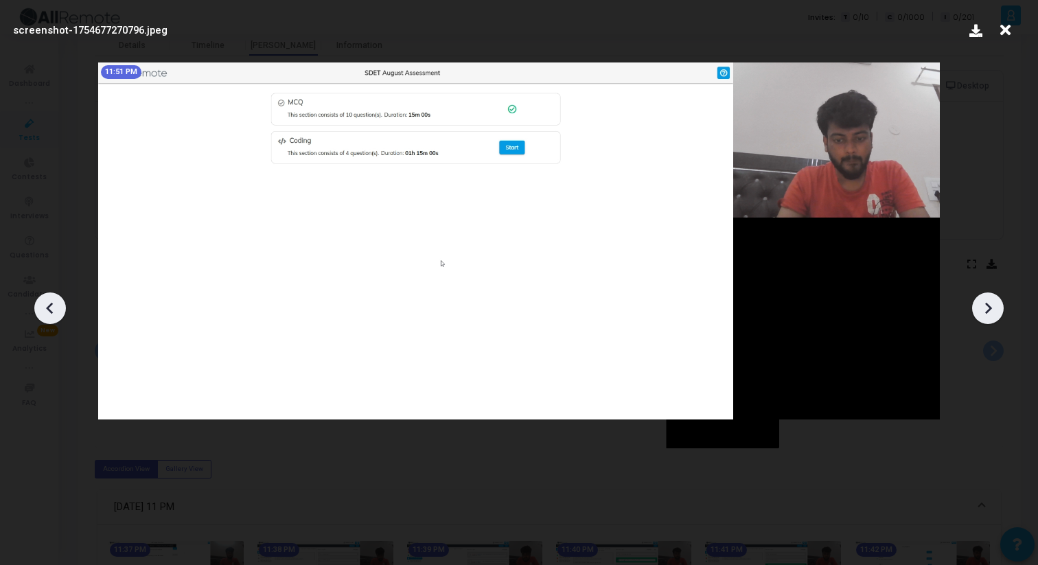
click at [987, 312] on icon at bounding box center [988, 308] width 7 height 12
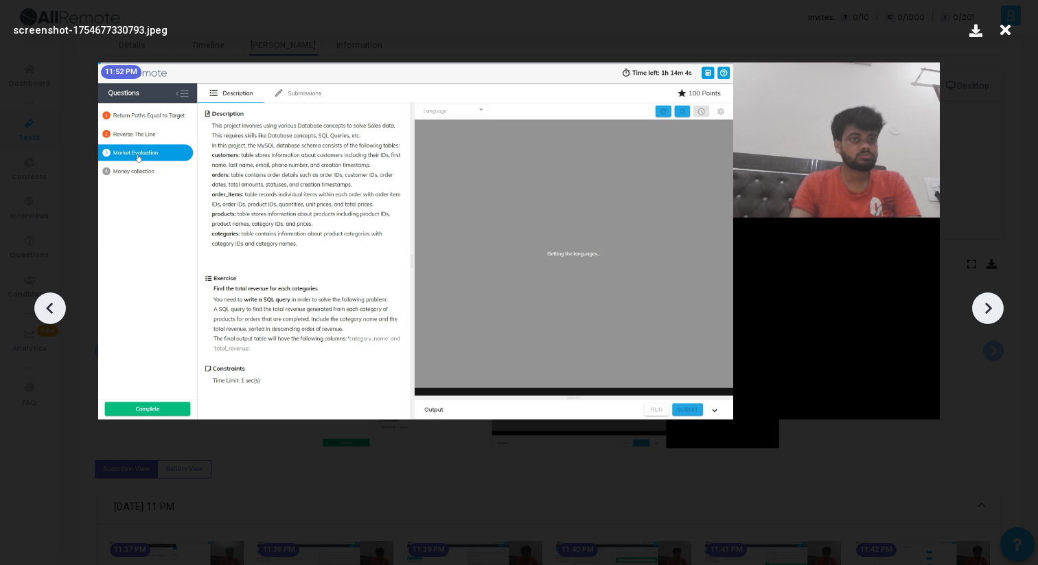
click at [987, 312] on icon at bounding box center [988, 308] width 7 height 12
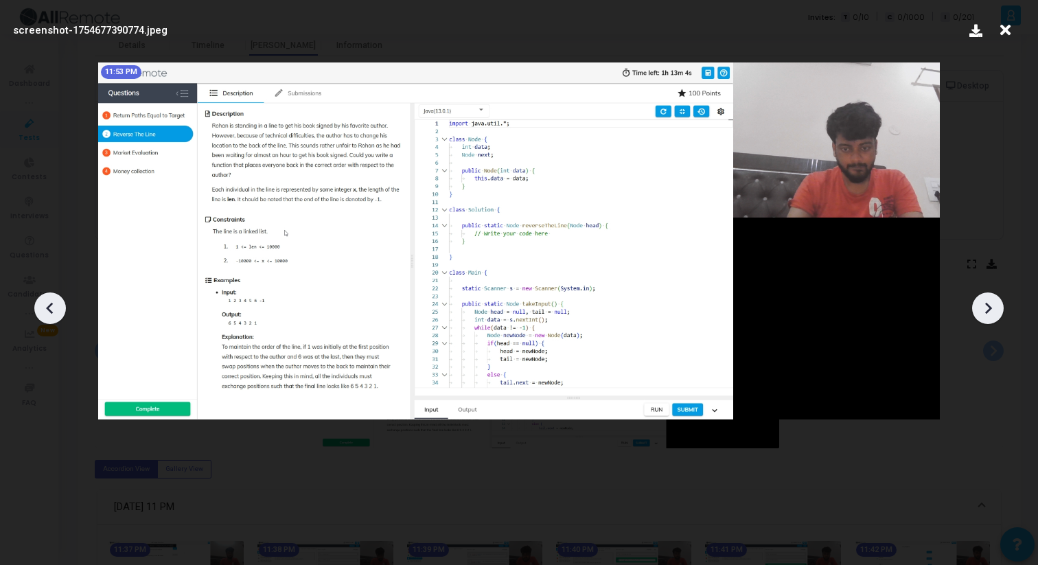
click at [987, 312] on icon at bounding box center [988, 308] width 7 height 12
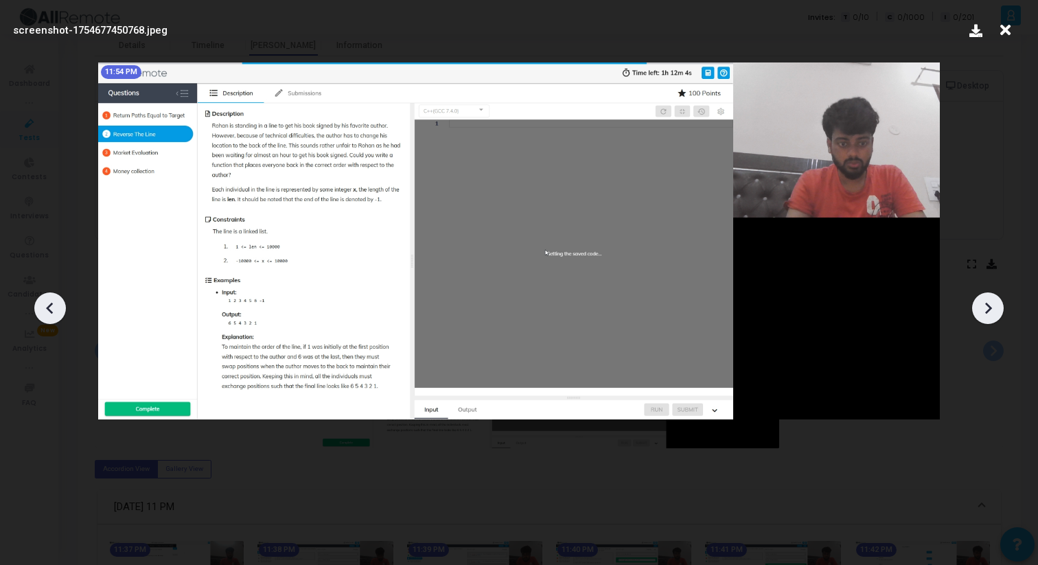
click at [987, 312] on icon at bounding box center [988, 308] width 7 height 12
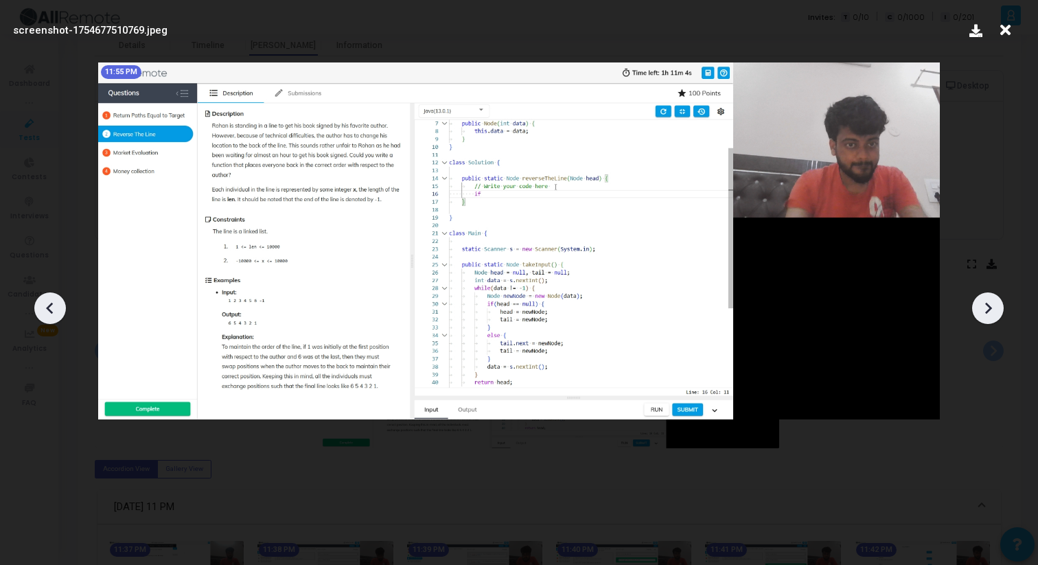
click at [987, 312] on icon at bounding box center [988, 308] width 7 height 12
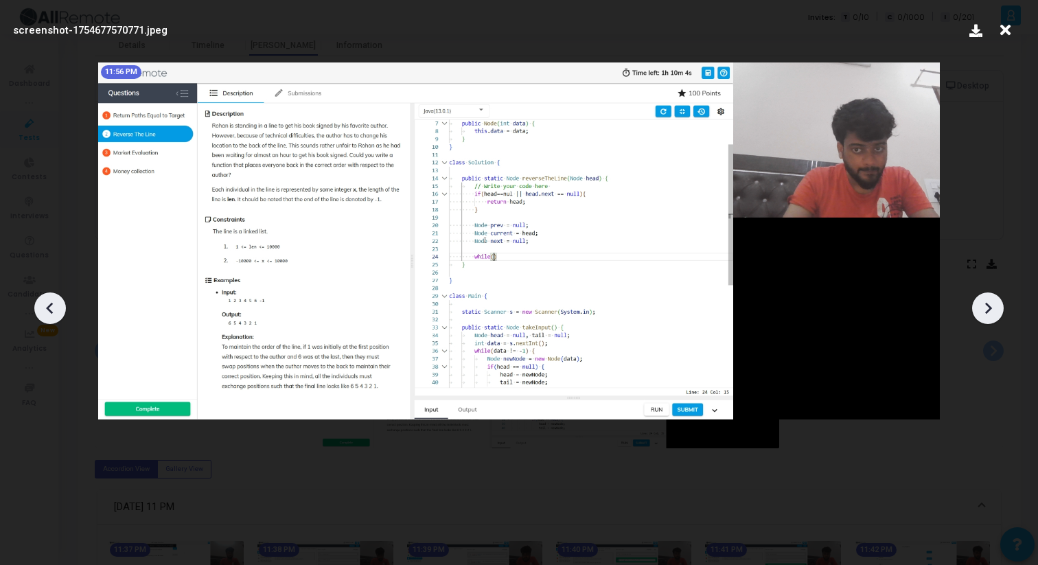
click at [987, 312] on icon at bounding box center [988, 308] width 7 height 12
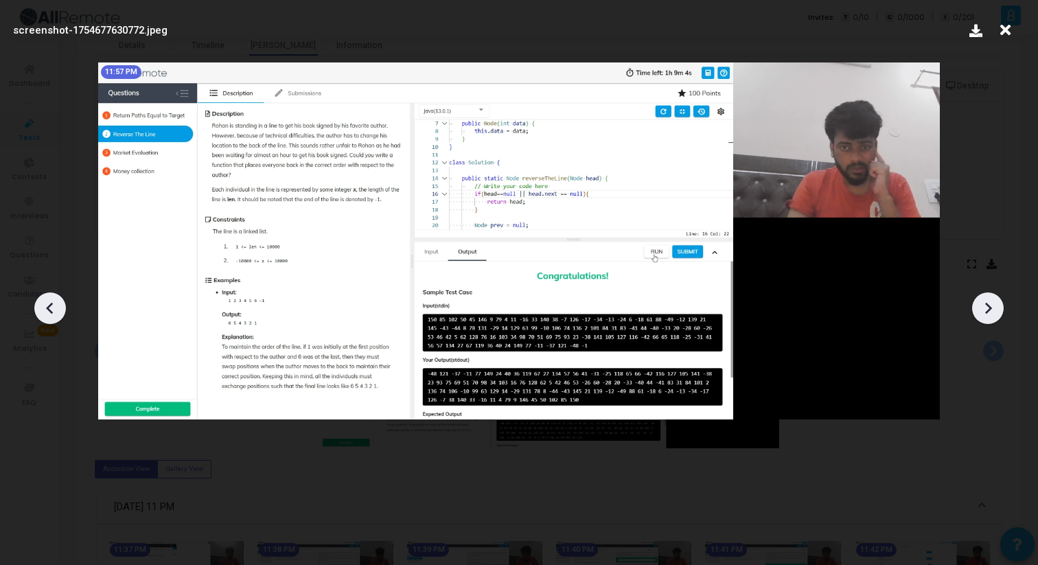
click at [987, 312] on icon at bounding box center [988, 308] width 7 height 12
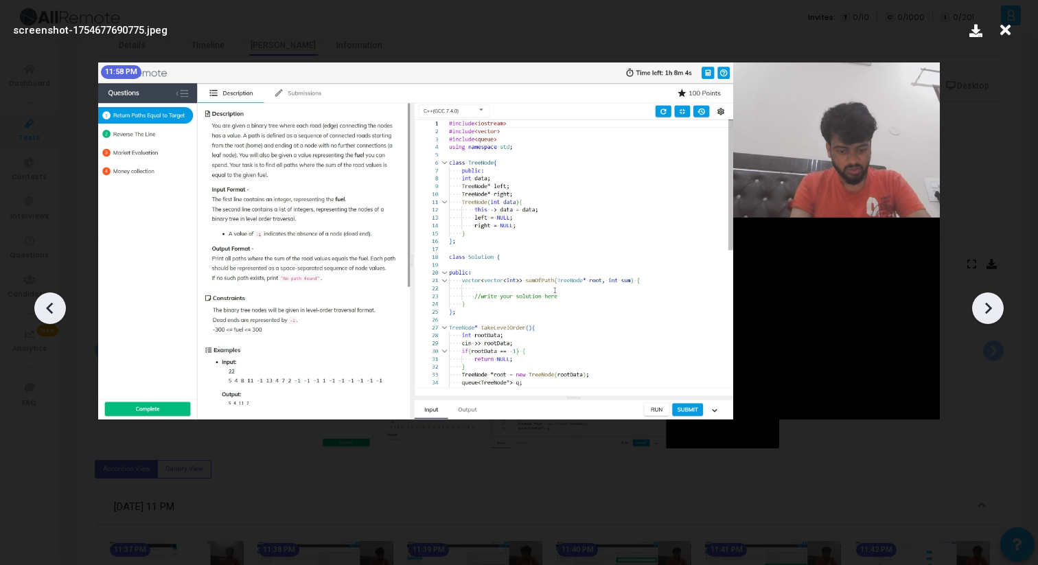
click at [987, 312] on icon at bounding box center [988, 308] width 7 height 12
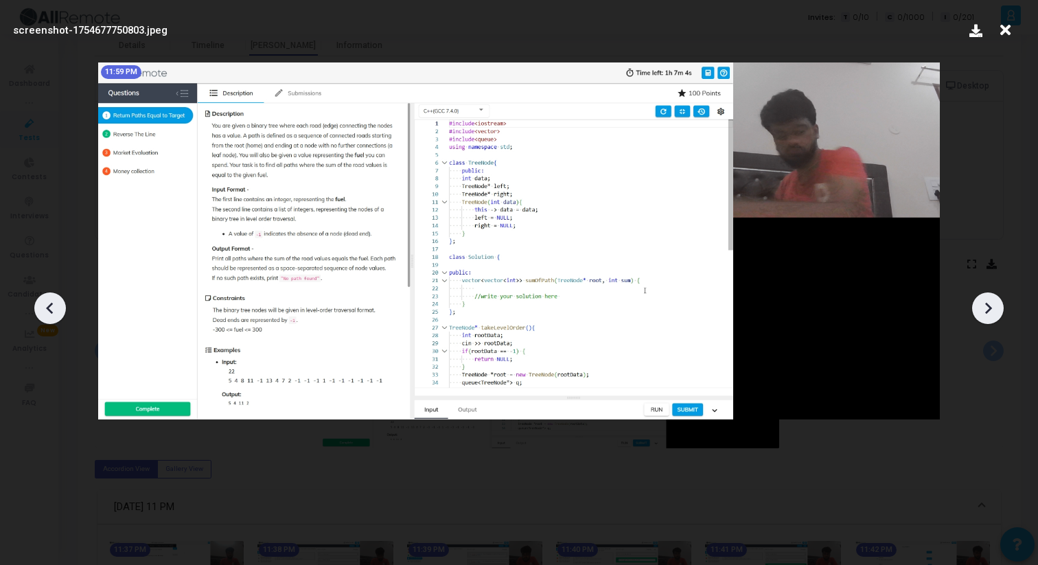
click at [987, 312] on icon at bounding box center [988, 308] width 7 height 12
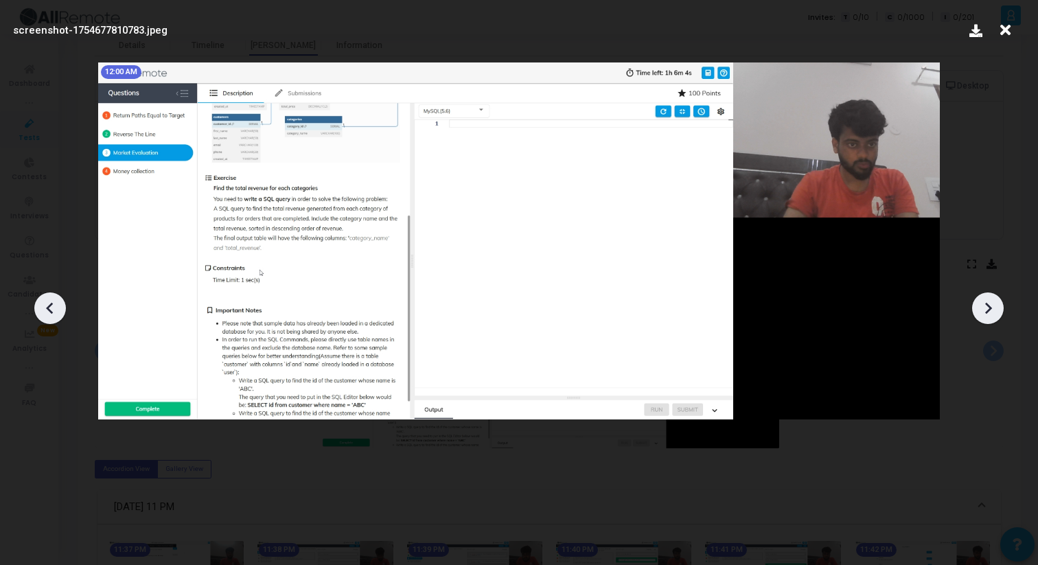
click at [987, 312] on icon at bounding box center [988, 308] width 7 height 12
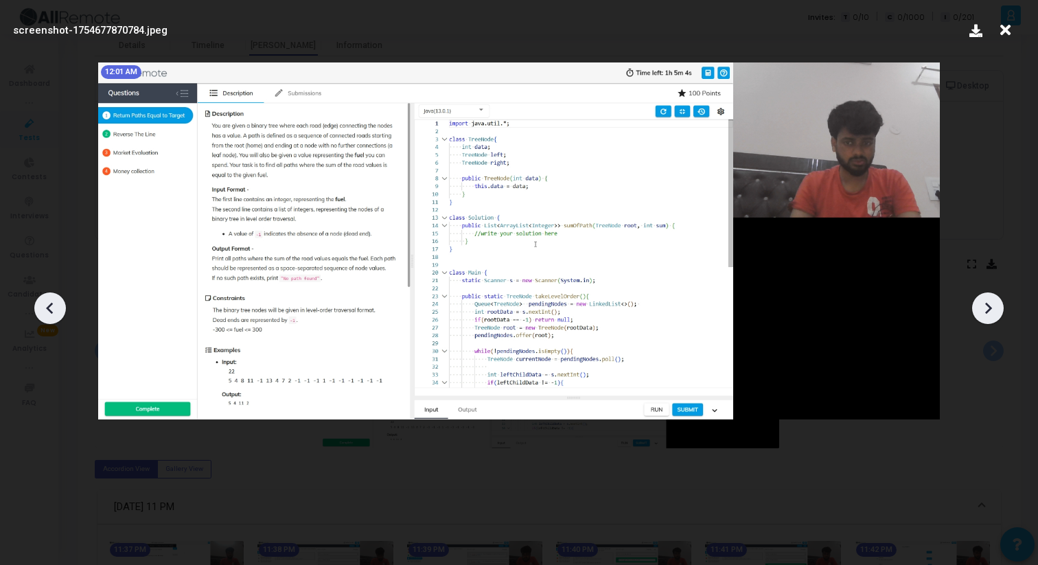
click at [987, 312] on icon at bounding box center [988, 308] width 7 height 12
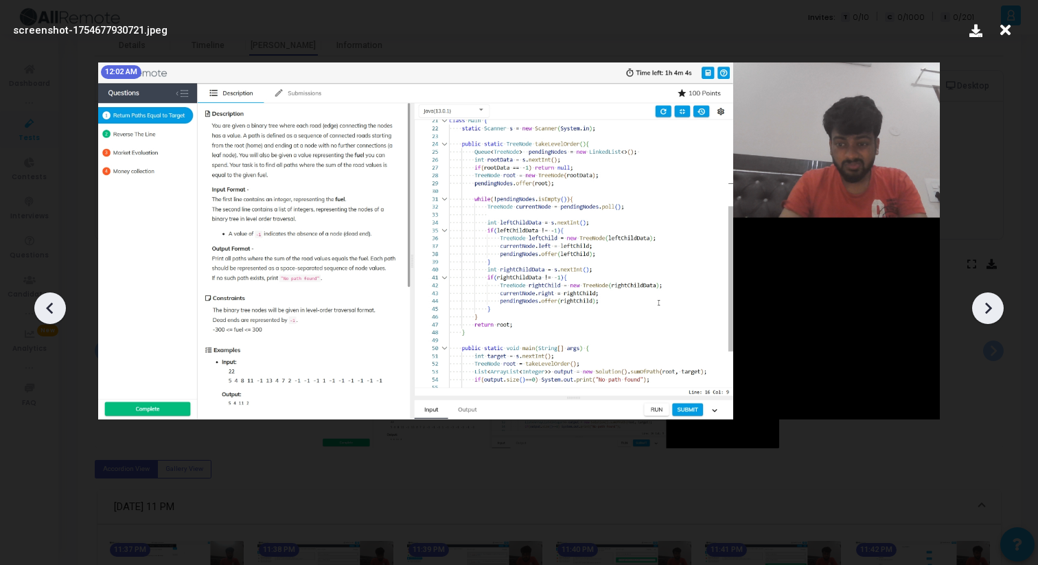
click at [54, 305] on icon at bounding box center [50, 308] width 21 height 21
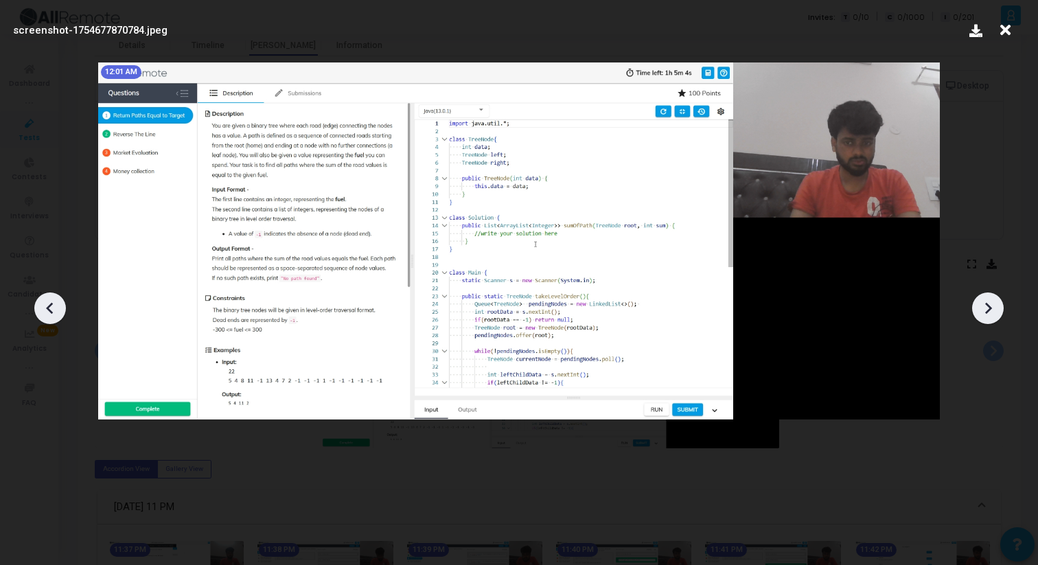
click at [985, 301] on icon at bounding box center [988, 308] width 21 height 21
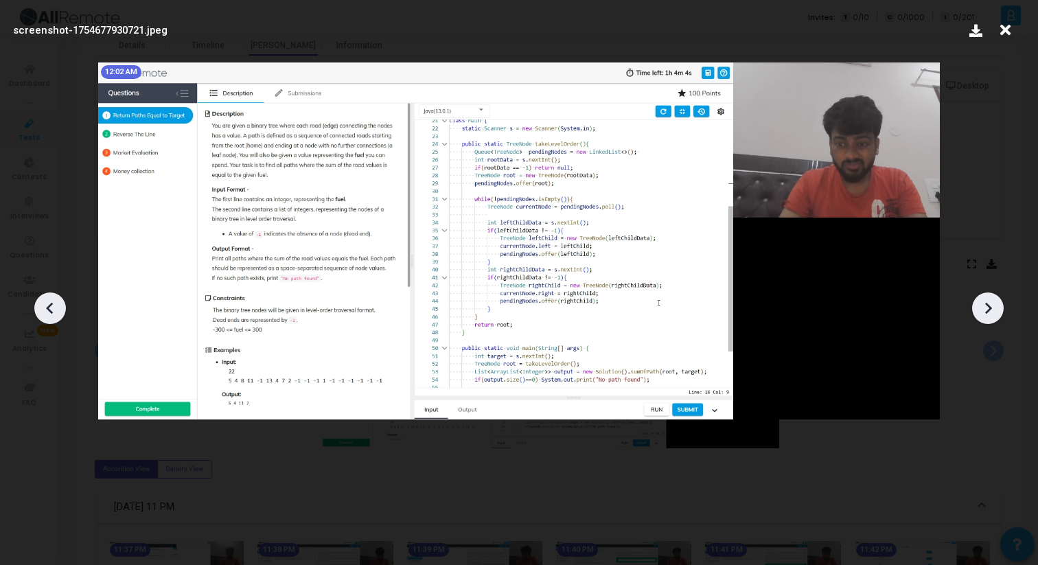
click at [49, 314] on icon at bounding box center [50, 308] width 21 height 21
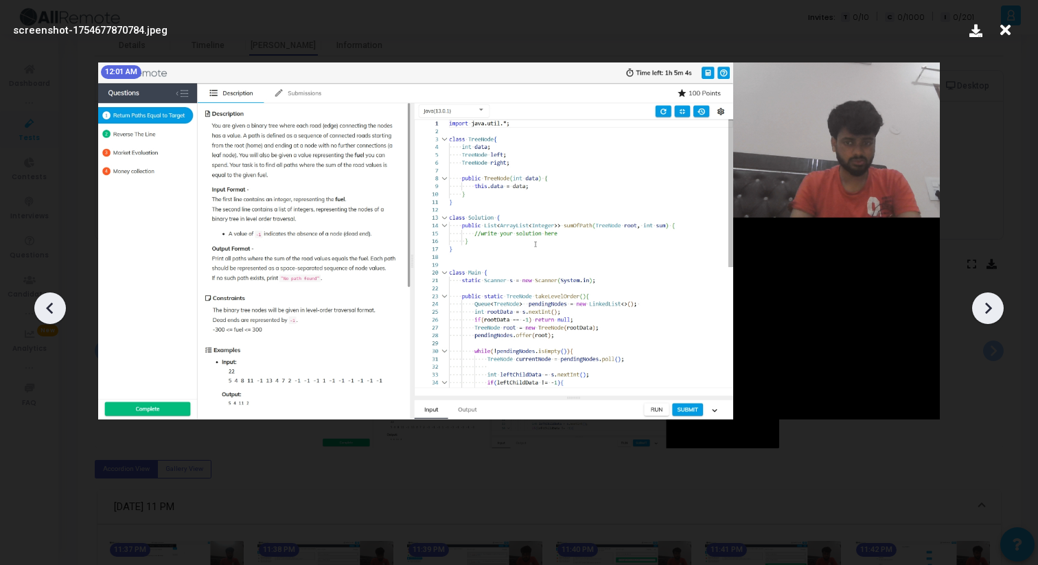
click at [998, 303] on div at bounding box center [988, 308] width 32 height 32
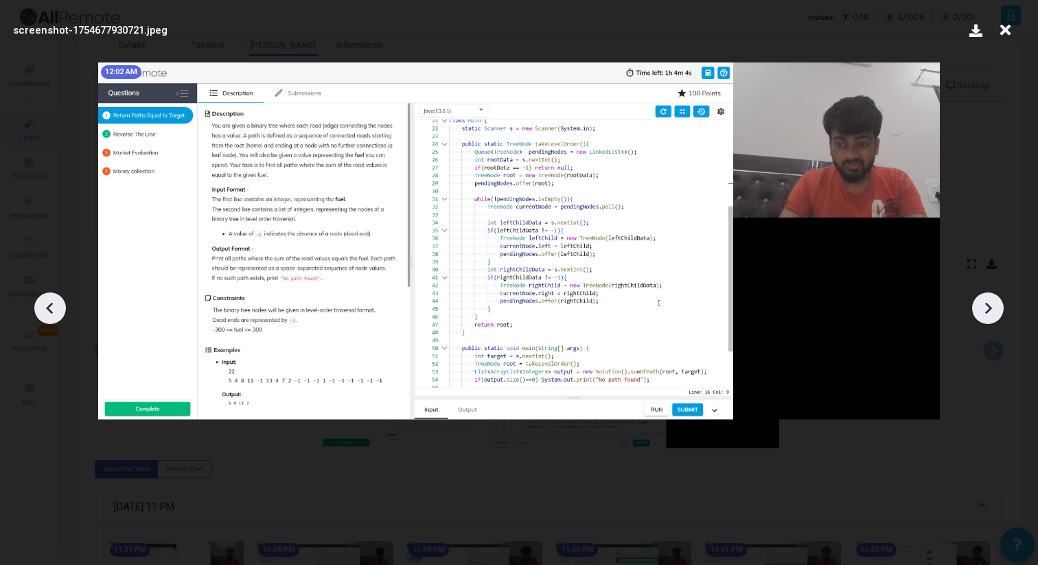
click at [998, 304] on div at bounding box center [988, 308] width 32 height 32
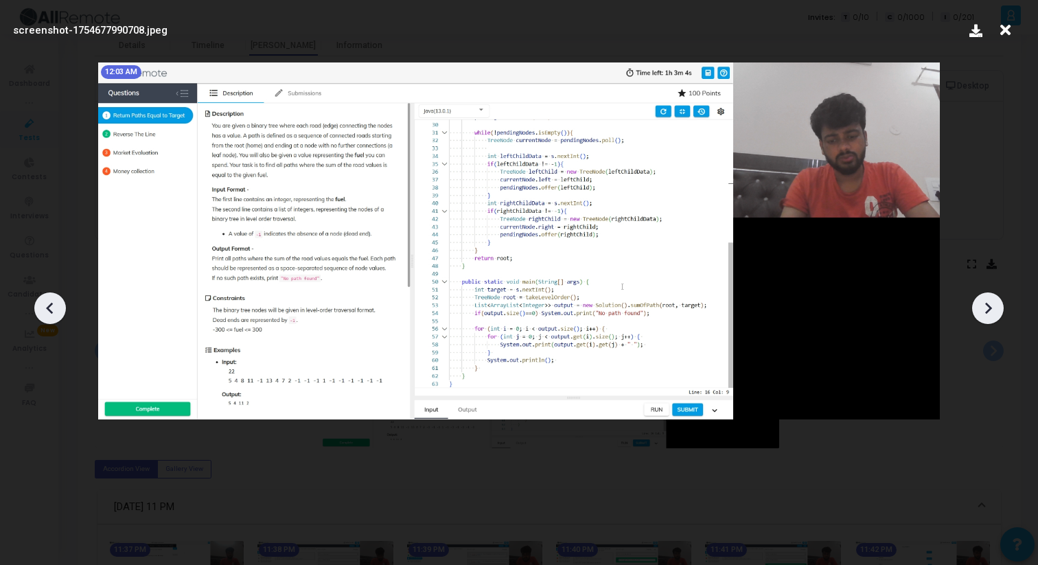
click at [998, 304] on div at bounding box center [988, 308] width 32 height 32
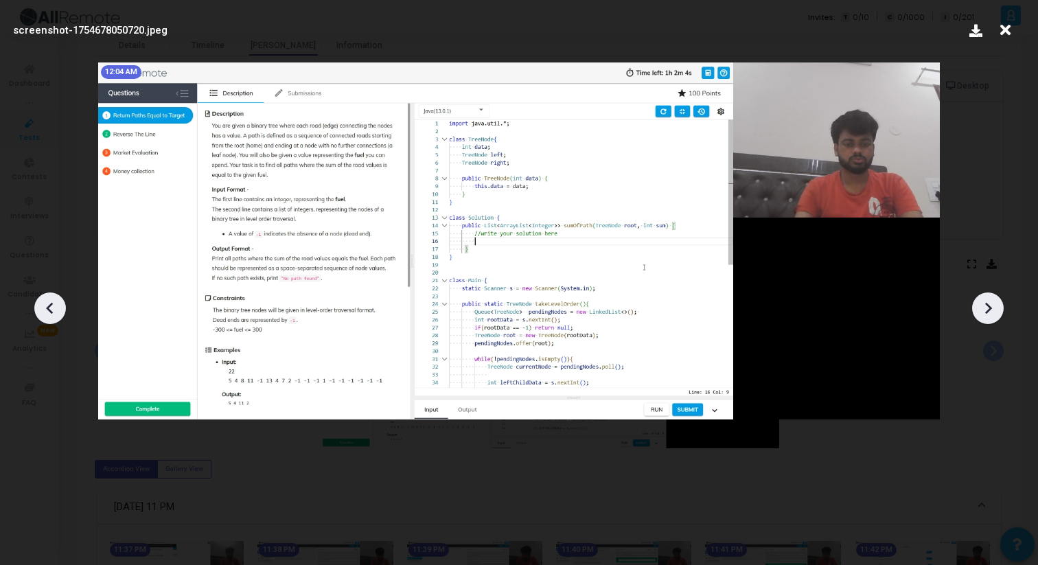
click at [998, 304] on div at bounding box center [988, 308] width 32 height 32
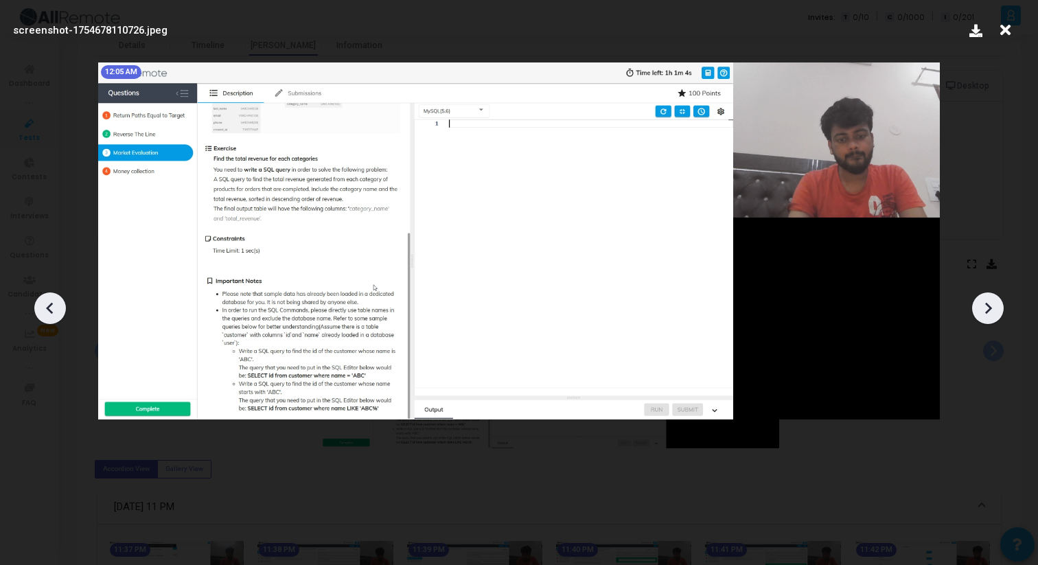
click at [998, 304] on div at bounding box center [988, 308] width 32 height 32
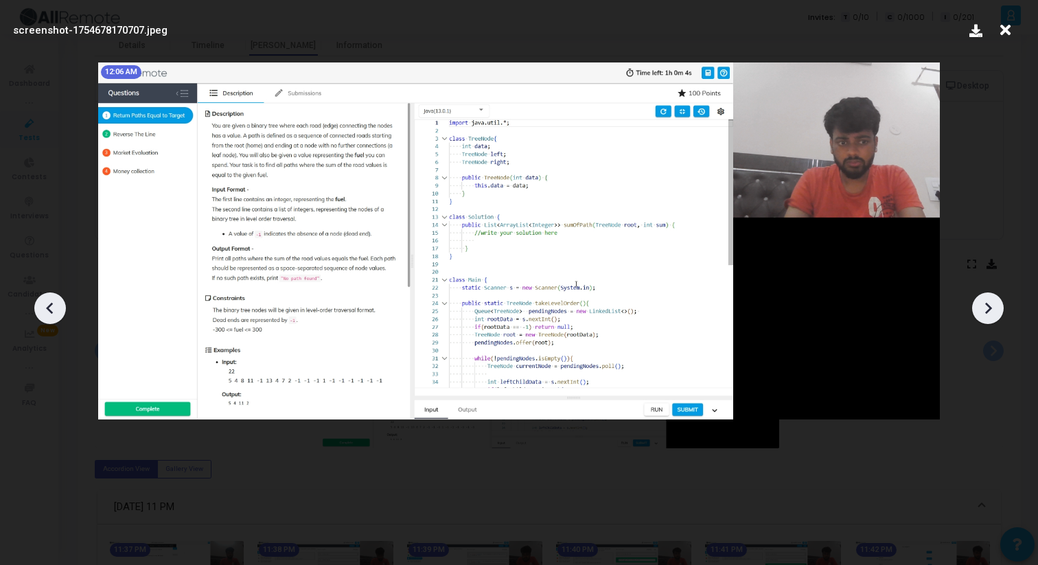
click at [998, 304] on div at bounding box center [988, 308] width 32 height 32
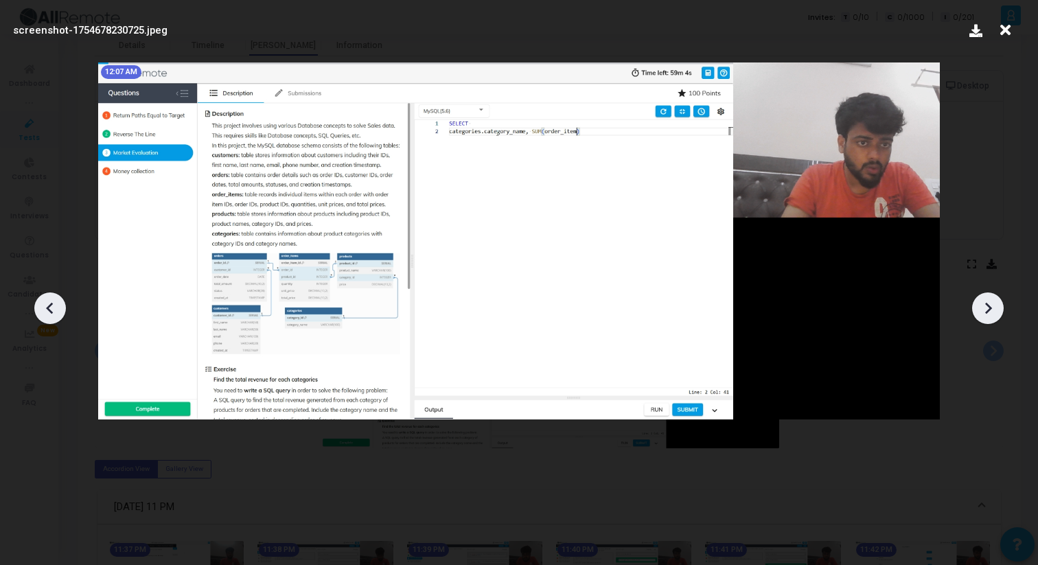
click at [998, 304] on div at bounding box center [988, 308] width 32 height 32
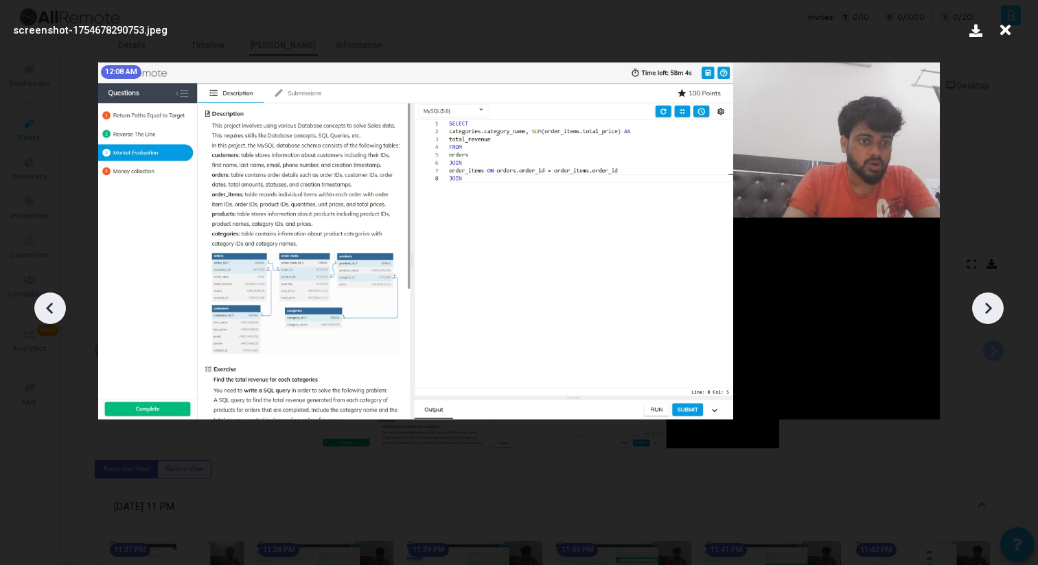
click at [998, 304] on div at bounding box center [988, 308] width 32 height 32
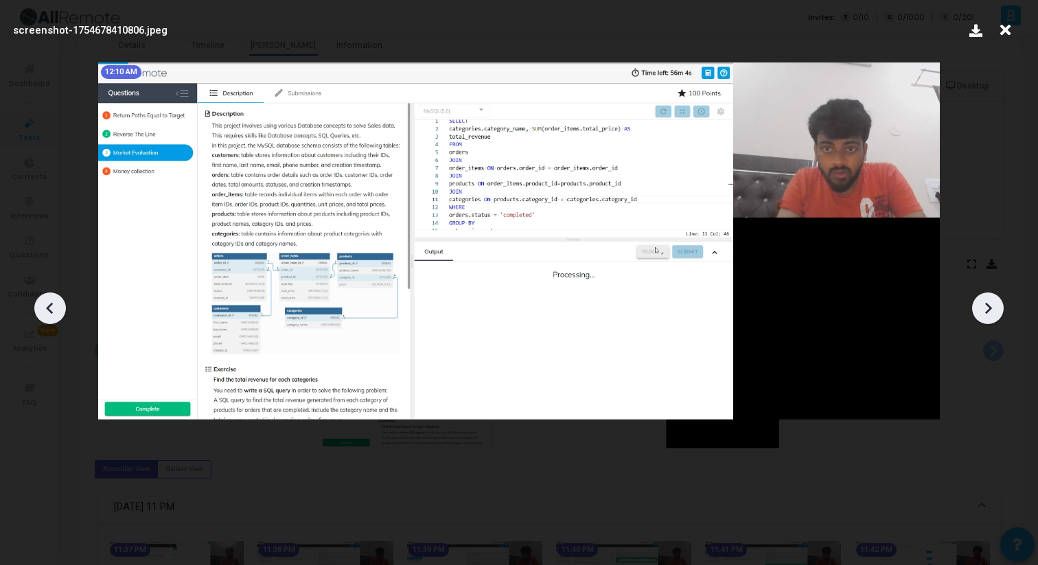
click at [998, 304] on div at bounding box center [988, 308] width 32 height 32
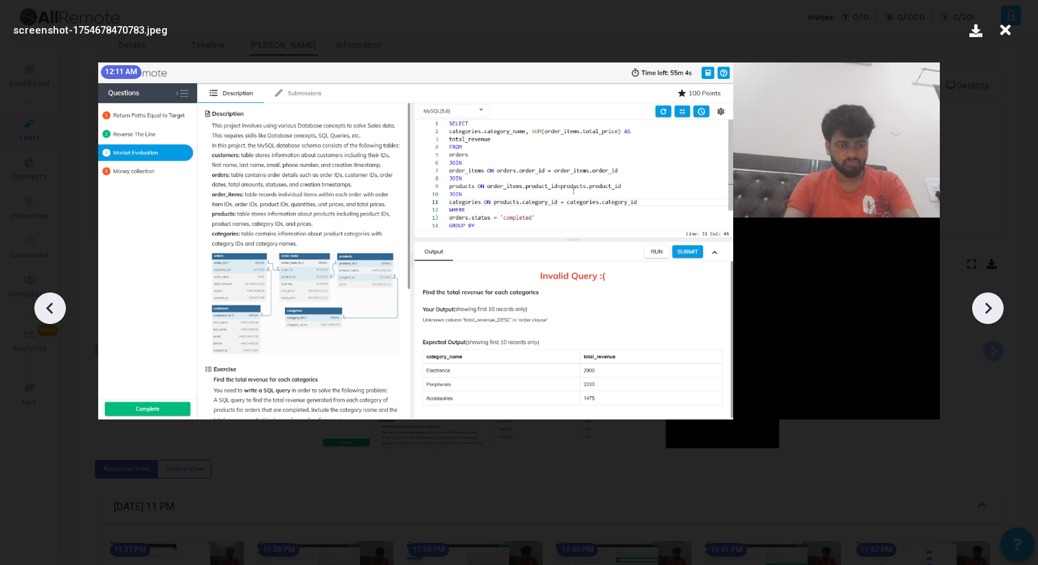
click at [998, 304] on div at bounding box center [988, 308] width 32 height 32
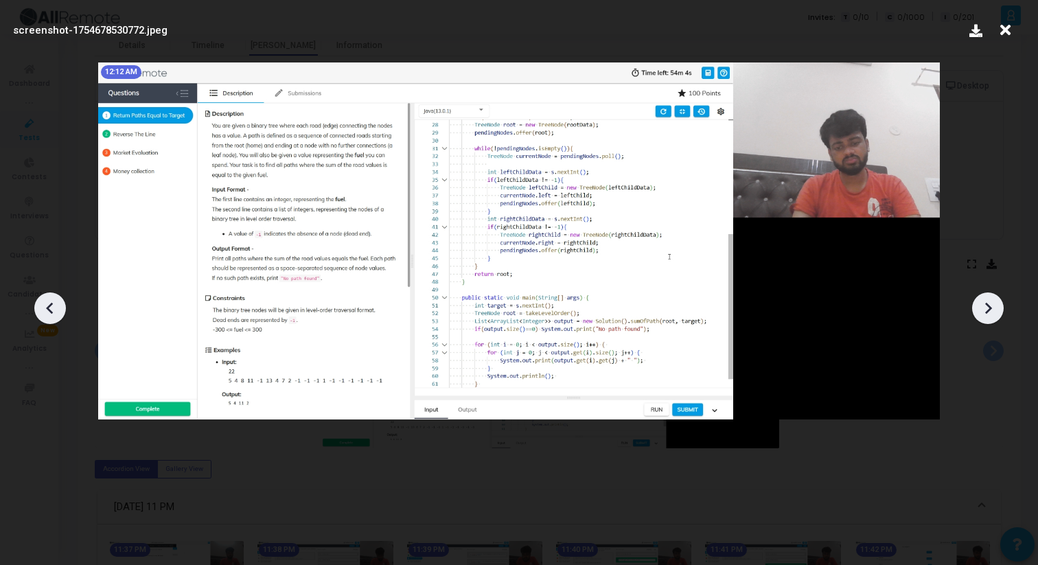
click at [998, 304] on div at bounding box center [988, 308] width 32 height 32
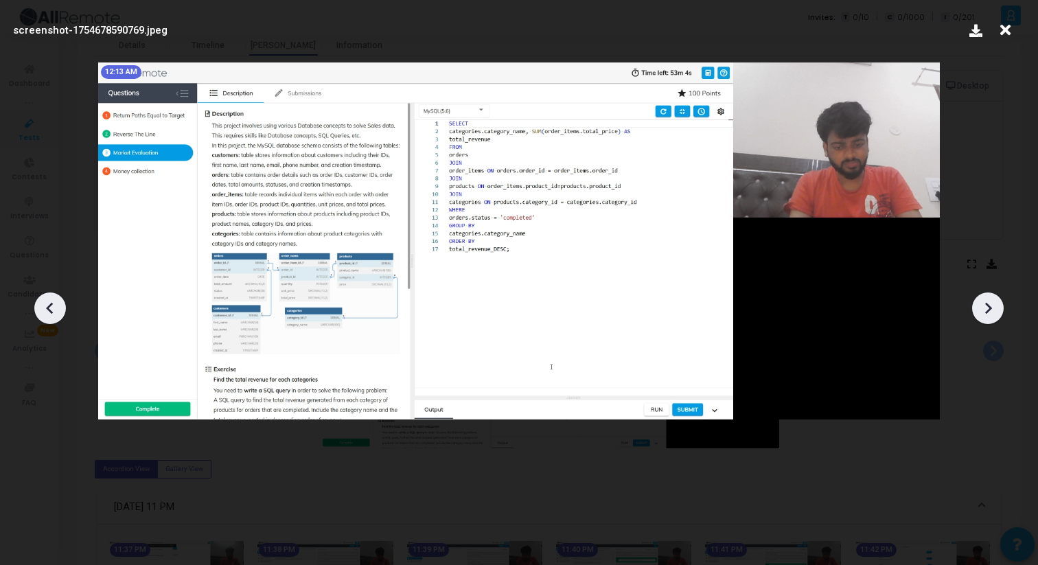
click at [998, 303] on icon at bounding box center [988, 308] width 21 height 21
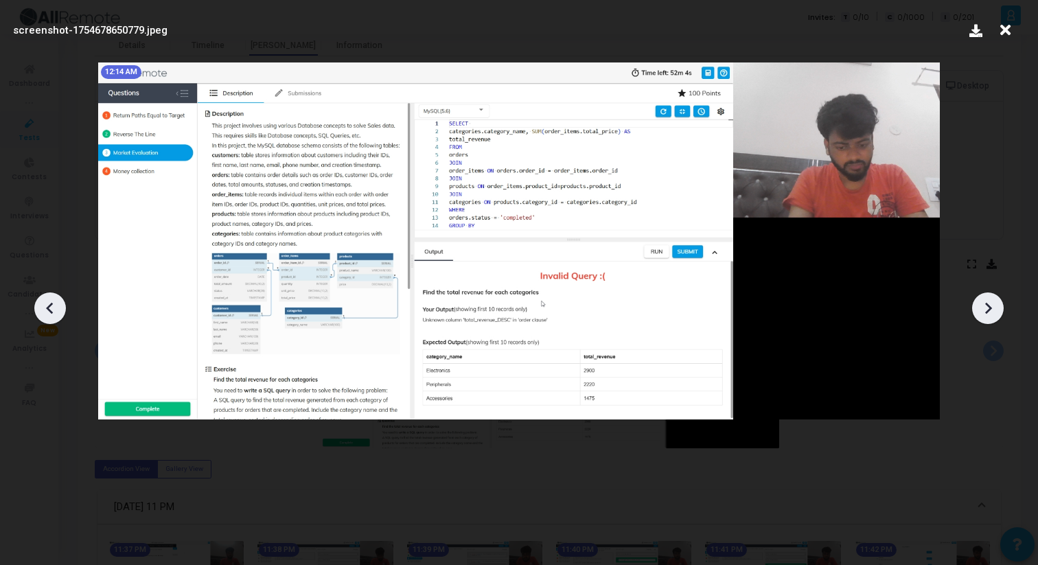
click at [998, 303] on icon at bounding box center [988, 308] width 21 height 21
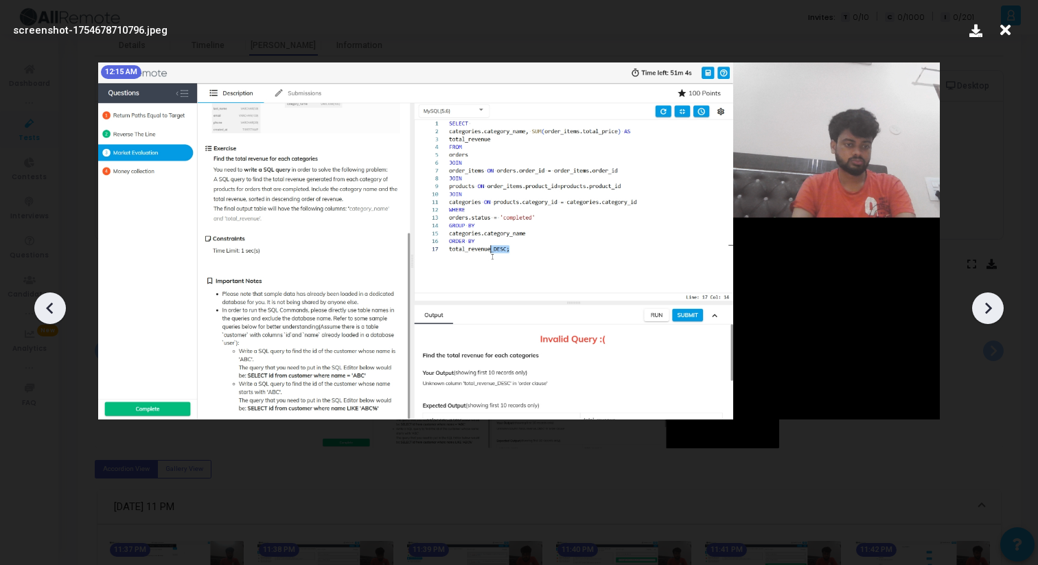
click at [43, 312] on icon at bounding box center [50, 308] width 21 height 21
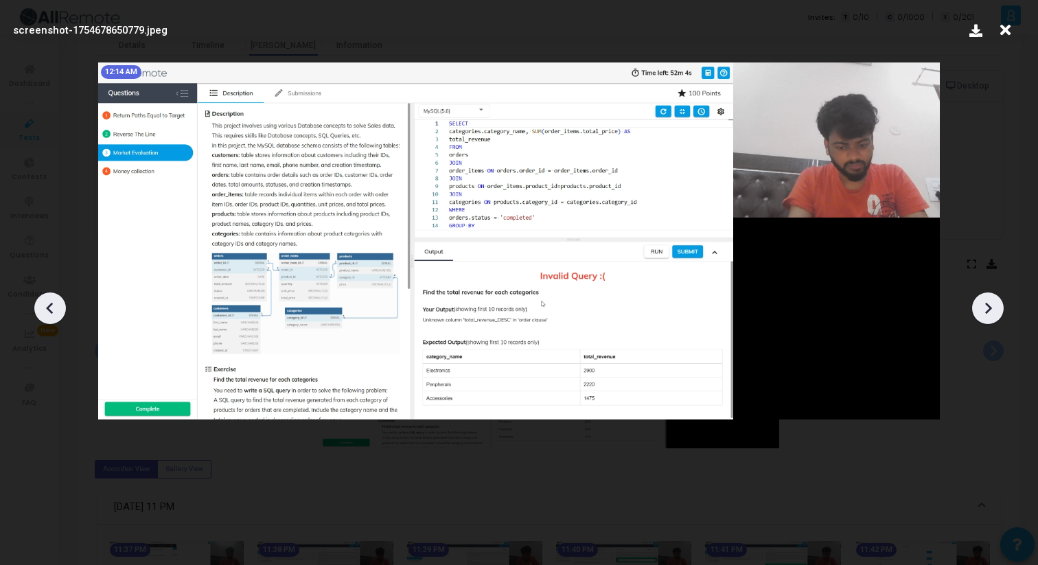
click at [43, 310] on icon at bounding box center [50, 308] width 21 height 21
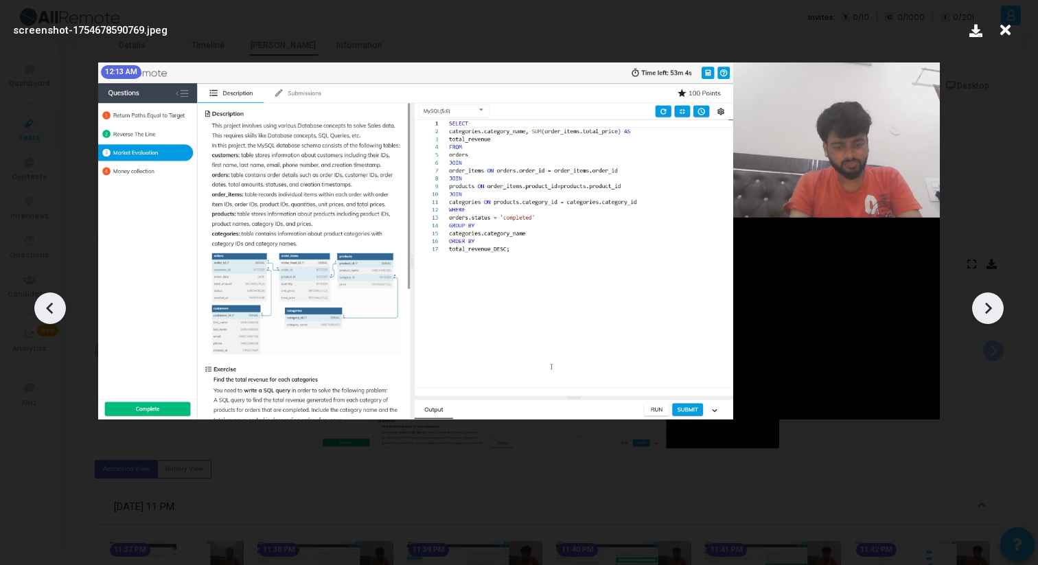
click at [44, 310] on icon at bounding box center [50, 308] width 21 height 21
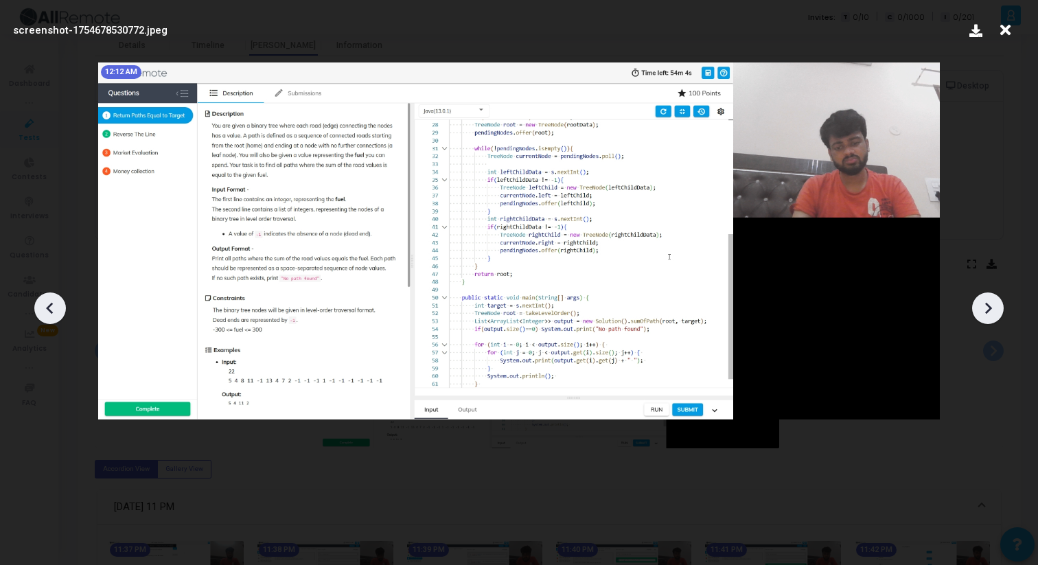
click at [996, 300] on icon at bounding box center [988, 308] width 21 height 21
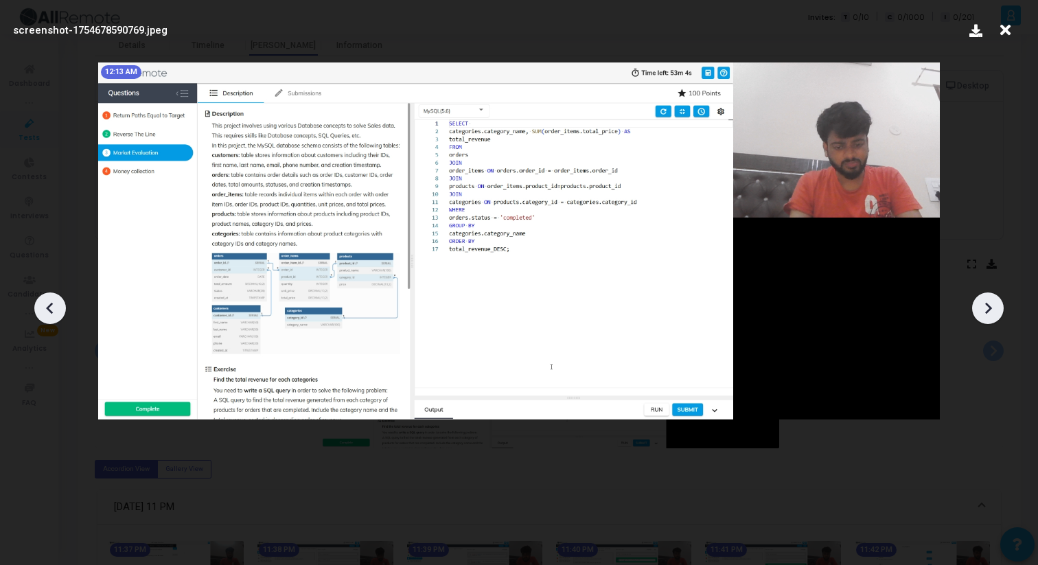
click at [996, 300] on icon at bounding box center [988, 308] width 21 height 21
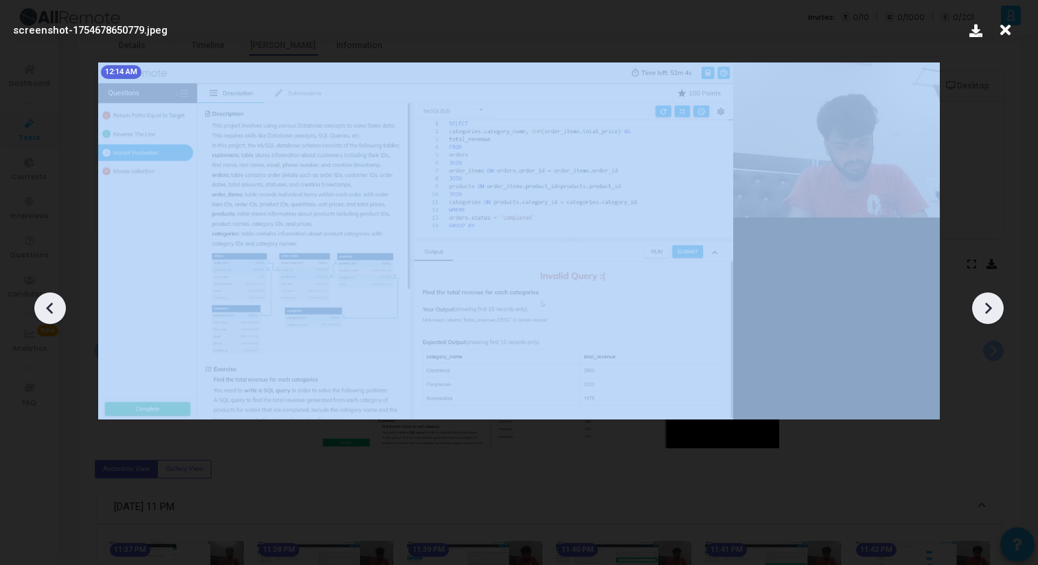
click at [996, 300] on icon at bounding box center [988, 308] width 21 height 21
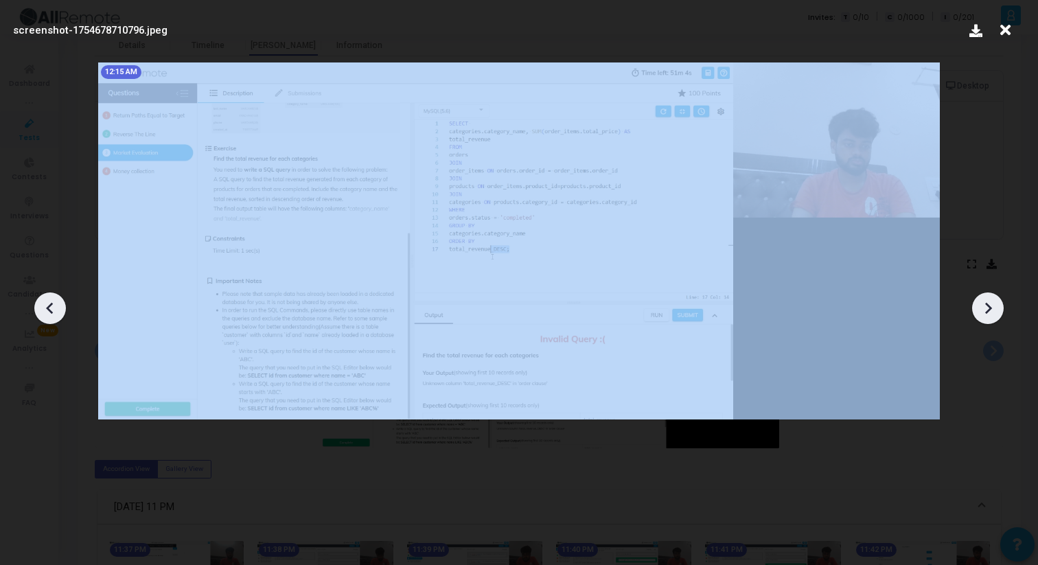
click at [996, 300] on icon at bounding box center [988, 308] width 21 height 21
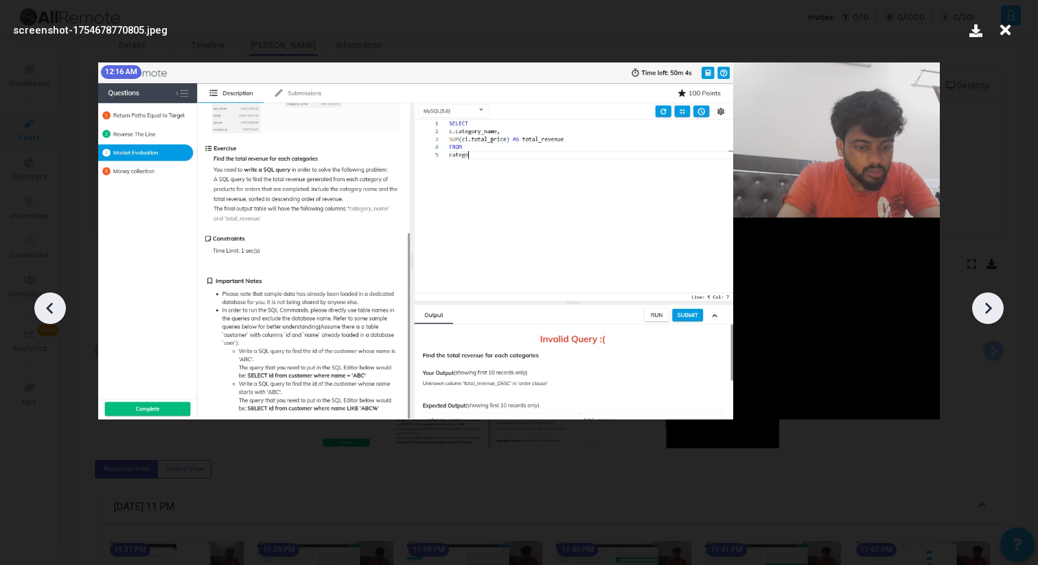
click at [996, 300] on icon at bounding box center [988, 308] width 21 height 21
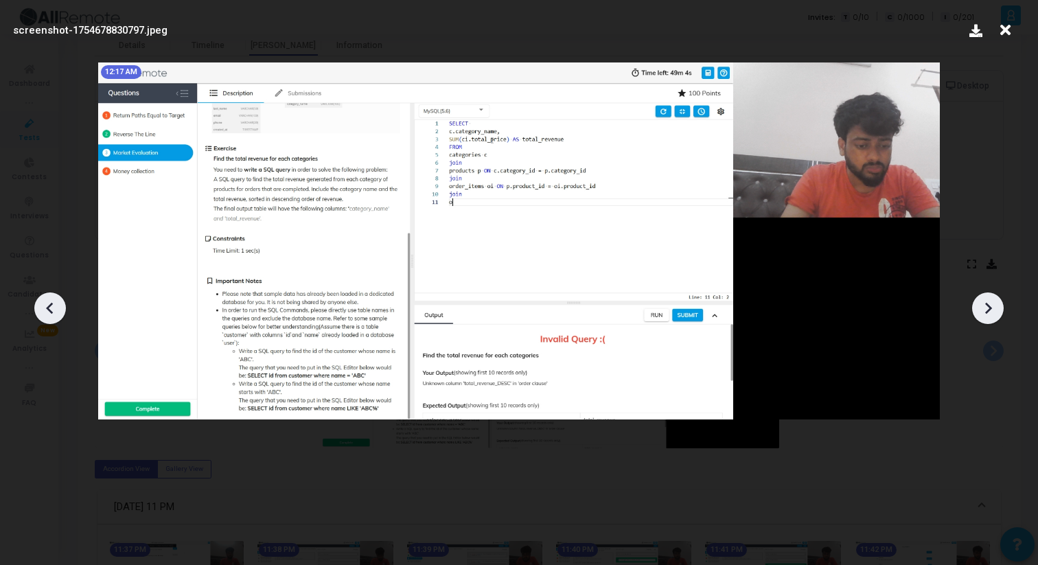
click at [996, 300] on icon at bounding box center [988, 308] width 21 height 21
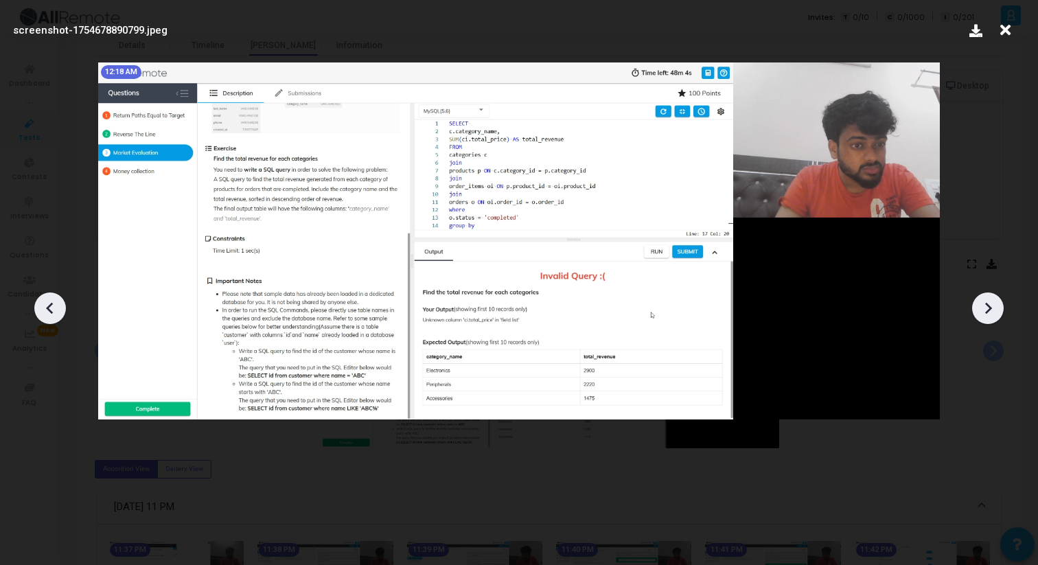
click at [996, 299] on icon at bounding box center [988, 308] width 21 height 21
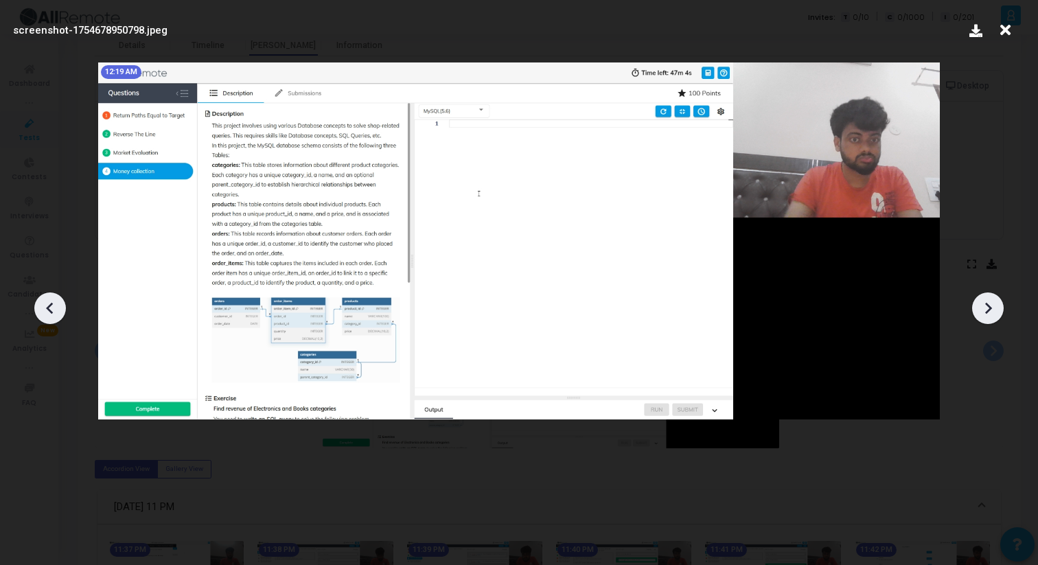
click at [996, 299] on icon at bounding box center [988, 308] width 21 height 21
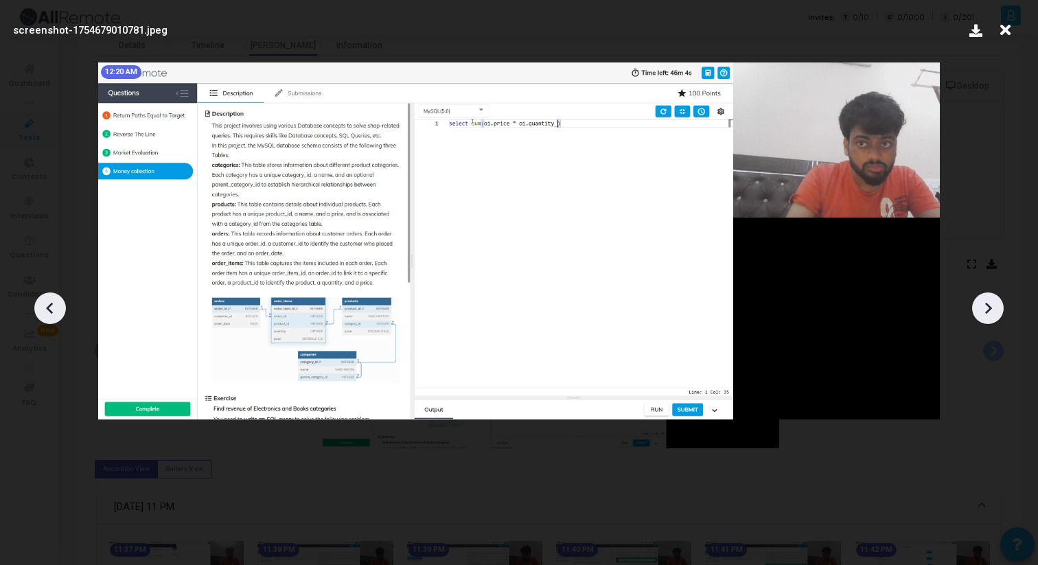
click at [996, 299] on icon at bounding box center [988, 308] width 21 height 21
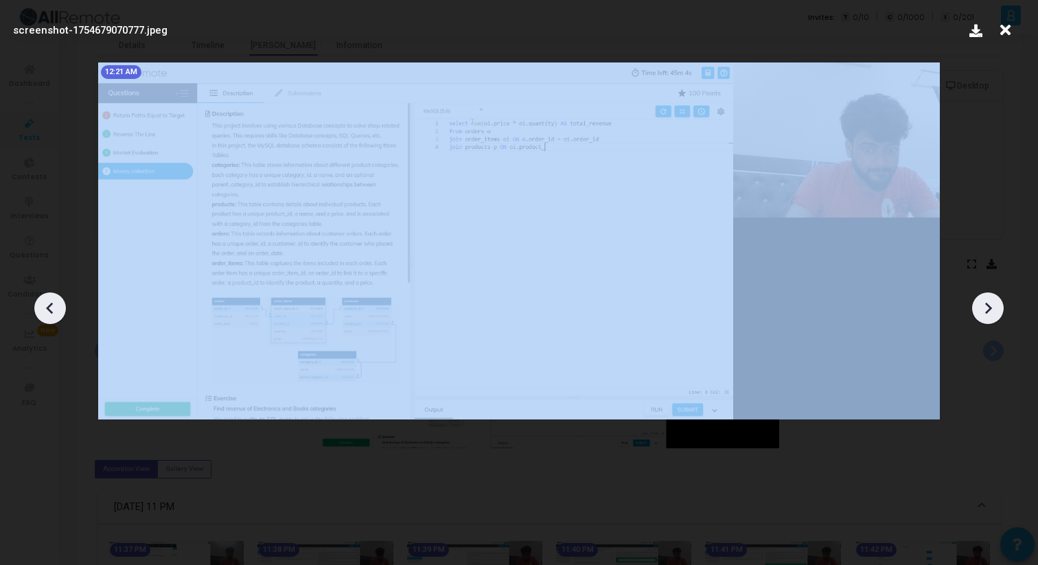
click at [996, 299] on icon at bounding box center [988, 308] width 21 height 21
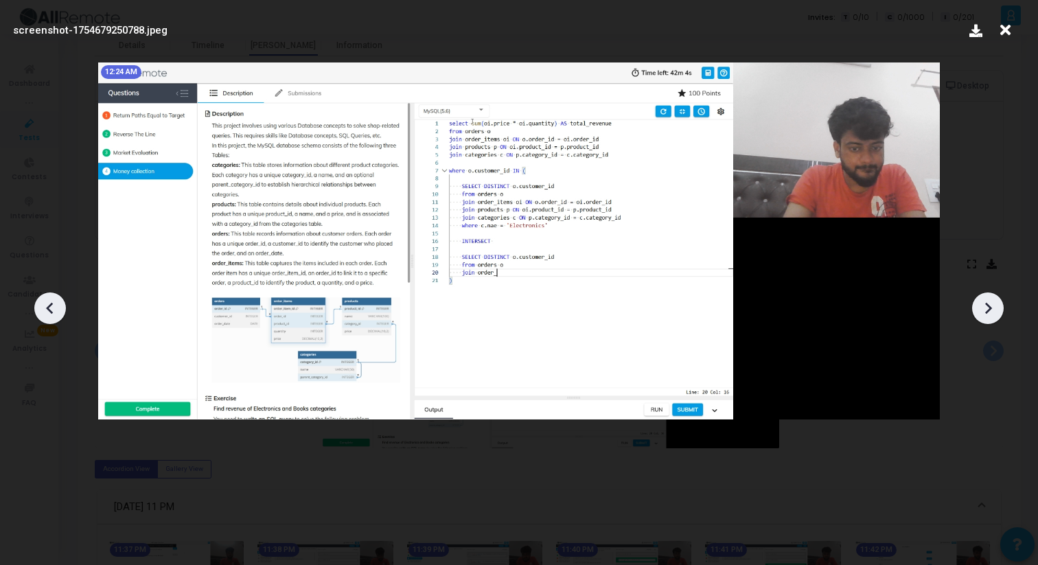
click at [996, 299] on icon at bounding box center [988, 308] width 21 height 21
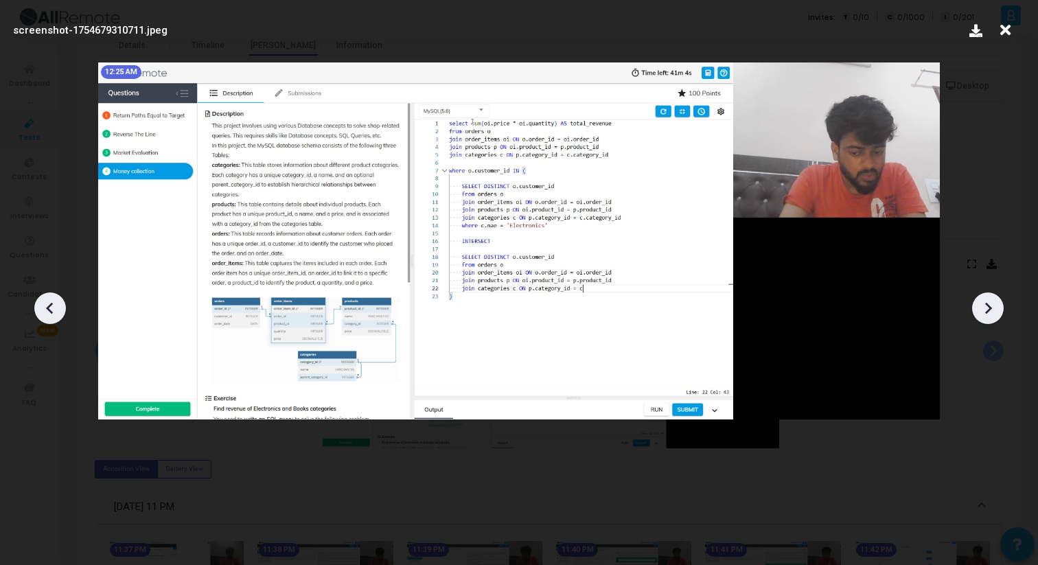
click at [996, 299] on icon at bounding box center [988, 308] width 21 height 21
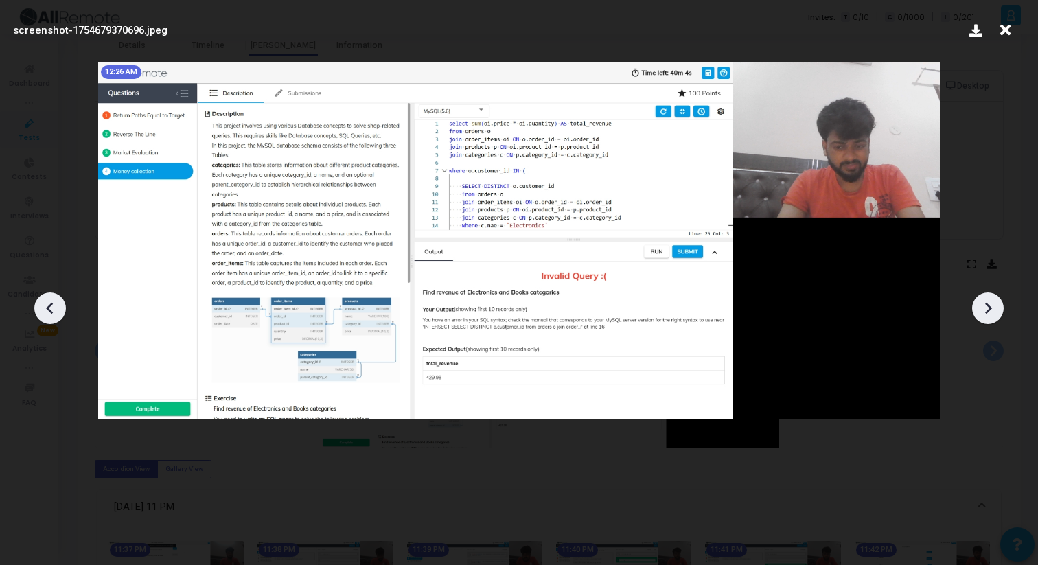
click at [996, 300] on icon at bounding box center [988, 308] width 21 height 21
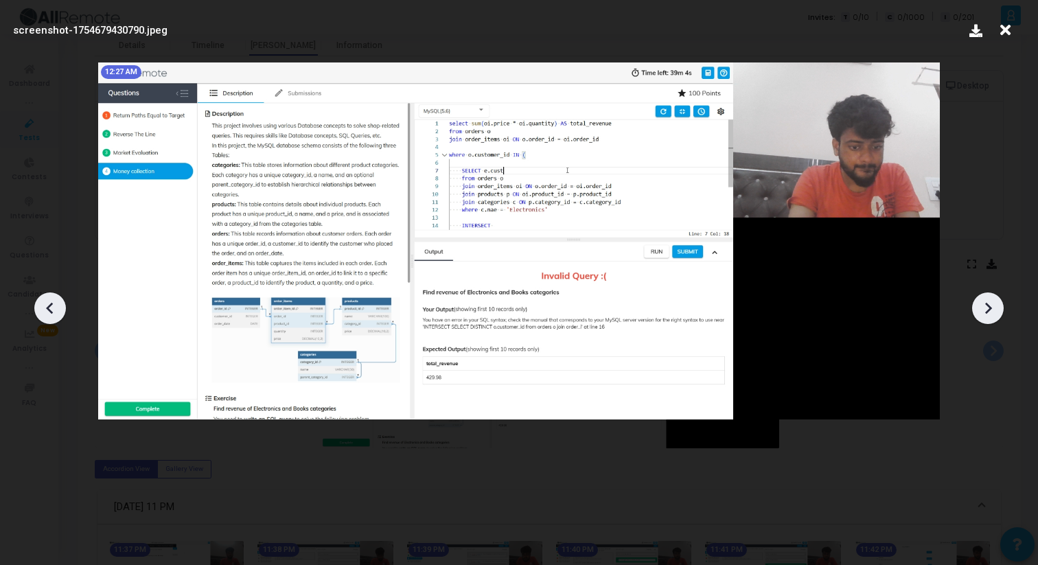
click at [996, 300] on icon at bounding box center [988, 308] width 21 height 21
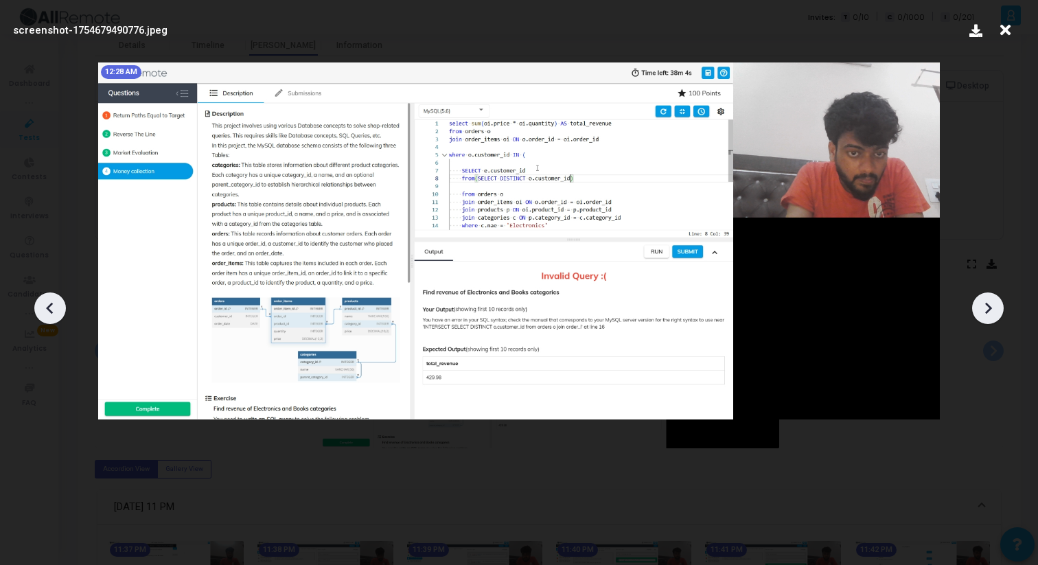
click at [996, 300] on icon at bounding box center [988, 308] width 21 height 21
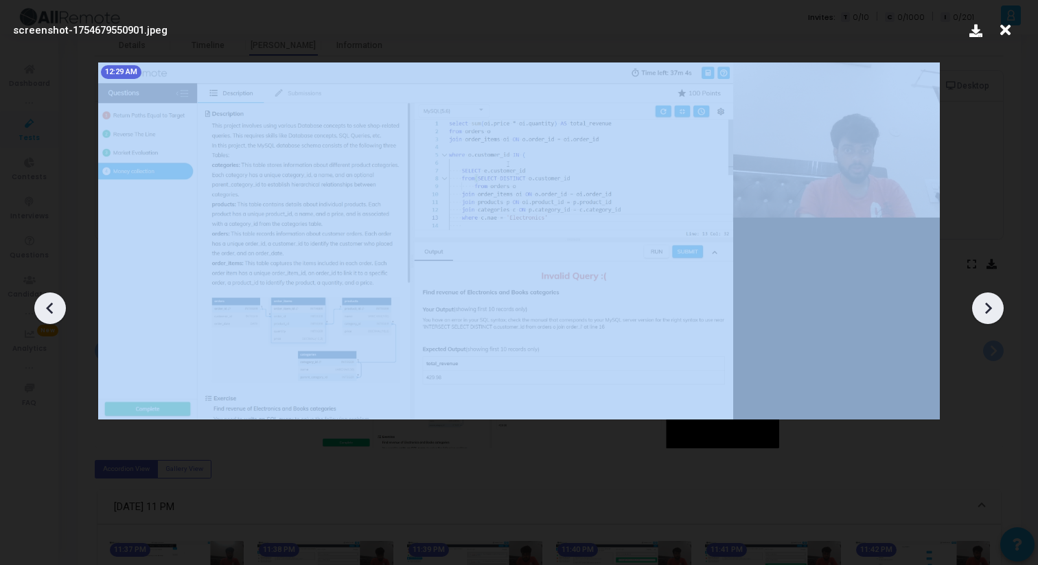
click at [996, 300] on icon at bounding box center [988, 308] width 21 height 21
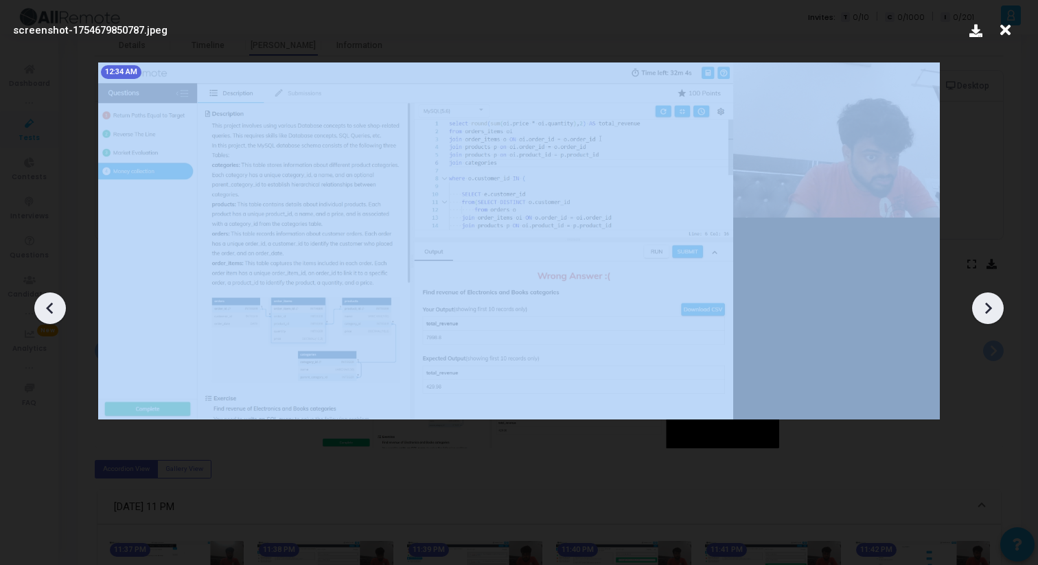
click at [996, 300] on icon at bounding box center [988, 308] width 21 height 21
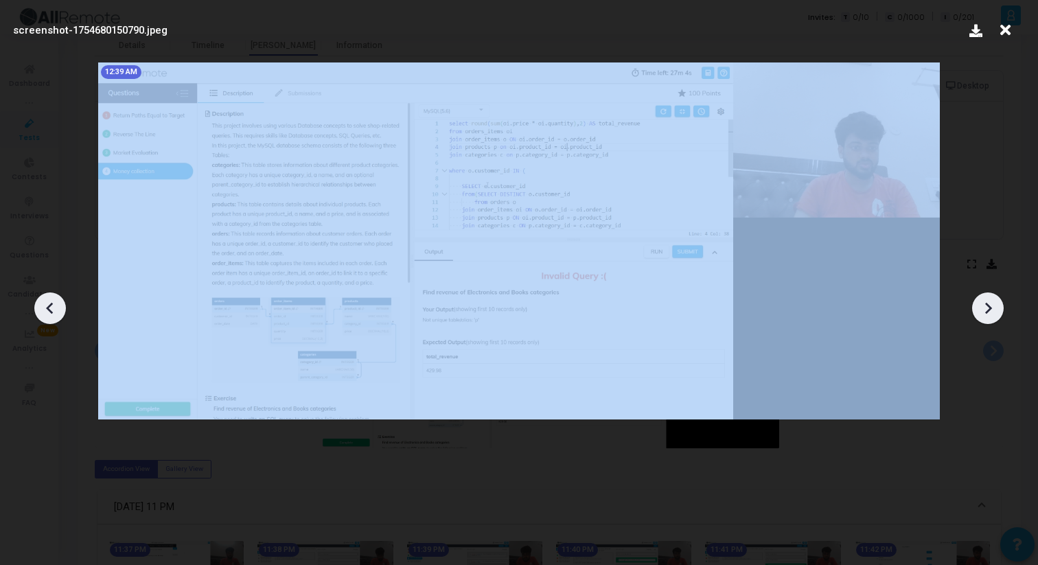
click at [996, 300] on icon at bounding box center [988, 308] width 21 height 21
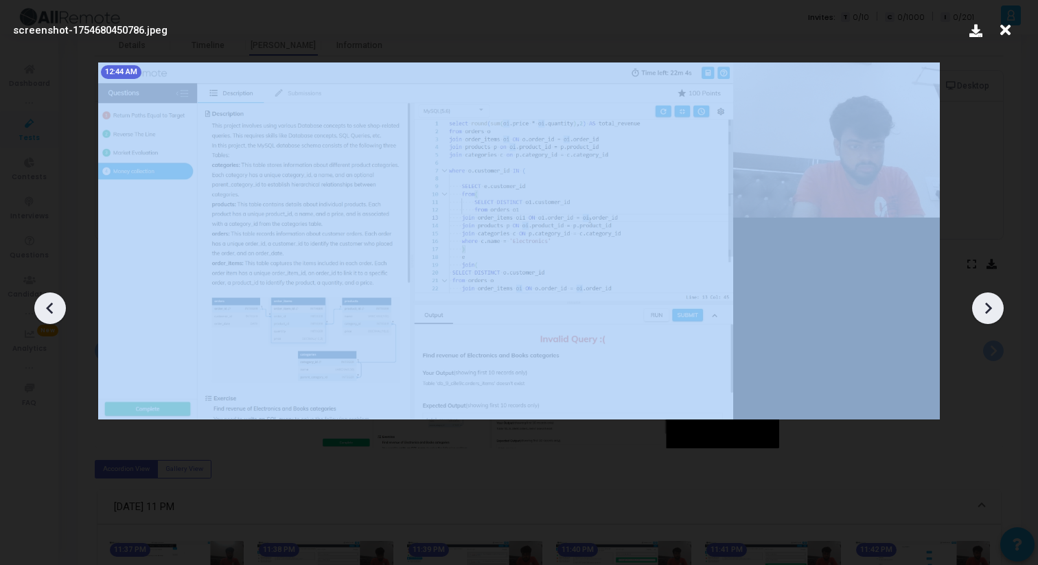
click at [996, 300] on icon at bounding box center [988, 308] width 21 height 21
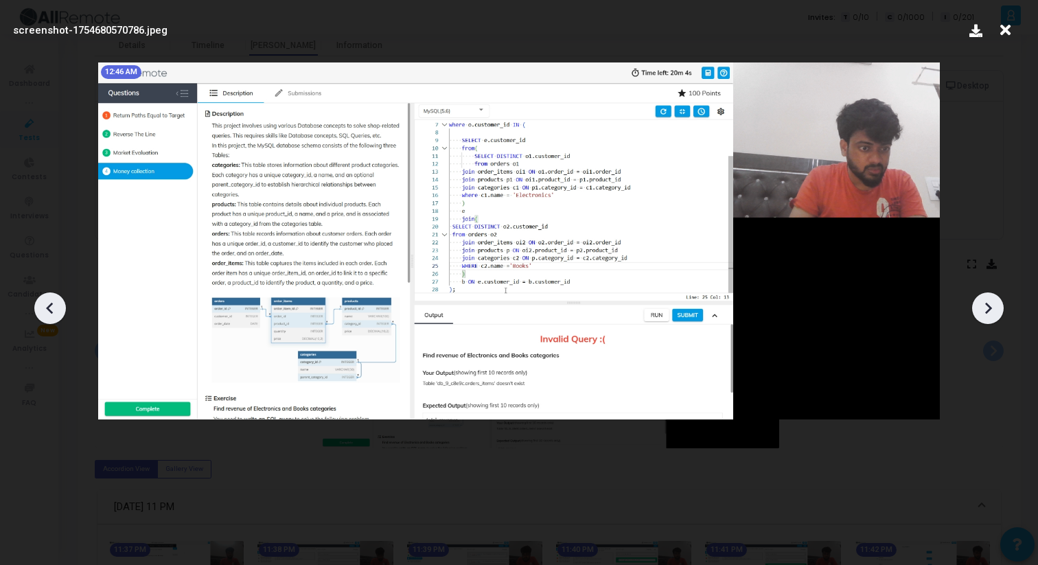
click at [996, 300] on icon at bounding box center [988, 308] width 21 height 21
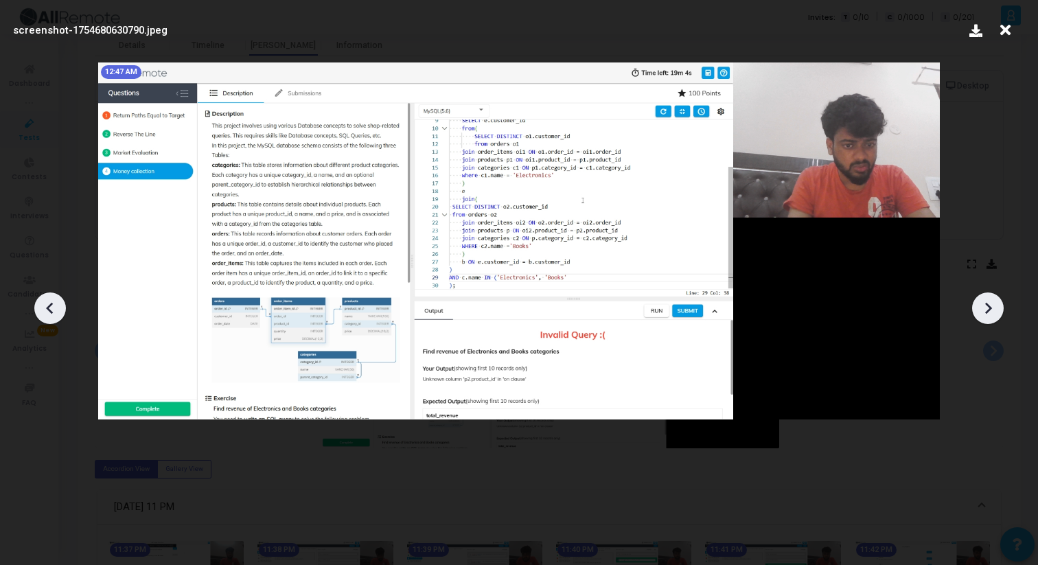
click at [996, 300] on icon at bounding box center [988, 308] width 21 height 21
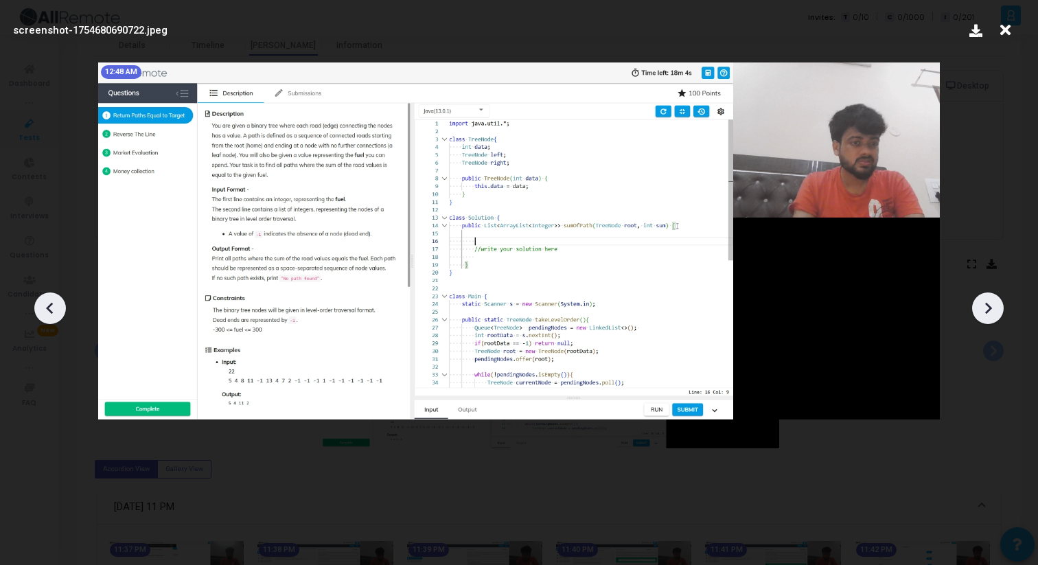
click at [996, 300] on icon at bounding box center [988, 308] width 21 height 21
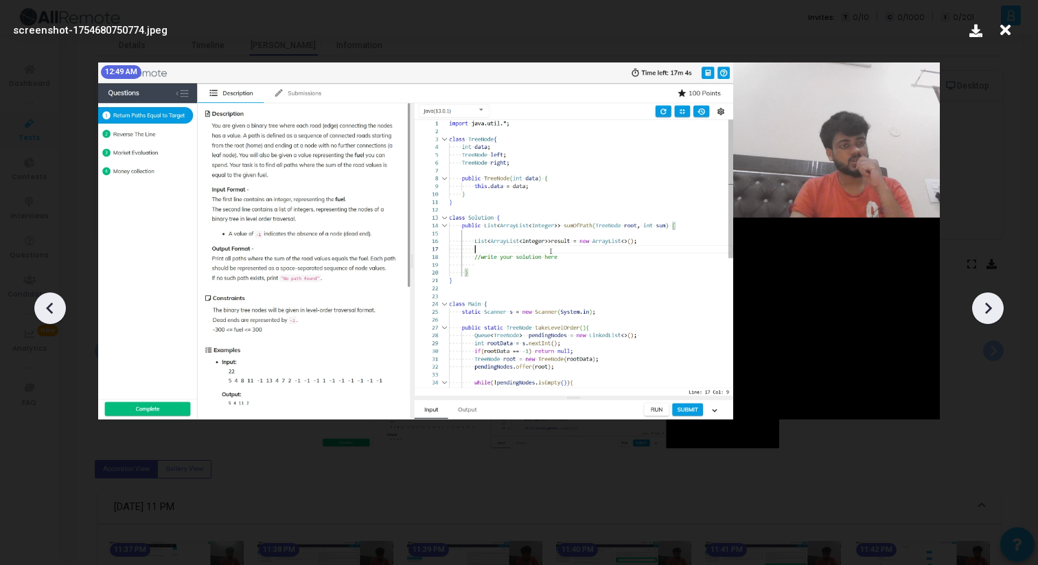
click at [996, 300] on icon at bounding box center [988, 308] width 21 height 21
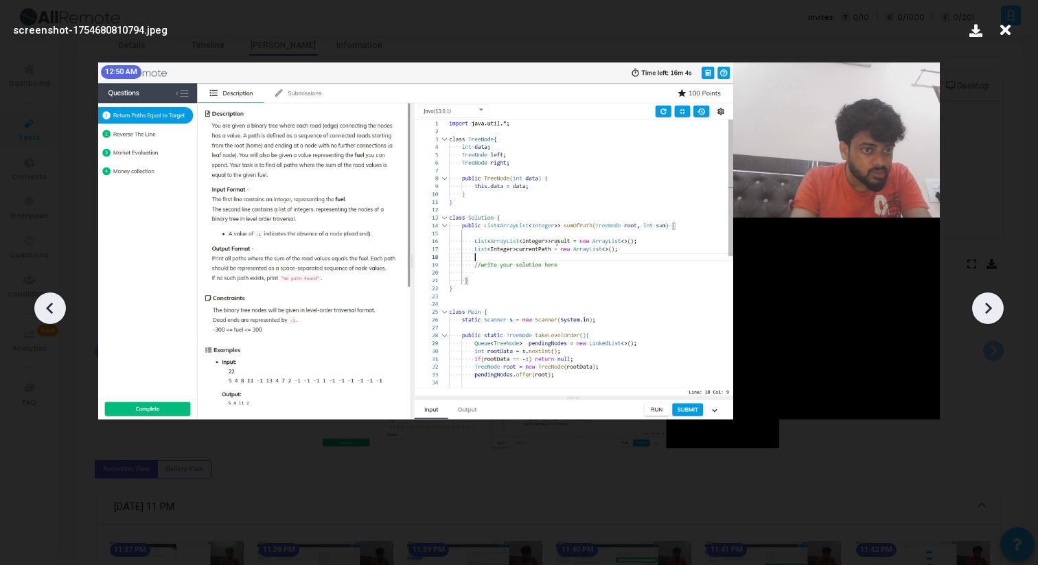
click at [996, 300] on icon at bounding box center [988, 308] width 21 height 21
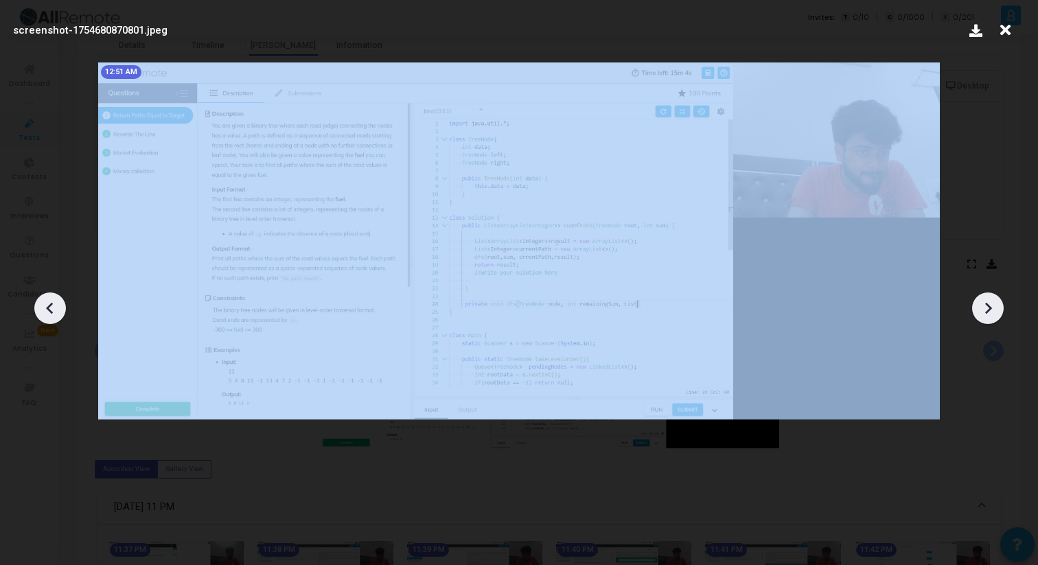
click at [996, 300] on icon at bounding box center [988, 308] width 21 height 21
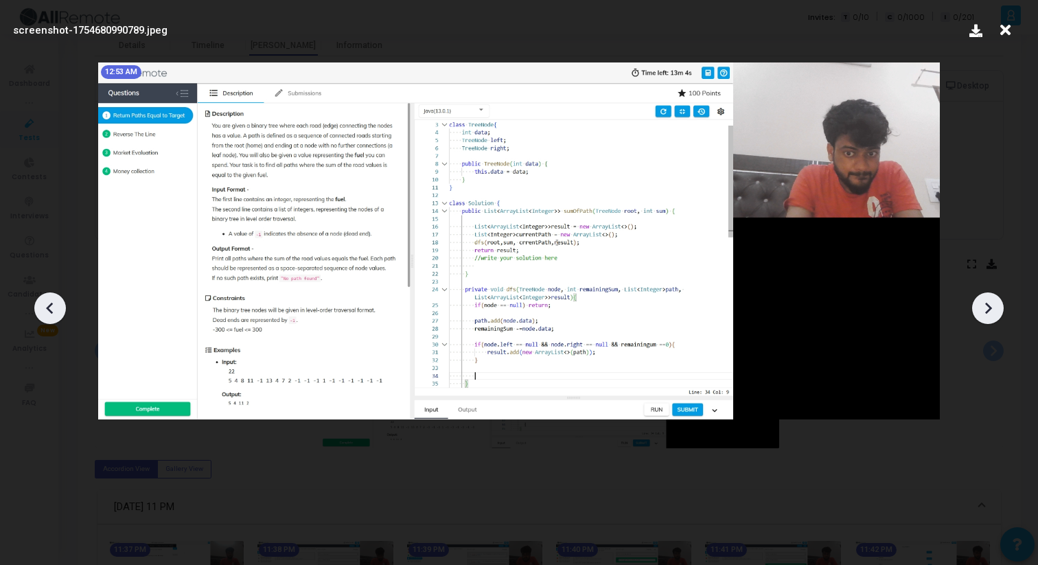
click at [989, 302] on icon at bounding box center [988, 308] width 21 height 21
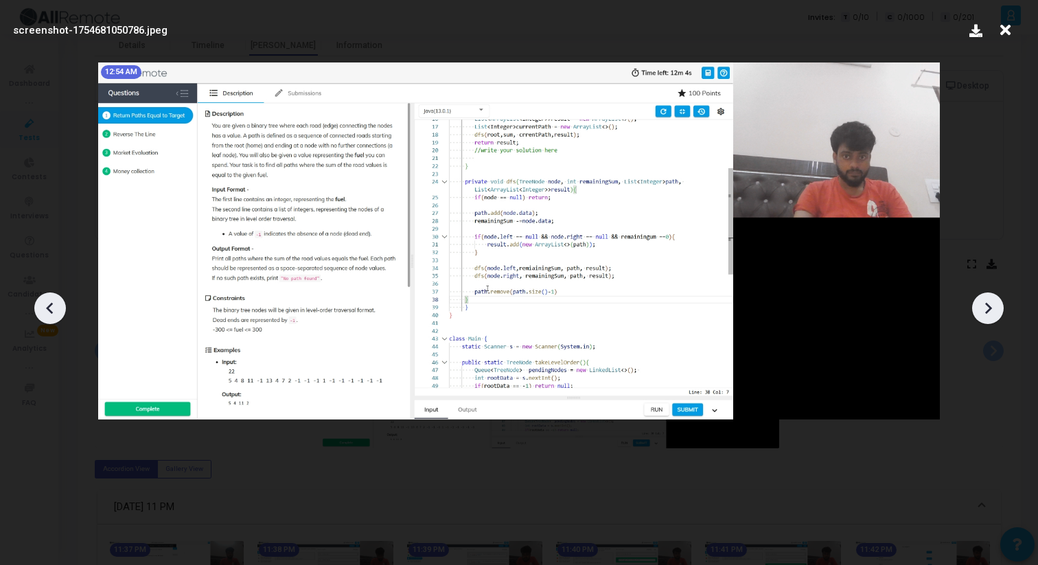
click at [978, 296] on div at bounding box center [988, 308] width 32 height 32
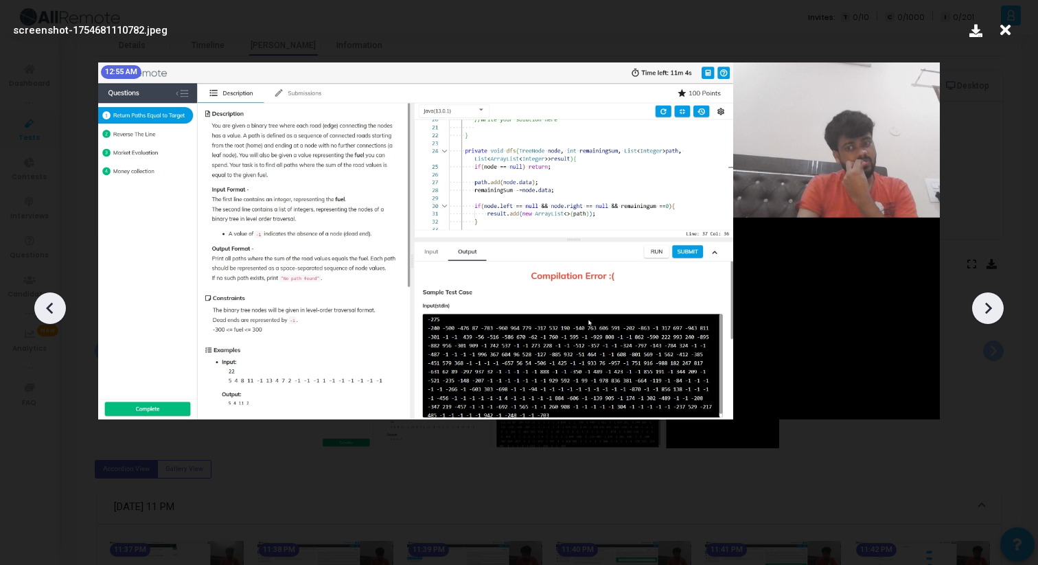
click at [978, 296] on div at bounding box center [988, 308] width 32 height 32
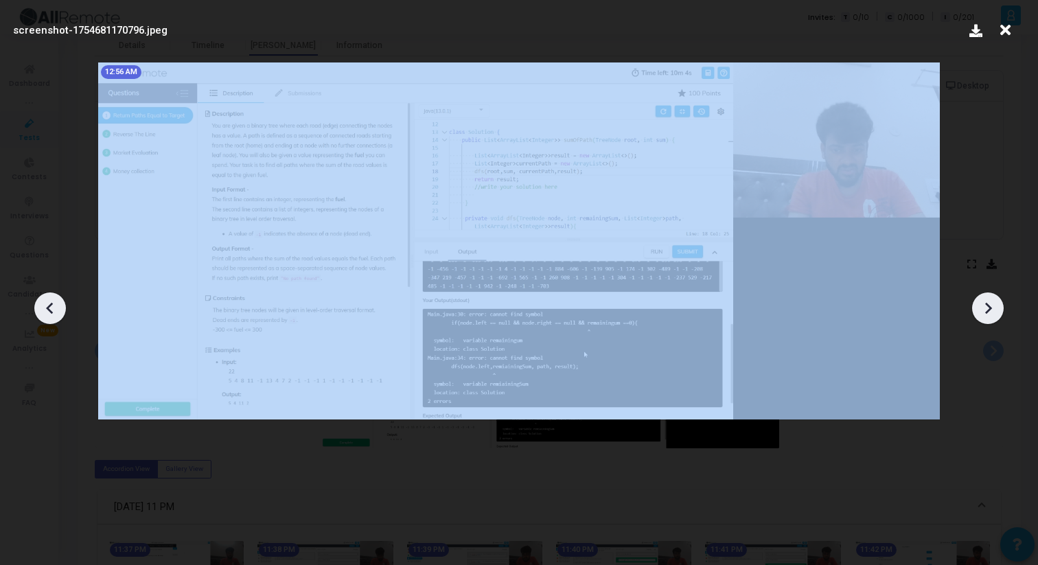
click at [978, 296] on div at bounding box center [988, 308] width 32 height 32
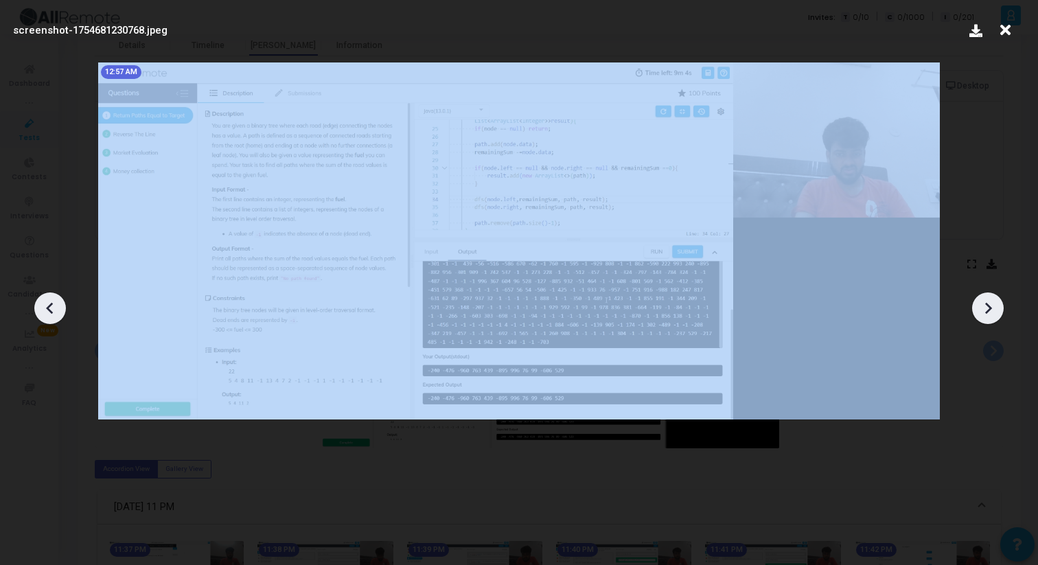
click at [978, 296] on div at bounding box center [988, 308] width 32 height 32
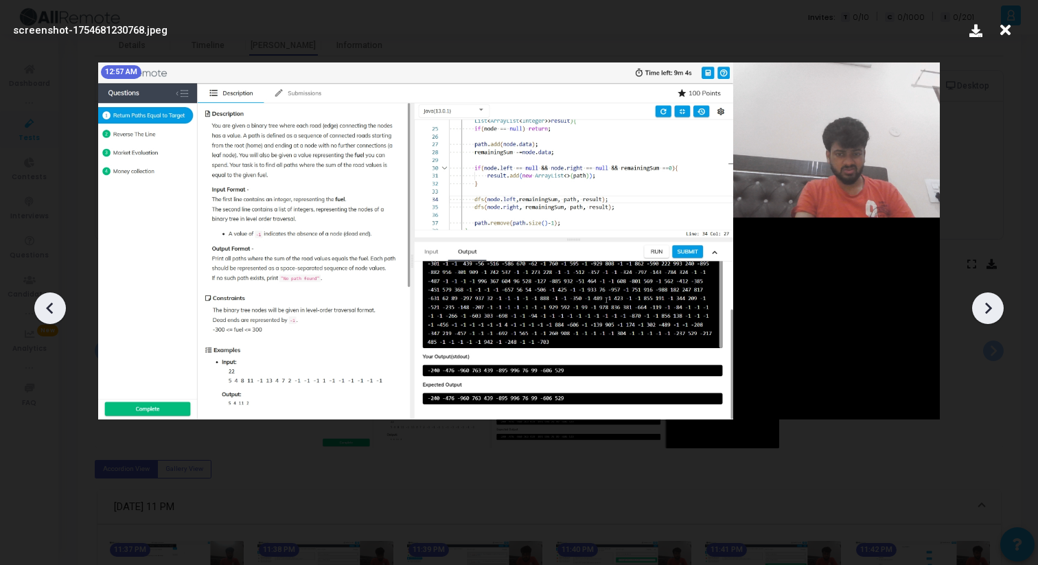
click at [1004, 30] on icon at bounding box center [1005, 30] width 21 height 26
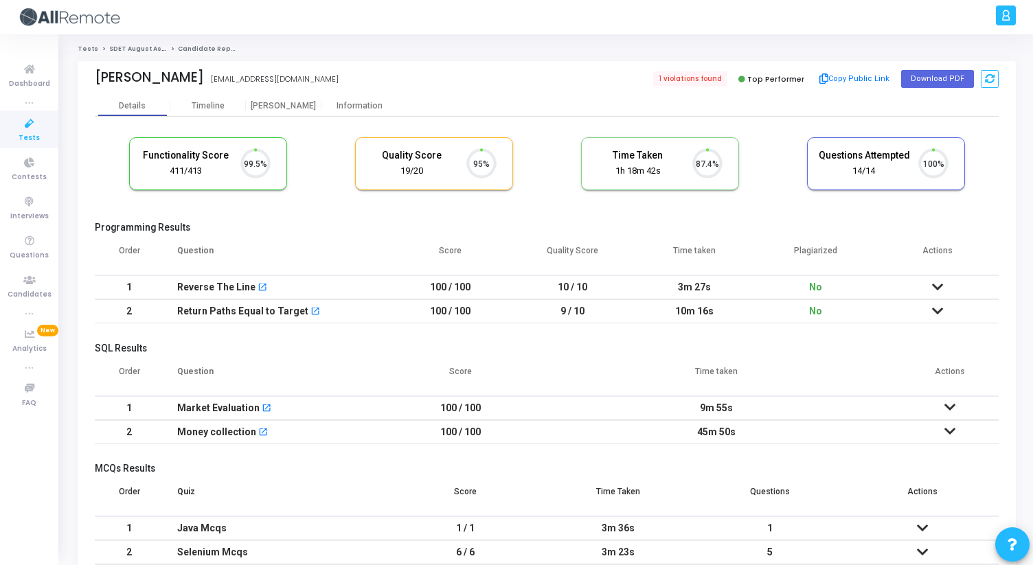
scroll to position [29, 35]
click at [293, 106] on div "[PERSON_NAME]" at bounding box center [284, 106] width 76 height 10
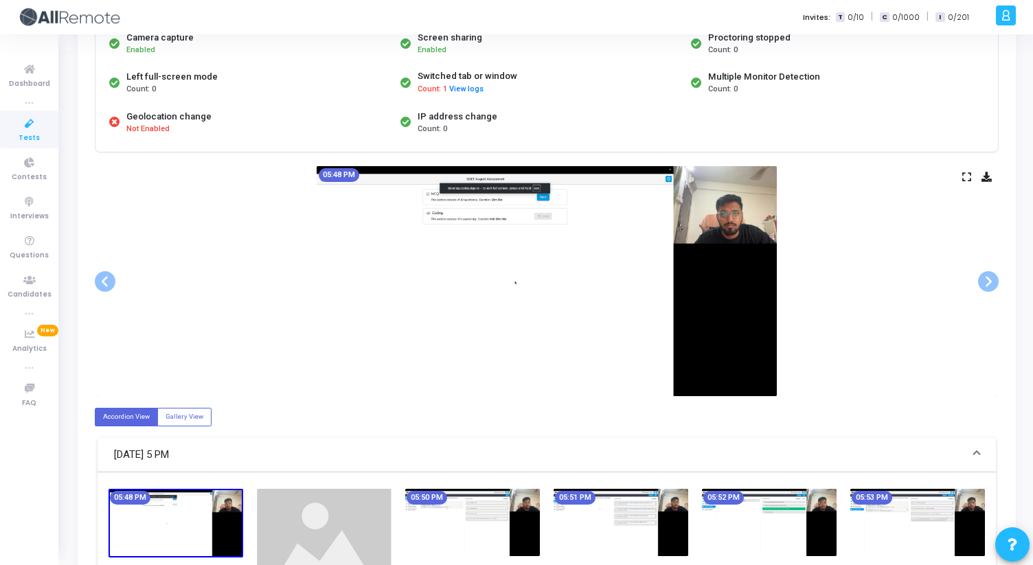
scroll to position [161, 0]
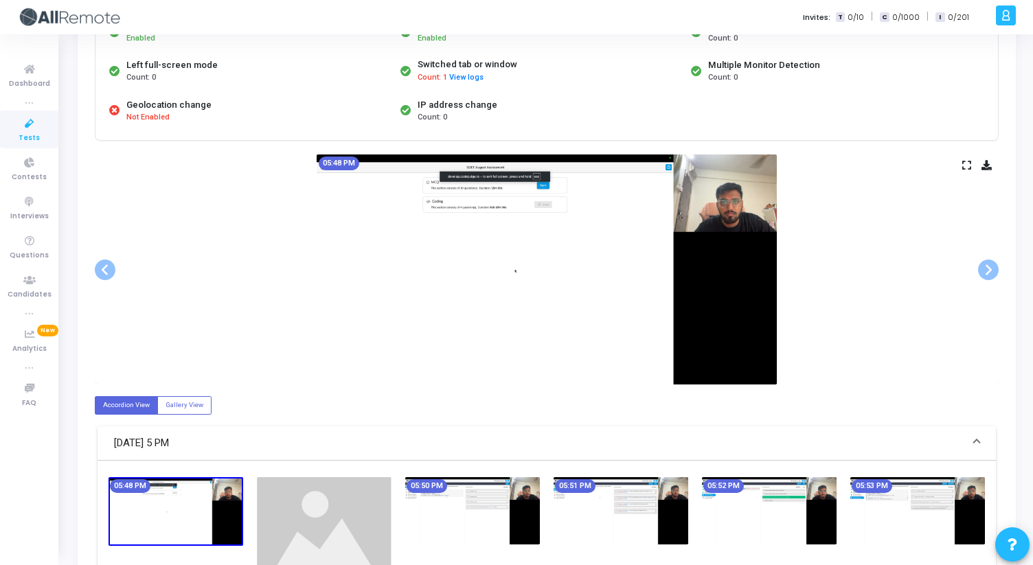
click at [971, 159] on div "05:48 PM" at bounding box center [547, 269] width 904 height 230
click at [969, 163] on icon at bounding box center [966, 165] width 9 height 8
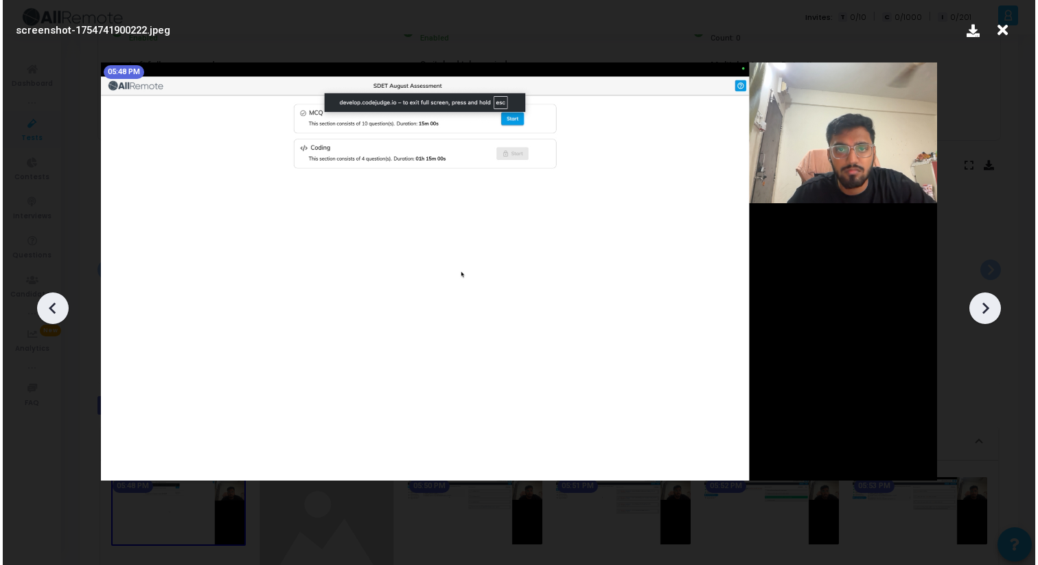
scroll to position [0, 0]
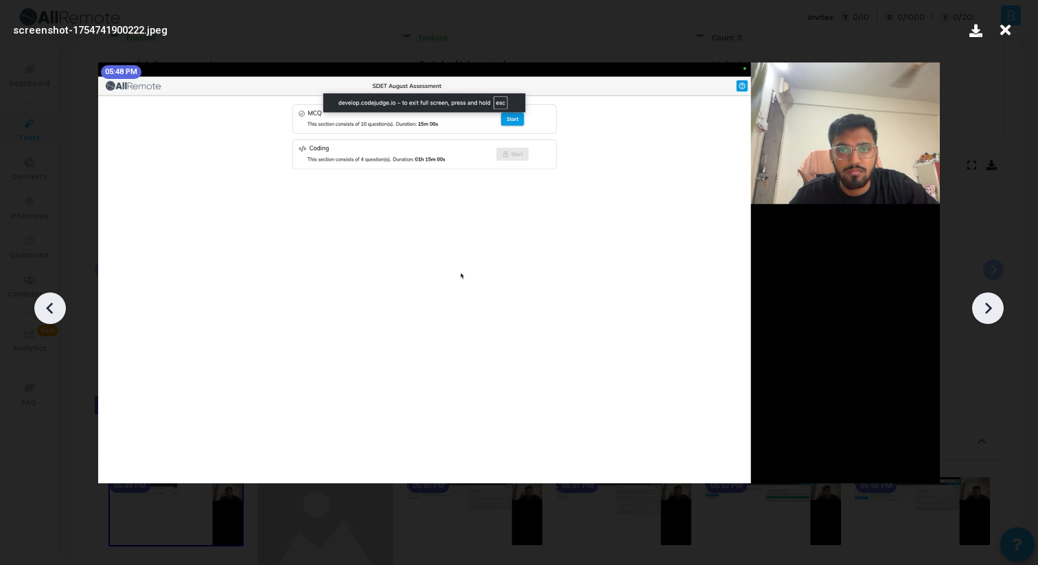
click at [1001, 312] on div at bounding box center [988, 308] width 32 height 32
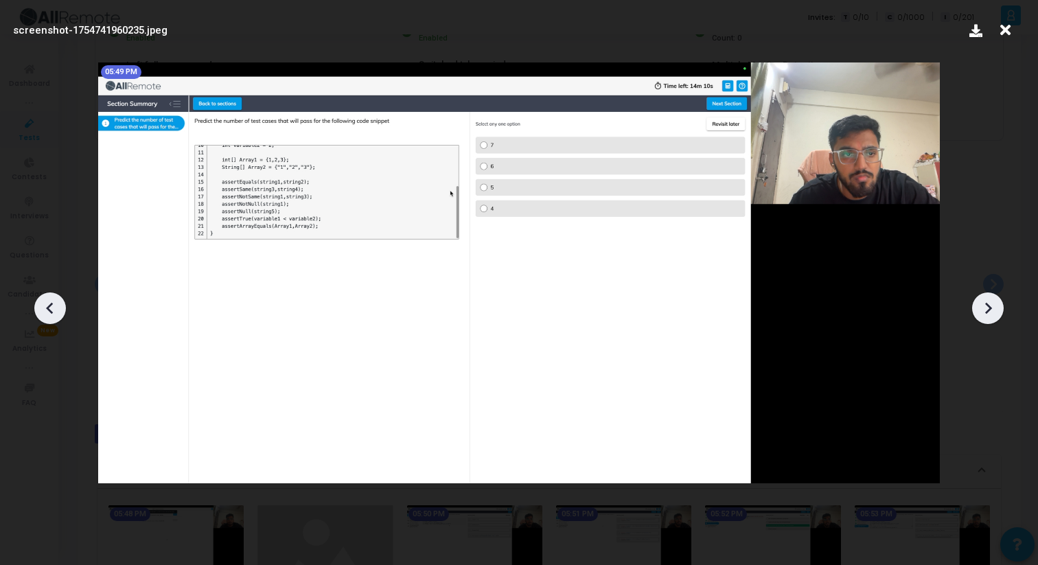
click at [1001, 312] on div at bounding box center [988, 308] width 32 height 32
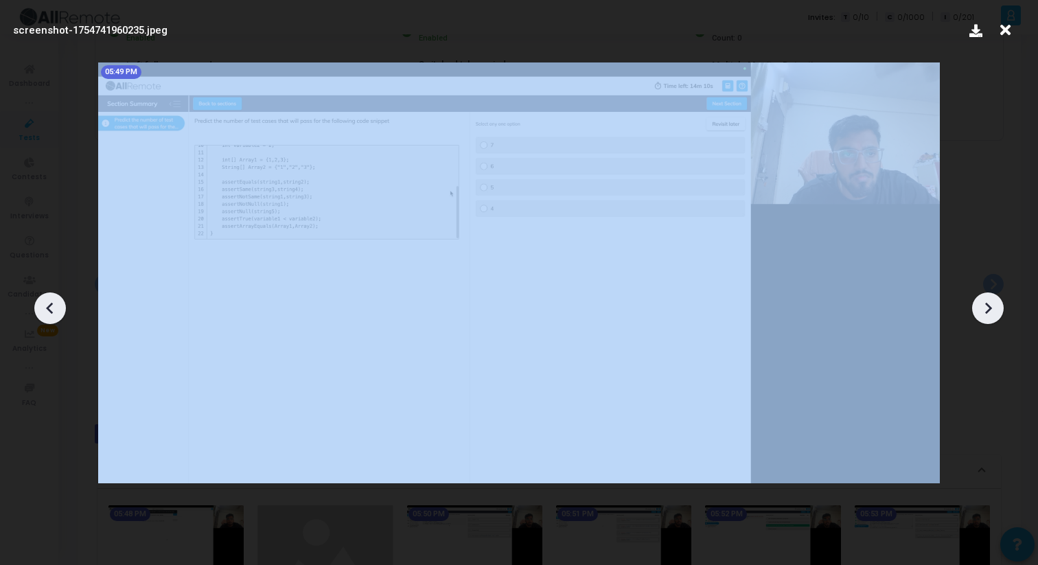
click at [1001, 312] on div at bounding box center [988, 308] width 32 height 32
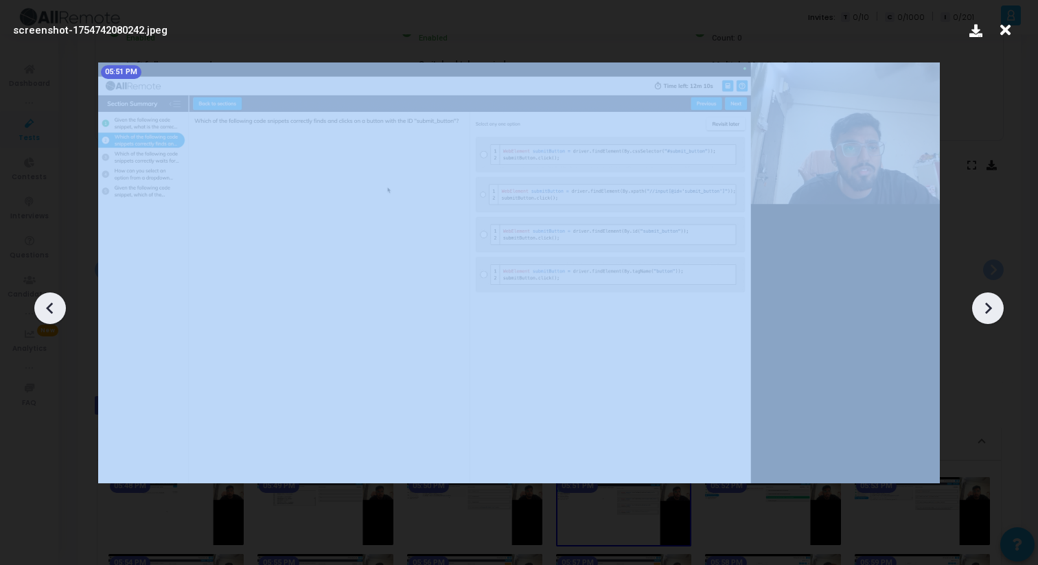
click at [1001, 312] on div at bounding box center [988, 308] width 32 height 32
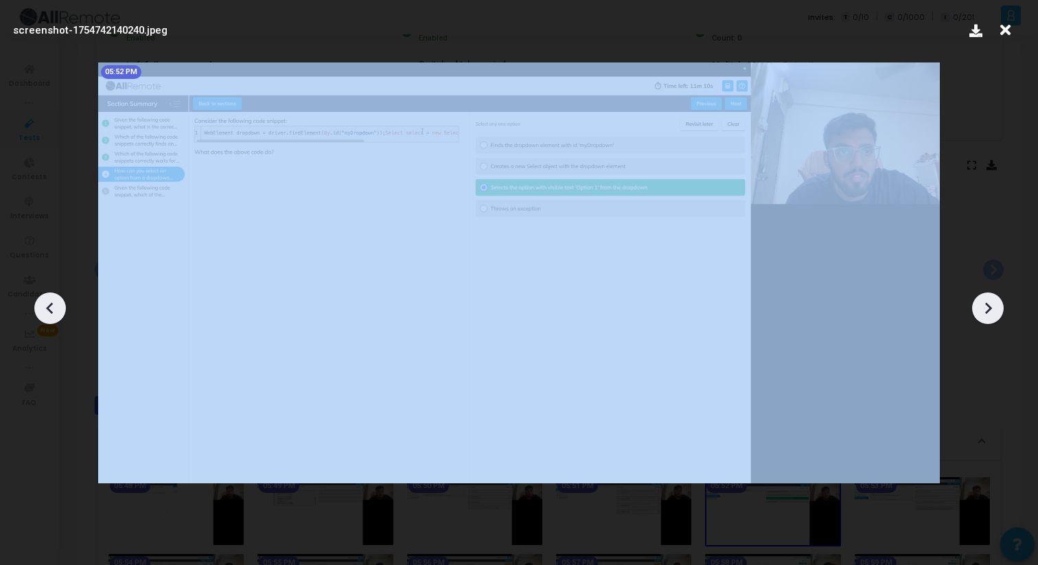
click at [1001, 312] on div at bounding box center [988, 308] width 32 height 32
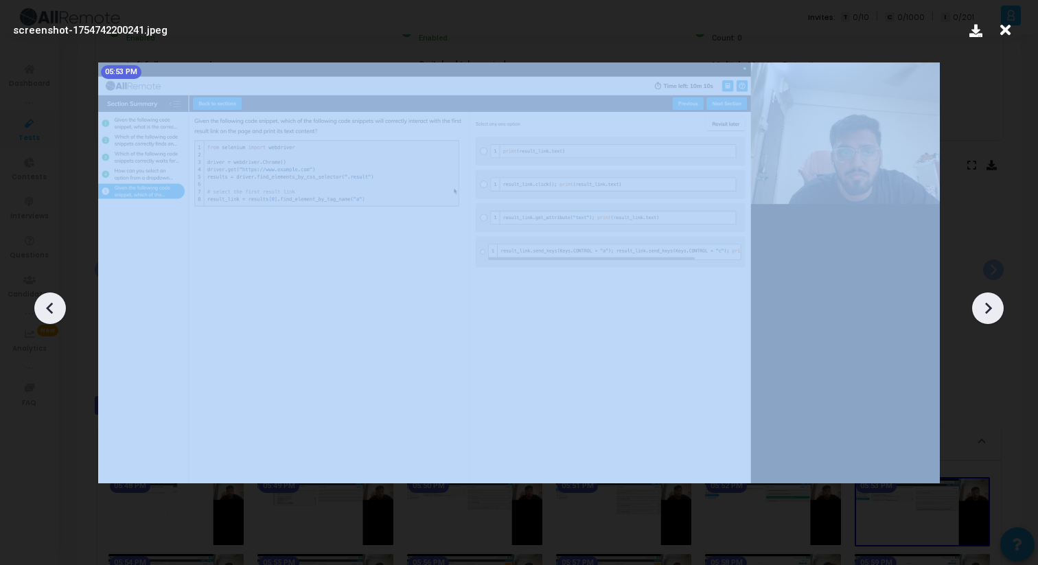
click at [1001, 312] on div at bounding box center [988, 308] width 32 height 32
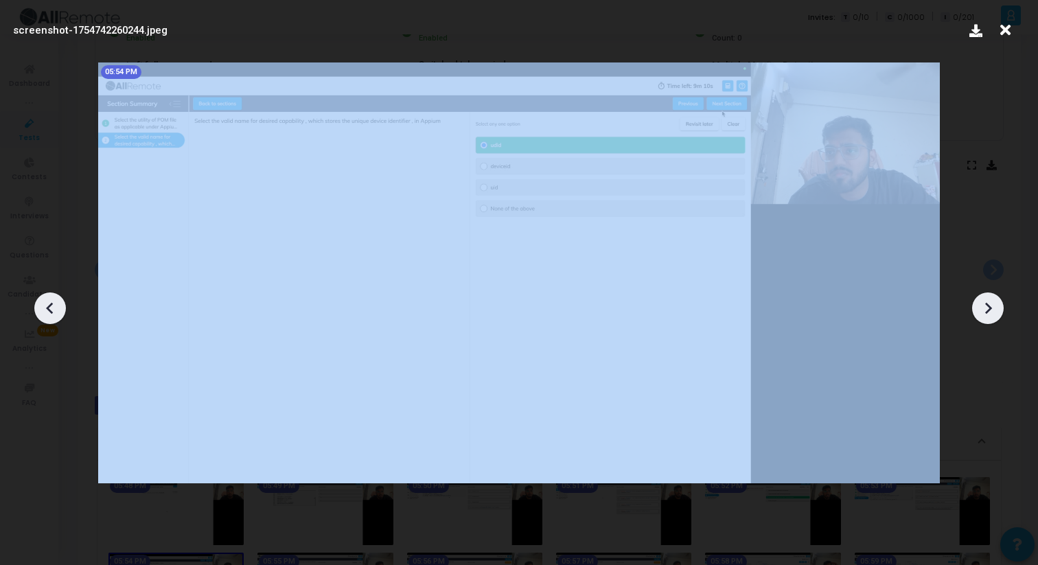
click at [1001, 312] on div at bounding box center [988, 308] width 32 height 32
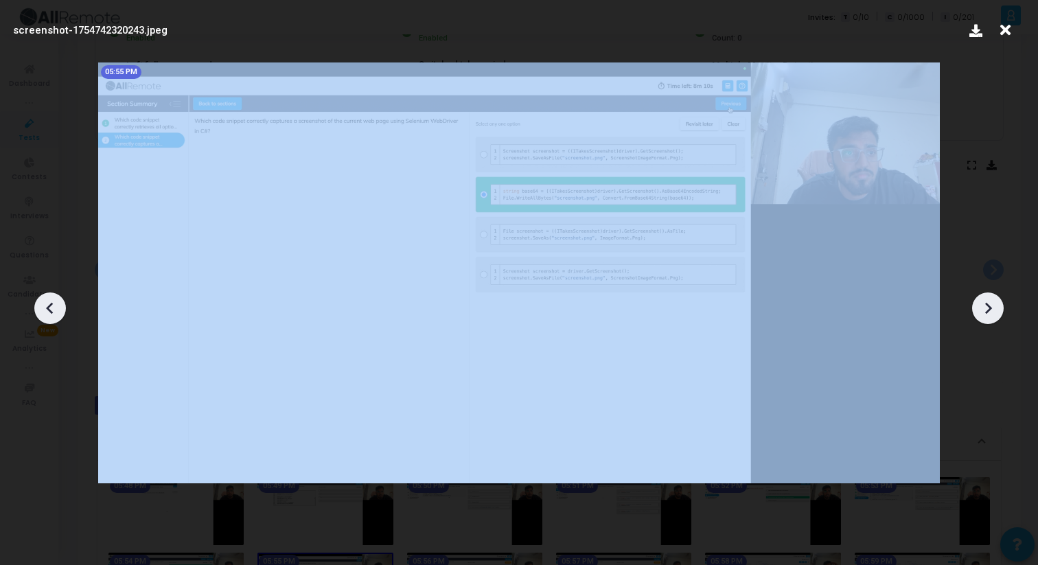
click at [1001, 312] on div at bounding box center [988, 308] width 32 height 32
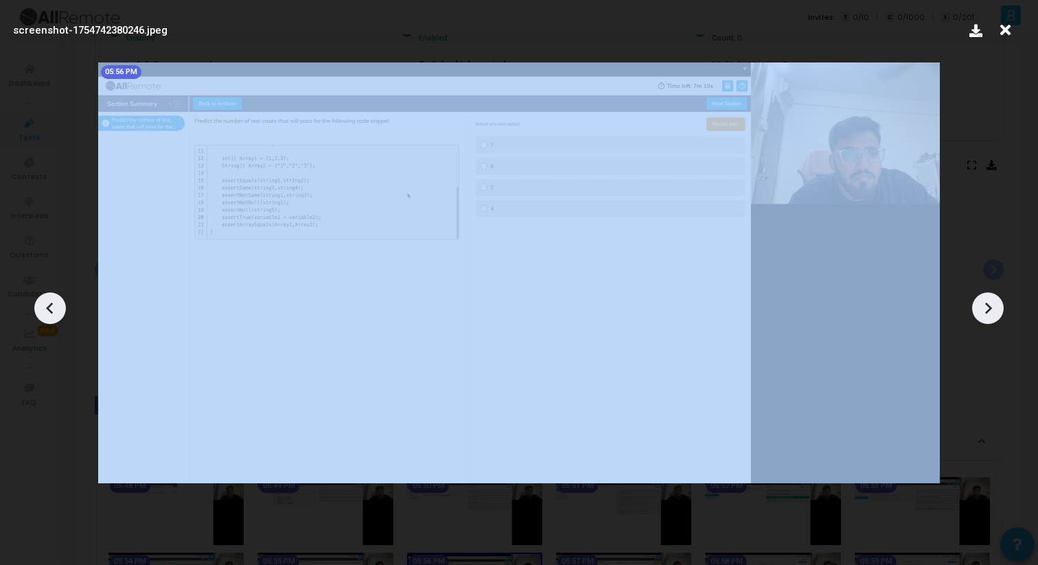
click at [1001, 312] on div at bounding box center [988, 308] width 32 height 32
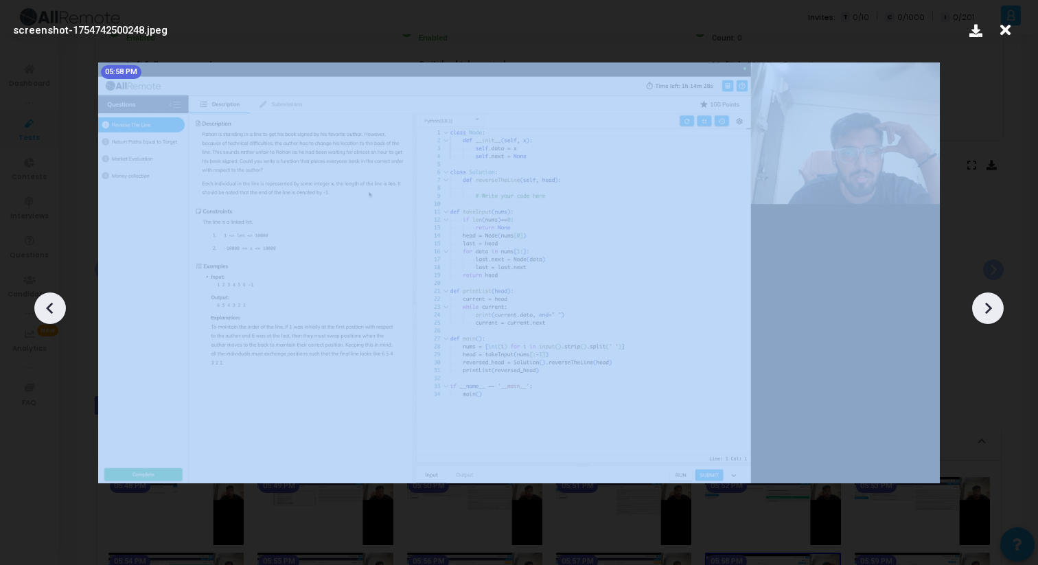
click at [1001, 312] on div at bounding box center [988, 308] width 32 height 32
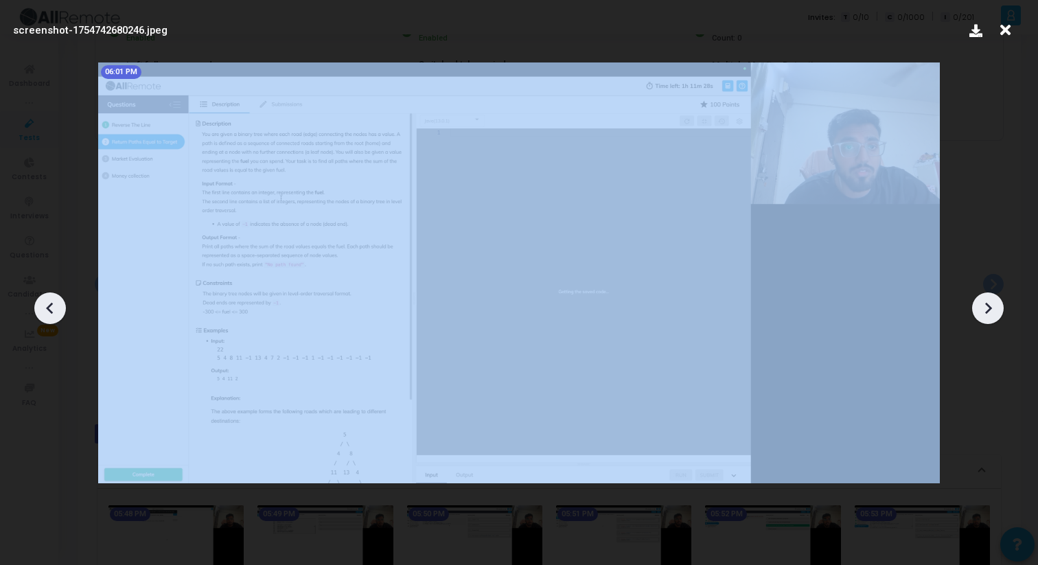
click at [1001, 312] on div at bounding box center [988, 308] width 32 height 32
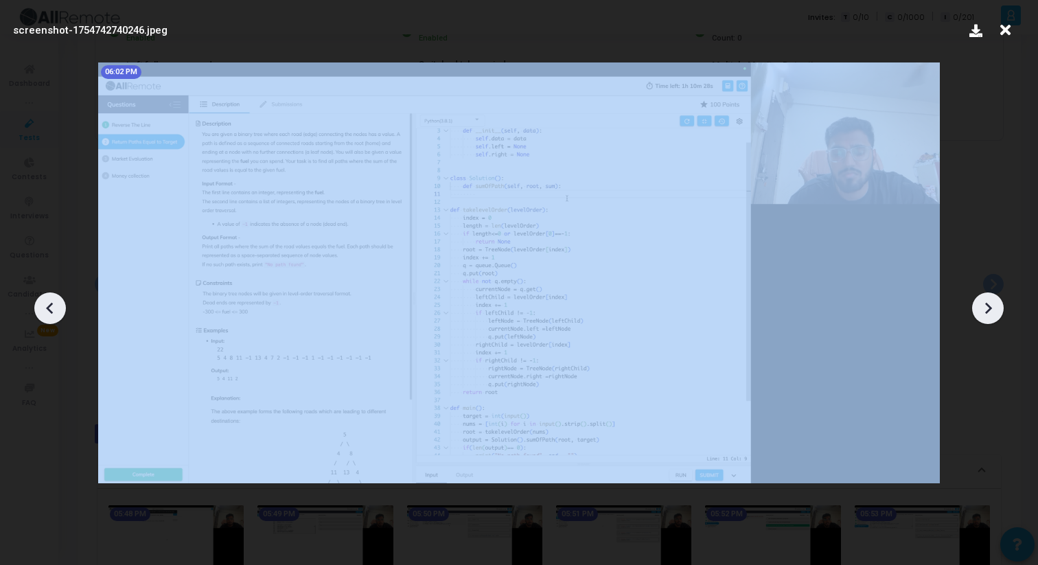
click at [1001, 312] on div at bounding box center [988, 308] width 32 height 32
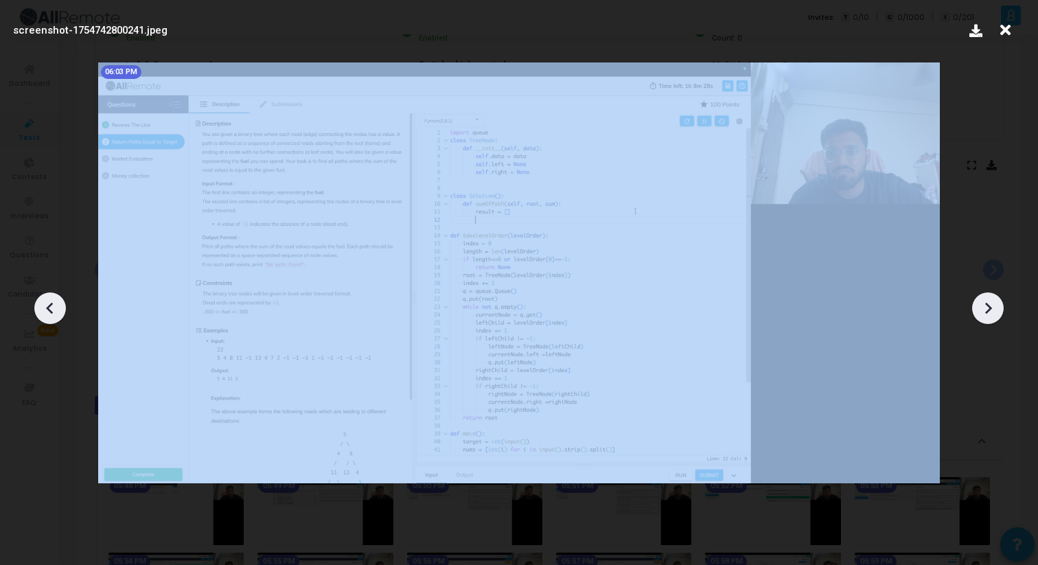
click at [1001, 312] on div at bounding box center [988, 308] width 32 height 32
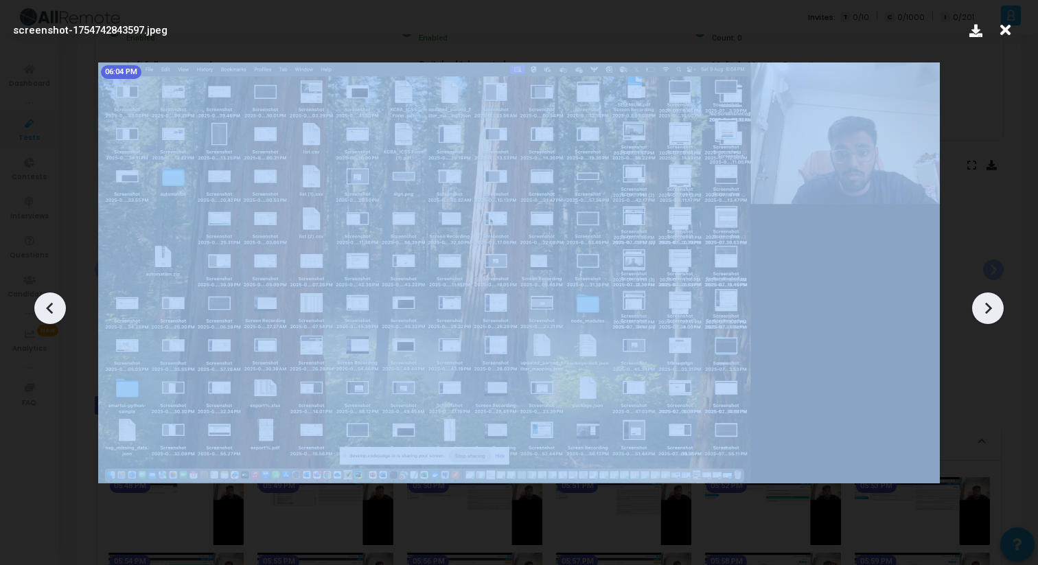
click at [1001, 312] on div at bounding box center [988, 308] width 32 height 32
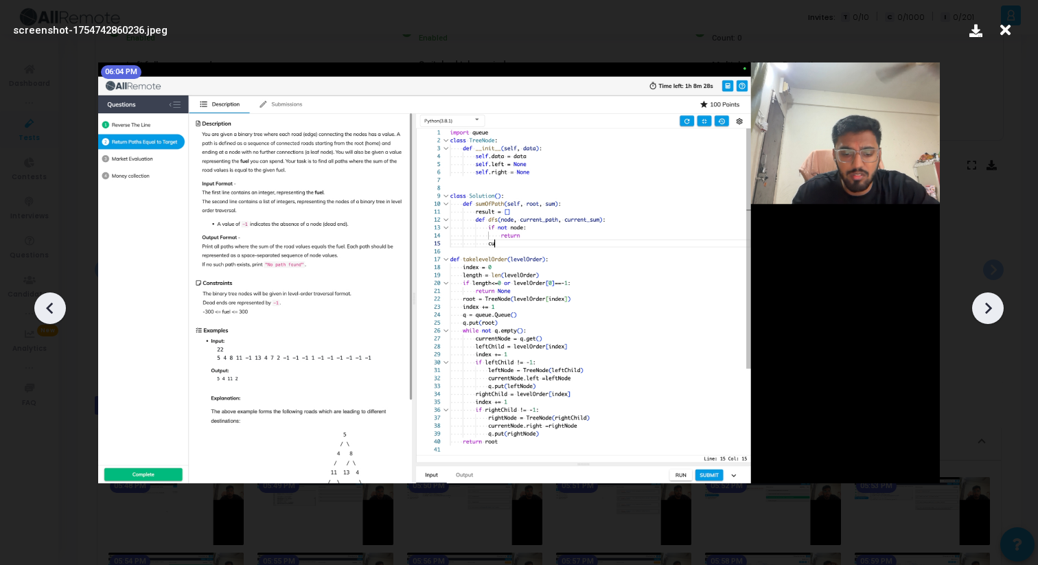
click at [1001, 312] on div at bounding box center [988, 308] width 32 height 32
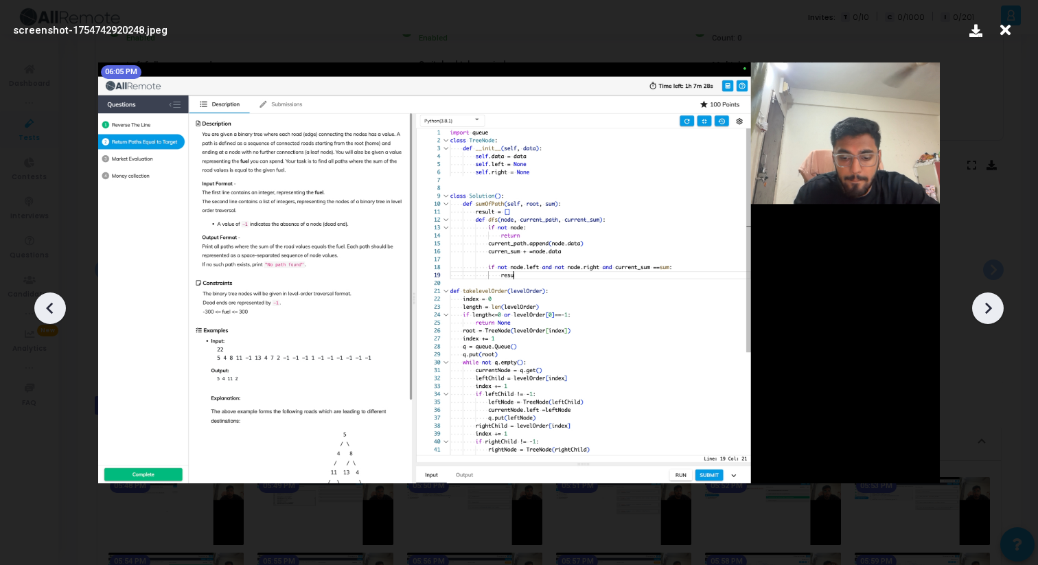
click at [1001, 312] on div at bounding box center [988, 308] width 32 height 32
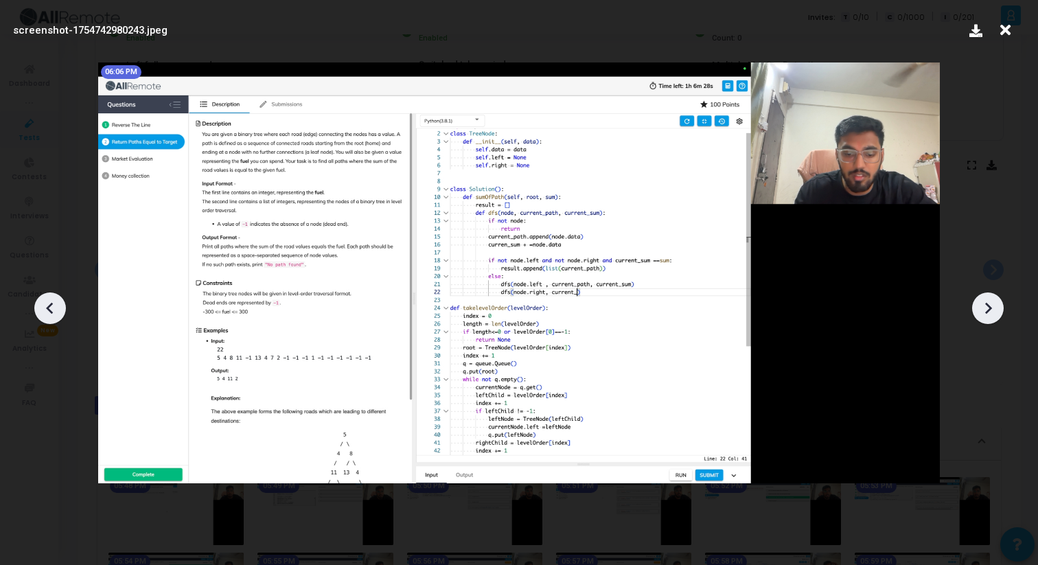
click at [52, 312] on icon at bounding box center [49, 308] width 7 height 12
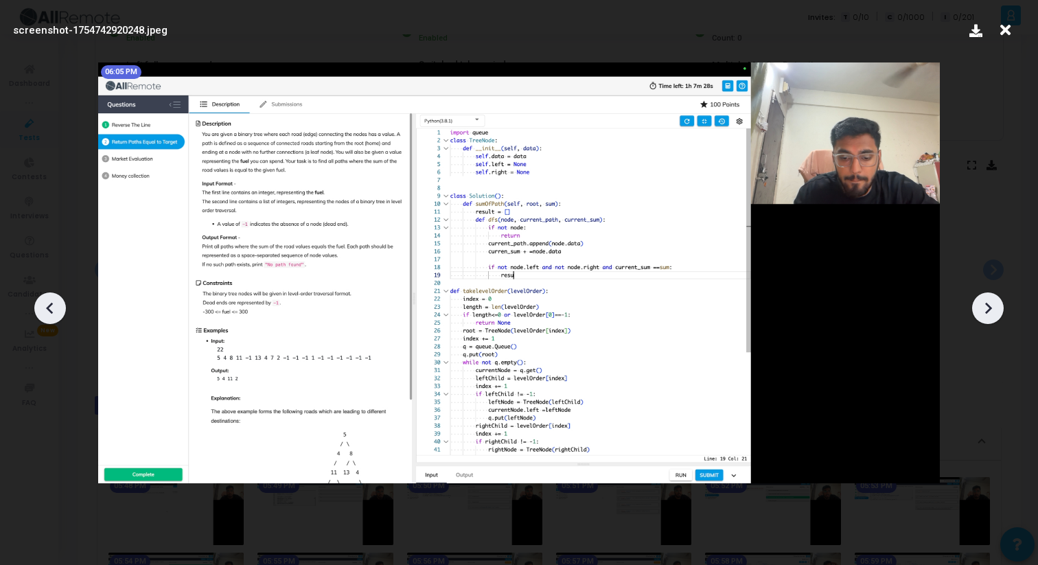
click at [52, 312] on icon at bounding box center [49, 308] width 7 height 12
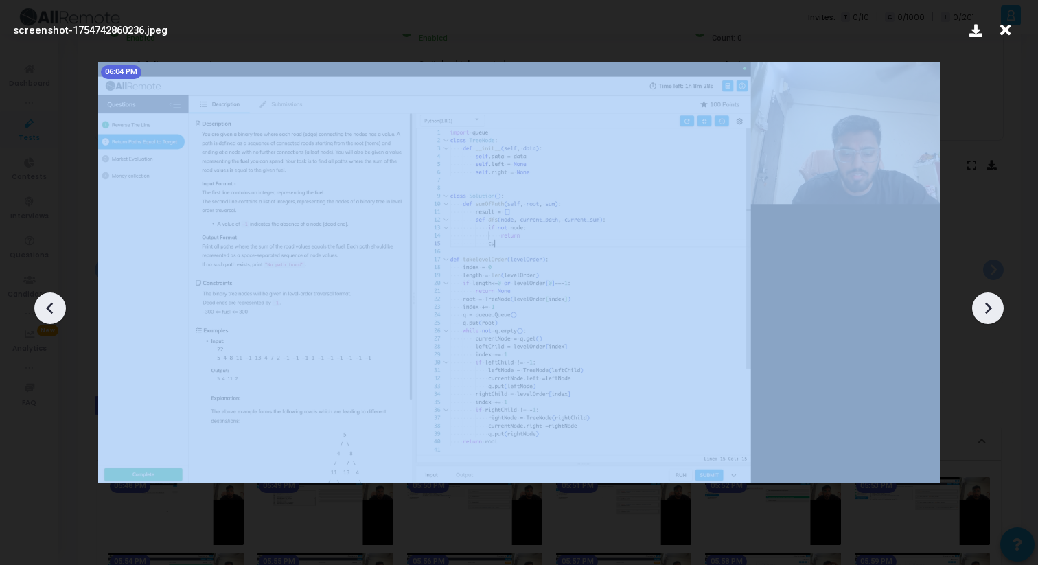
click at [52, 312] on icon at bounding box center [49, 308] width 7 height 12
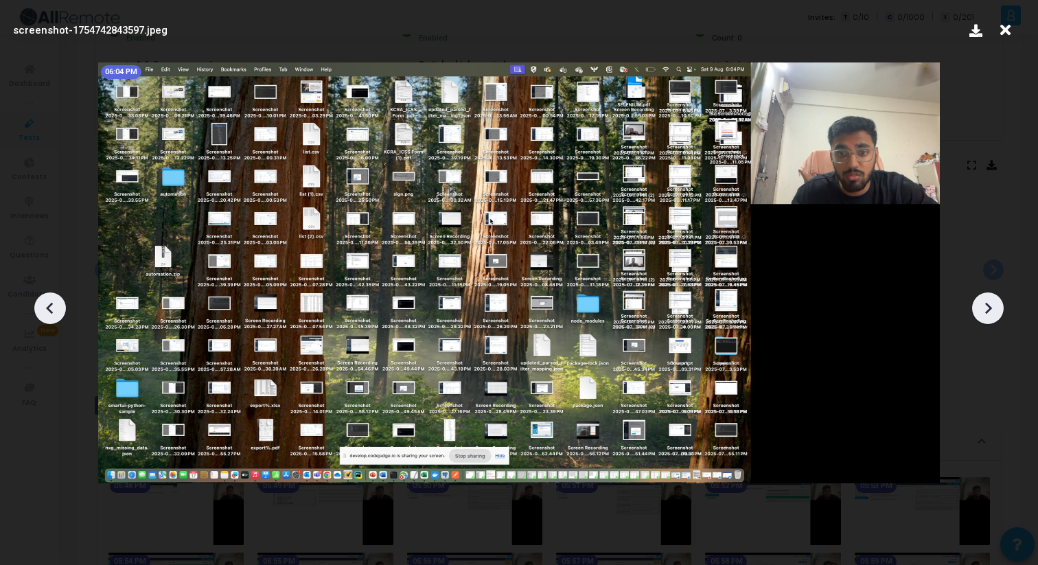
click at [51, 312] on icon at bounding box center [49, 308] width 7 height 12
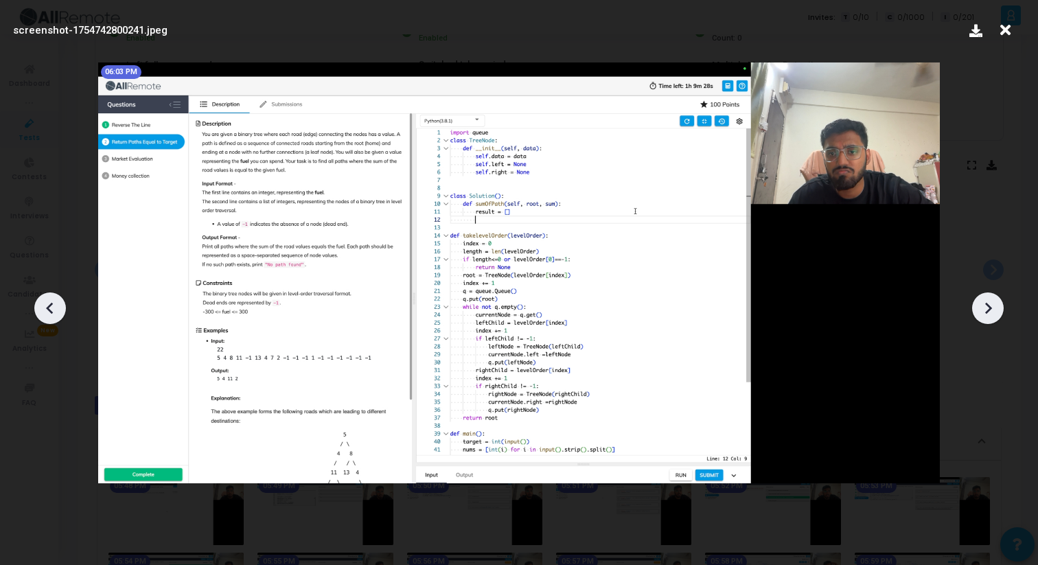
click at [993, 305] on icon at bounding box center [988, 308] width 21 height 21
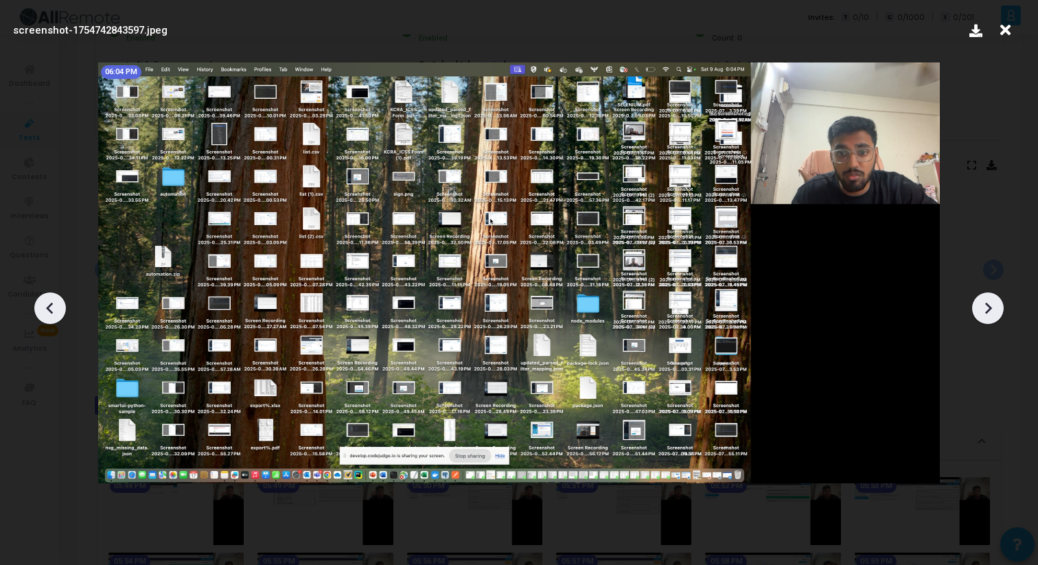
click at [993, 305] on icon at bounding box center [988, 308] width 21 height 21
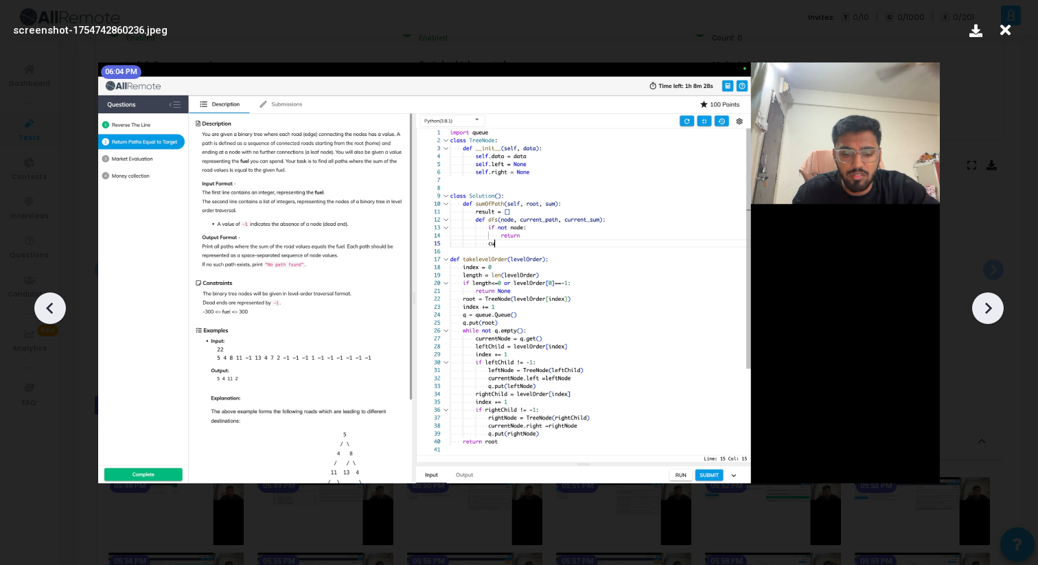
click at [992, 304] on icon at bounding box center [988, 308] width 21 height 21
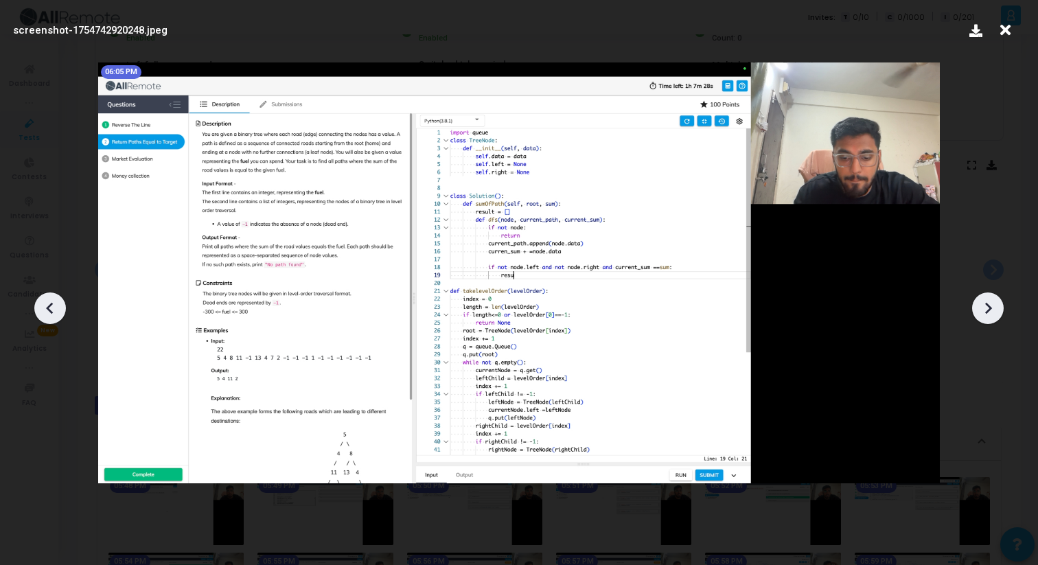
click at [992, 304] on icon at bounding box center [988, 308] width 21 height 21
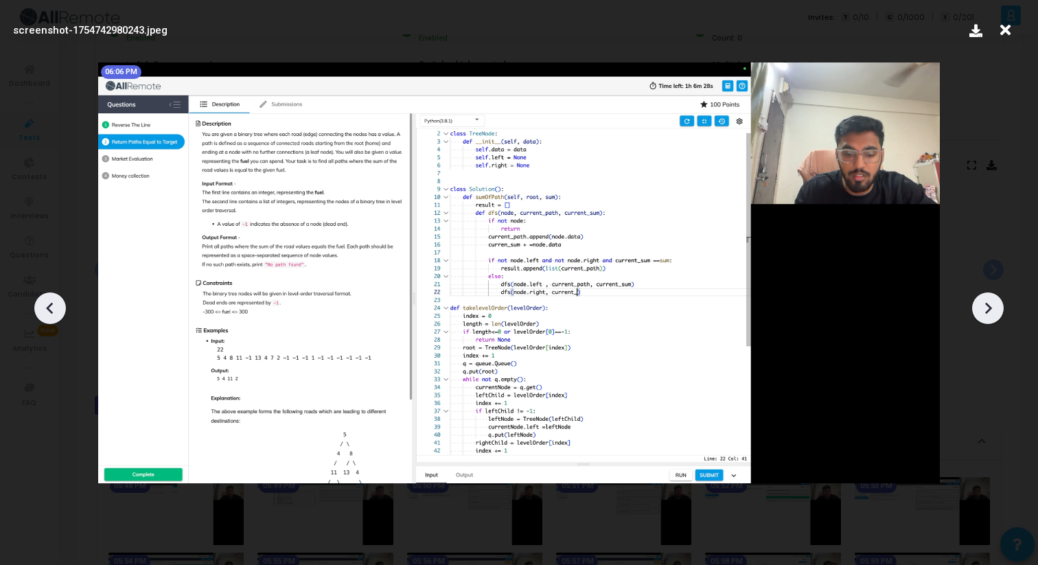
click at [992, 304] on icon at bounding box center [988, 308] width 21 height 21
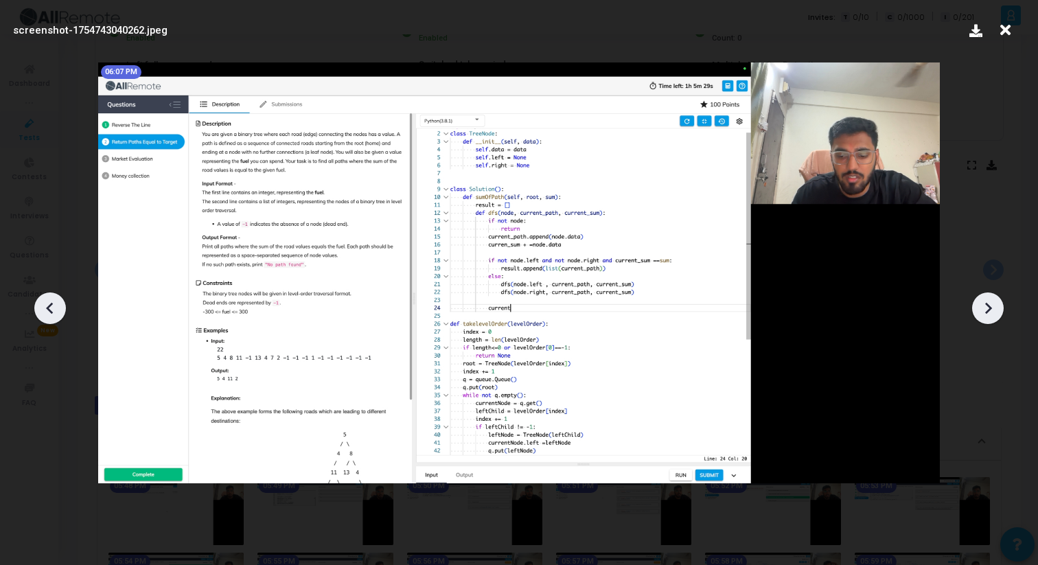
click at [992, 304] on icon at bounding box center [988, 308] width 21 height 21
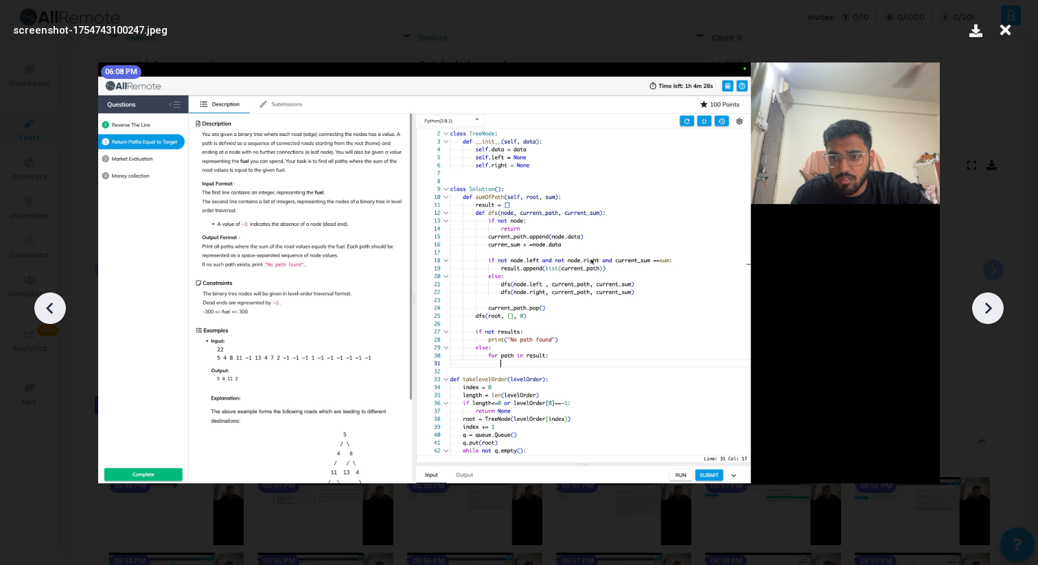
click at [992, 304] on icon at bounding box center [988, 308] width 21 height 21
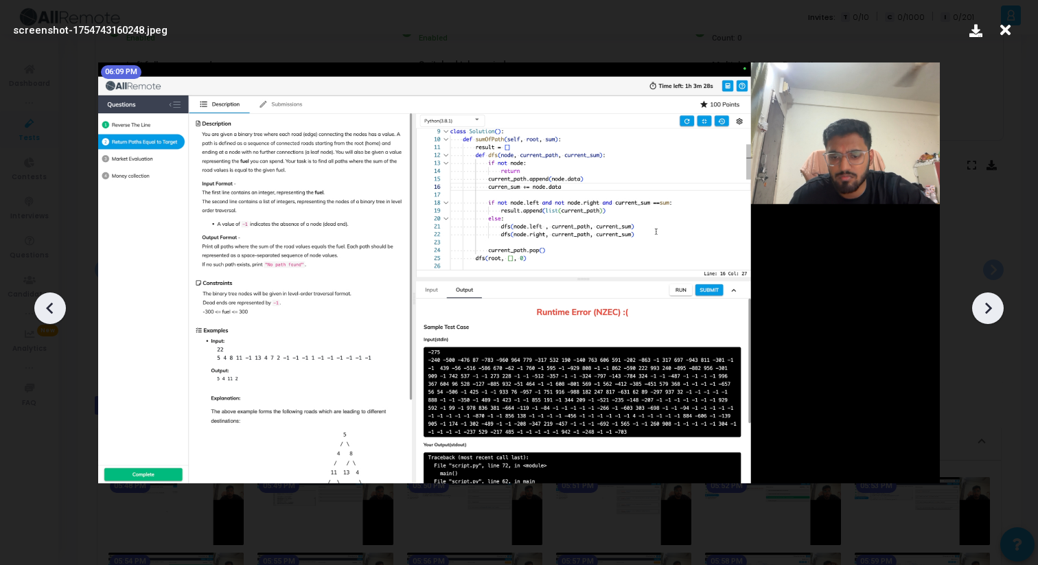
click at [992, 305] on icon at bounding box center [988, 308] width 21 height 21
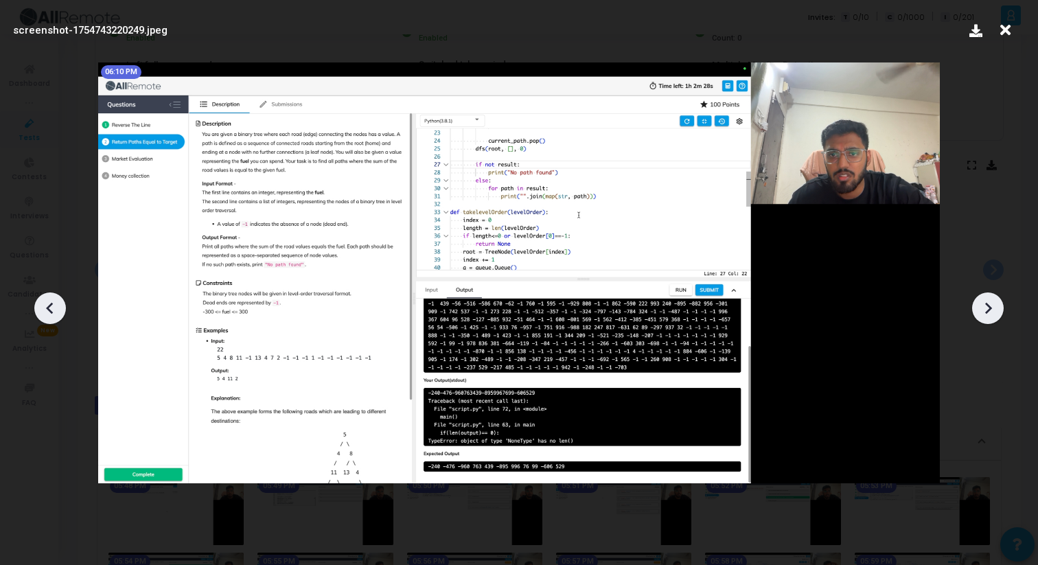
click at [992, 306] on icon at bounding box center [988, 308] width 21 height 21
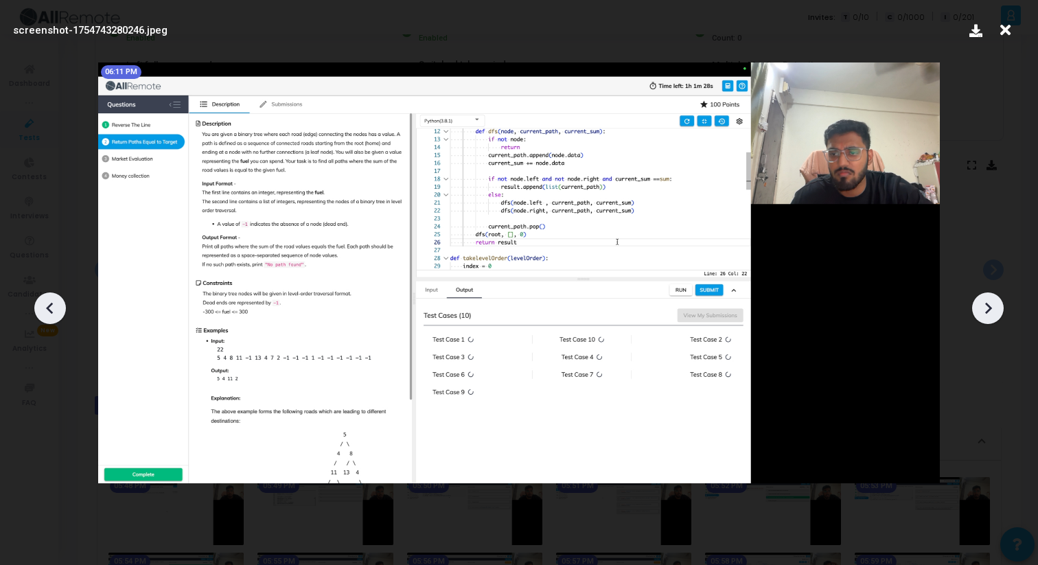
click at [992, 306] on icon at bounding box center [988, 308] width 21 height 21
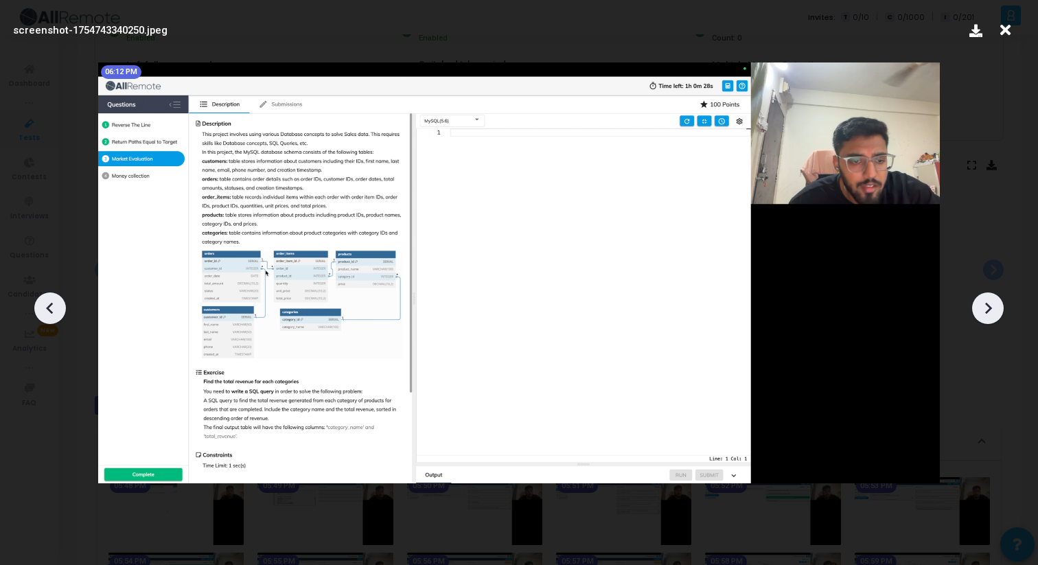
click at [991, 306] on icon at bounding box center [988, 308] width 21 height 21
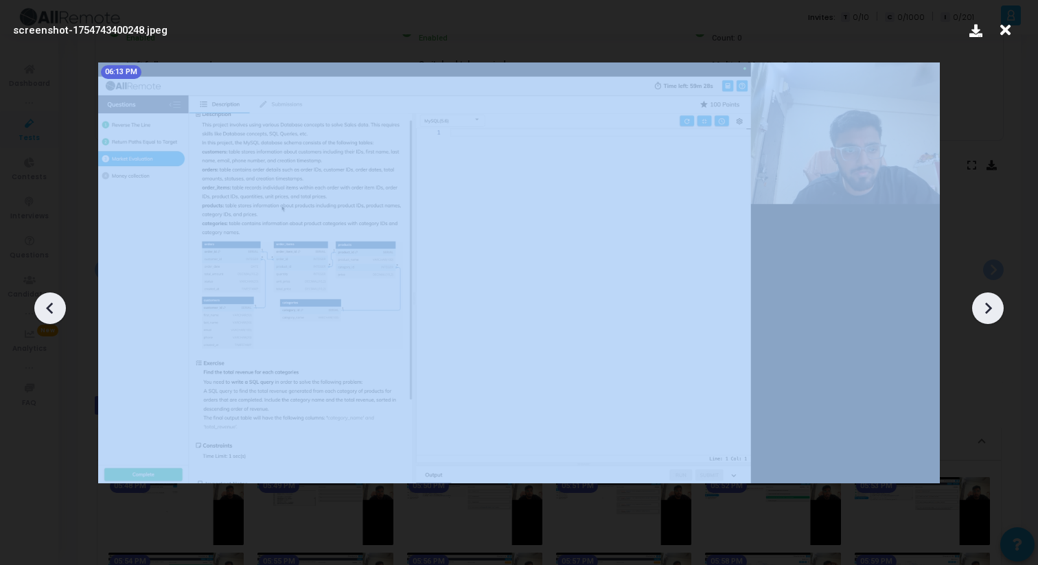
click at [991, 306] on icon at bounding box center [988, 308] width 21 height 21
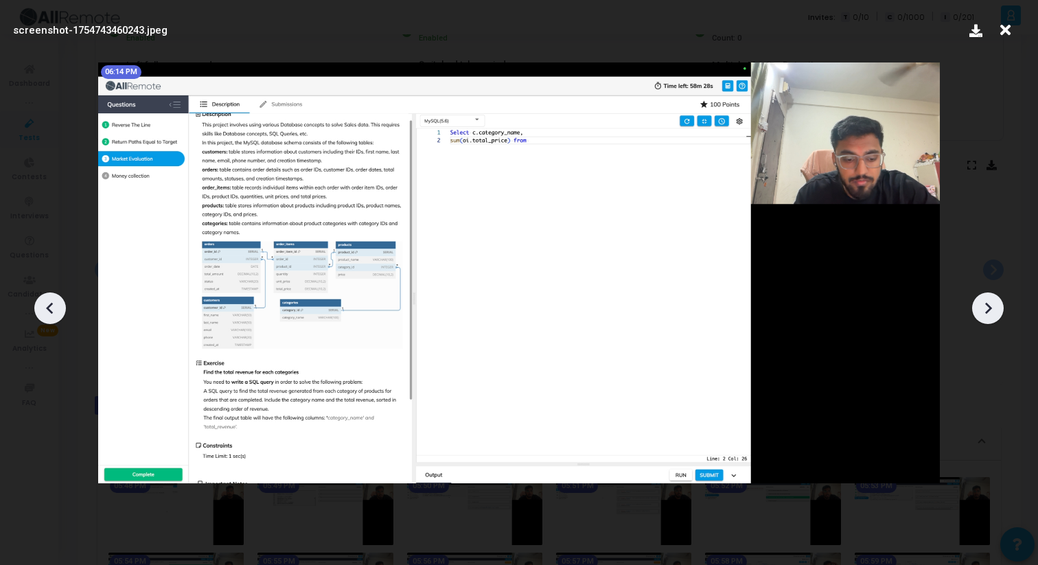
click at [991, 307] on icon at bounding box center [988, 308] width 7 height 12
click at [991, 308] on icon at bounding box center [988, 308] width 7 height 12
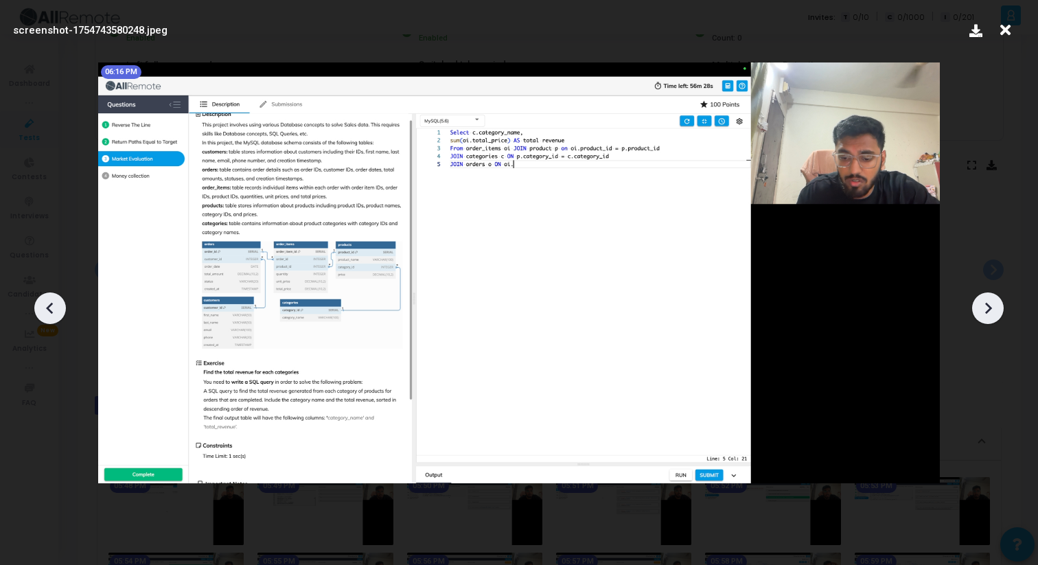
click at [991, 308] on icon at bounding box center [988, 308] width 7 height 12
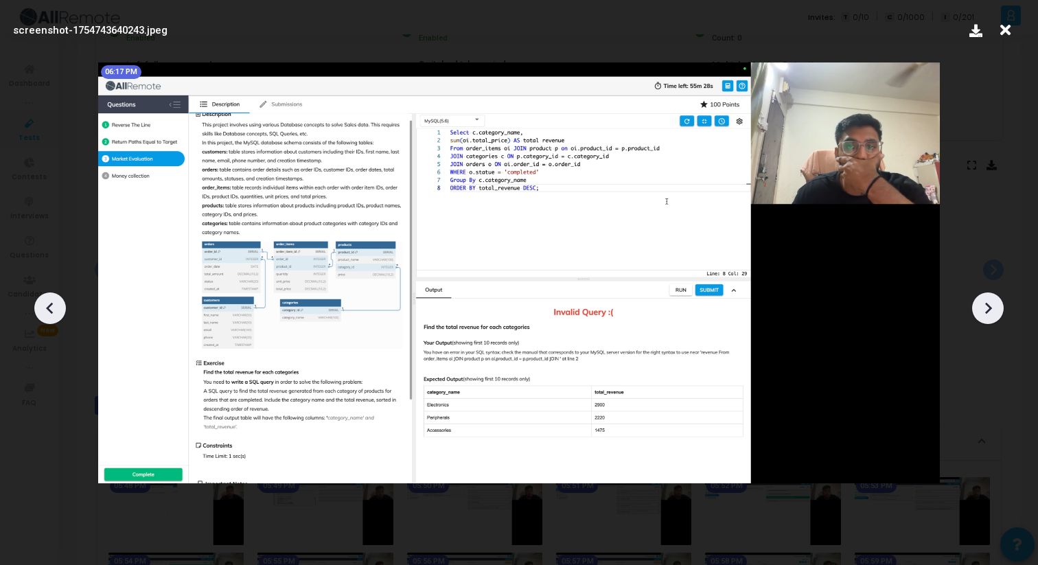
click at [991, 306] on icon at bounding box center [988, 308] width 21 height 21
click at [991, 307] on icon at bounding box center [988, 308] width 21 height 21
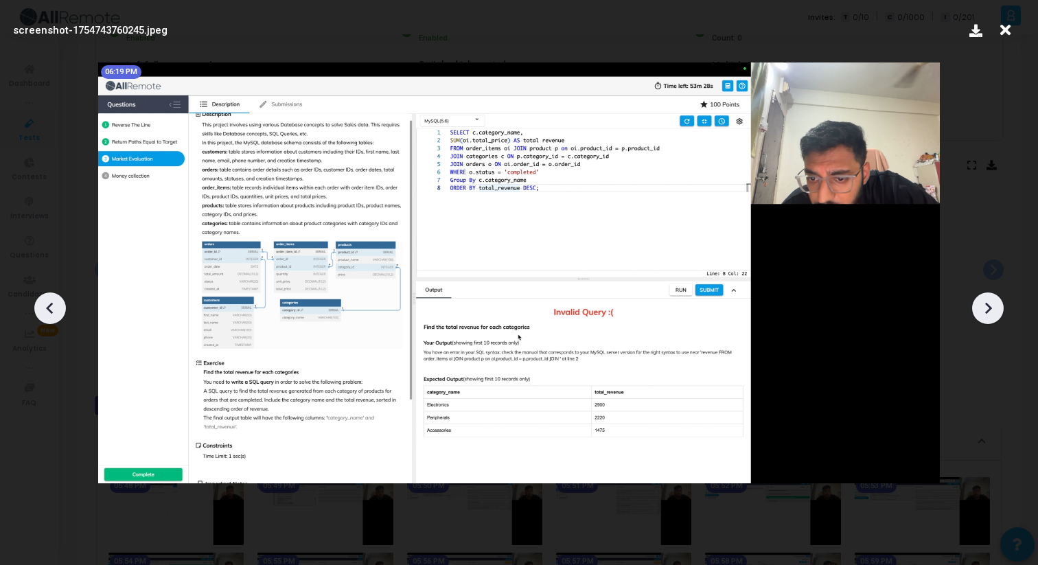
click at [992, 312] on icon at bounding box center [988, 308] width 21 height 21
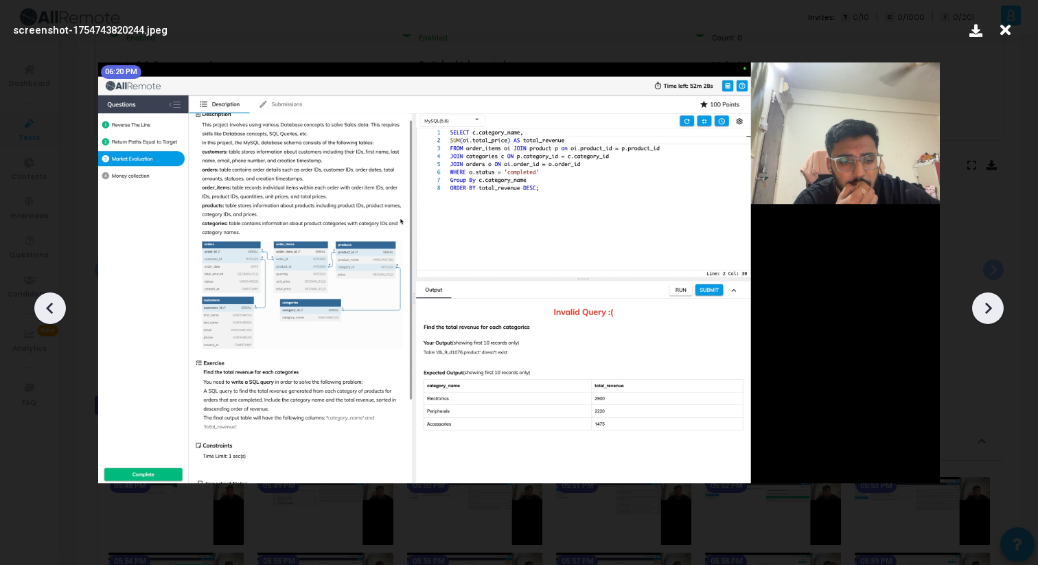
click at [992, 313] on icon at bounding box center [988, 308] width 21 height 21
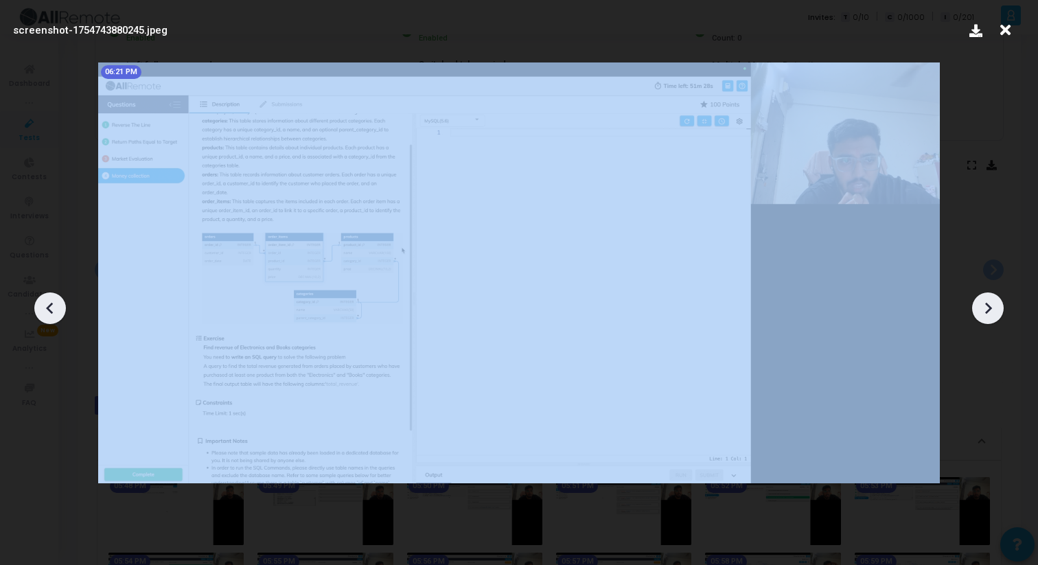
click at [992, 313] on icon at bounding box center [988, 308] width 21 height 21
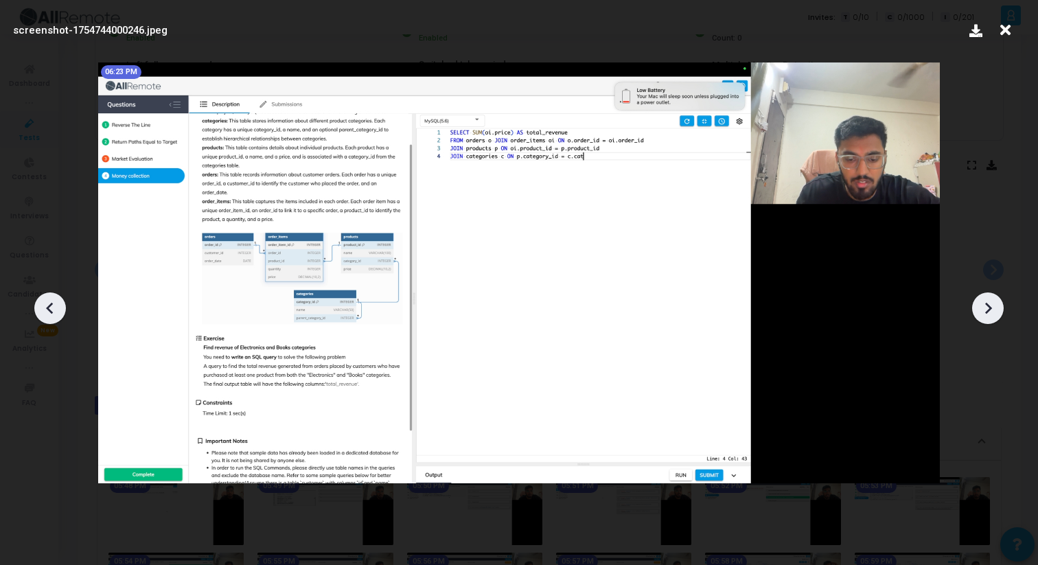
click at [992, 313] on icon at bounding box center [988, 308] width 21 height 21
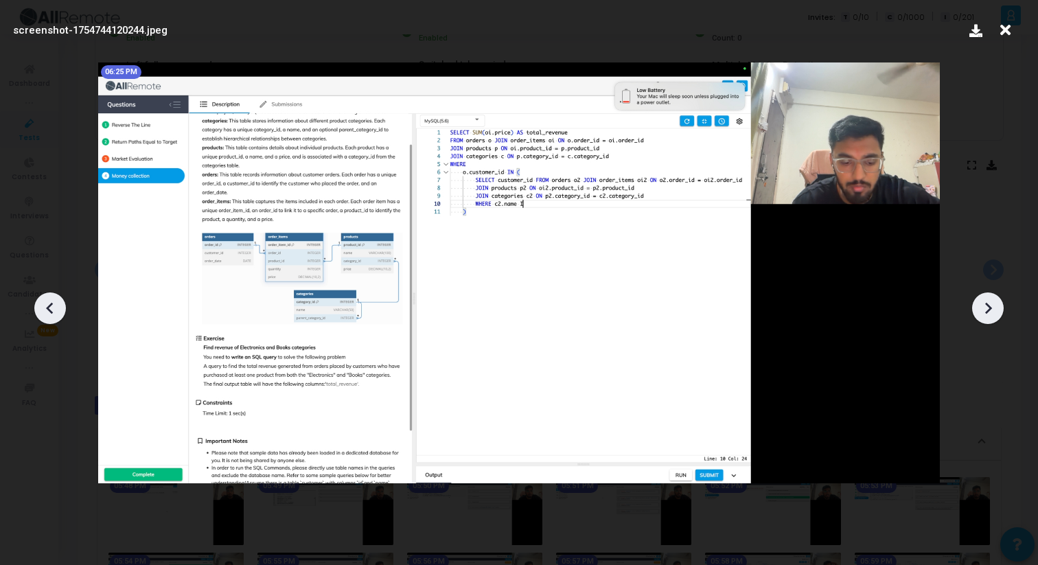
click at [992, 314] on icon at bounding box center [988, 308] width 21 height 21
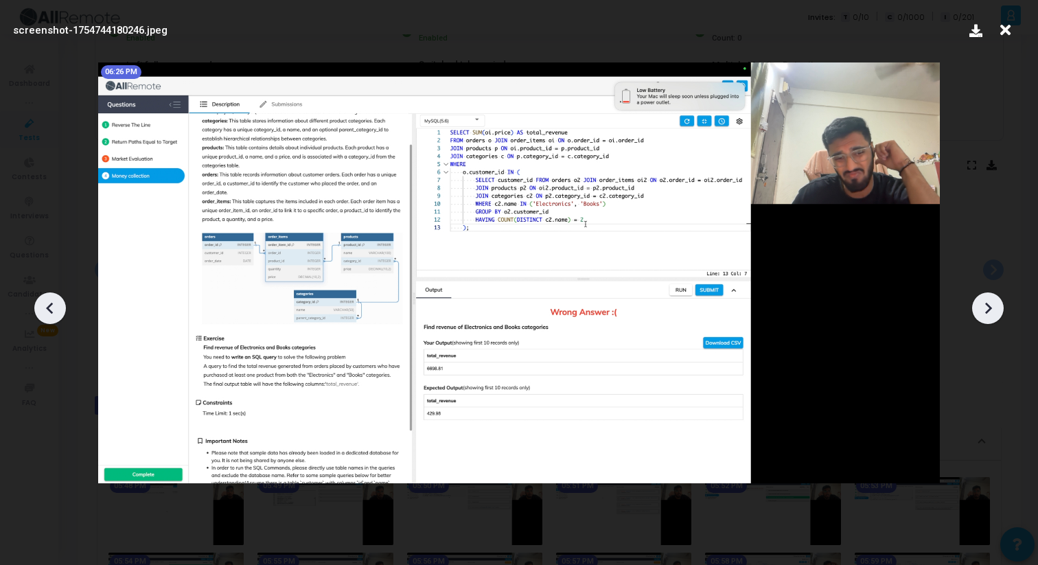
click at [992, 314] on icon at bounding box center [988, 308] width 21 height 21
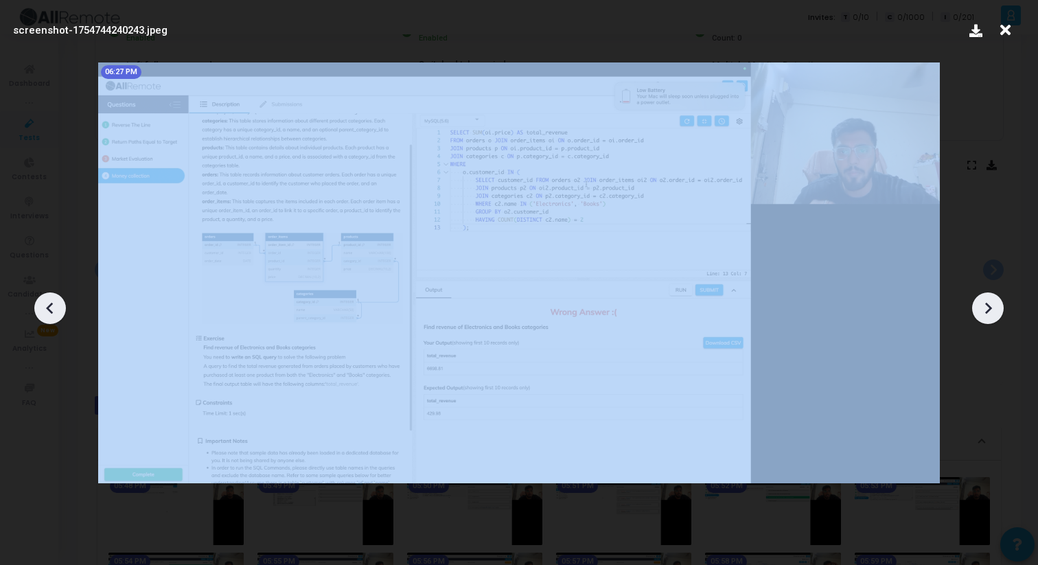
click at [992, 314] on icon at bounding box center [988, 308] width 21 height 21
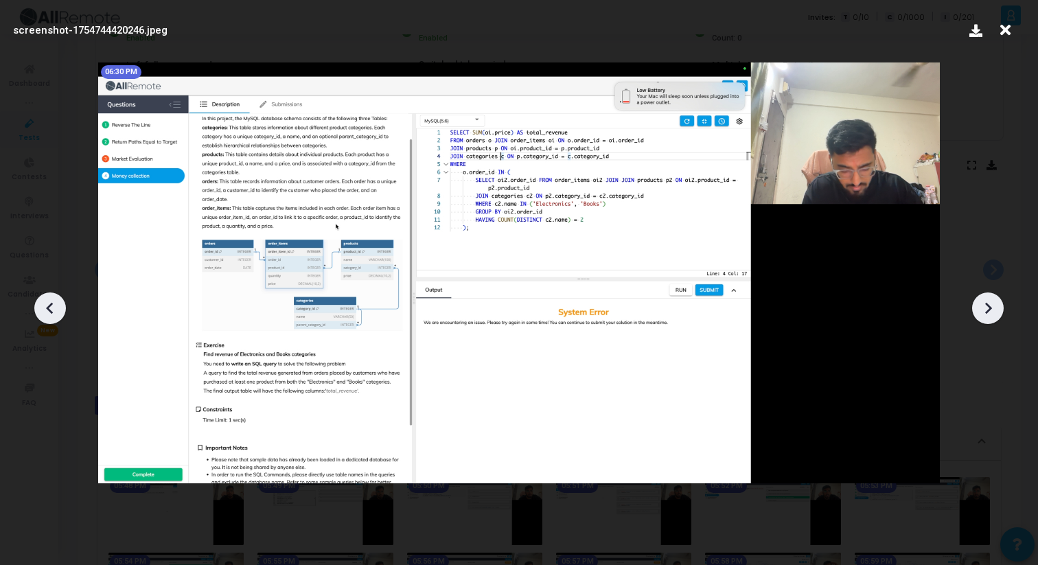
click at [992, 314] on icon at bounding box center [988, 308] width 21 height 21
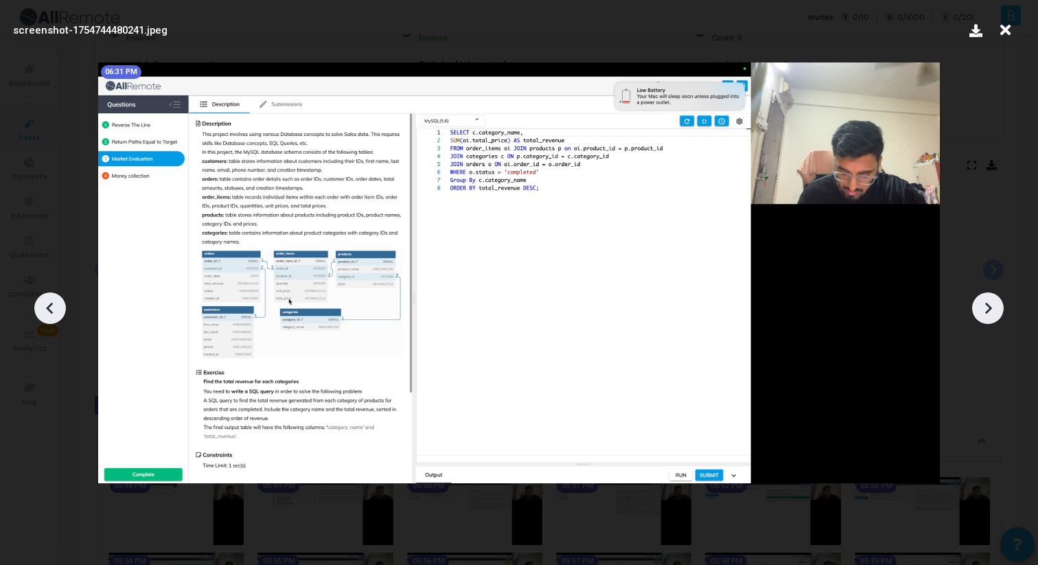
click at [992, 314] on icon at bounding box center [988, 308] width 21 height 21
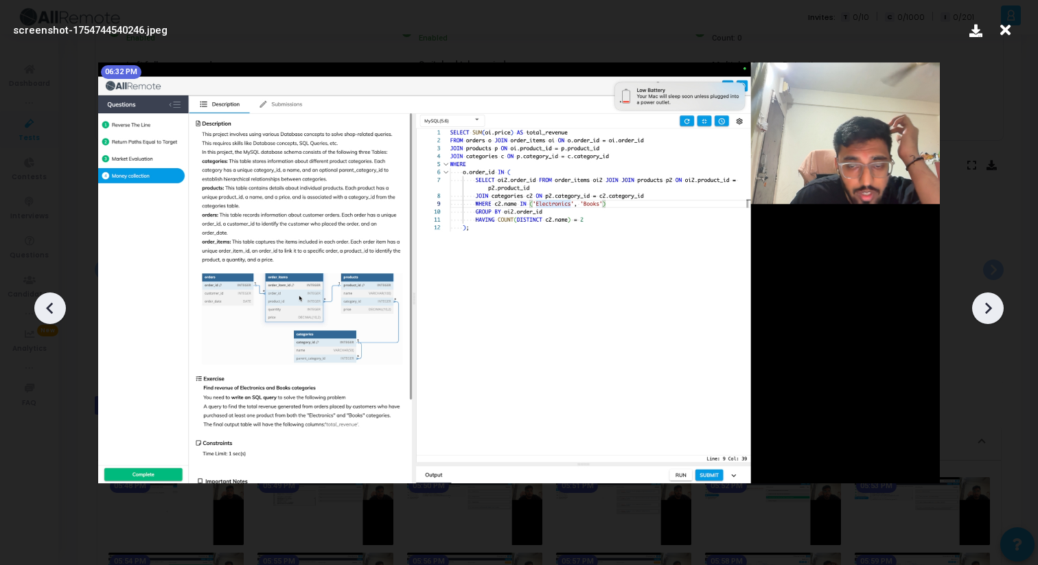
click at [46, 304] on icon at bounding box center [50, 308] width 21 height 21
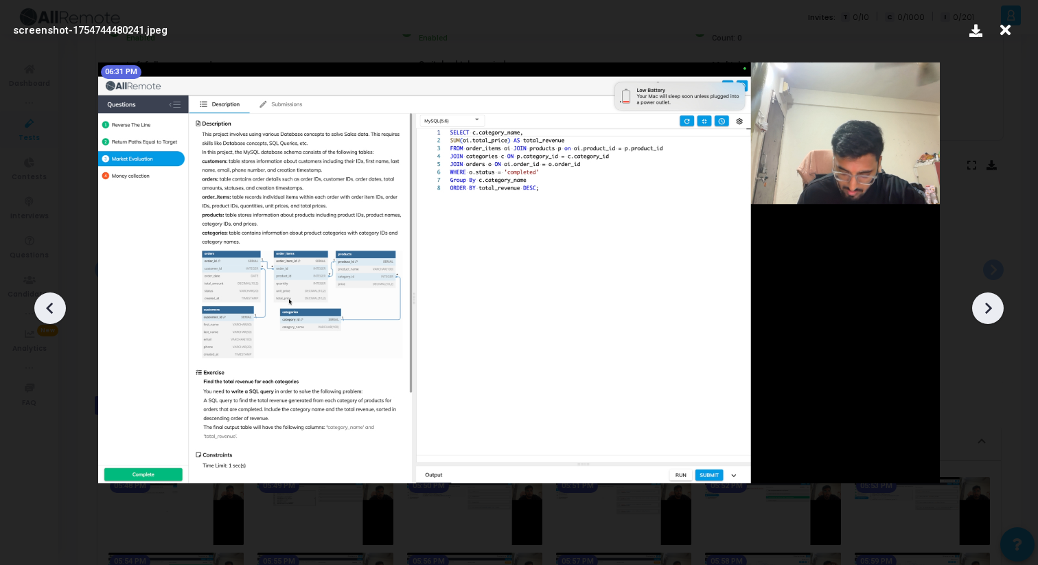
click at [46, 304] on icon at bounding box center [50, 308] width 21 height 21
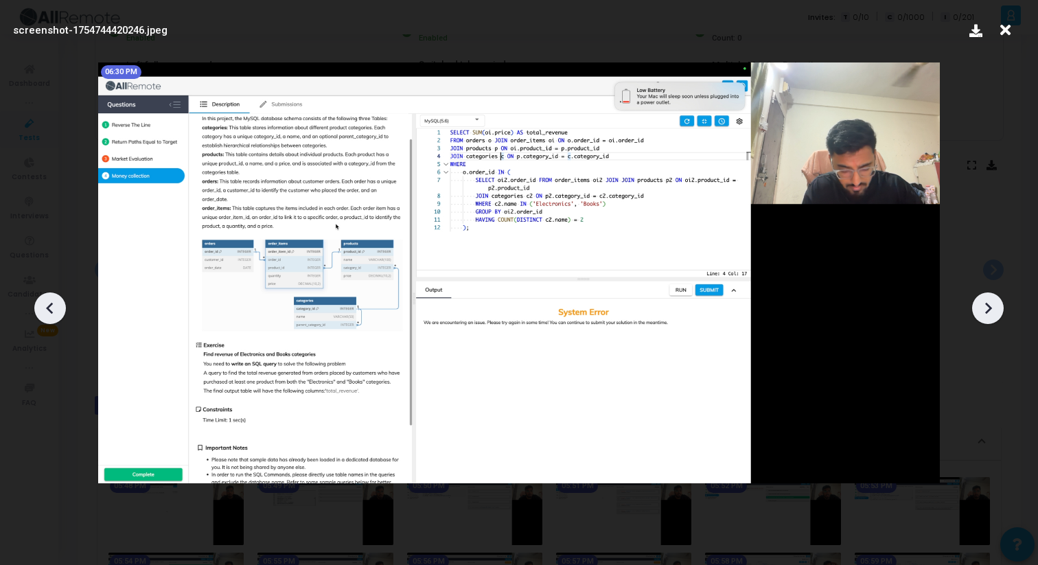
click at [987, 312] on icon at bounding box center [988, 308] width 7 height 12
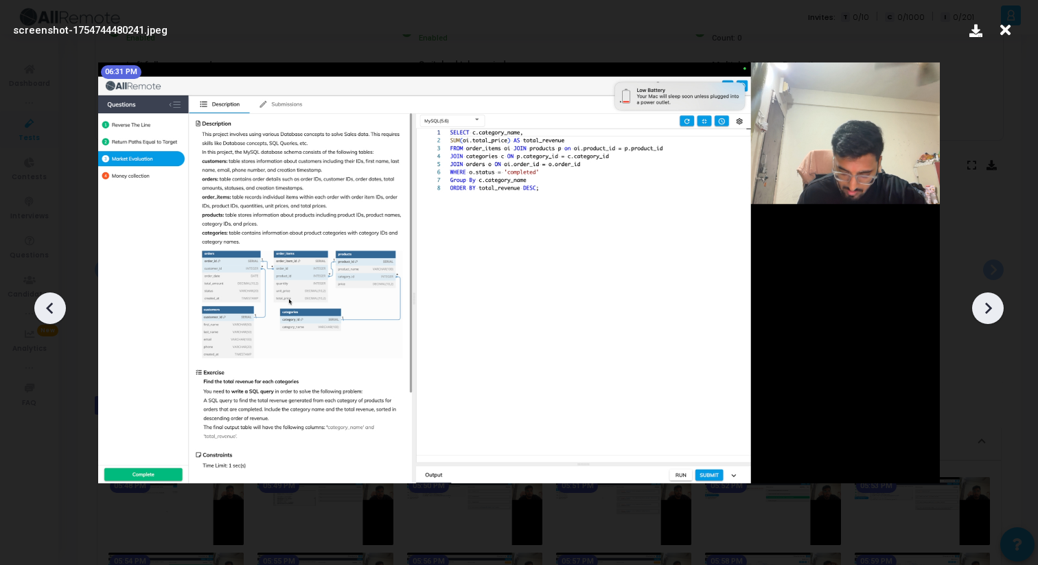
click at [989, 310] on icon at bounding box center [988, 308] width 7 height 12
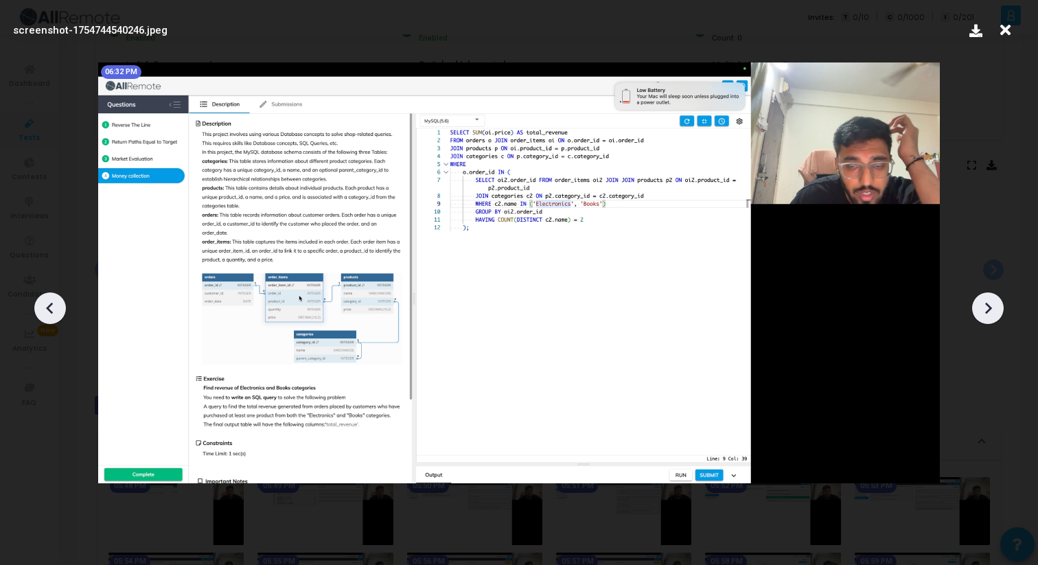
click at [1000, 307] on div at bounding box center [988, 308] width 32 height 32
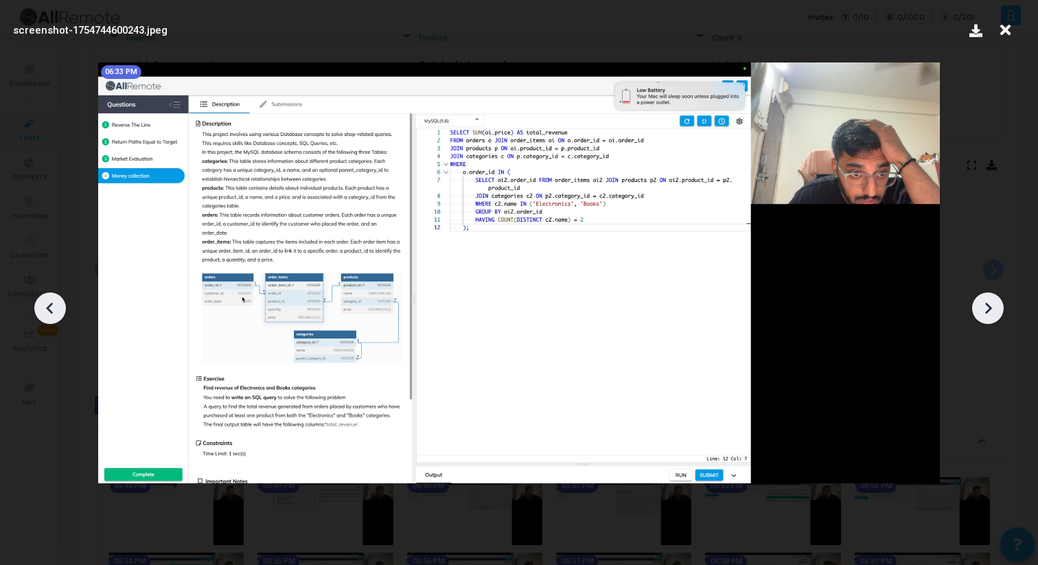
click at [988, 308] on icon at bounding box center [988, 308] width 21 height 21
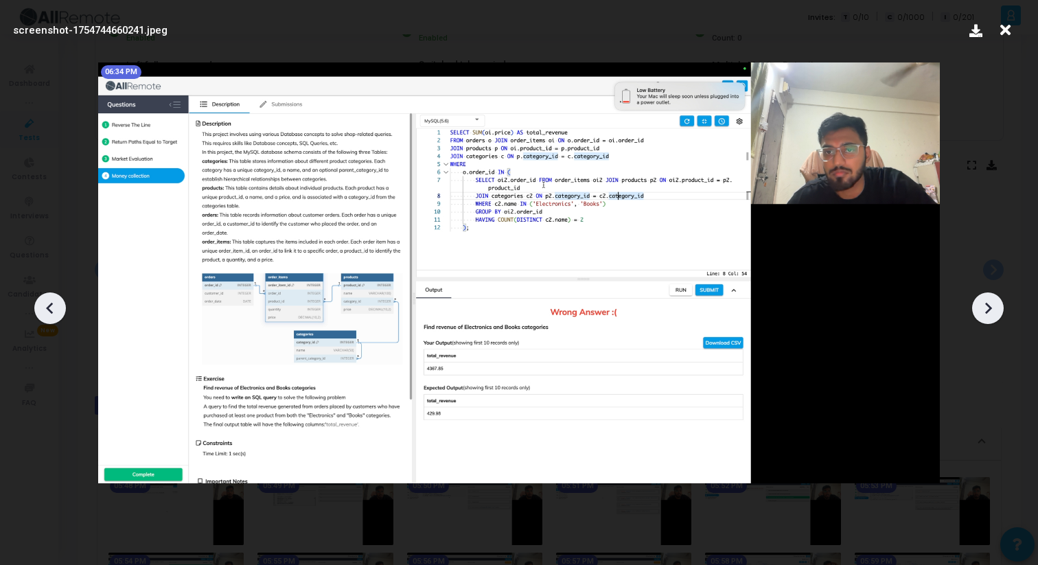
click at [986, 304] on icon at bounding box center [988, 308] width 21 height 21
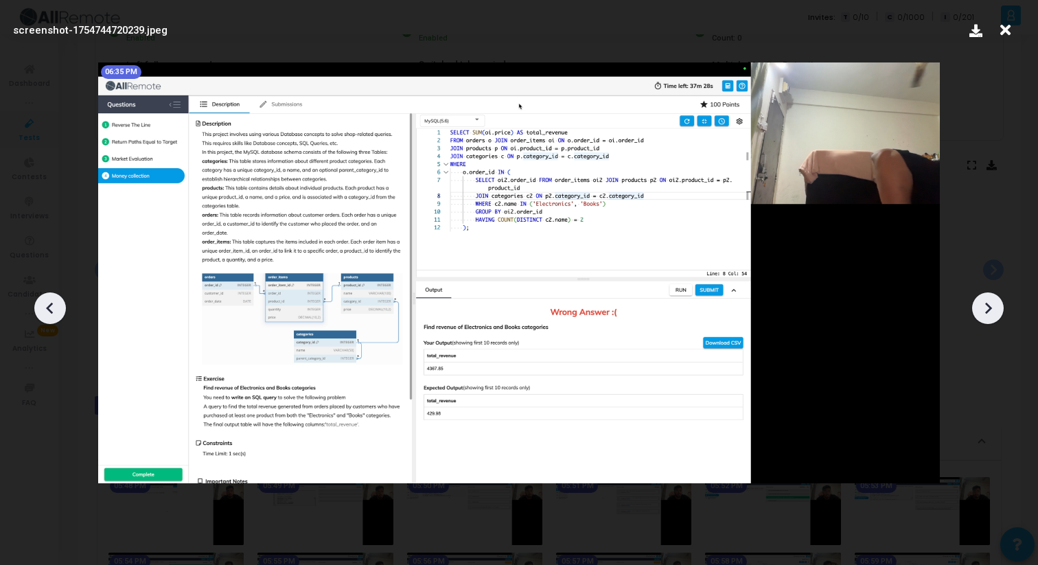
click at [988, 301] on icon at bounding box center [988, 308] width 21 height 21
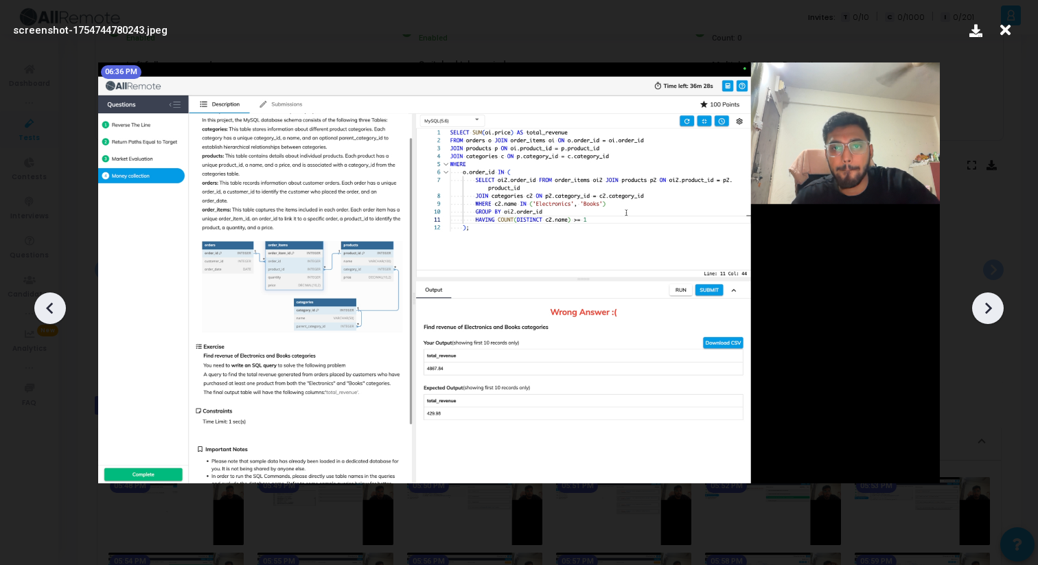
click at [988, 301] on icon at bounding box center [988, 308] width 21 height 21
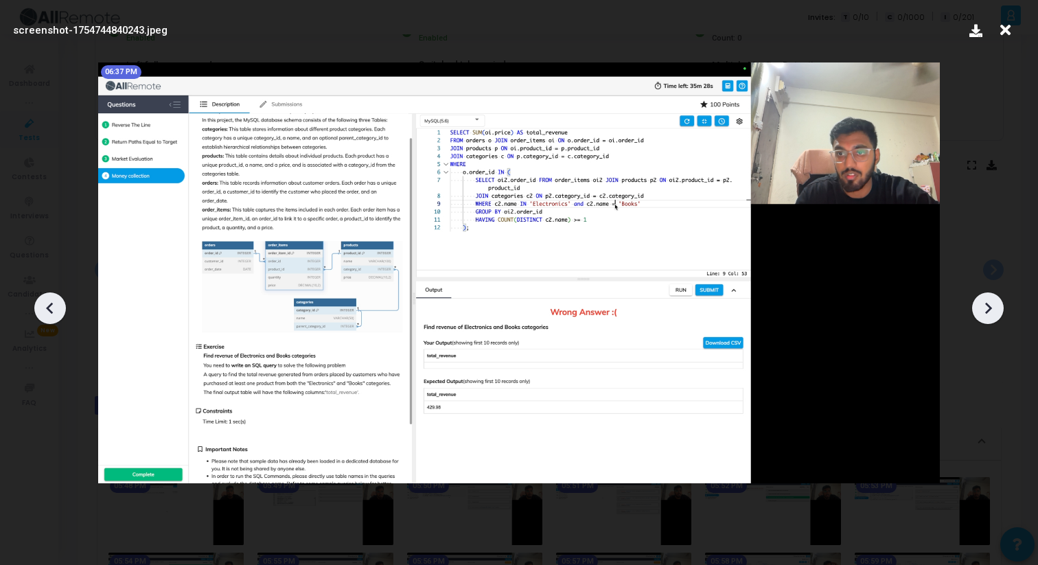
click at [988, 302] on icon at bounding box center [988, 308] width 21 height 21
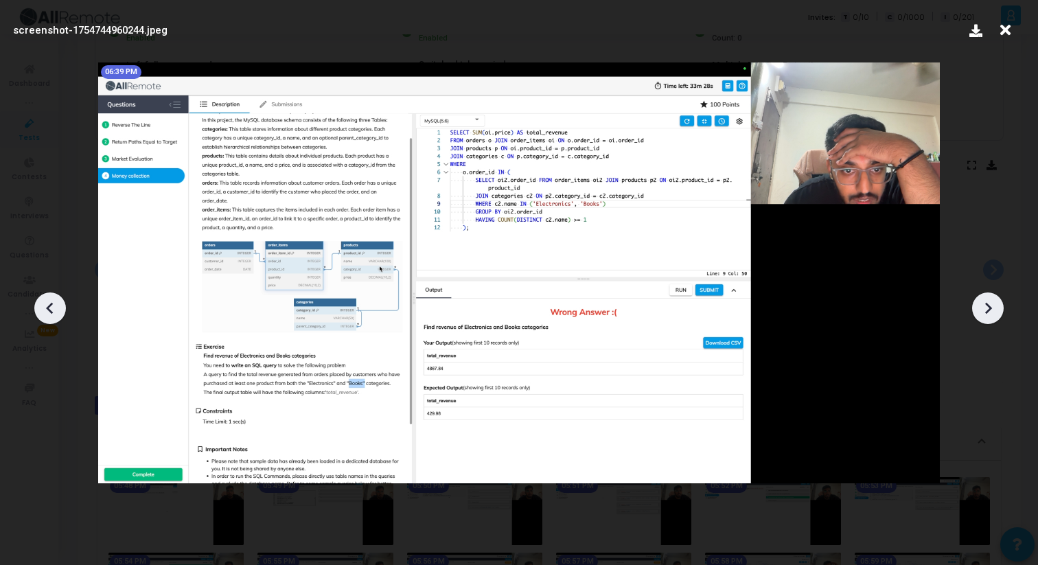
click at [988, 303] on icon at bounding box center [988, 308] width 21 height 21
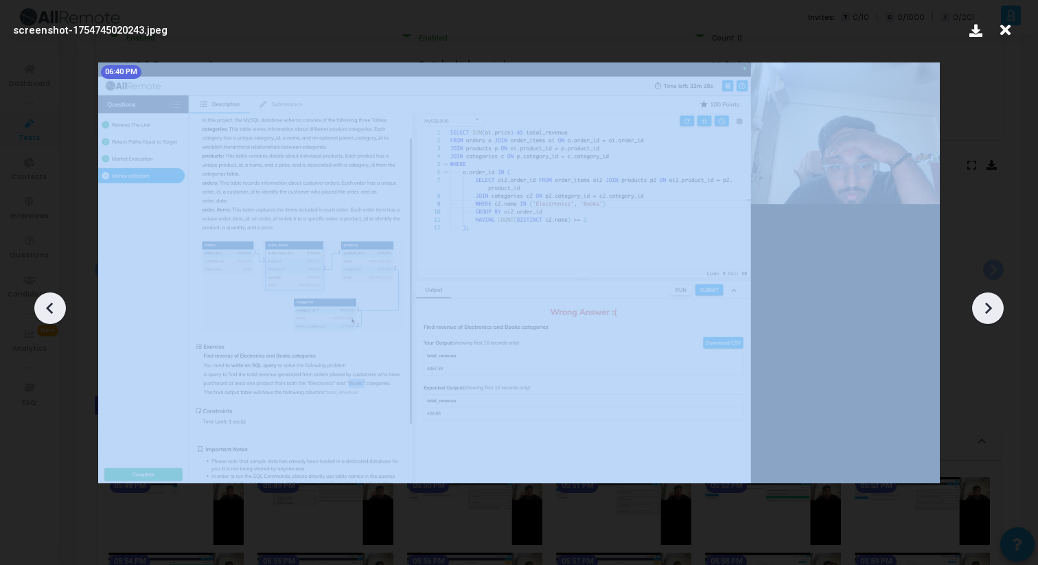
click at [988, 303] on icon at bounding box center [988, 308] width 21 height 21
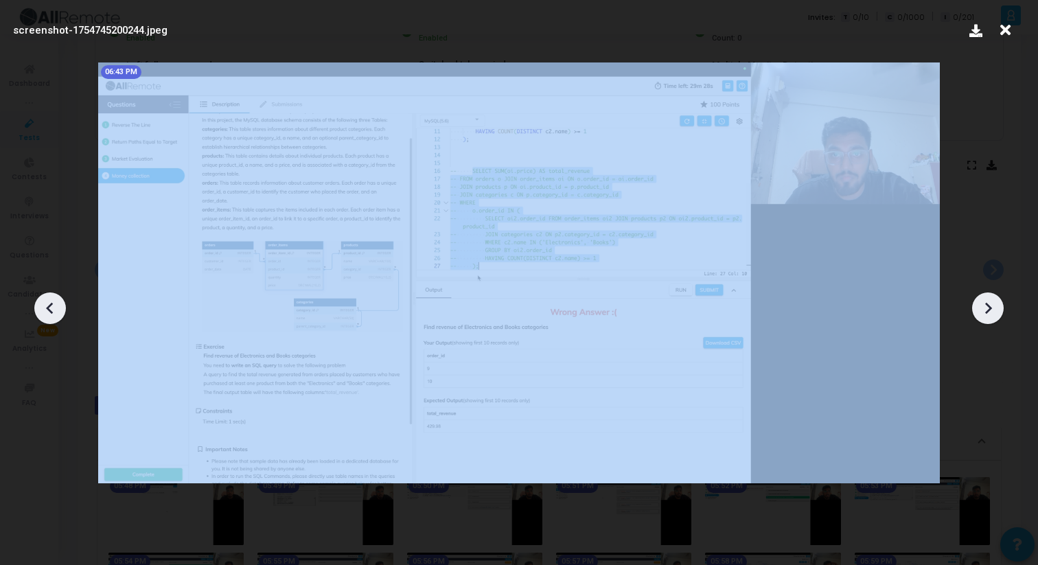
click at [988, 303] on icon at bounding box center [988, 308] width 21 height 21
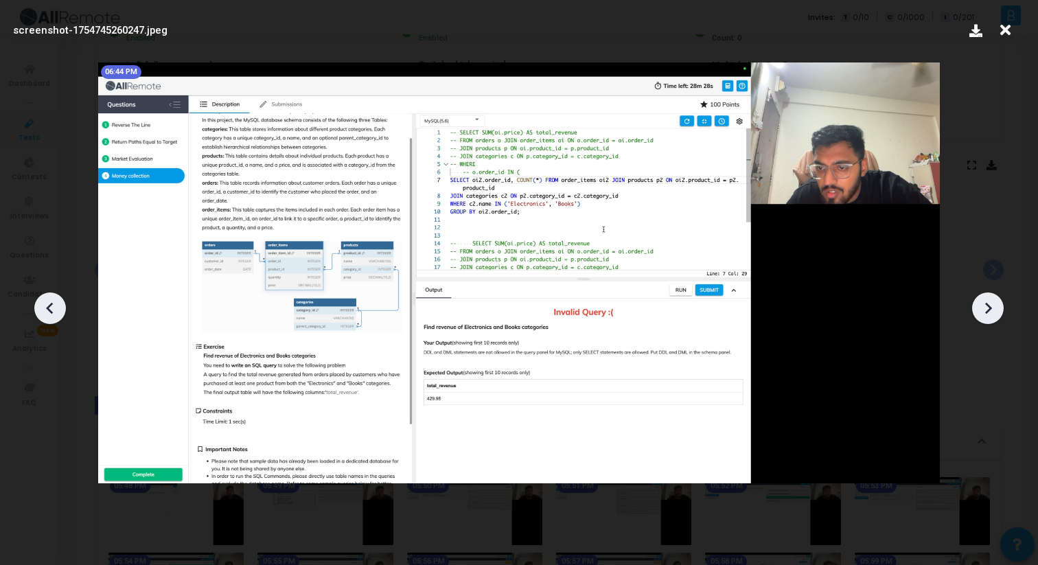
click at [1004, 32] on icon at bounding box center [1005, 30] width 21 height 26
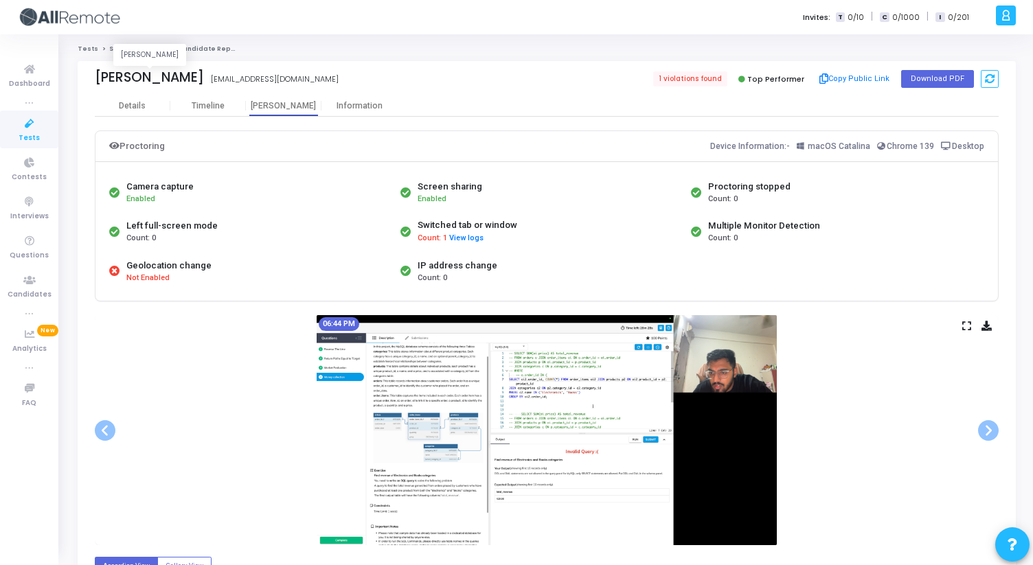
drag, startPoint x: 97, startPoint y: 78, endPoint x: 200, endPoint y: 78, distance: 103.7
click at [200, 78] on div "[PERSON_NAME] [PERSON_NAME] [EMAIL_ADDRESS][DOMAIN_NAME]" at bounding box center [317, 79] width 445 height 20
copy div "[PERSON_NAME]"
